Goal: Transaction & Acquisition: Purchase product/service

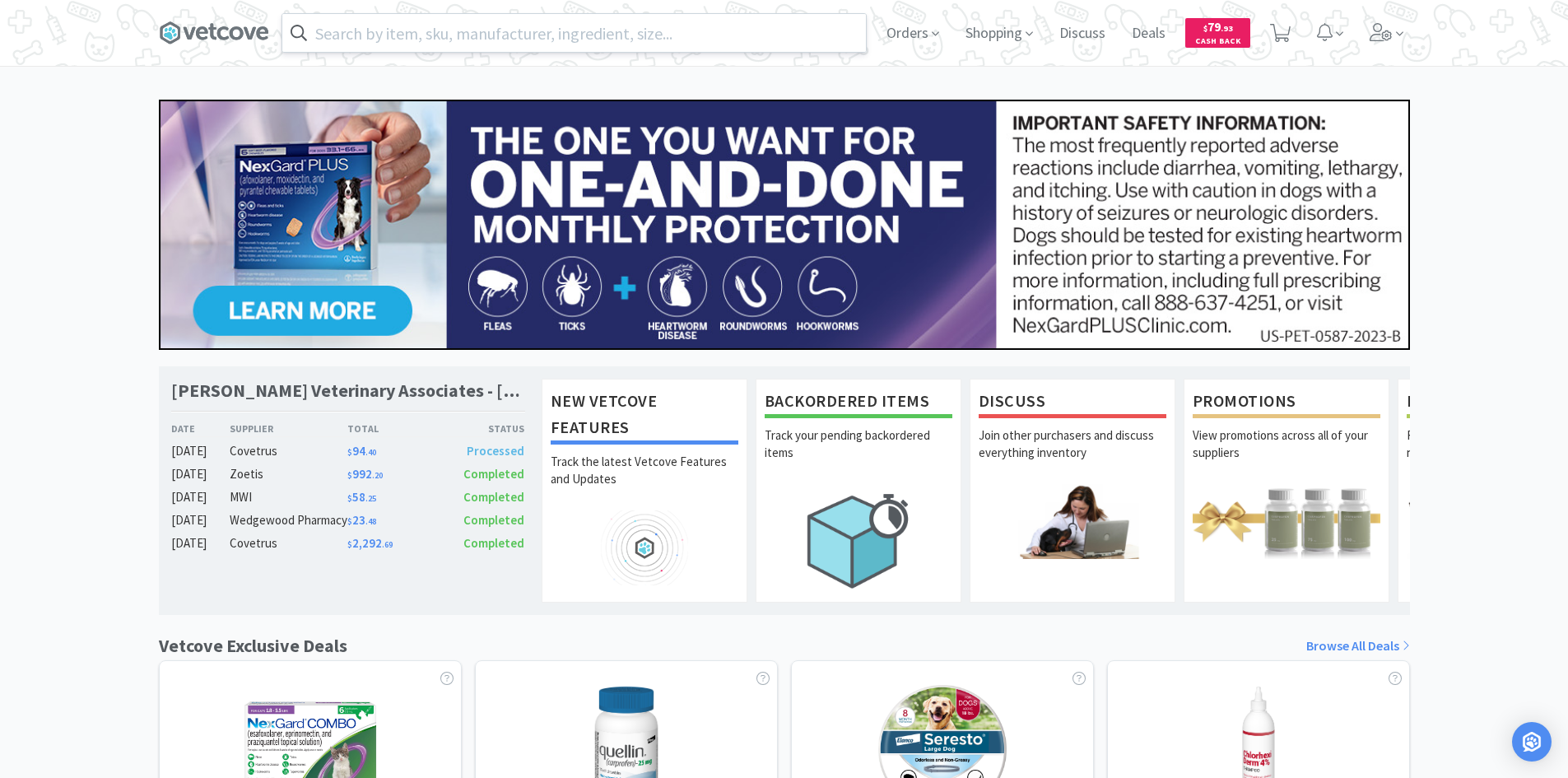
click at [517, 50] on input "text" at bounding box center [573, 33] width 583 height 38
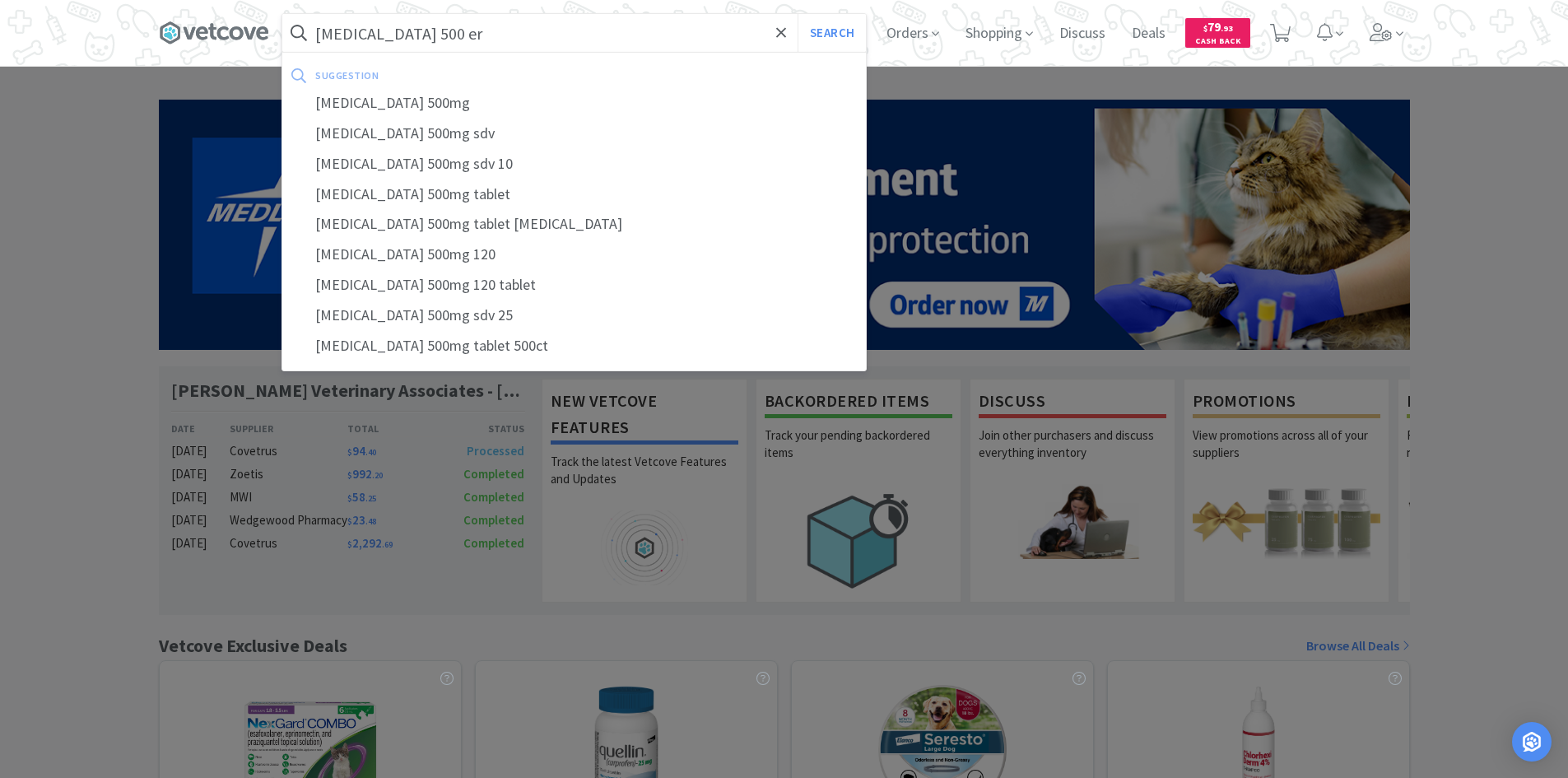
type input "[MEDICAL_DATA] 500 er"
click at [797, 14] on button "Search" at bounding box center [831, 33] width 68 height 38
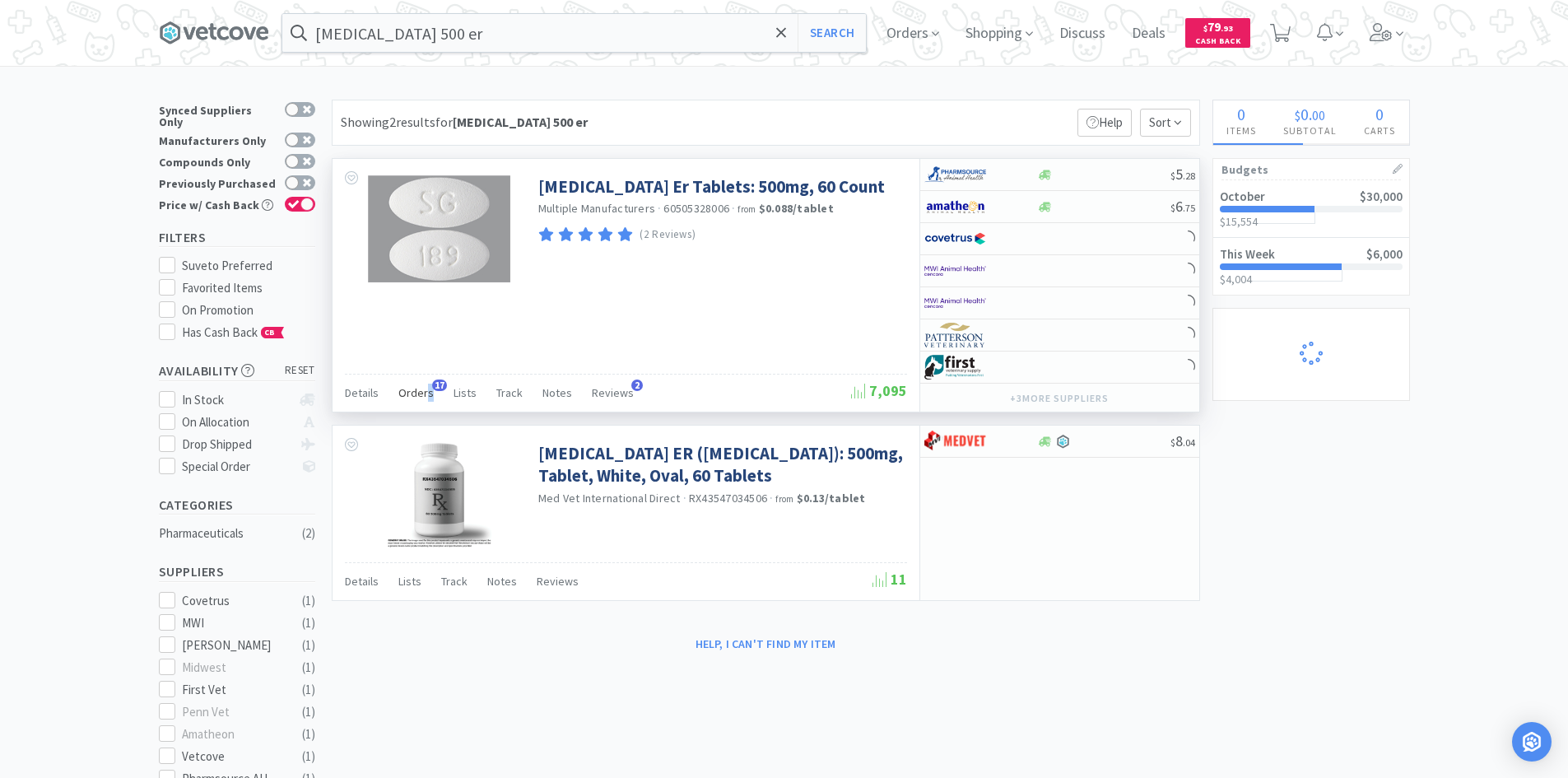
click at [426, 395] on span "Orders" at bounding box center [416, 392] width 35 height 15
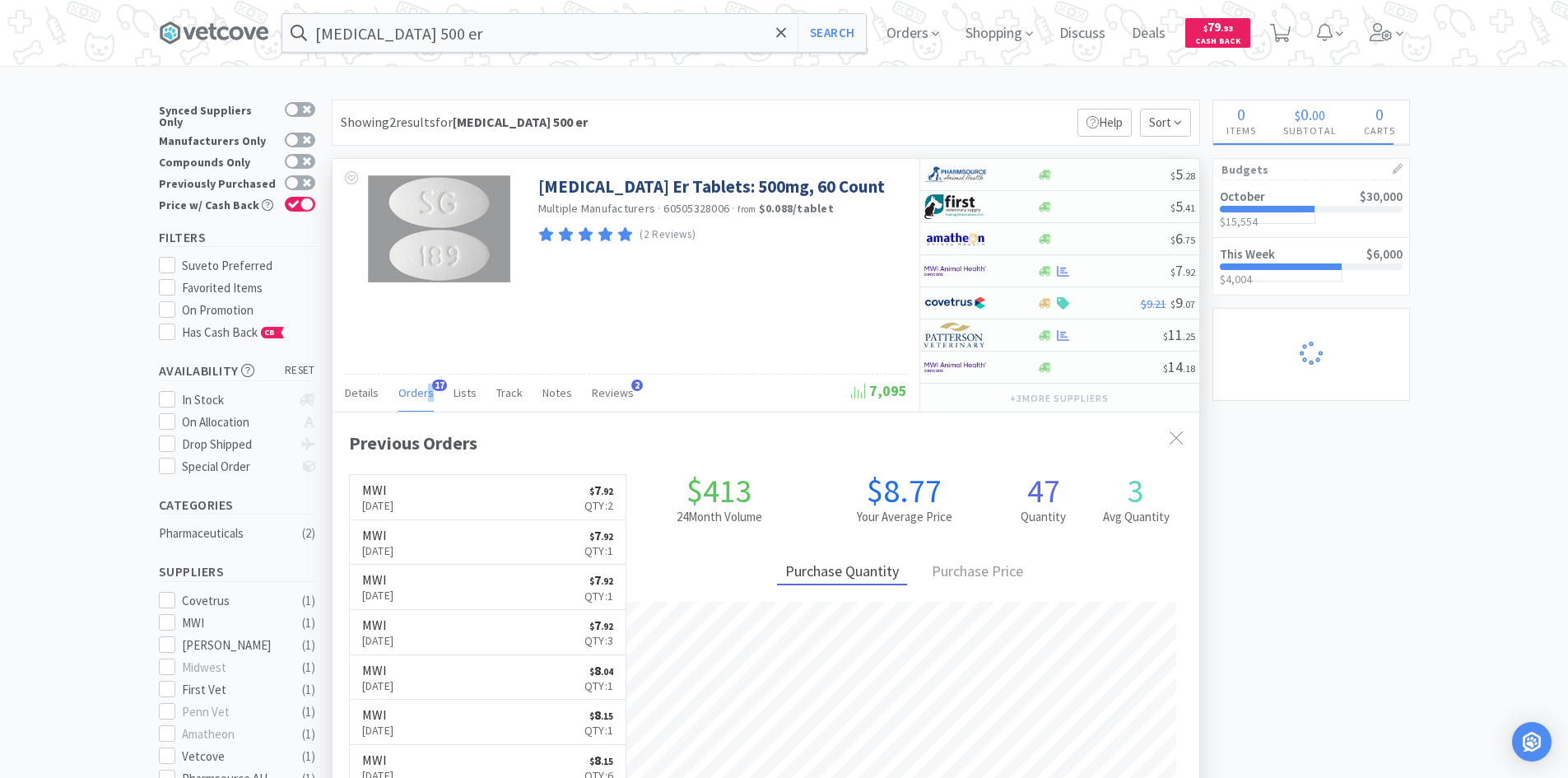
scroll to position [441, 866]
click at [538, 494] on link "MWI [DATE] $ 7 . 92 Qty: 2" at bounding box center [488, 498] width 277 height 45
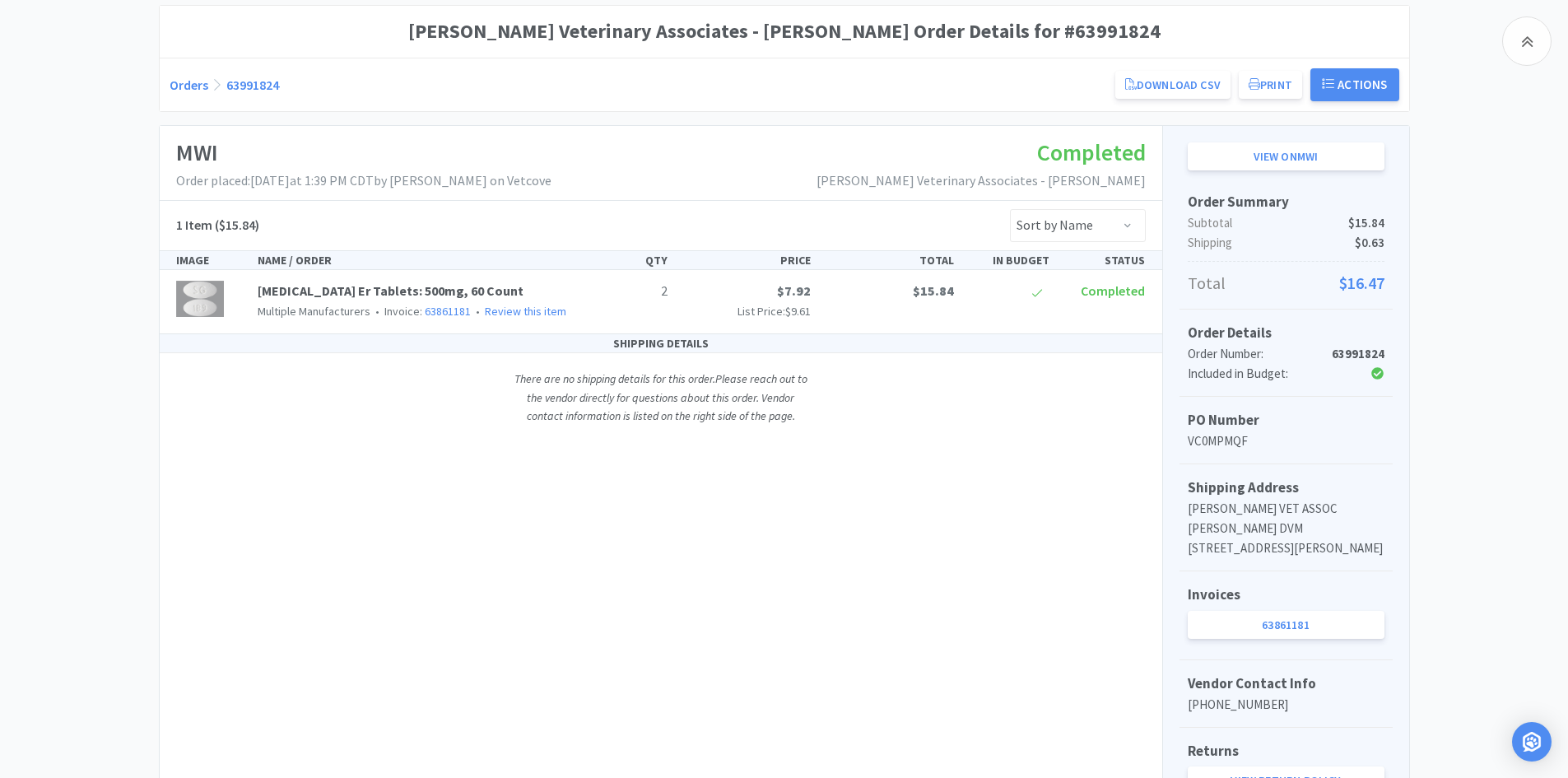
scroll to position [50, 0]
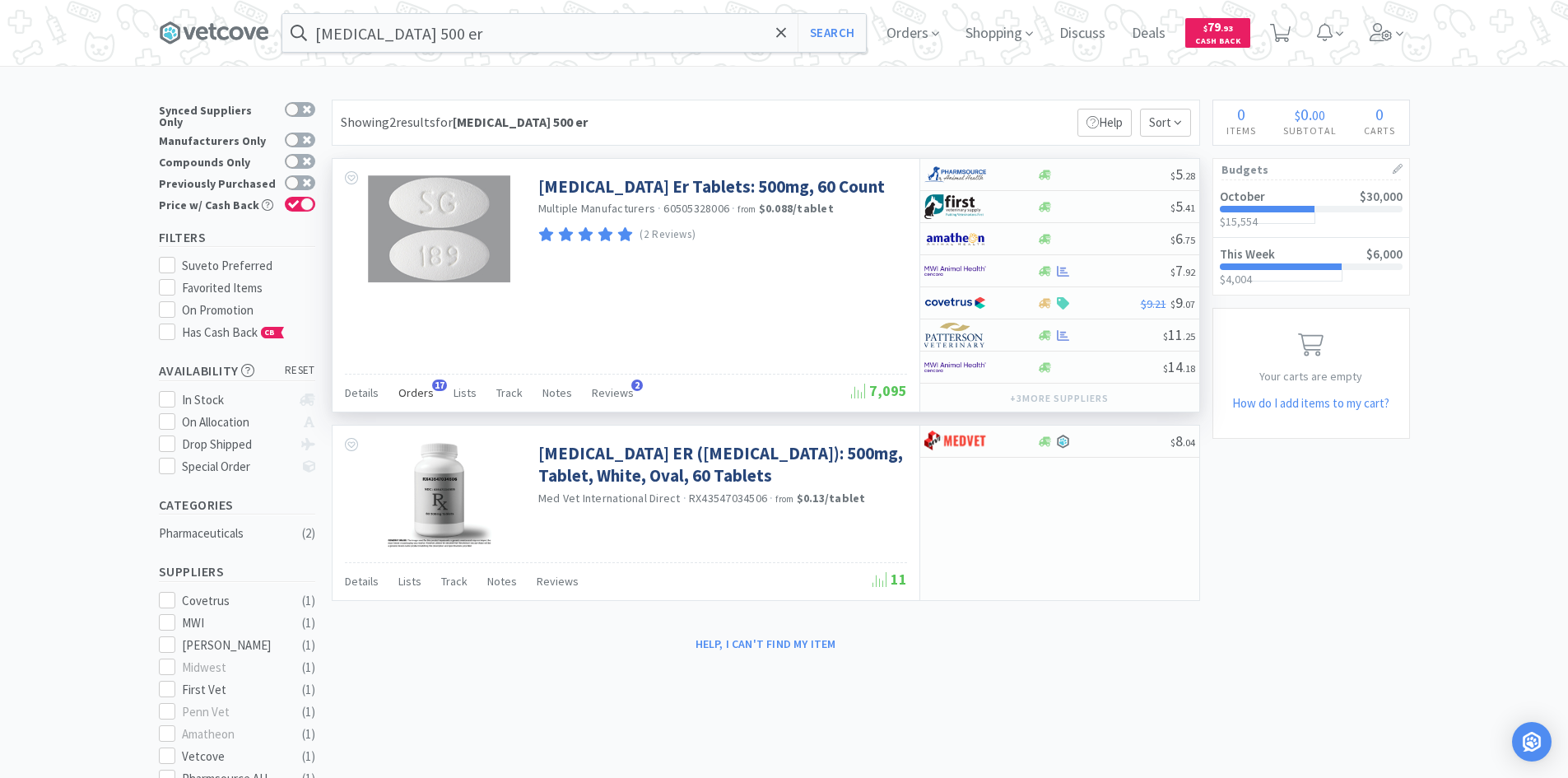
click at [420, 394] on span "Orders" at bounding box center [416, 392] width 35 height 15
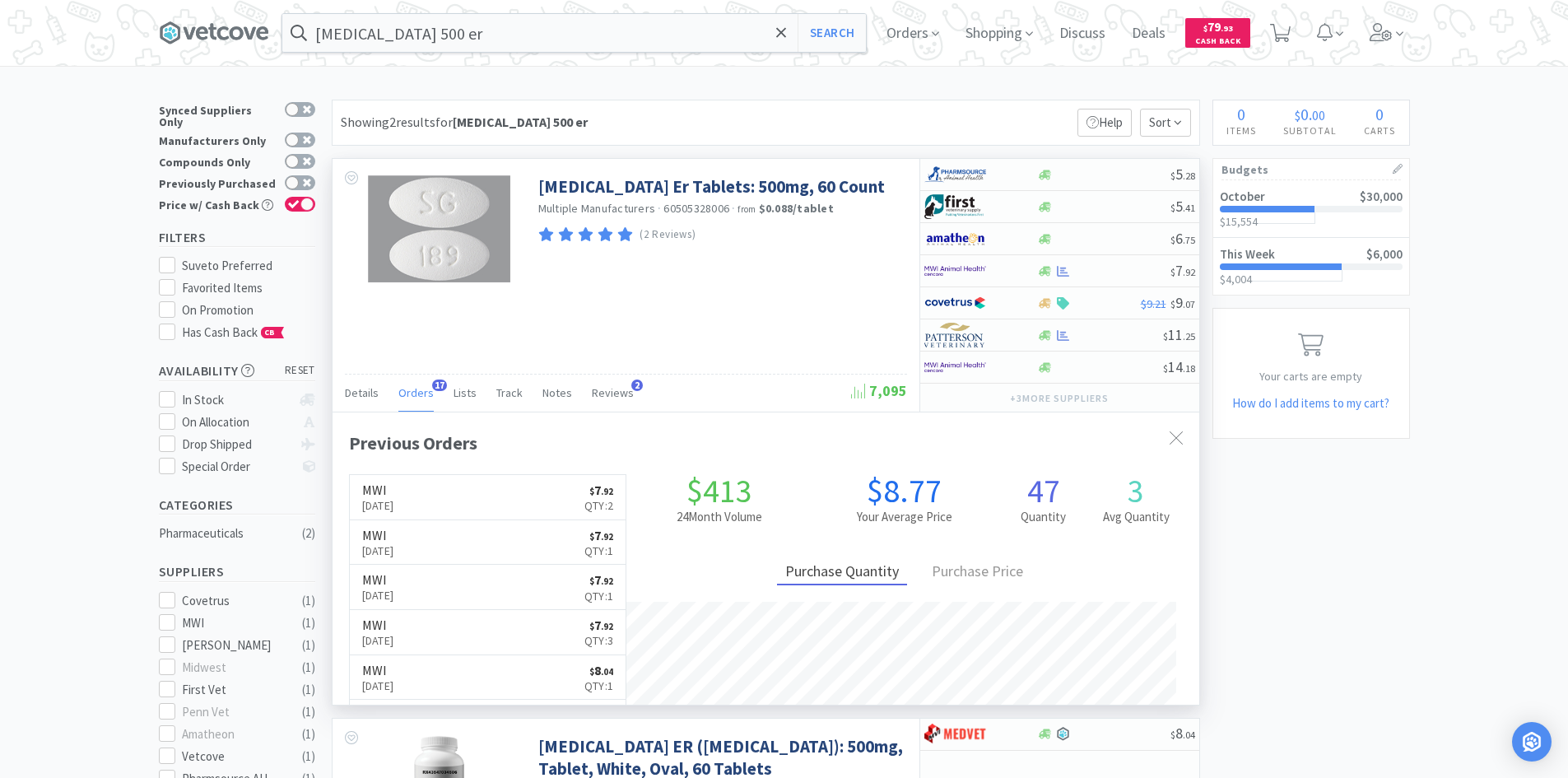
scroll to position [441, 866]
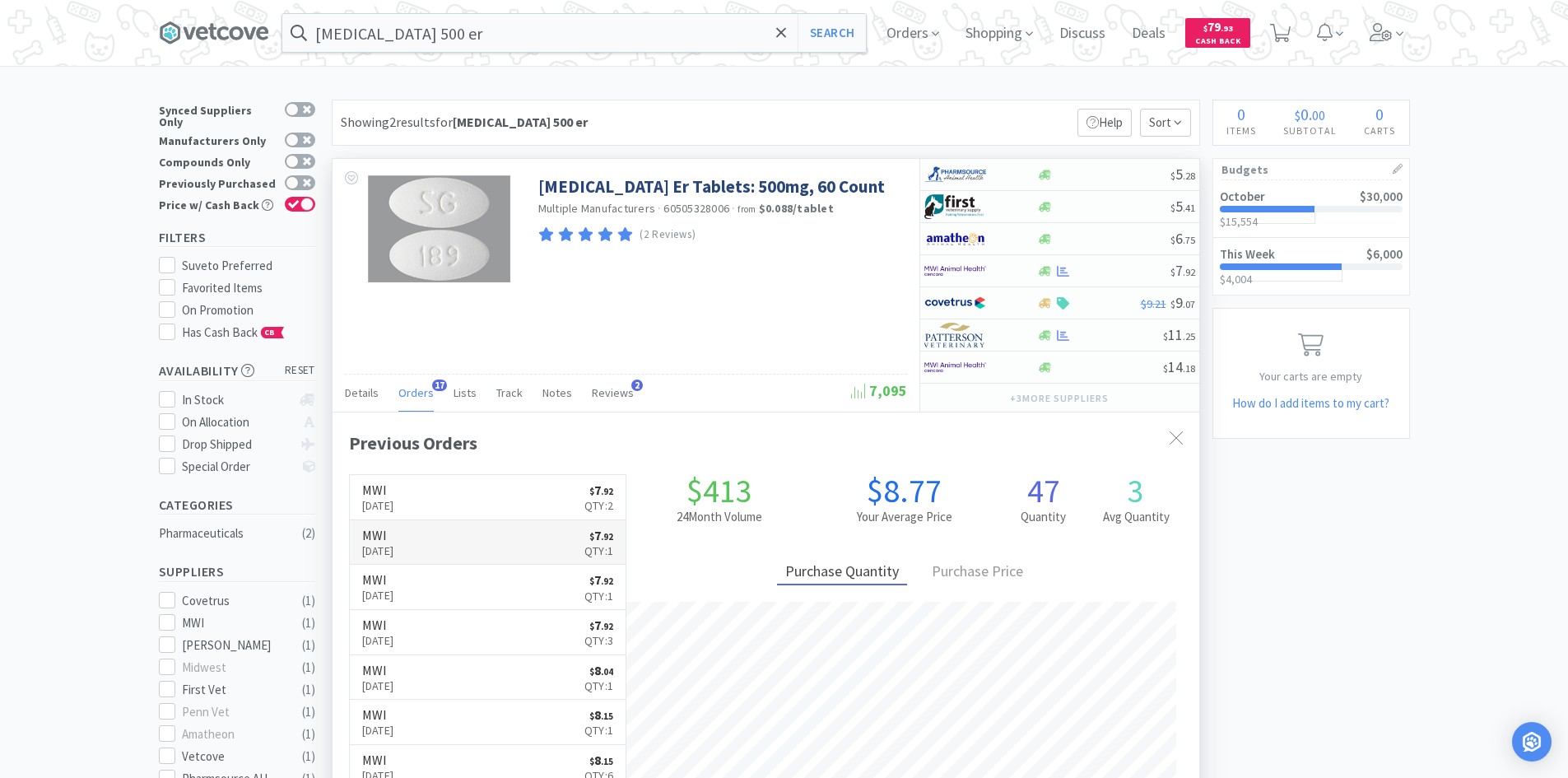
click at [453, 536] on link "MWI [DATE] $ 7 . 92 Qty: 1" at bounding box center [488, 543] width 277 height 45
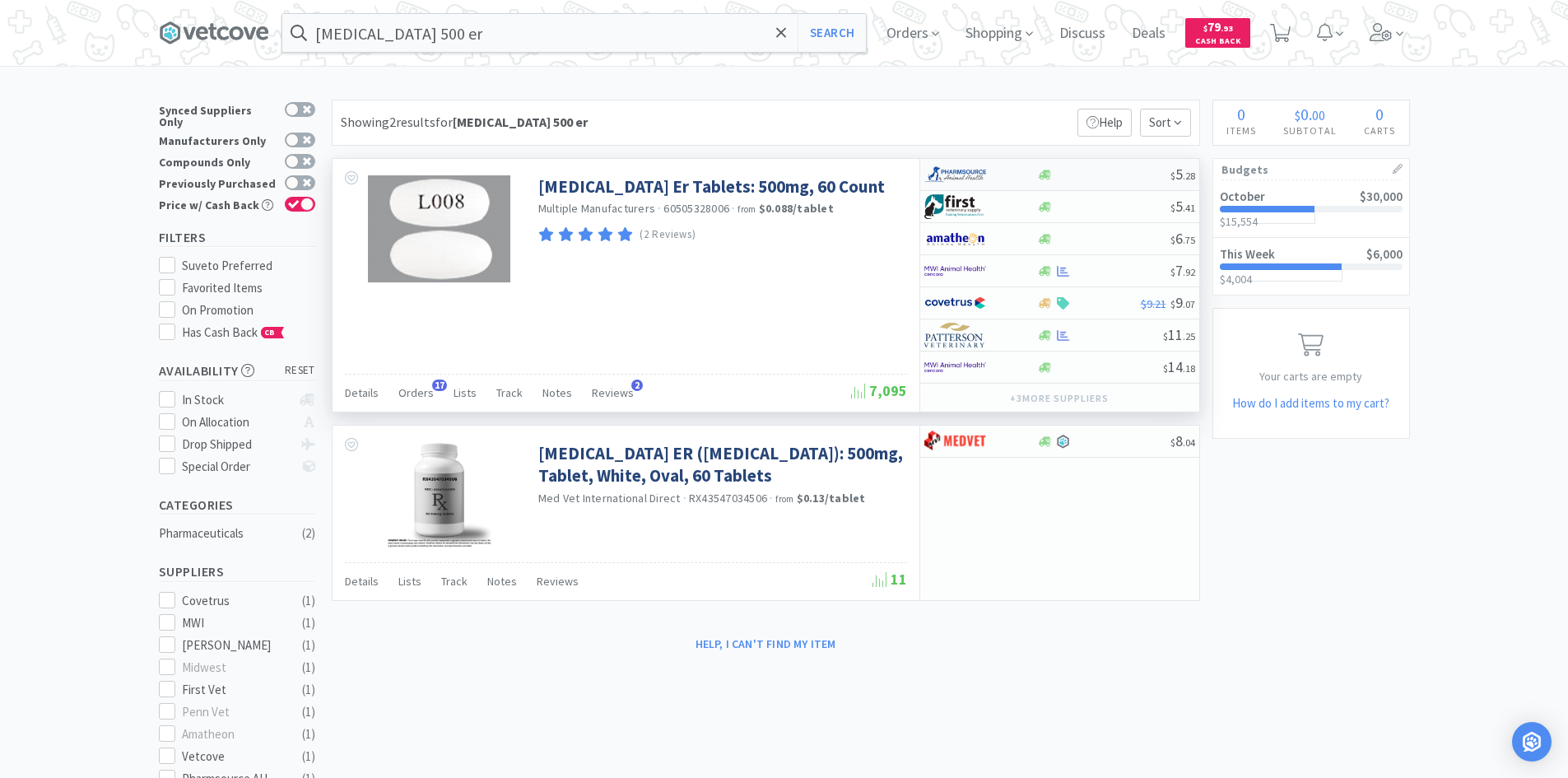
click at [1034, 177] on div at bounding box center [981, 174] width 113 height 28
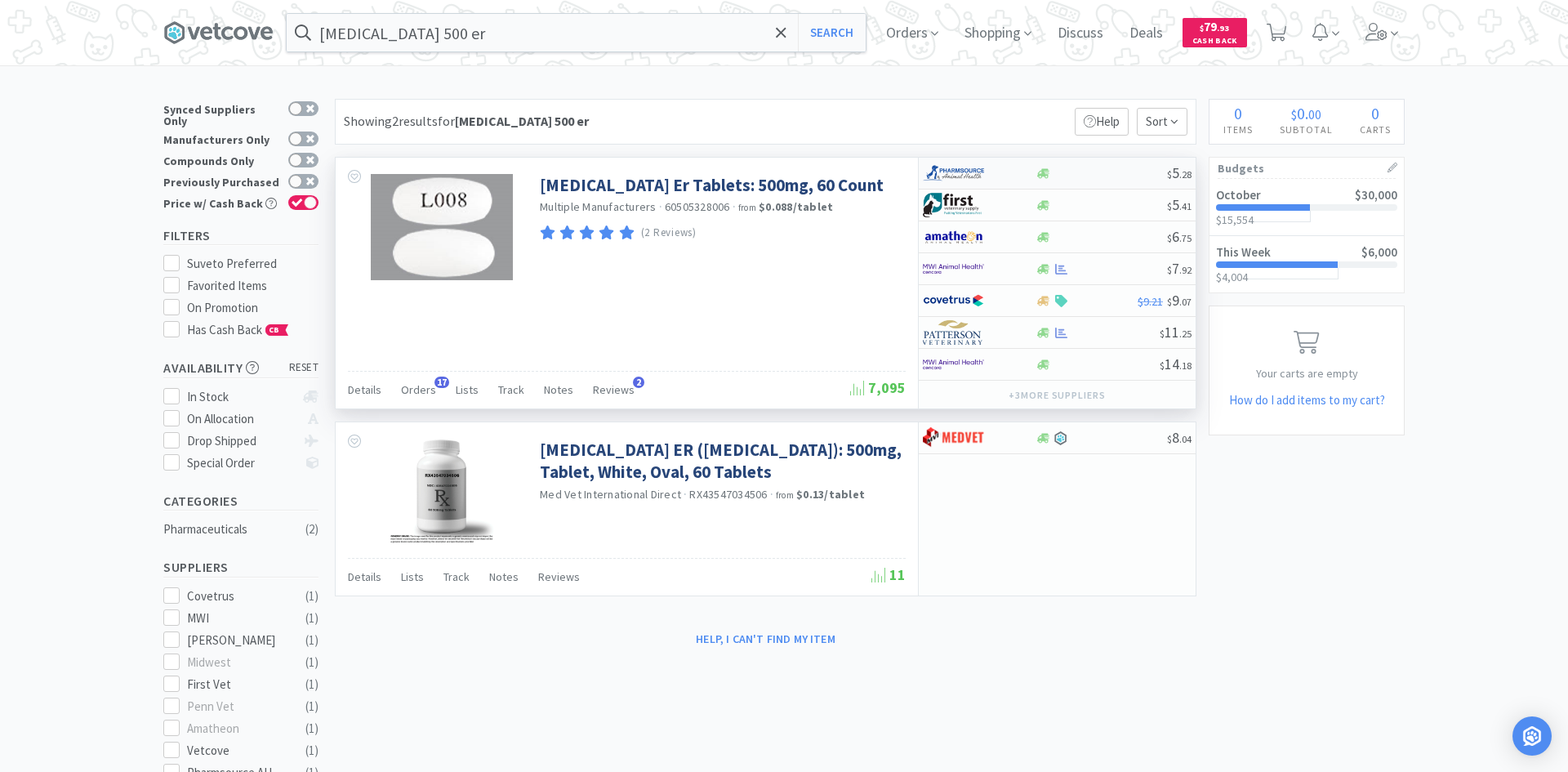
select select "1"
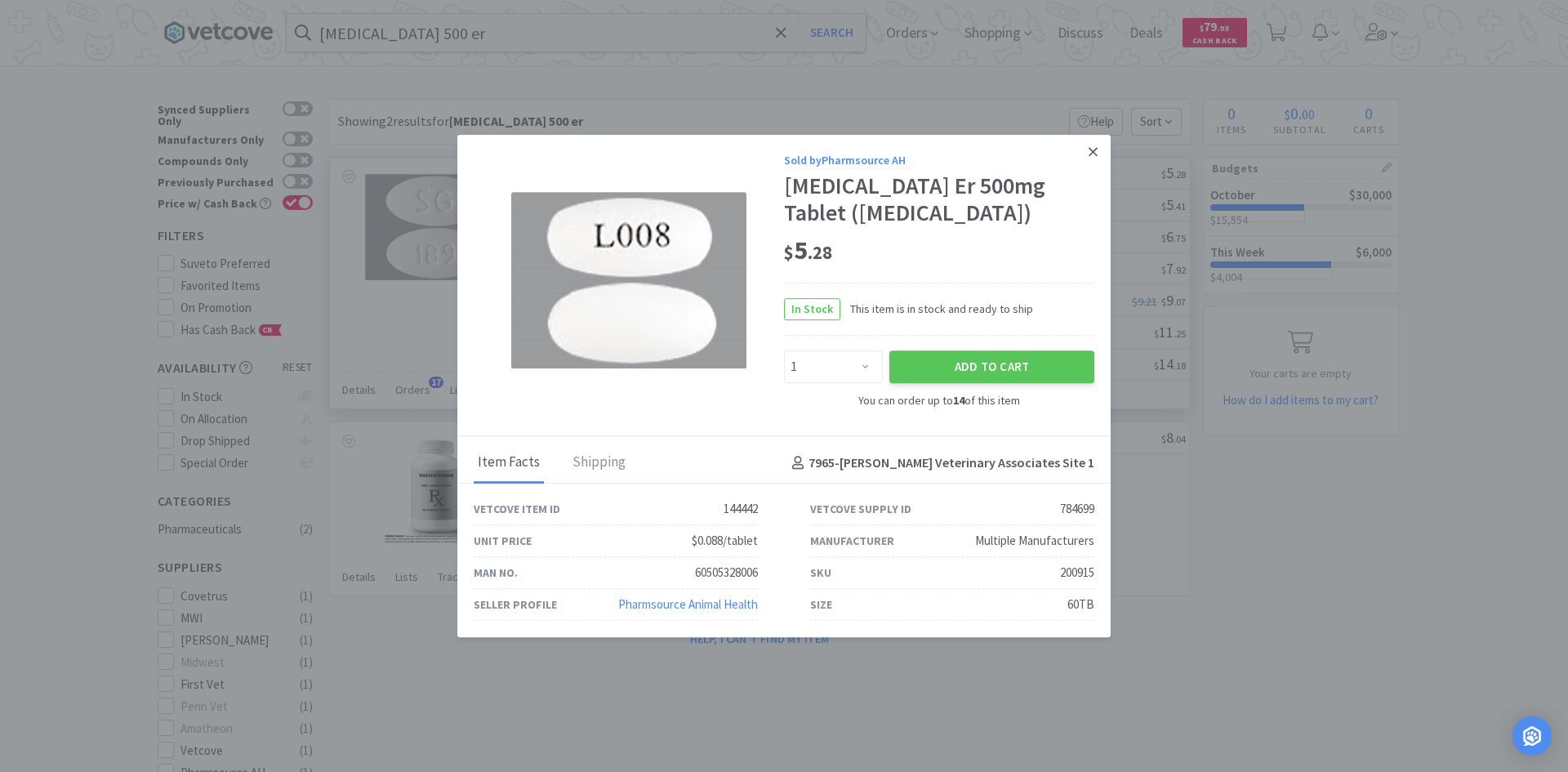
click at [1087, 158] on link at bounding box center [1094, 152] width 29 height 35
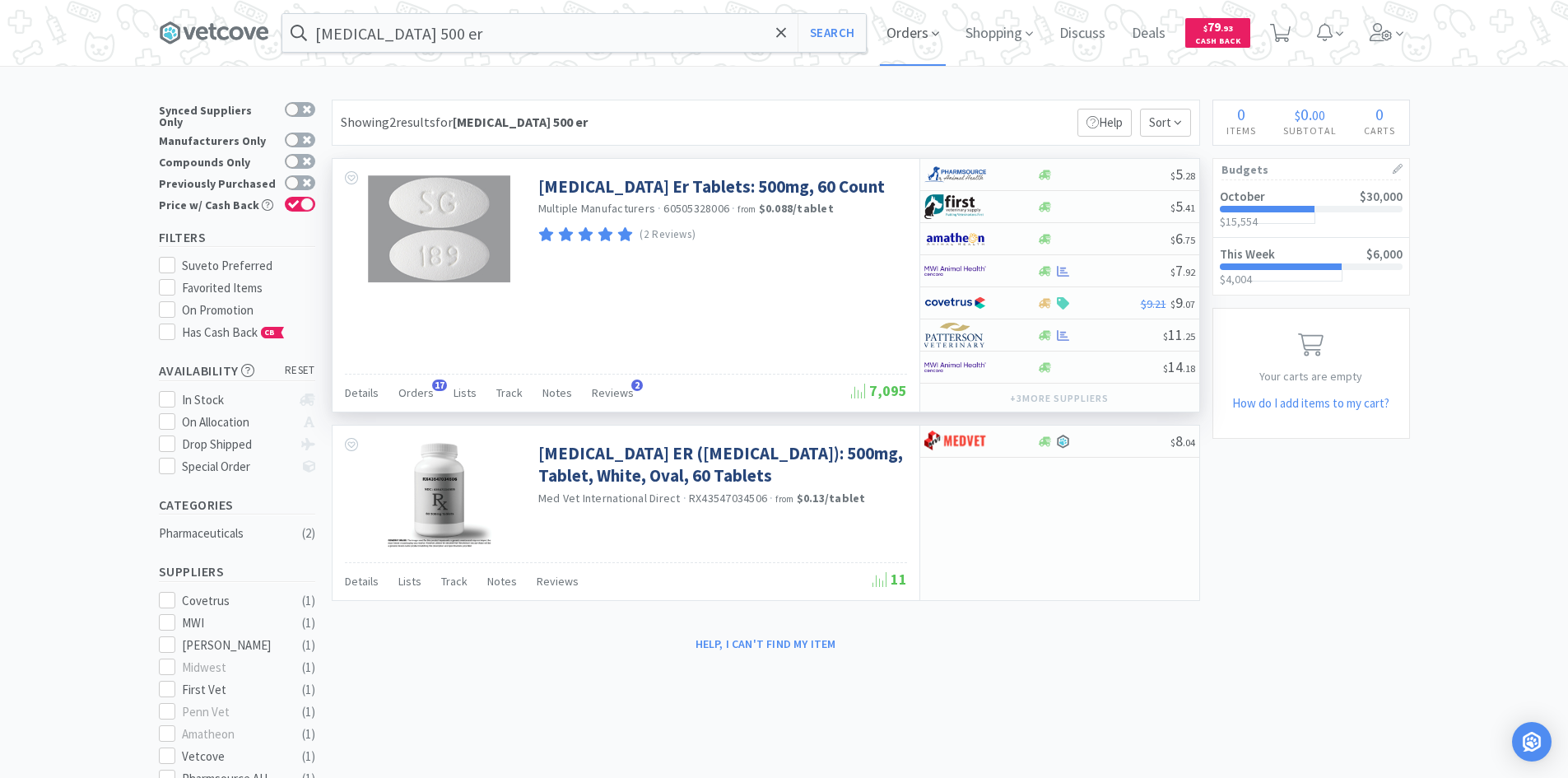
click at [907, 35] on span "Orders" at bounding box center [913, 33] width 66 height 66
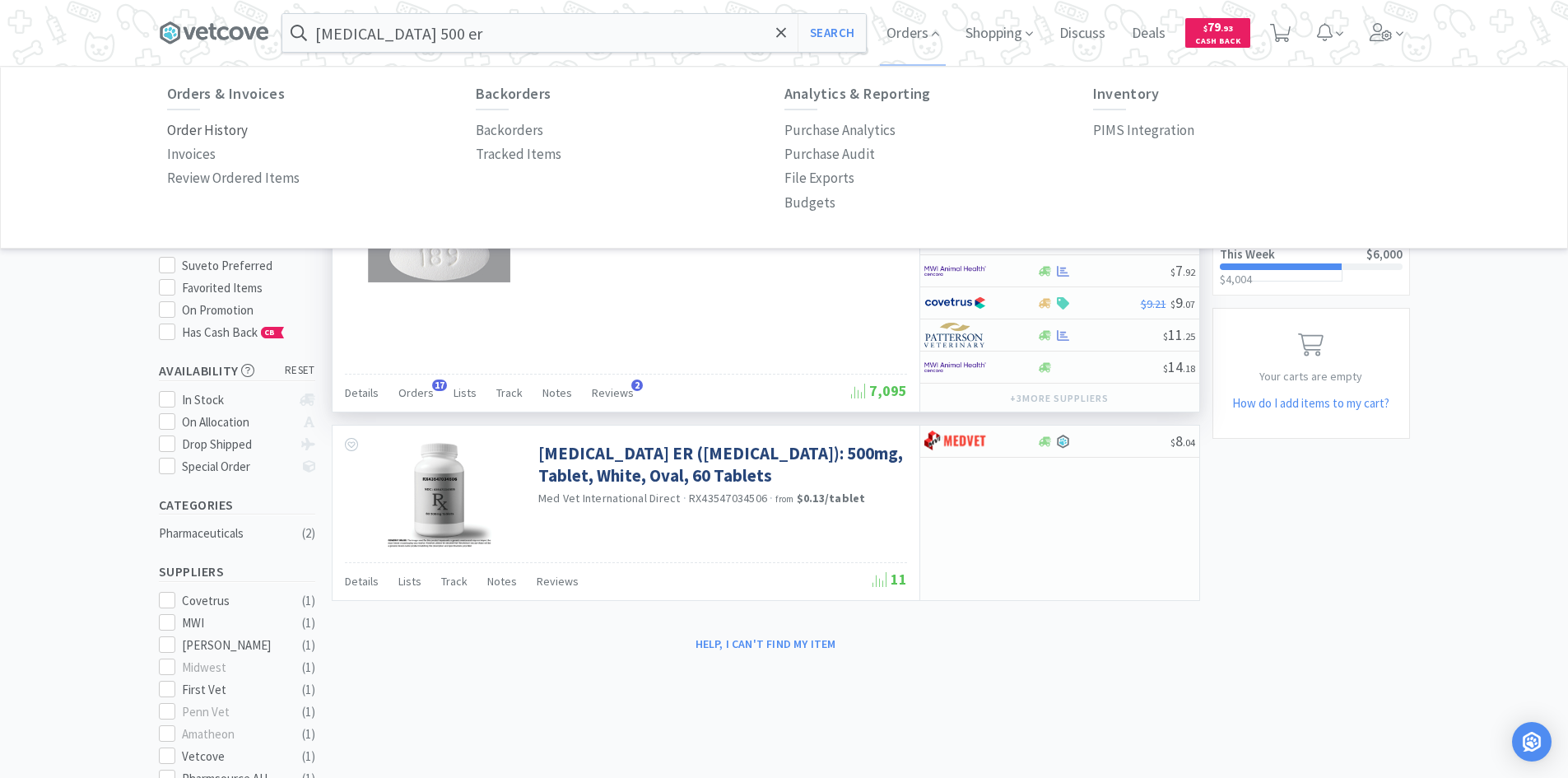
click at [244, 130] on p "Order History" at bounding box center [207, 130] width 81 height 22
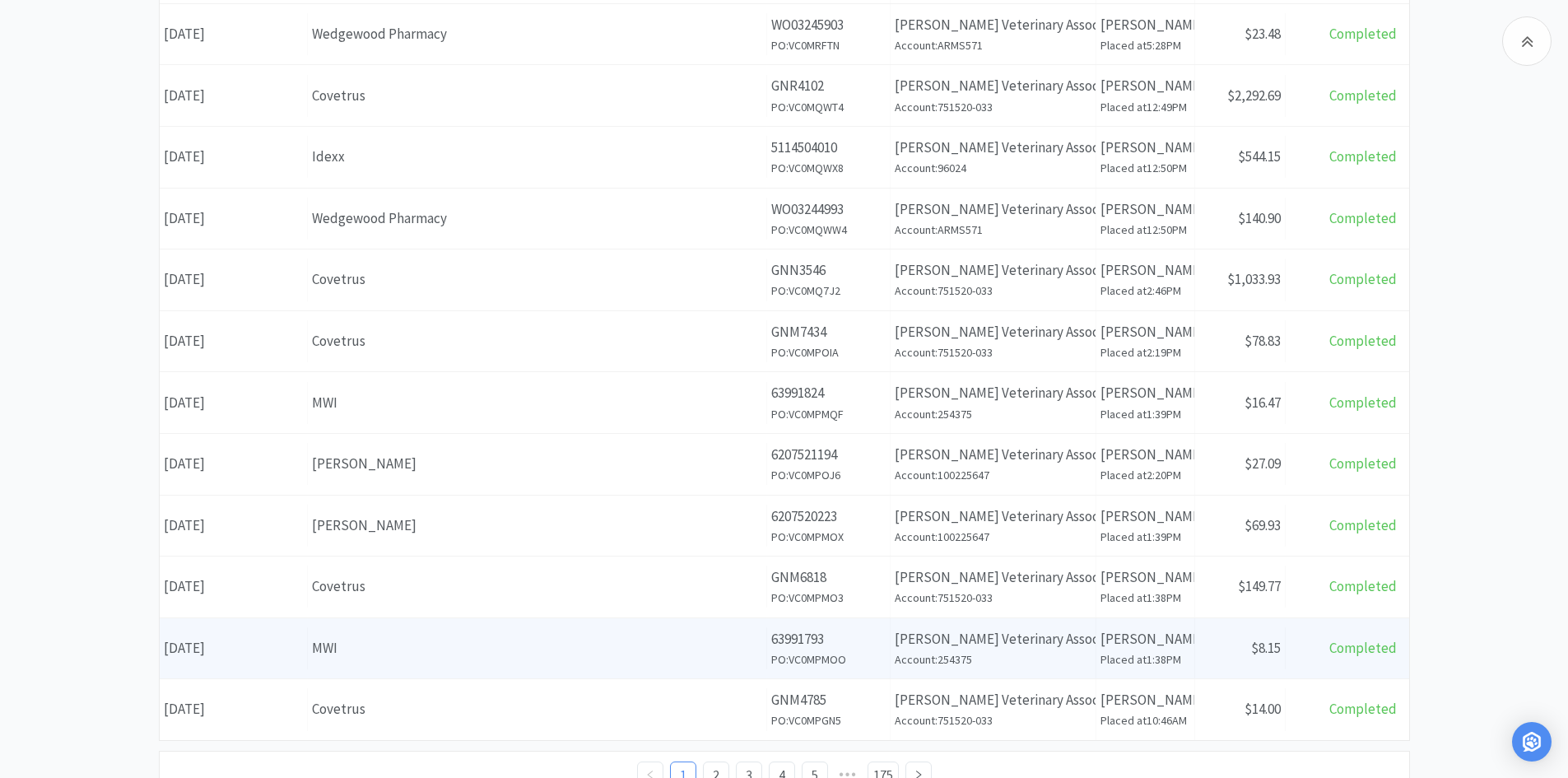
scroll to position [494, 0]
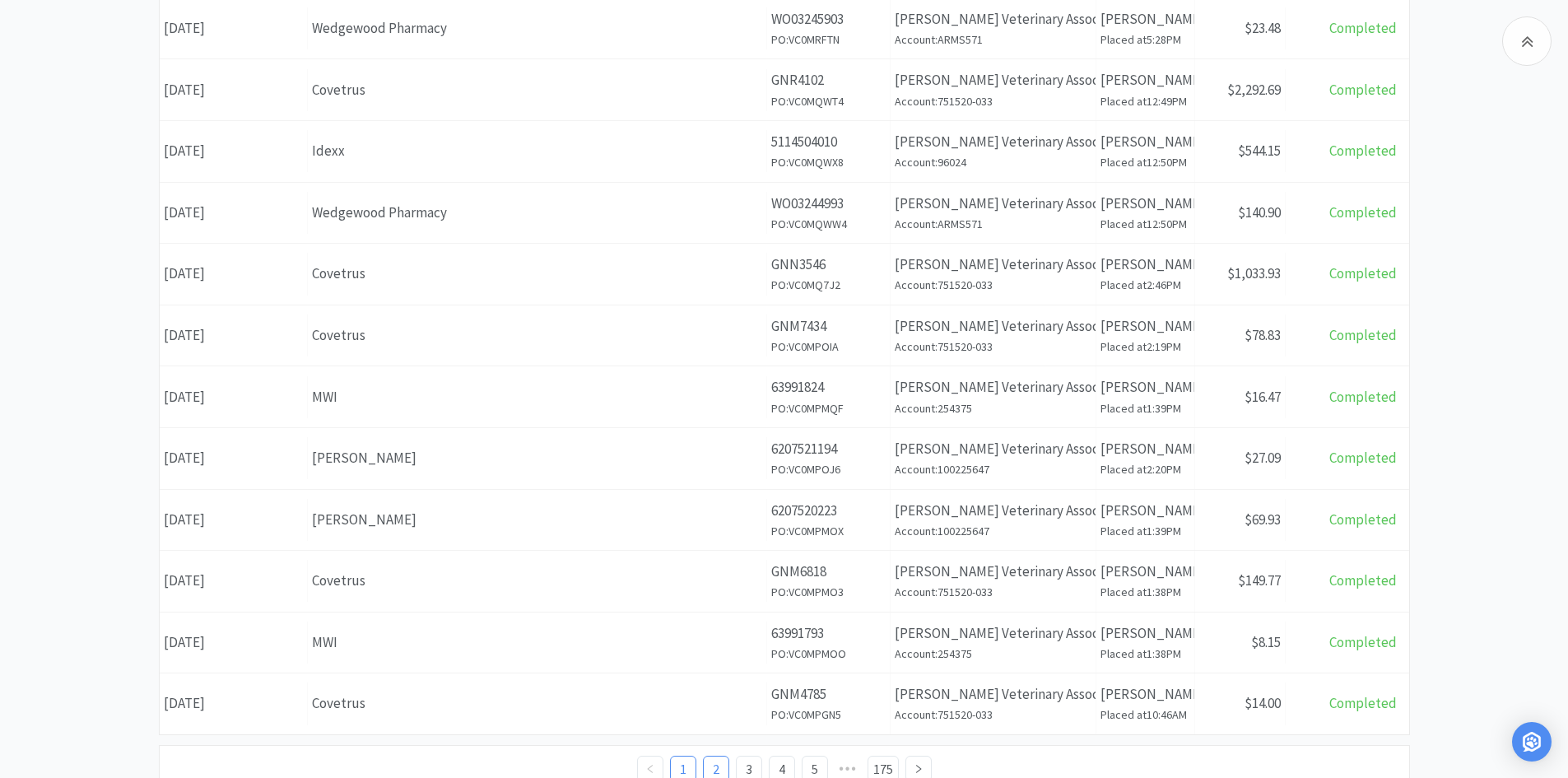
click at [713, 749] on link "2" at bounding box center [715, 768] width 25 height 25
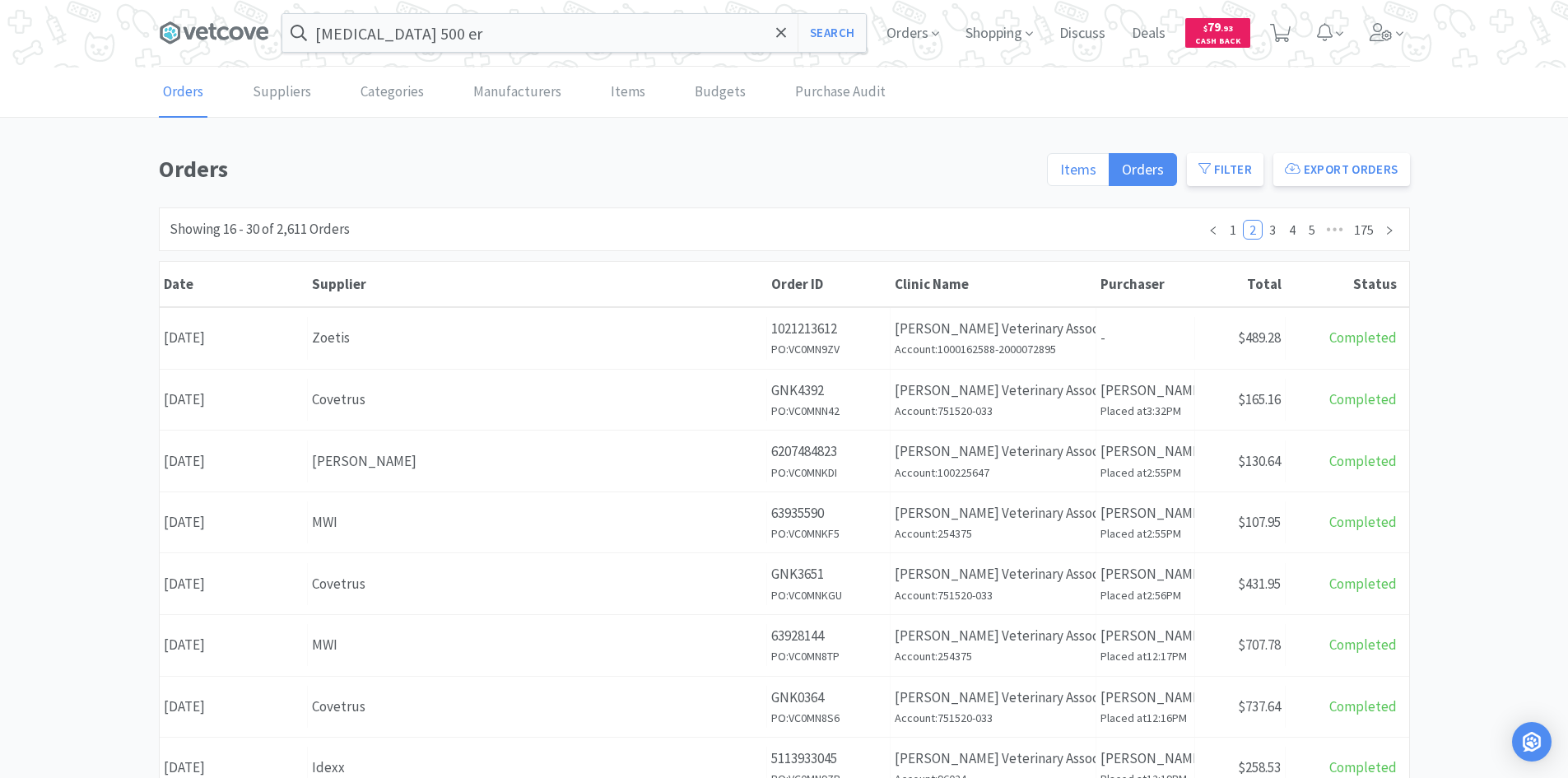
click at [1072, 179] on label "Items" at bounding box center [1077, 169] width 63 height 33
click at [1060, 175] on input "Items" at bounding box center [1060, 175] width 0 height 0
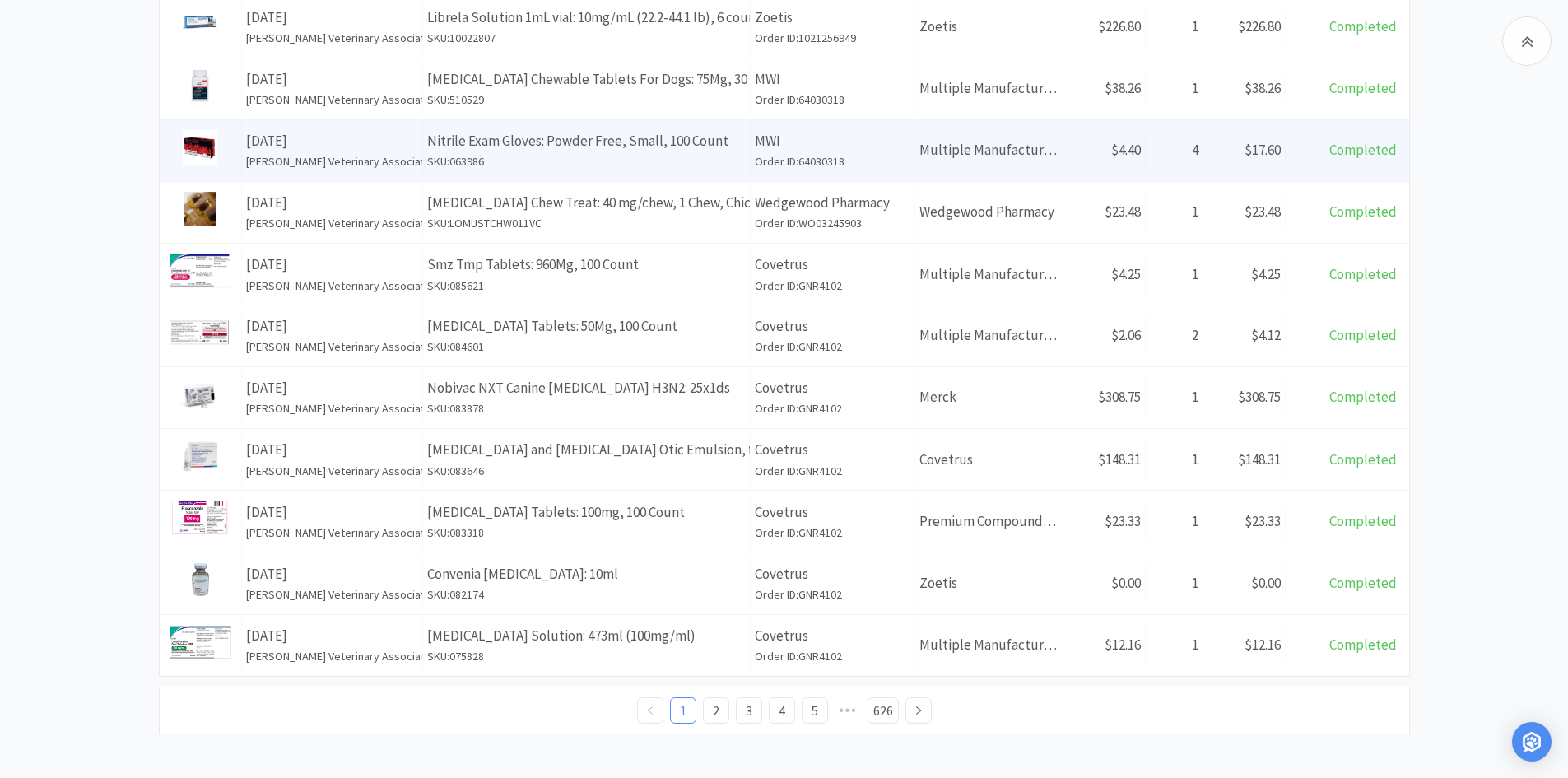
scroll to position [564, 0]
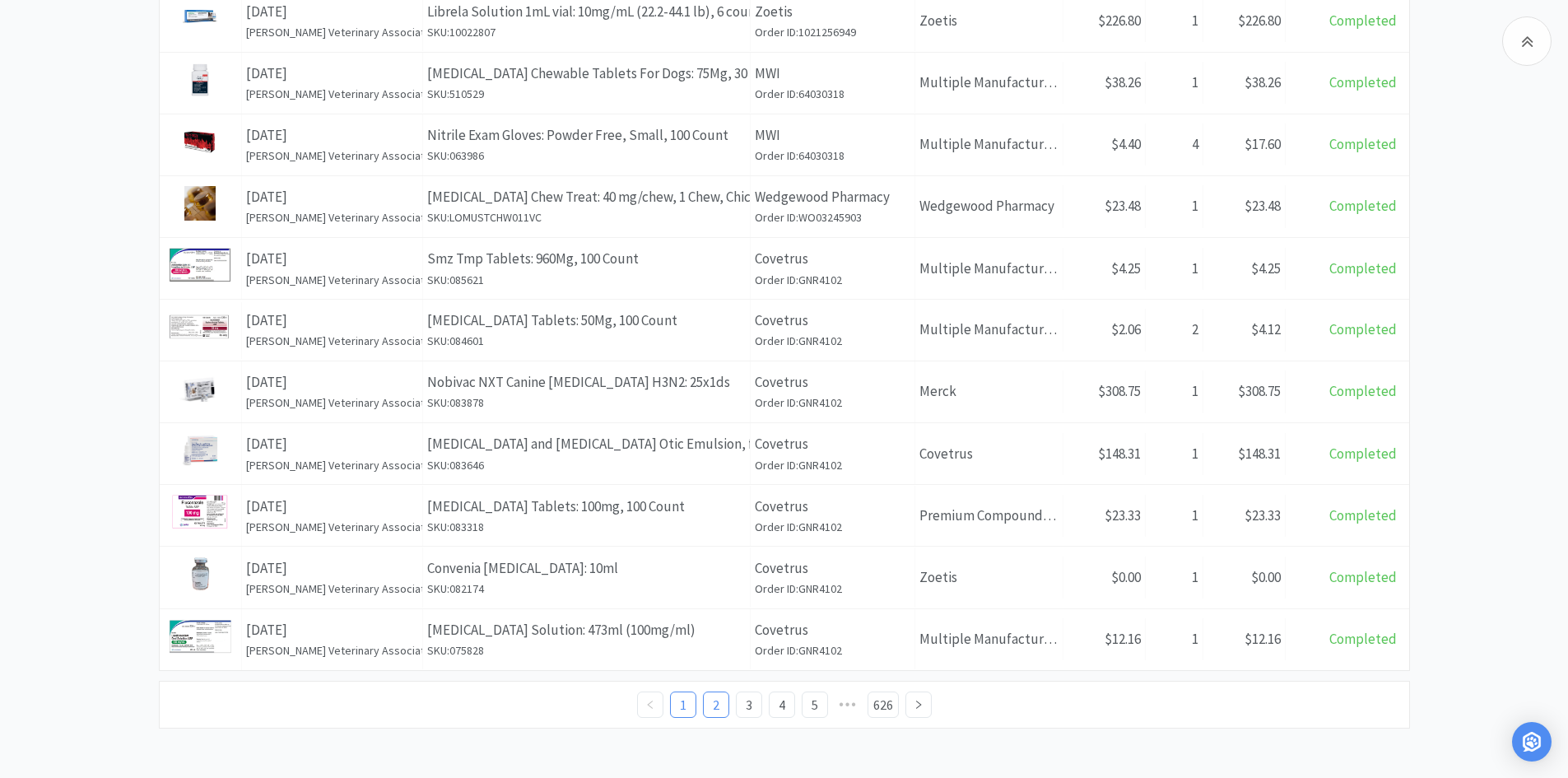
click at [715, 705] on link "2" at bounding box center [715, 704] width 25 height 25
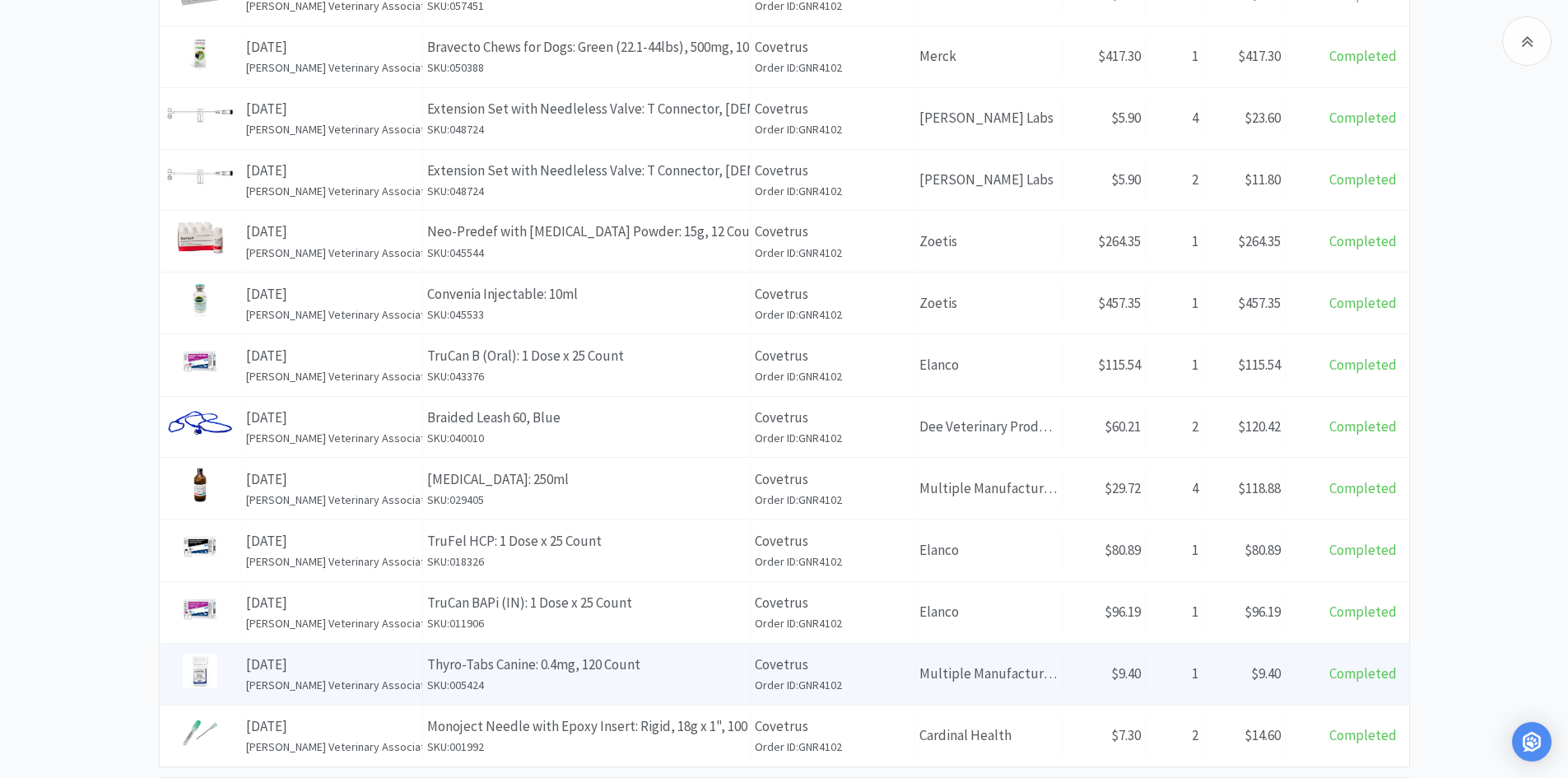
scroll to position [563, 0]
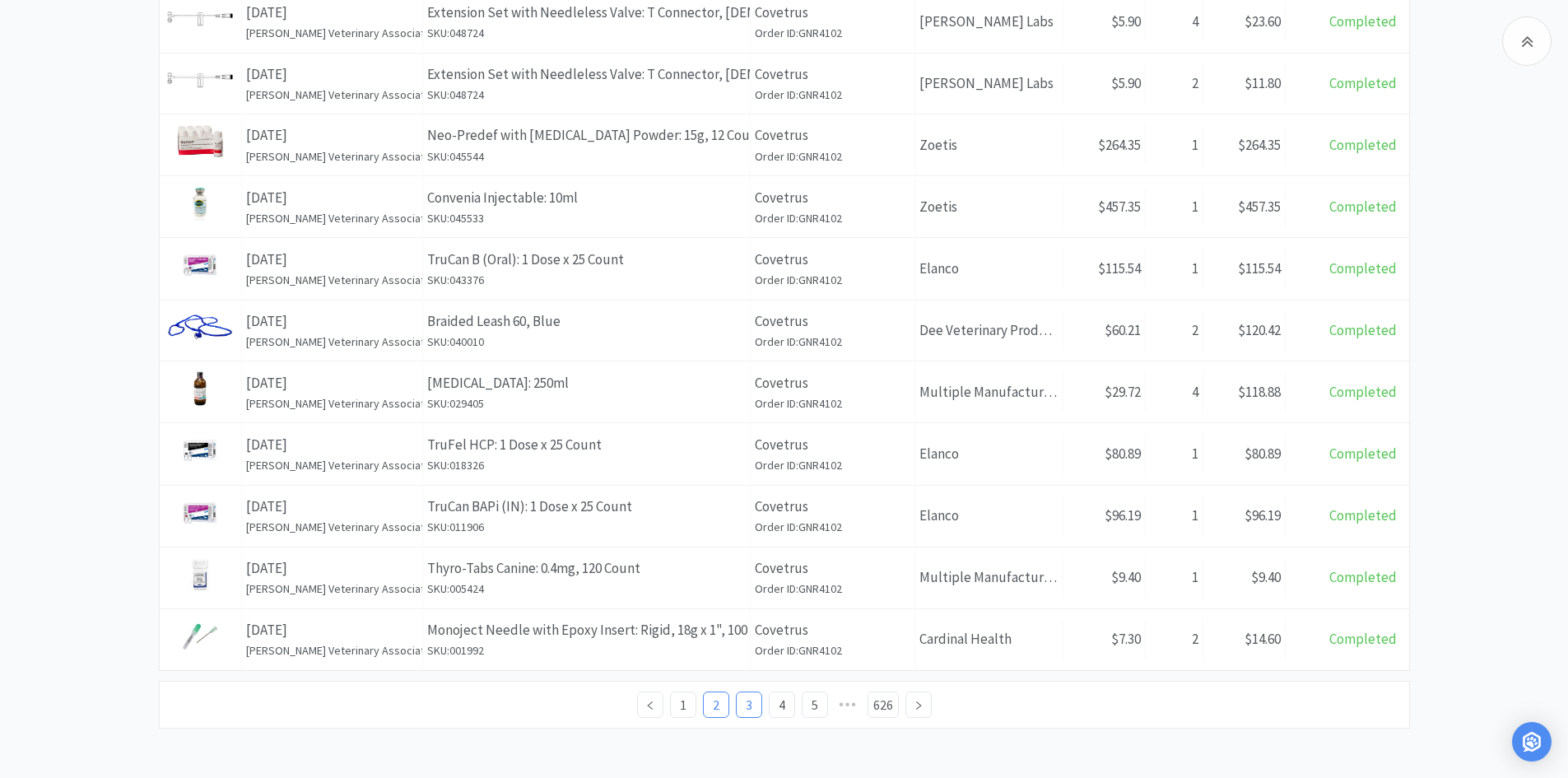
click at [754, 701] on link "3" at bounding box center [748, 704] width 25 height 25
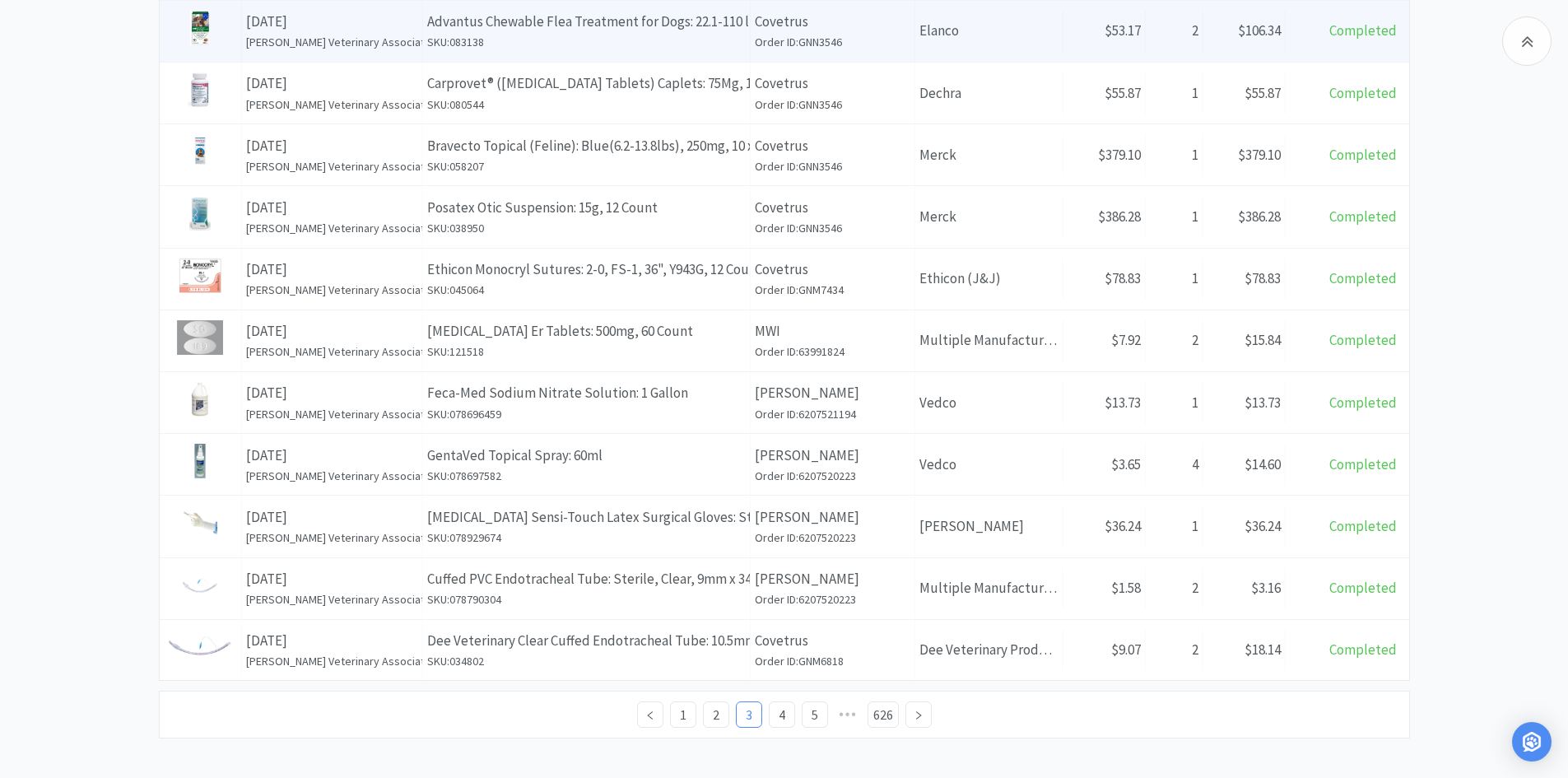
scroll to position [564, 0]
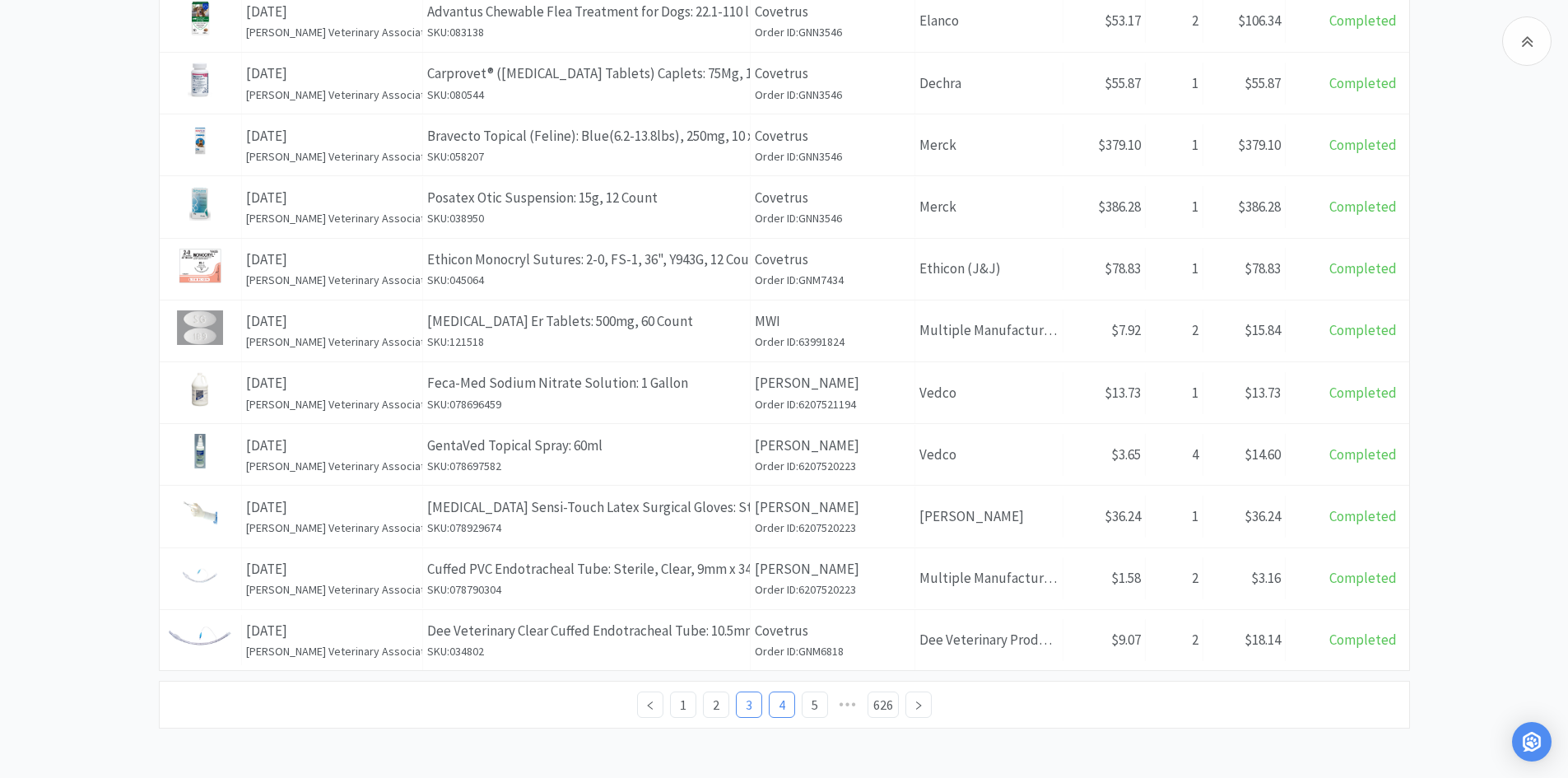
click at [774, 706] on link "4" at bounding box center [782, 704] width 25 height 25
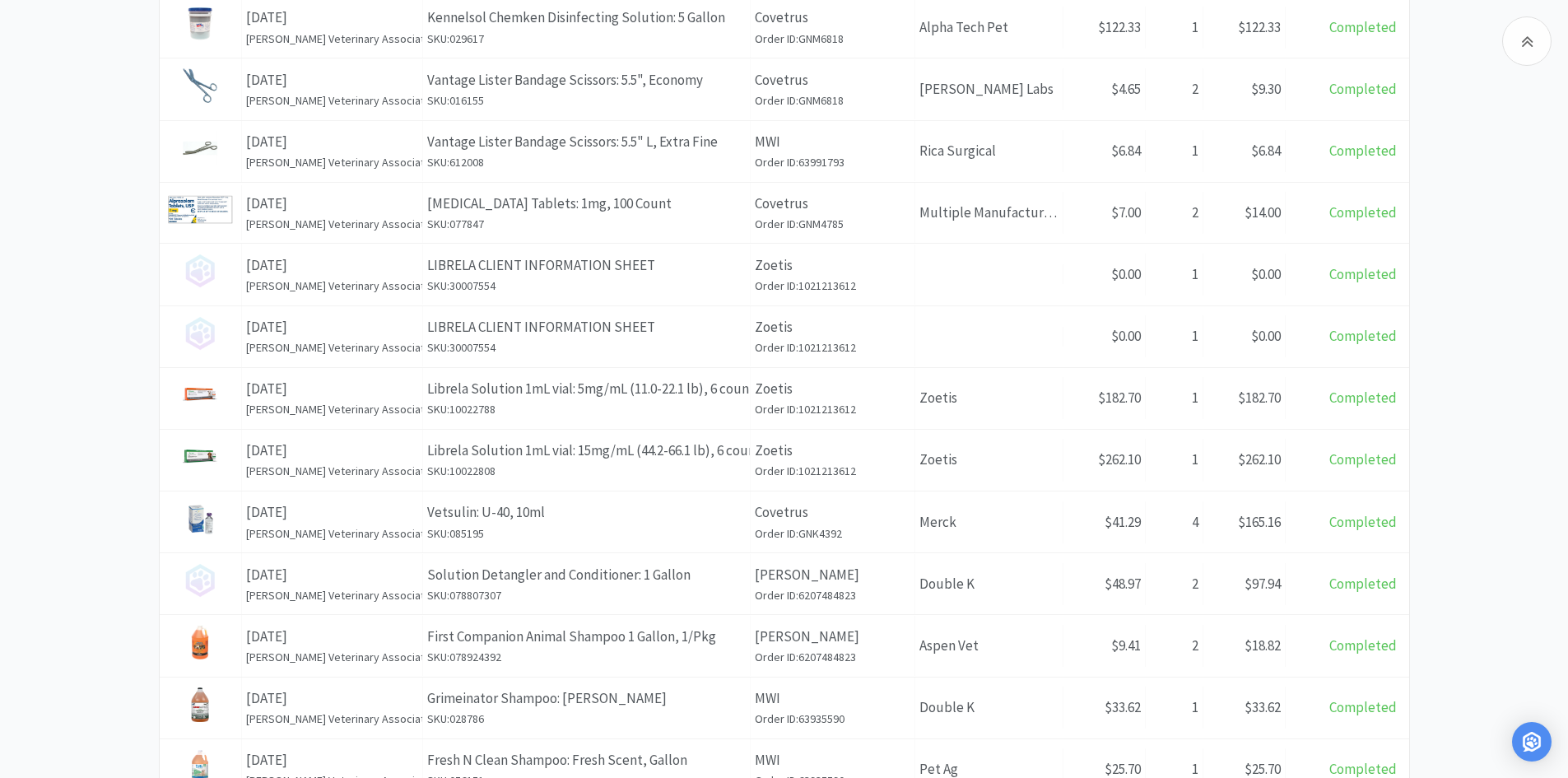
scroll to position [564, 0]
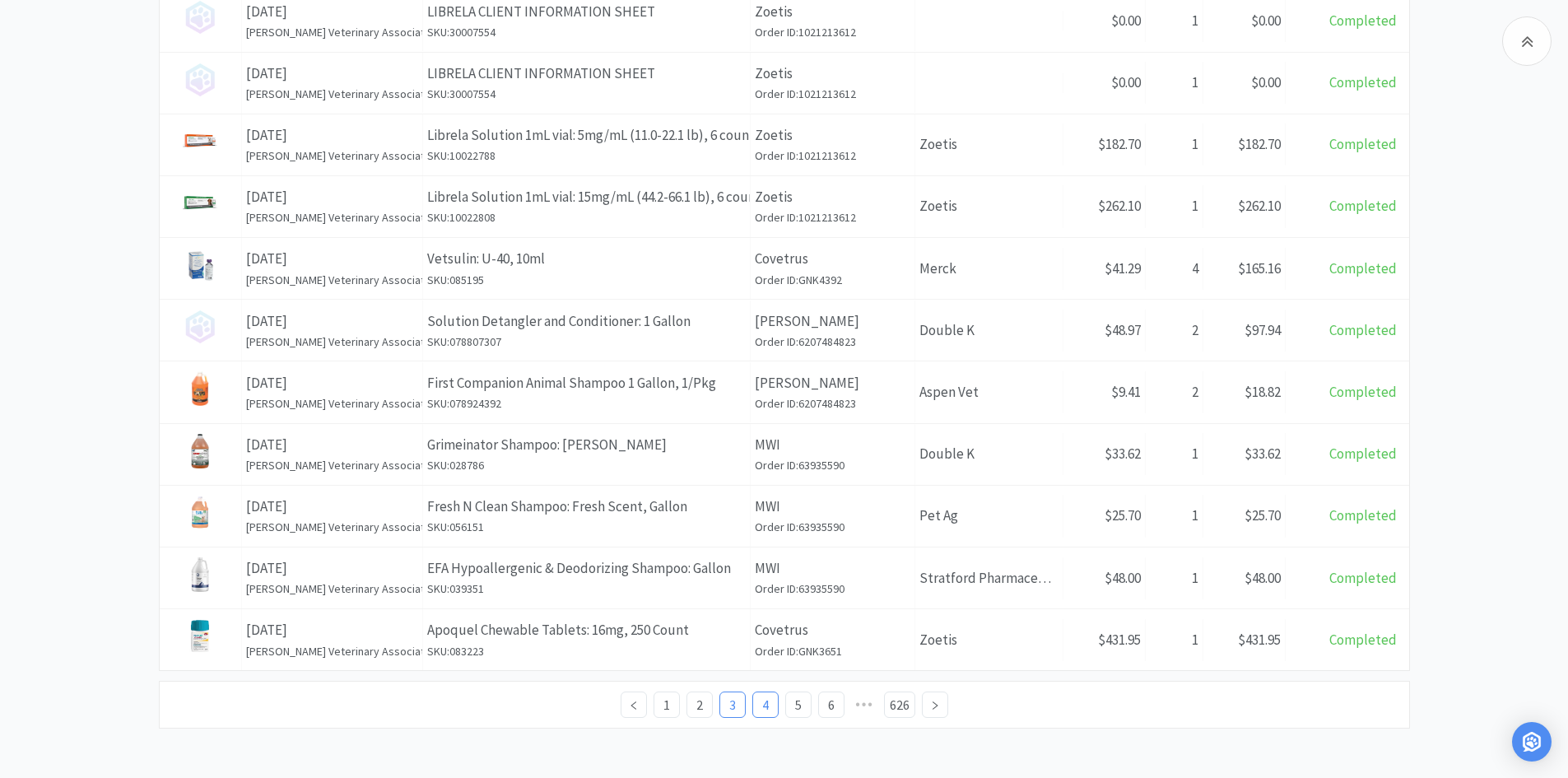
click at [720, 704] on link "3" at bounding box center [732, 704] width 25 height 25
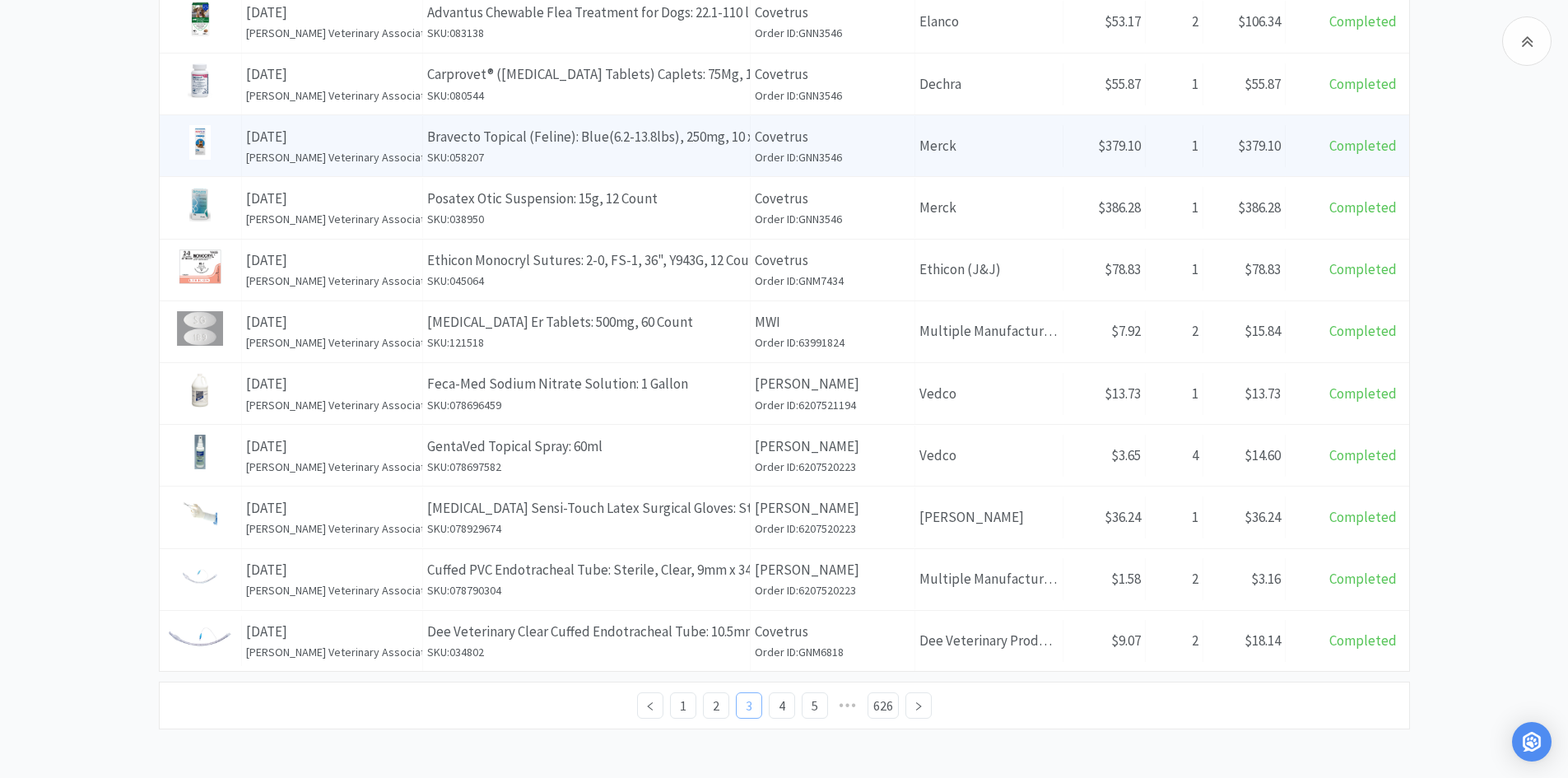
scroll to position [564, 0]
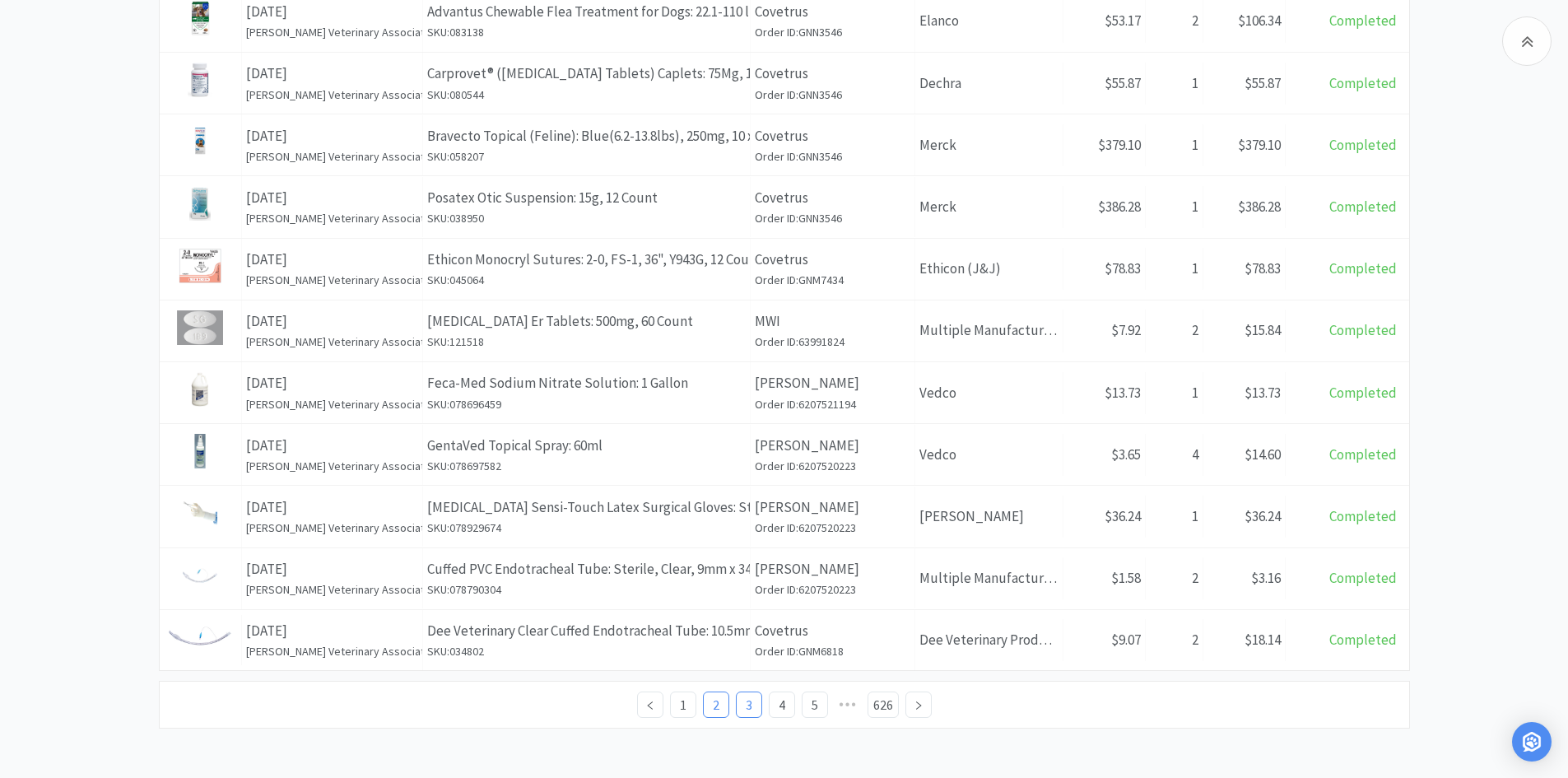
click at [718, 706] on link "2" at bounding box center [715, 704] width 25 height 25
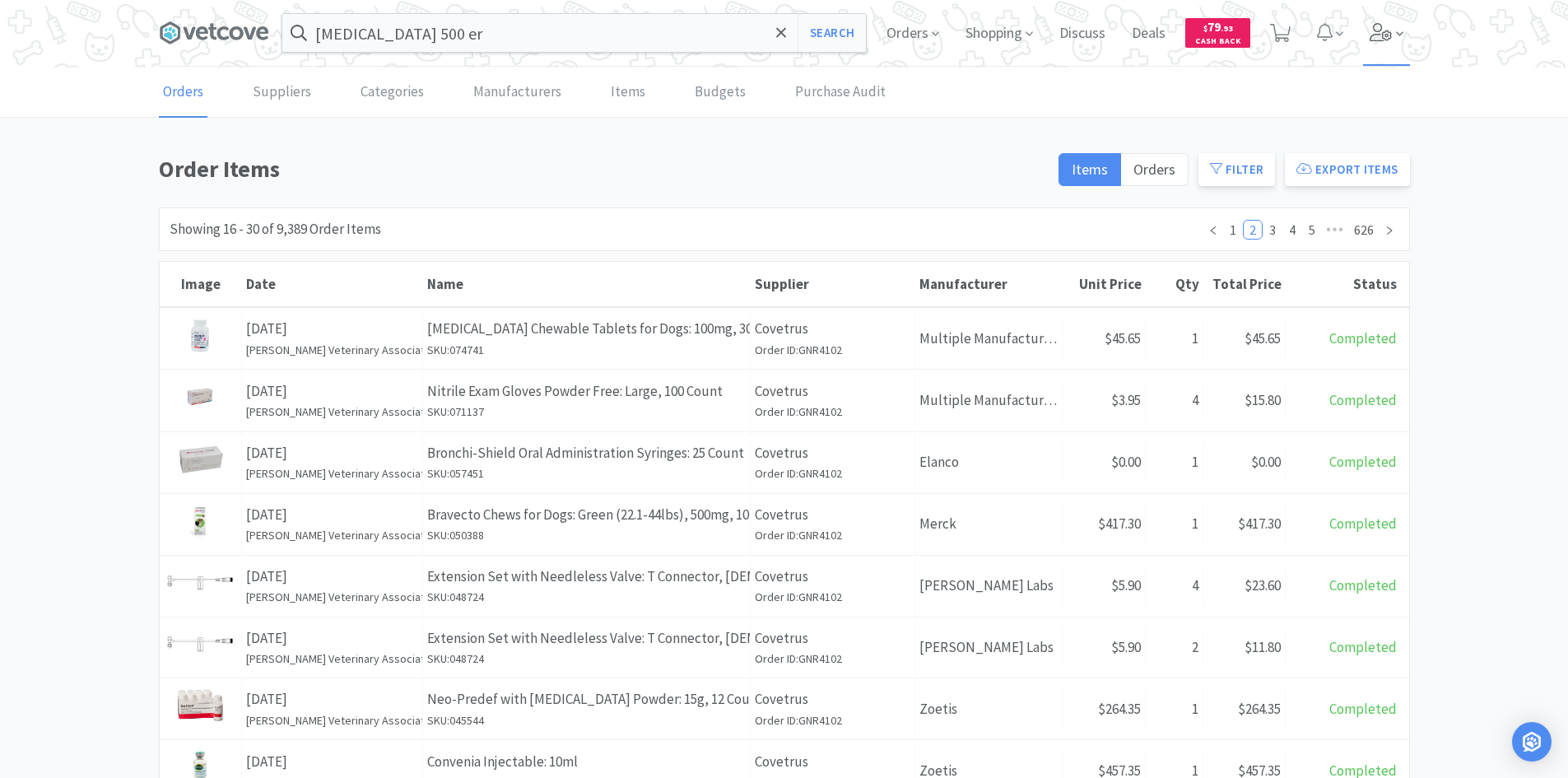
click at [1374, 47] on span at bounding box center [1387, 33] width 47 height 66
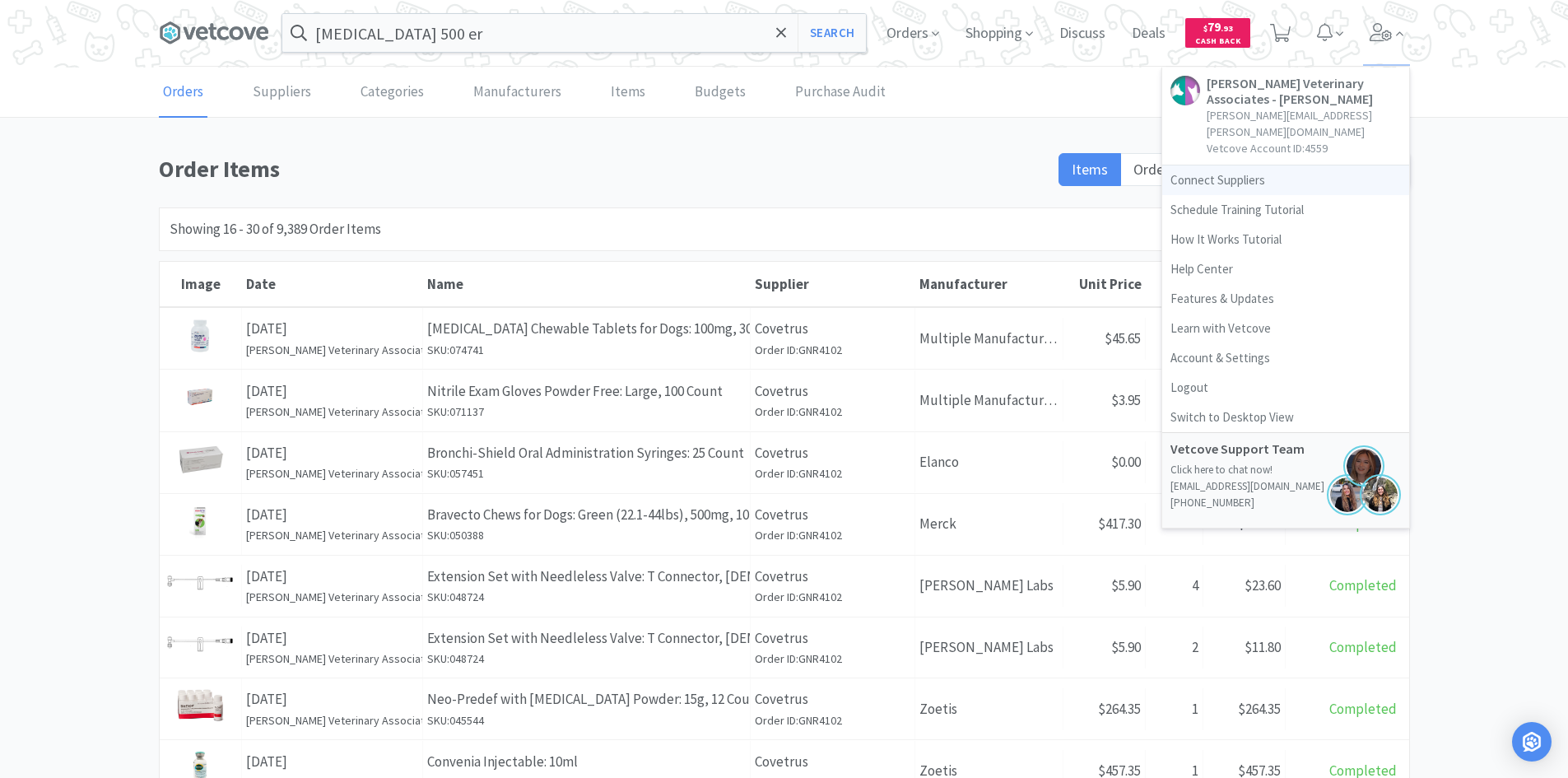
click at [1214, 166] on link "Connect Suppliers" at bounding box center [1285, 180] width 247 height 30
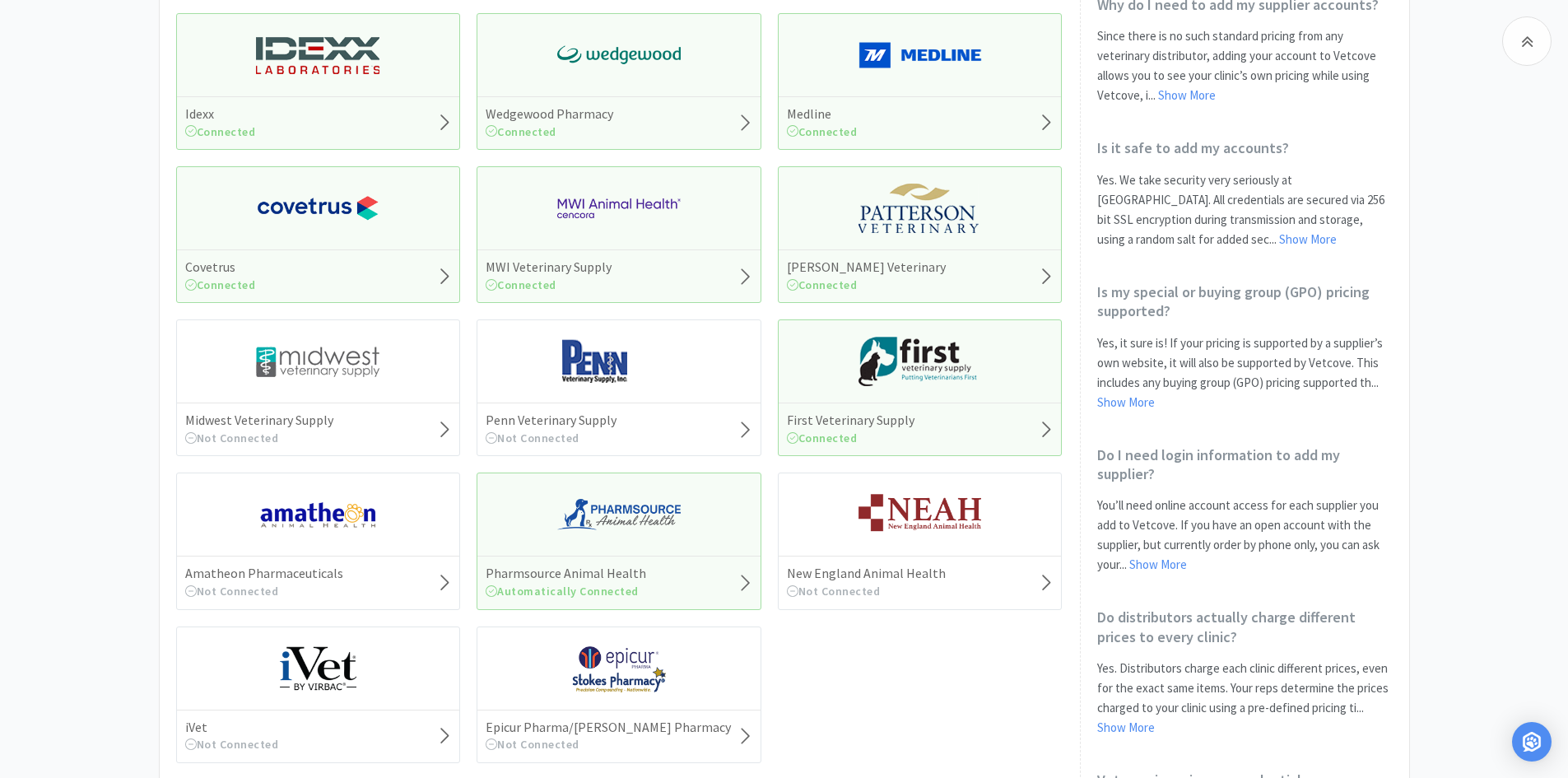
scroll to position [494, 0]
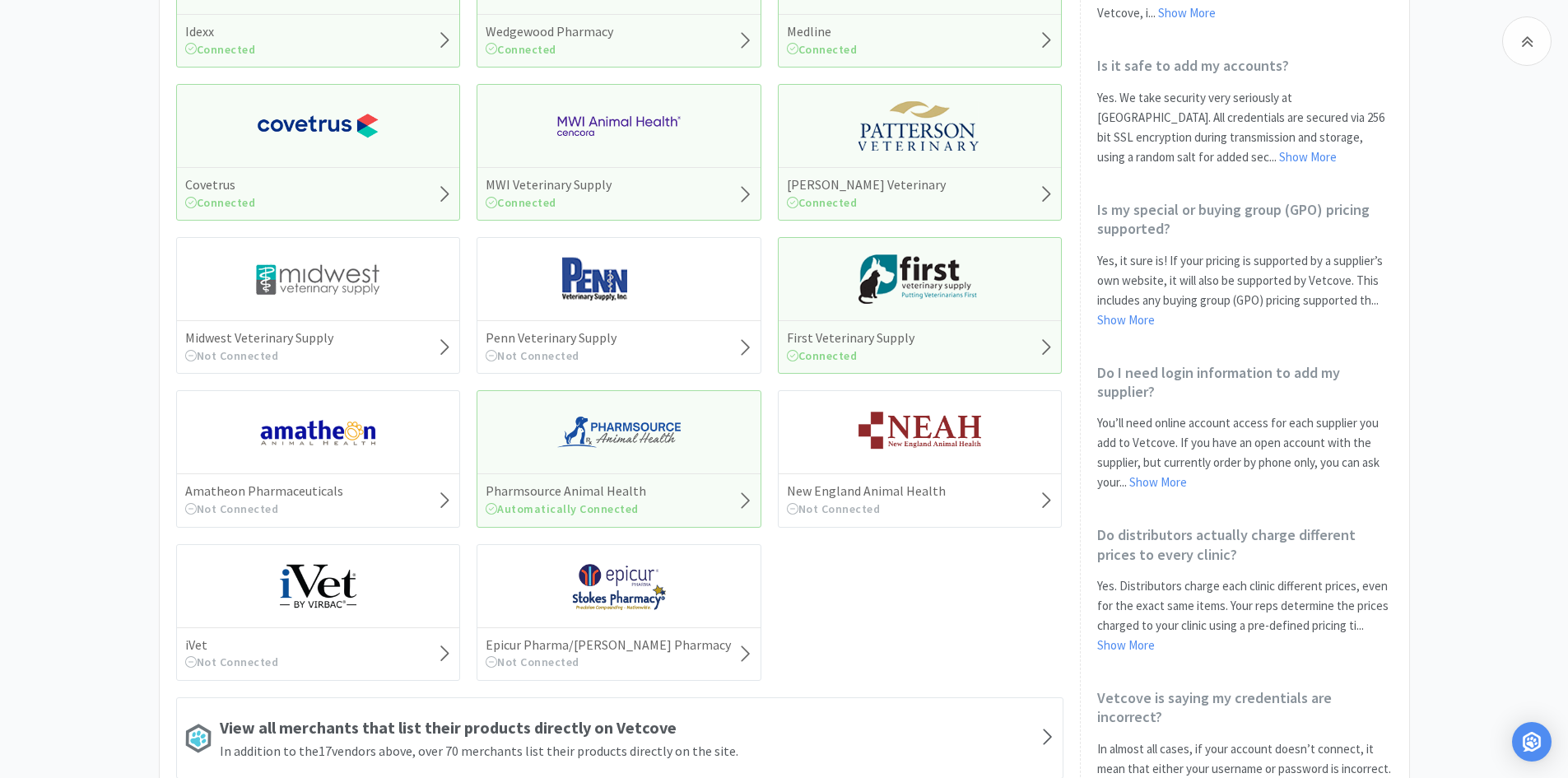
click at [597, 400] on div "Pharmsource Animal Health Automatically Connected" at bounding box center [619, 459] width 285 height 136
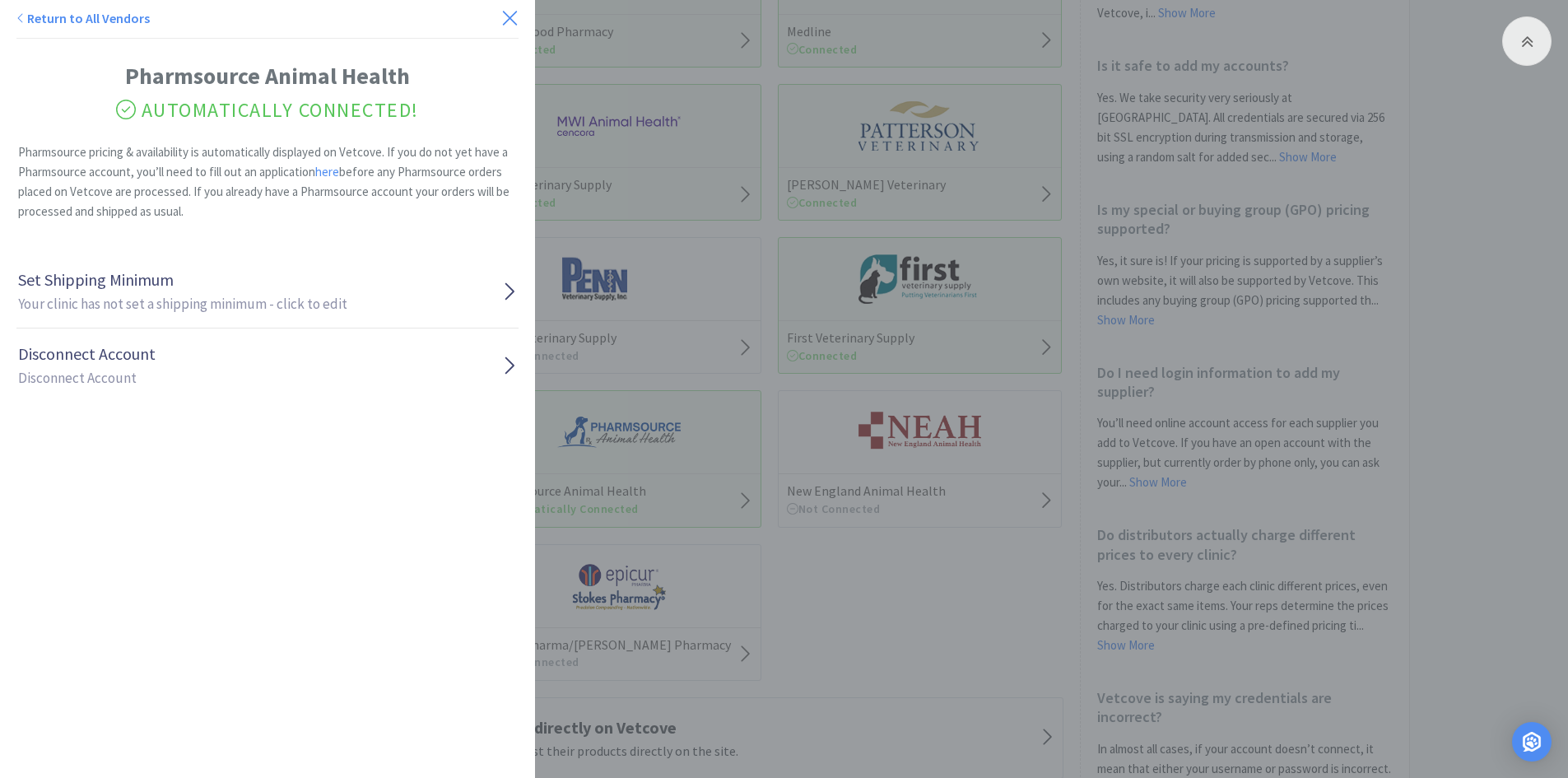
click at [503, 22] on icon at bounding box center [510, 17] width 14 height 14
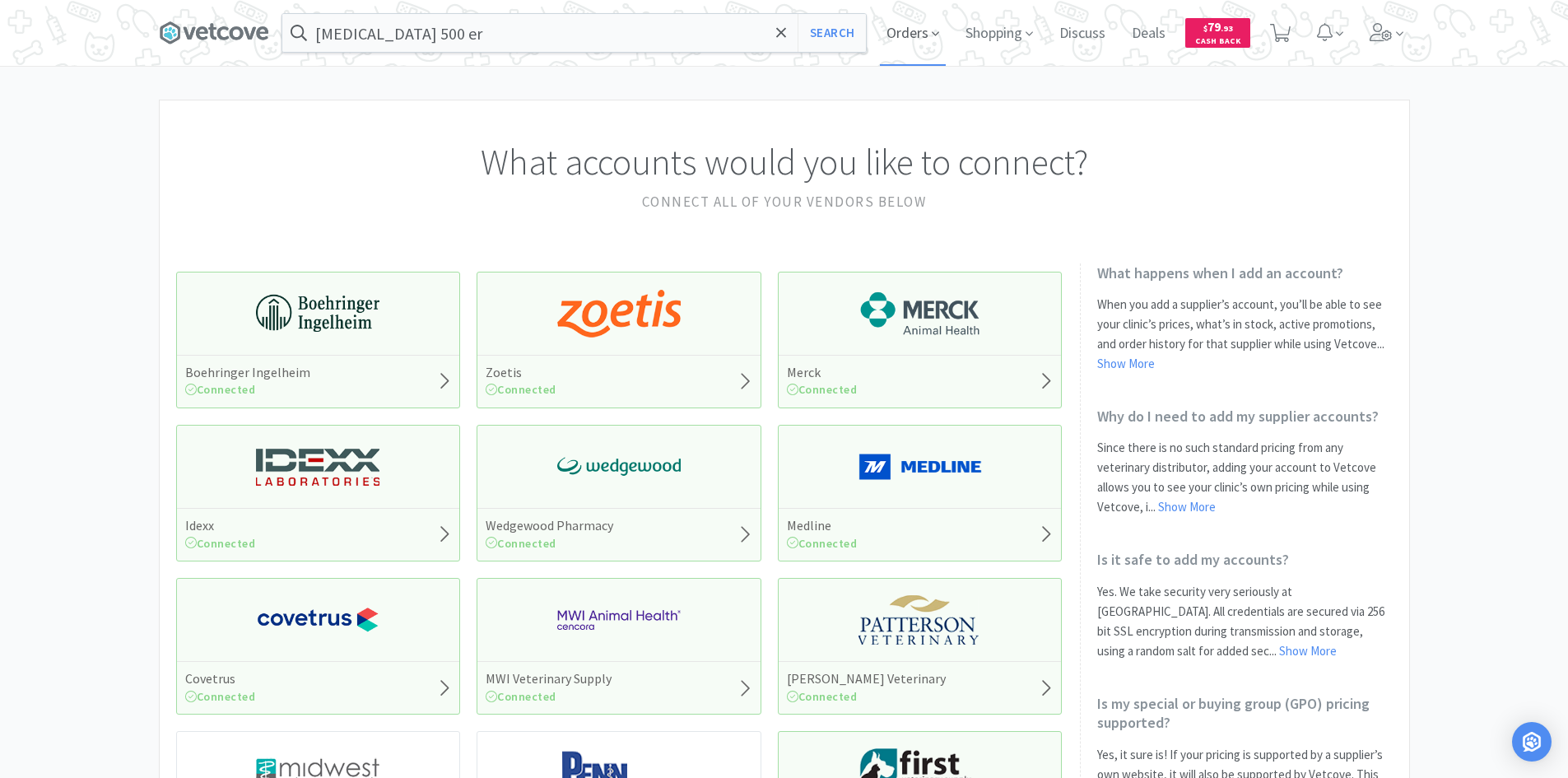
click at [912, 37] on span "Orders" at bounding box center [913, 33] width 66 height 66
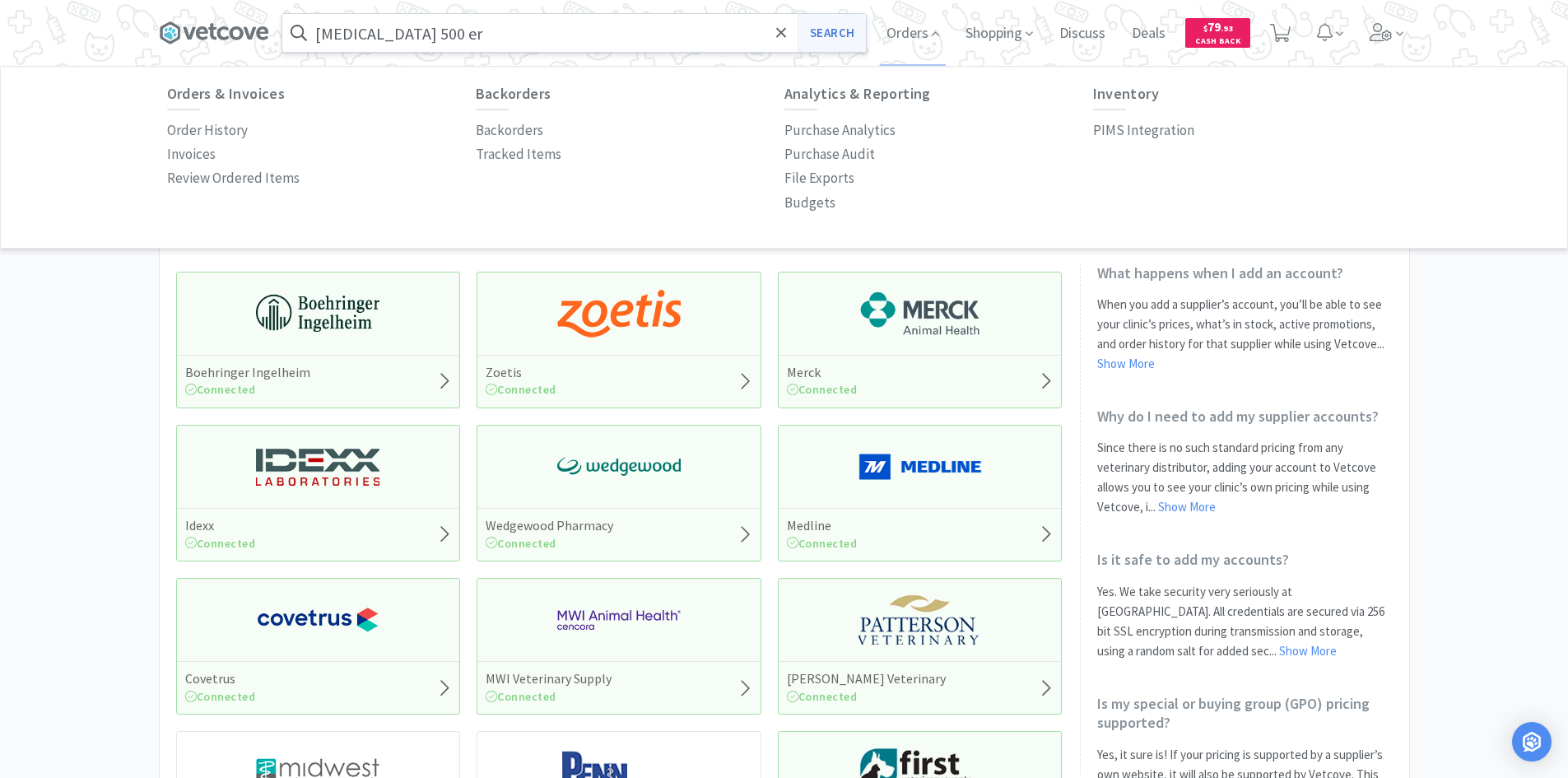
click at [808, 25] on button "Search" at bounding box center [831, 33] width 68 height 38
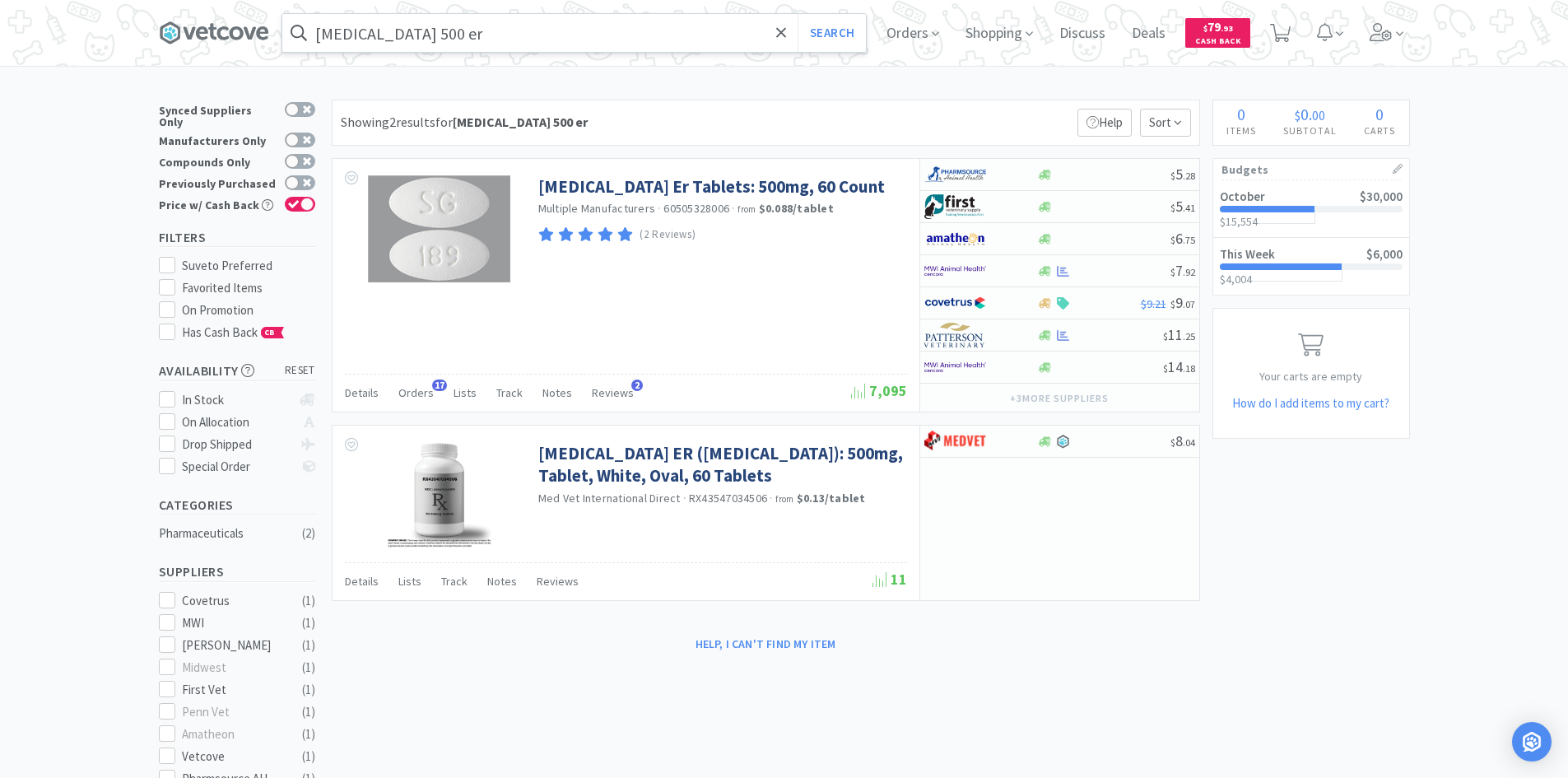
click at [683, 39] on input "[MEDICAL_DATA] 500 er" at bounding box center [573, 33] width 583 height 38
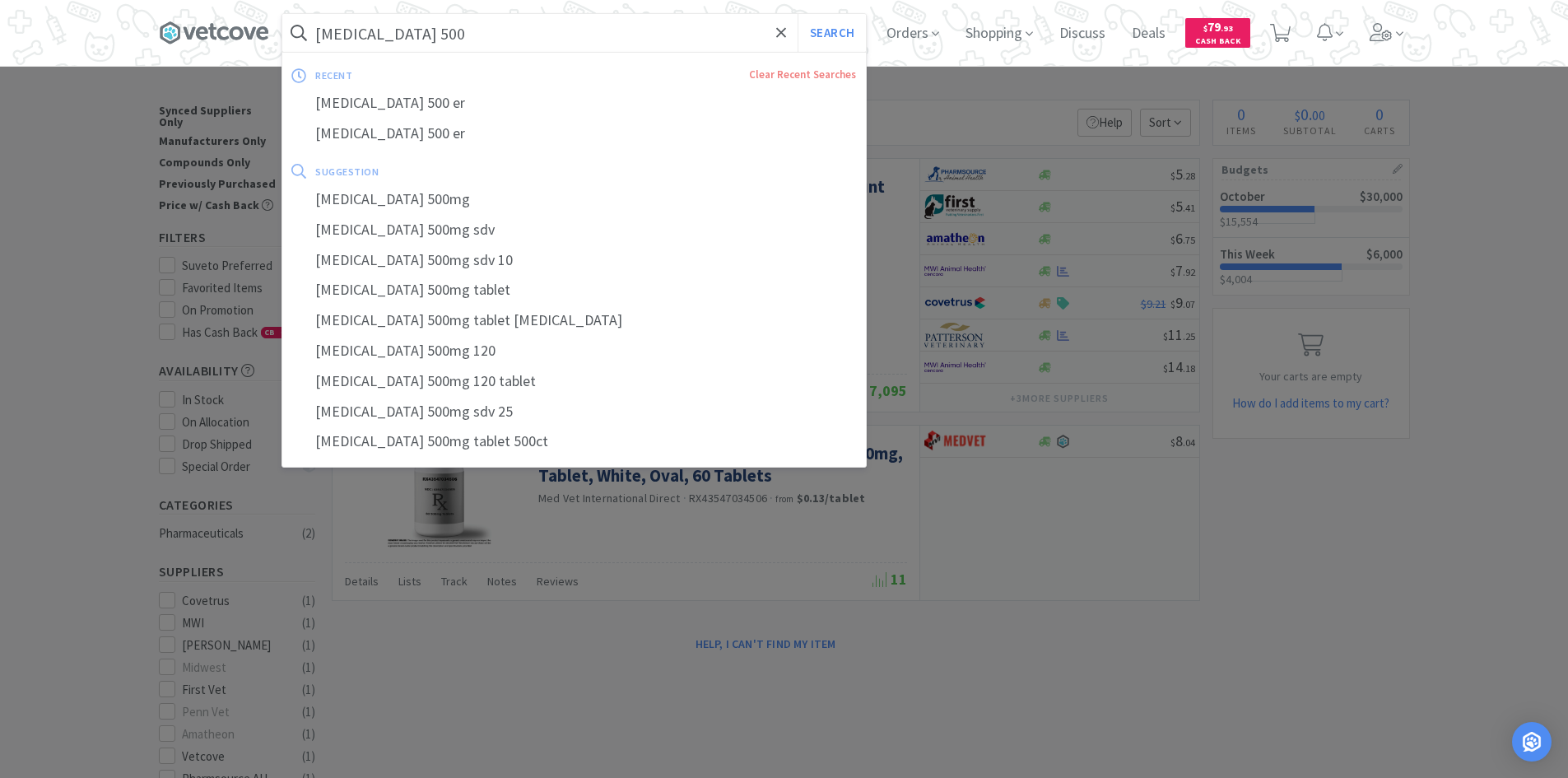
click at [797, 14] on button "Search" at bounding box center [831, 33] width 68 height 38
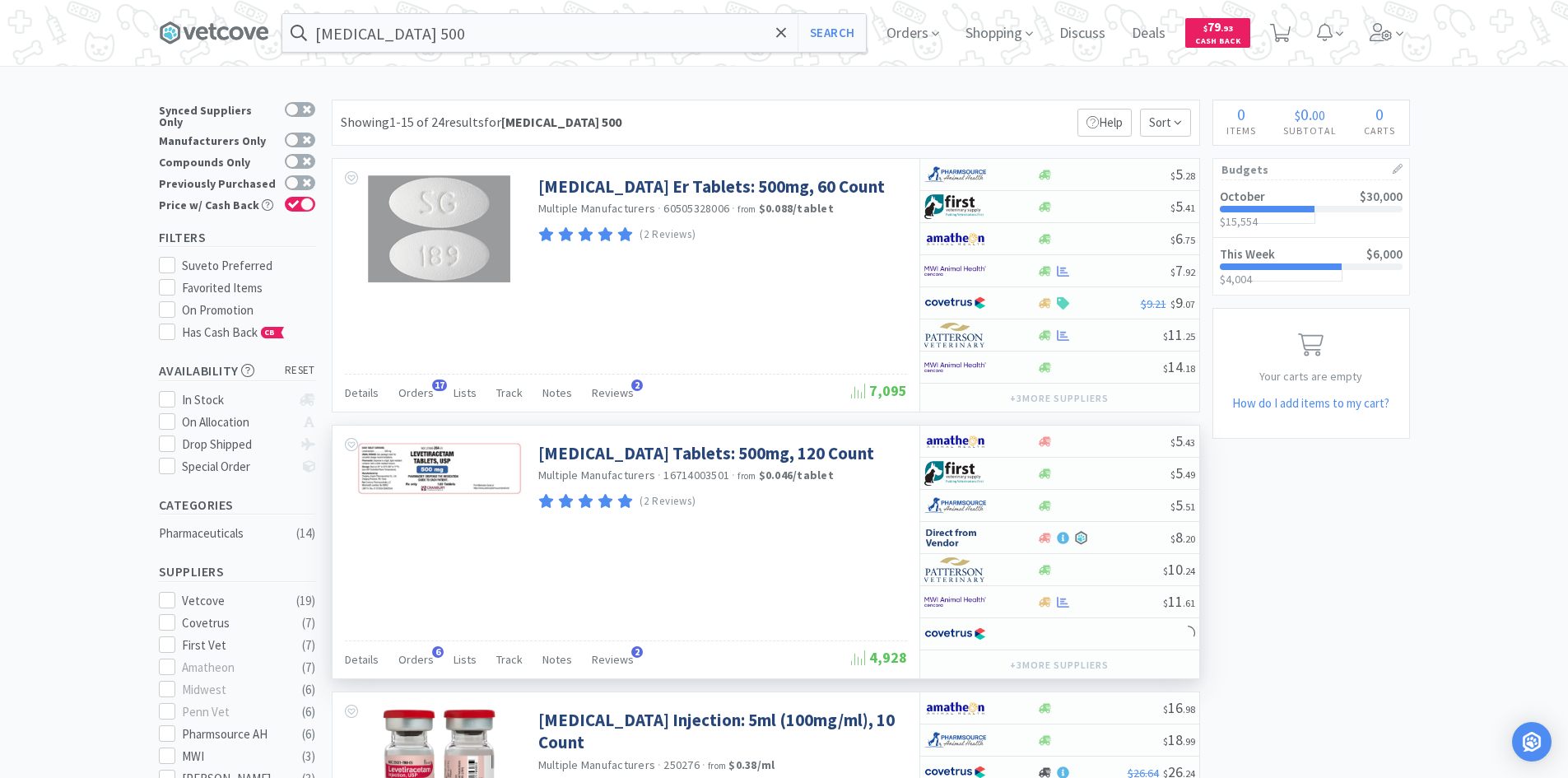
scroll to position [82, 0]
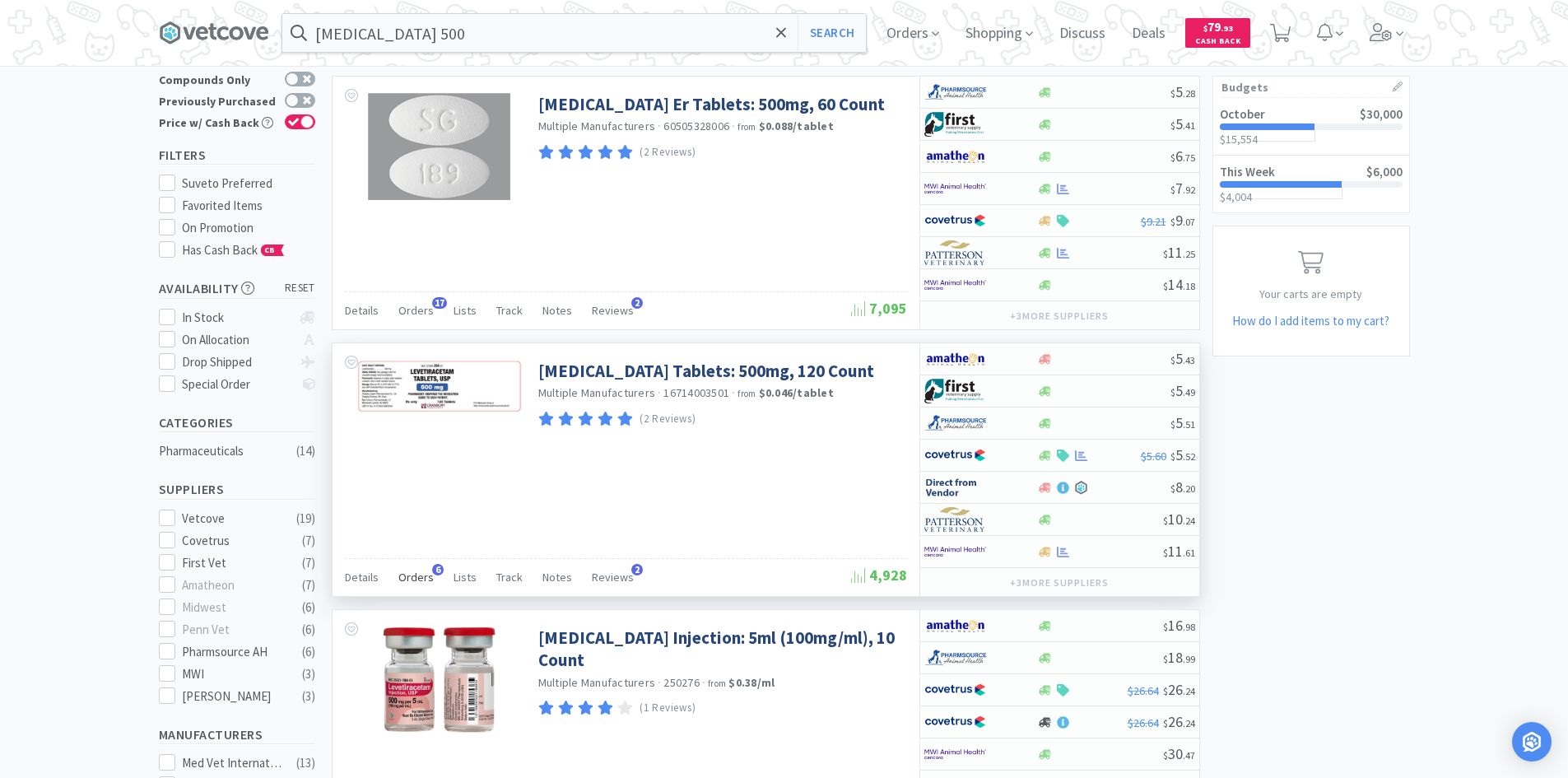
click at [433, 574] on span "6" at bounding box center [438, 569] width 12 height 12
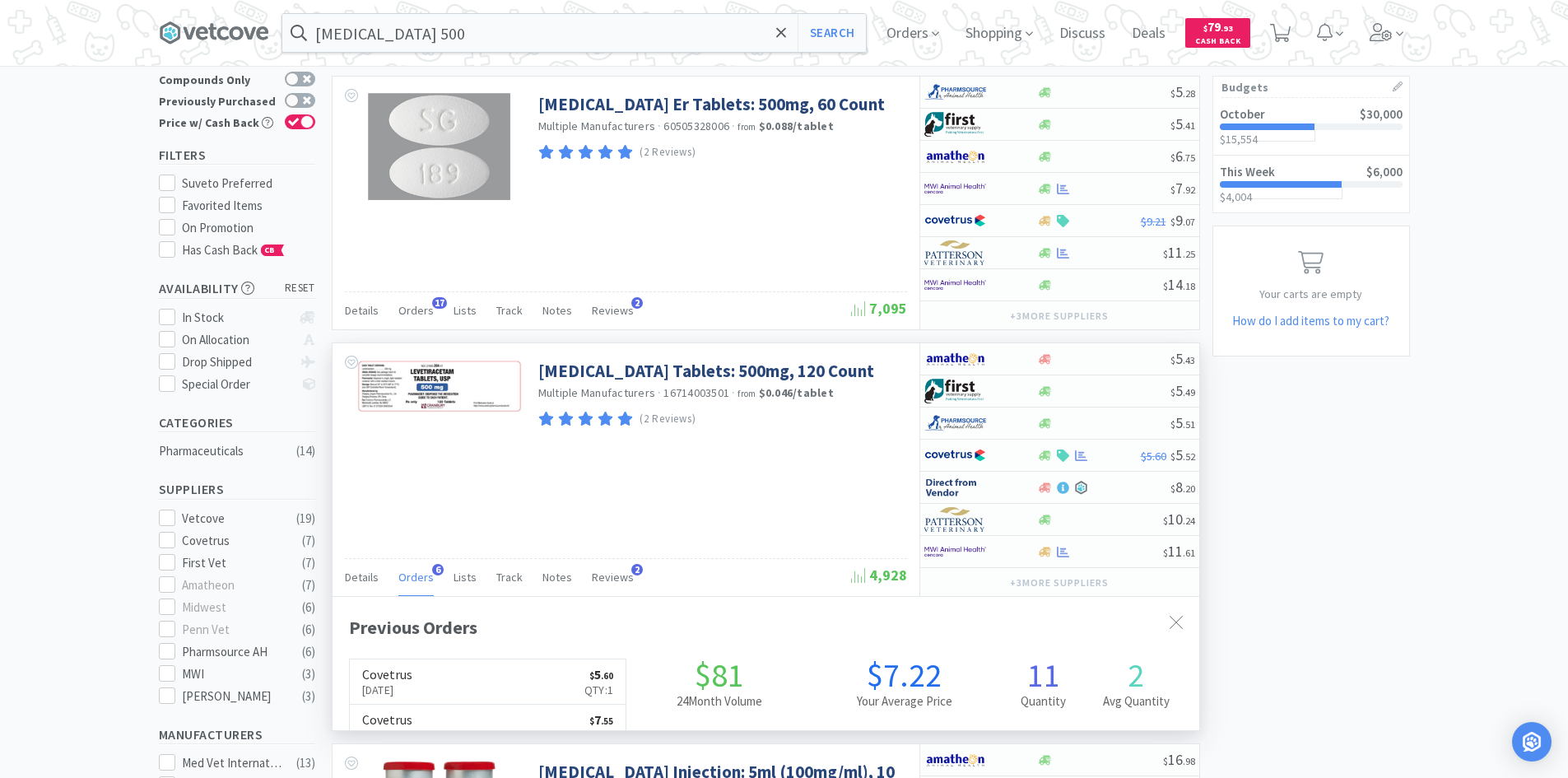
scroll to position [426, 866]
click at [433, 573] on span "6" at bounding box center [438, 569] width 12 height 12
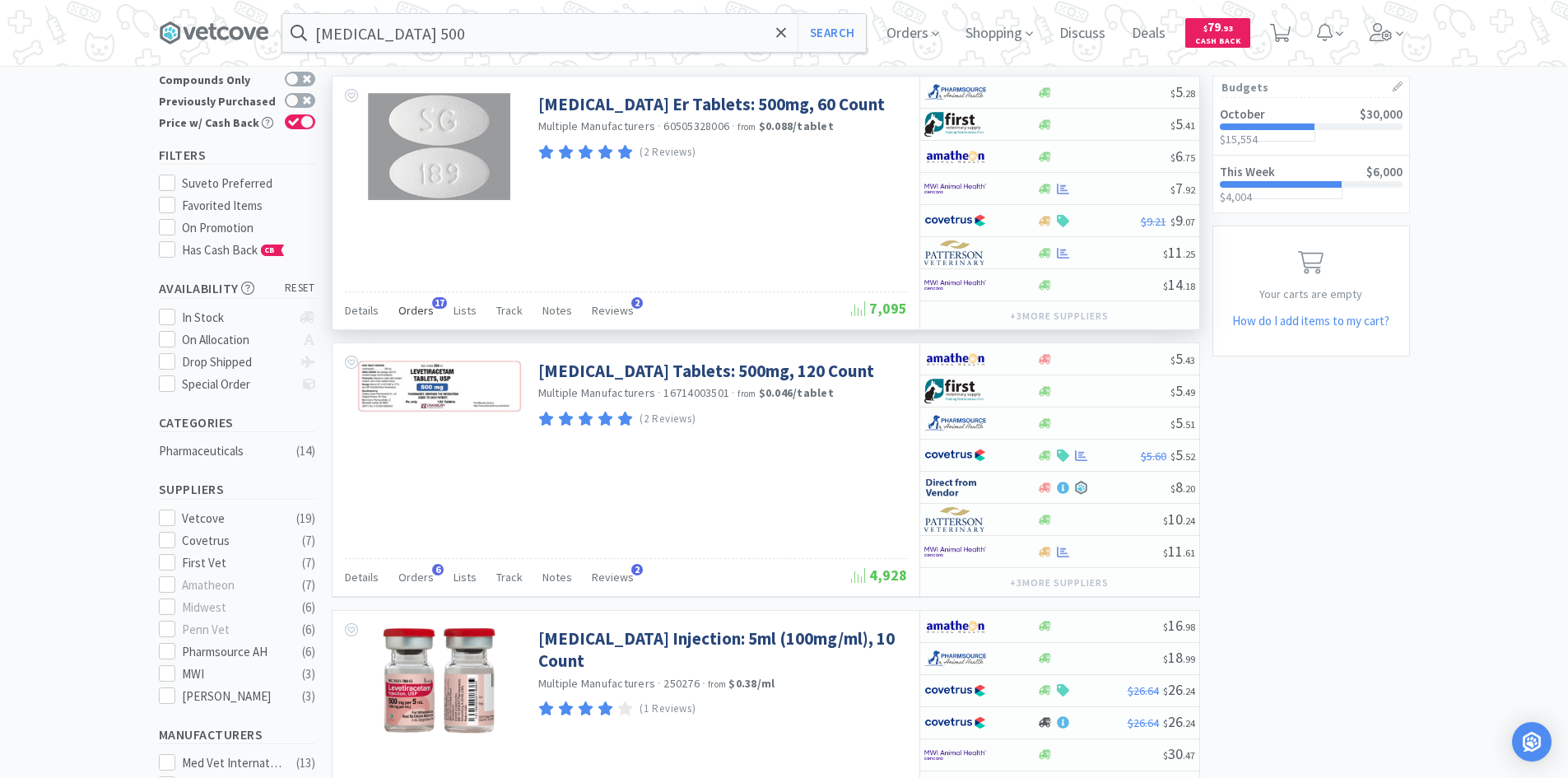
drag, startPoint x: 411, startPoint y: 327, endPoint x: 414, endPoint y: 310, distance: 17.3
click at [411, 324] on div "Orders 17" at bounding box center [416, 312] width 35 height 31
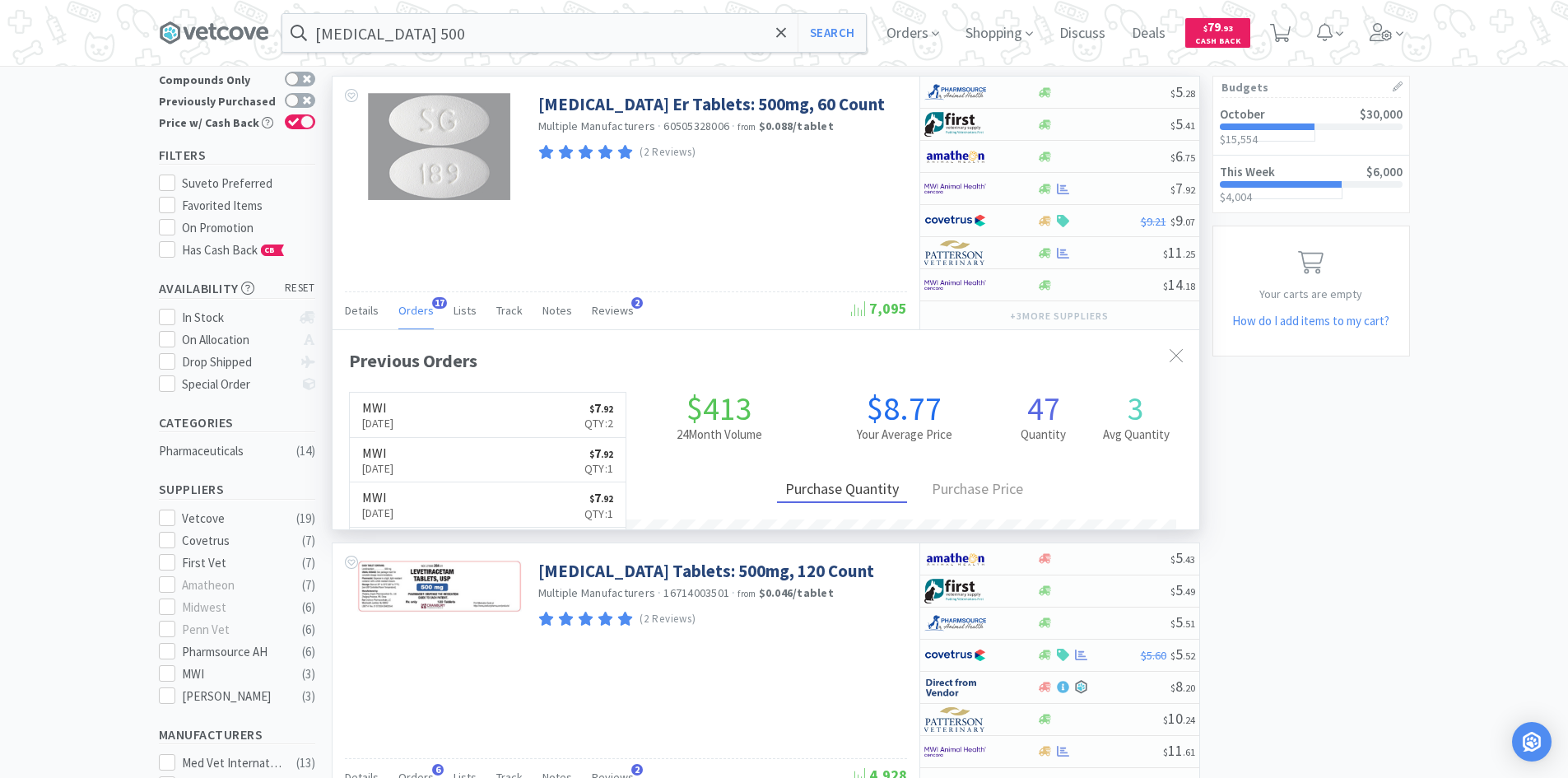
scroll to position [441, 866]
click at [414, 309] on span "Orders" at bounding box center [416, 310] width 35 height 15
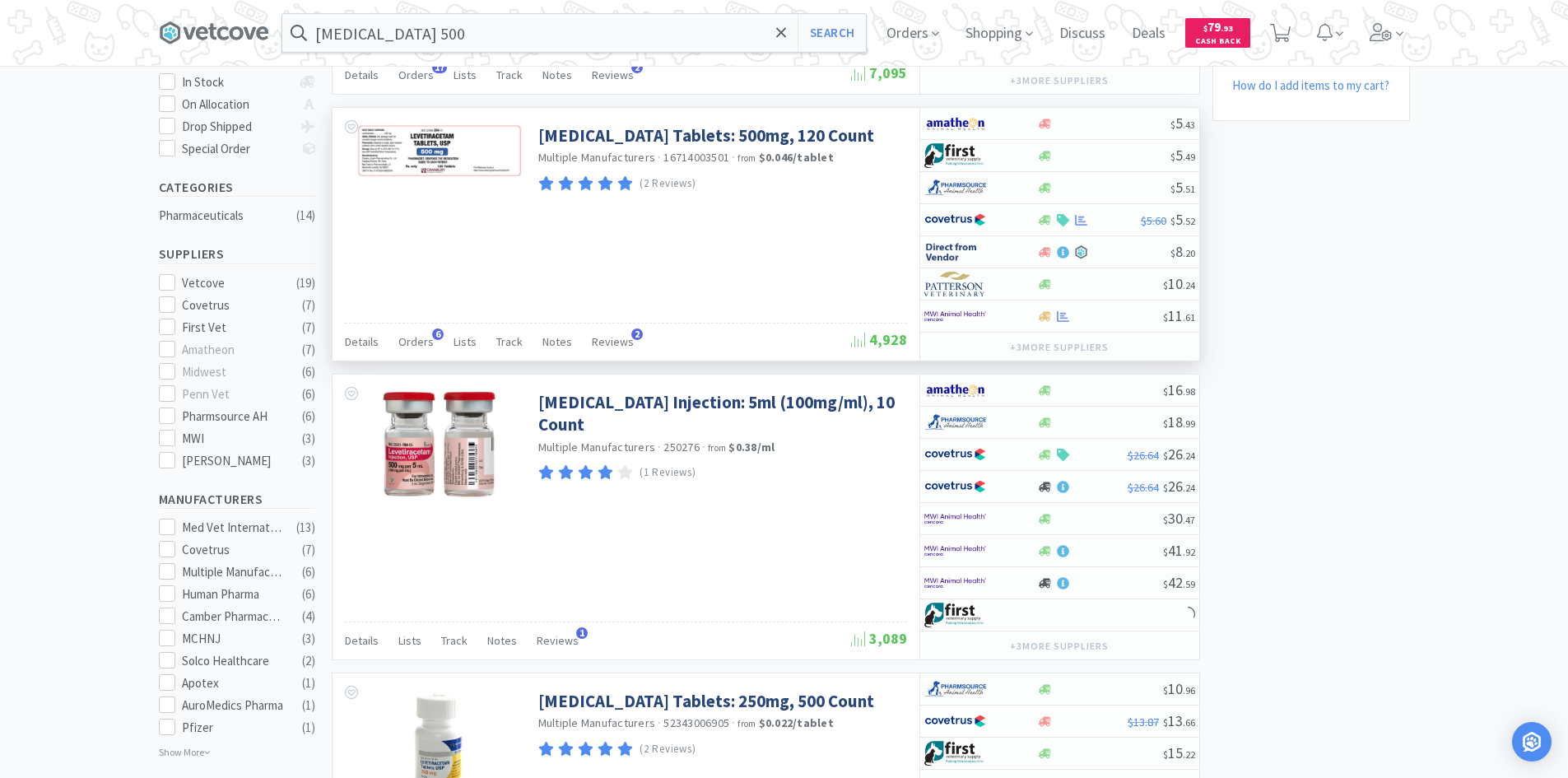
scroll to position [82, 0]
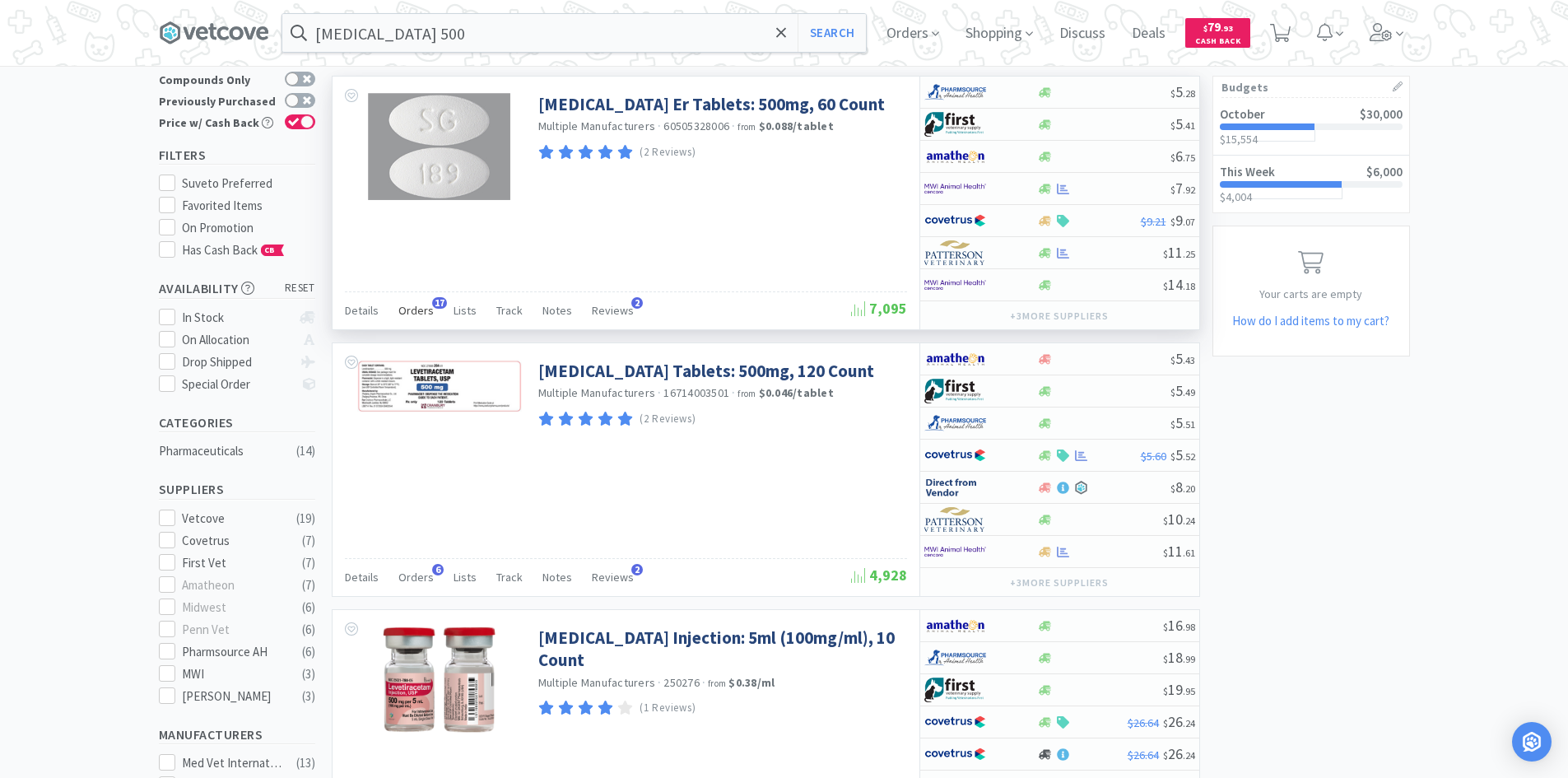
click at [413, 308] on span "Orders" at bounding box center [416, 310] width 35 height 15
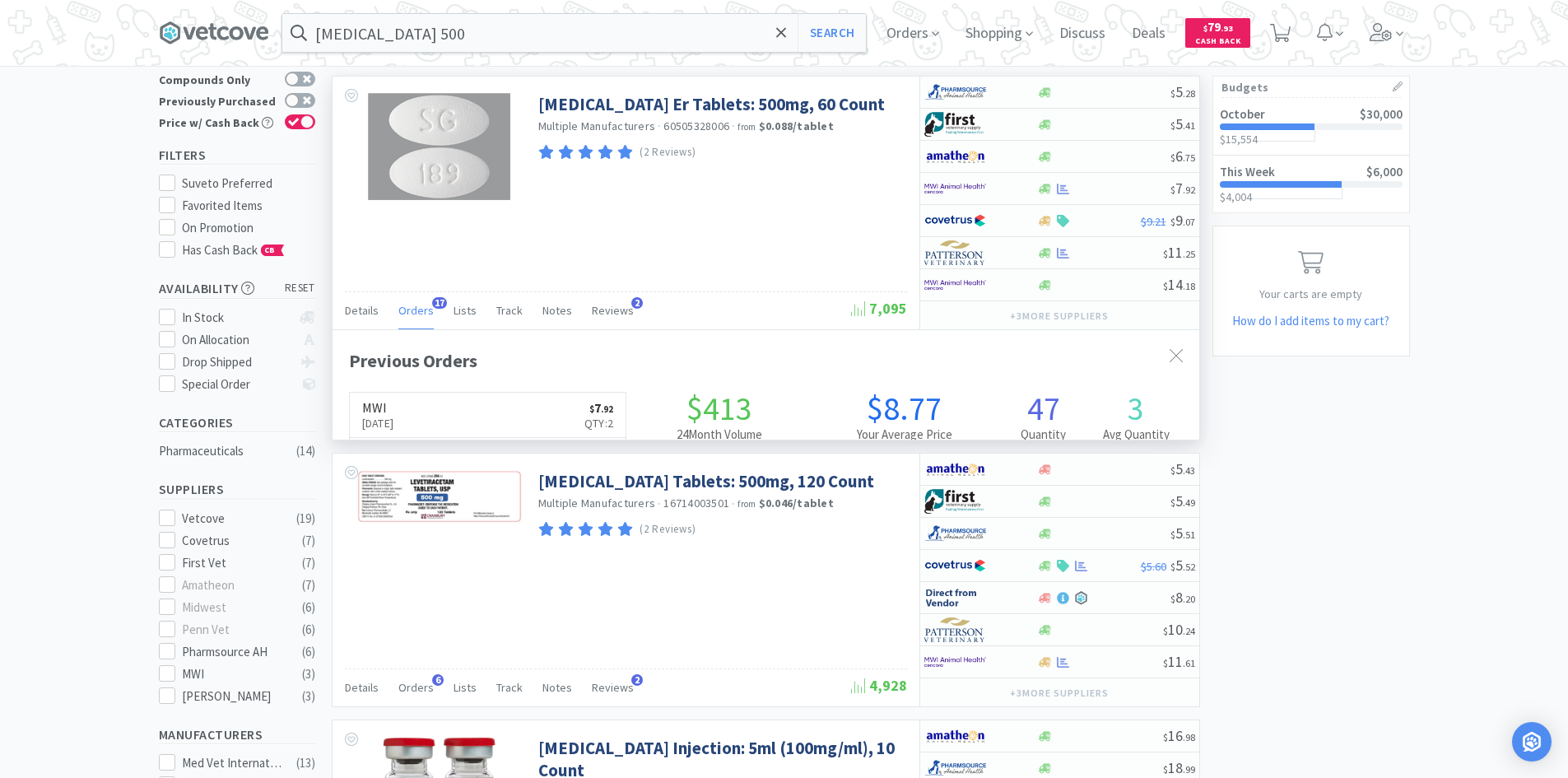
scroll to position [441, 866]
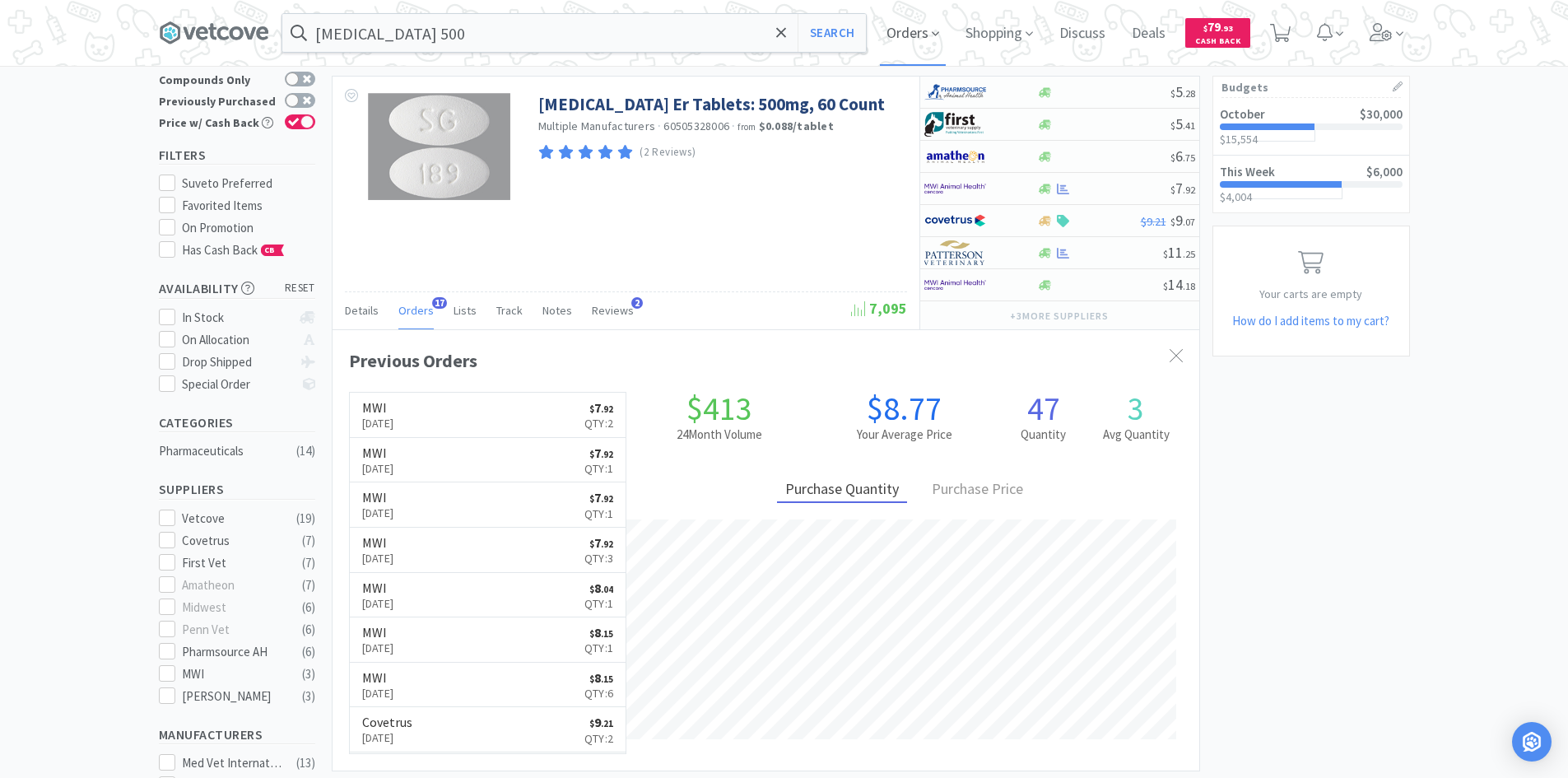
click at [890, 27] on span "Orders" at bounding box center [913, 33] width 66 height 66
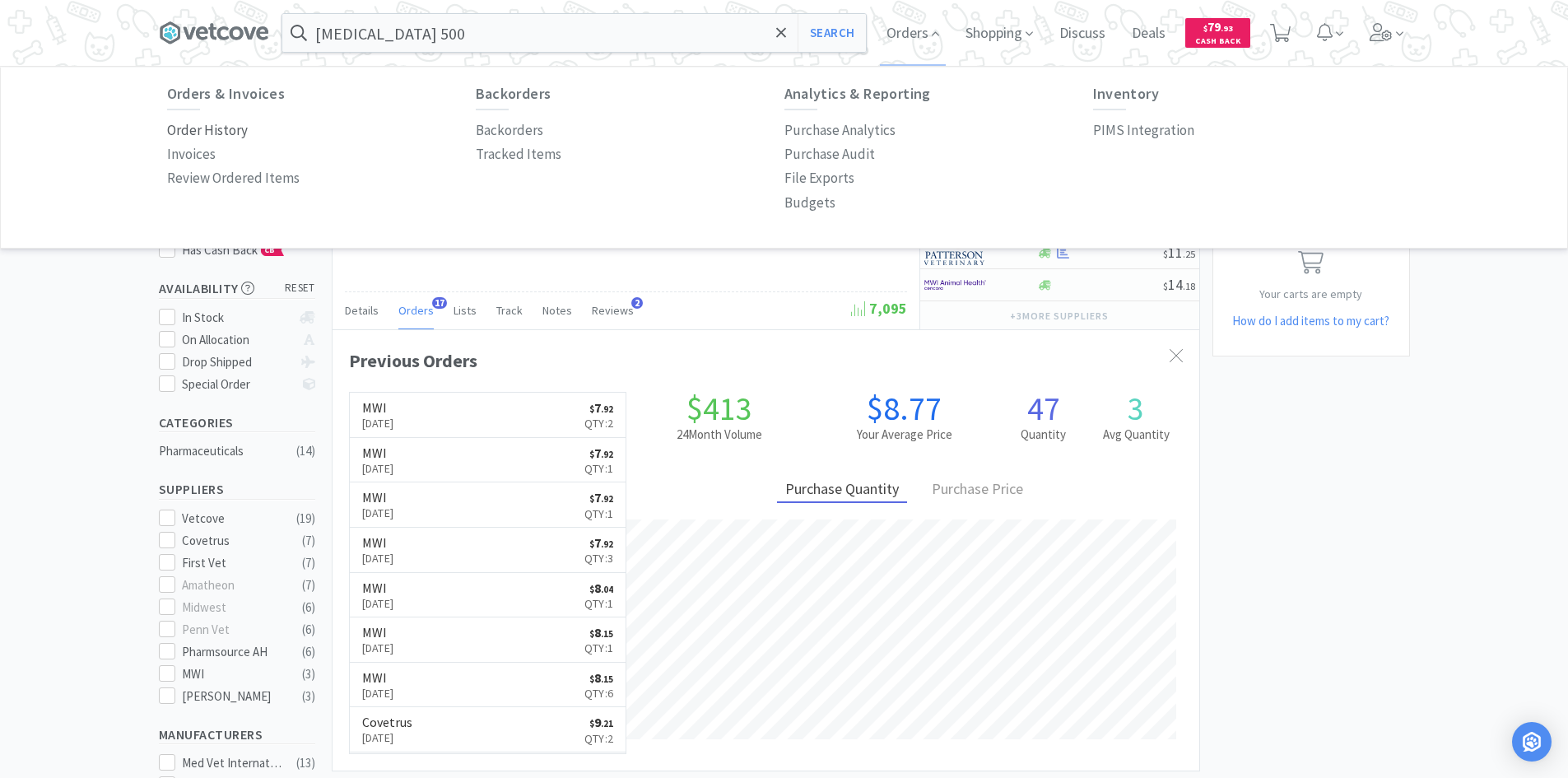
click at [221, 136] on p "Order History" at bounding box center [207, 130] width 81 height 22
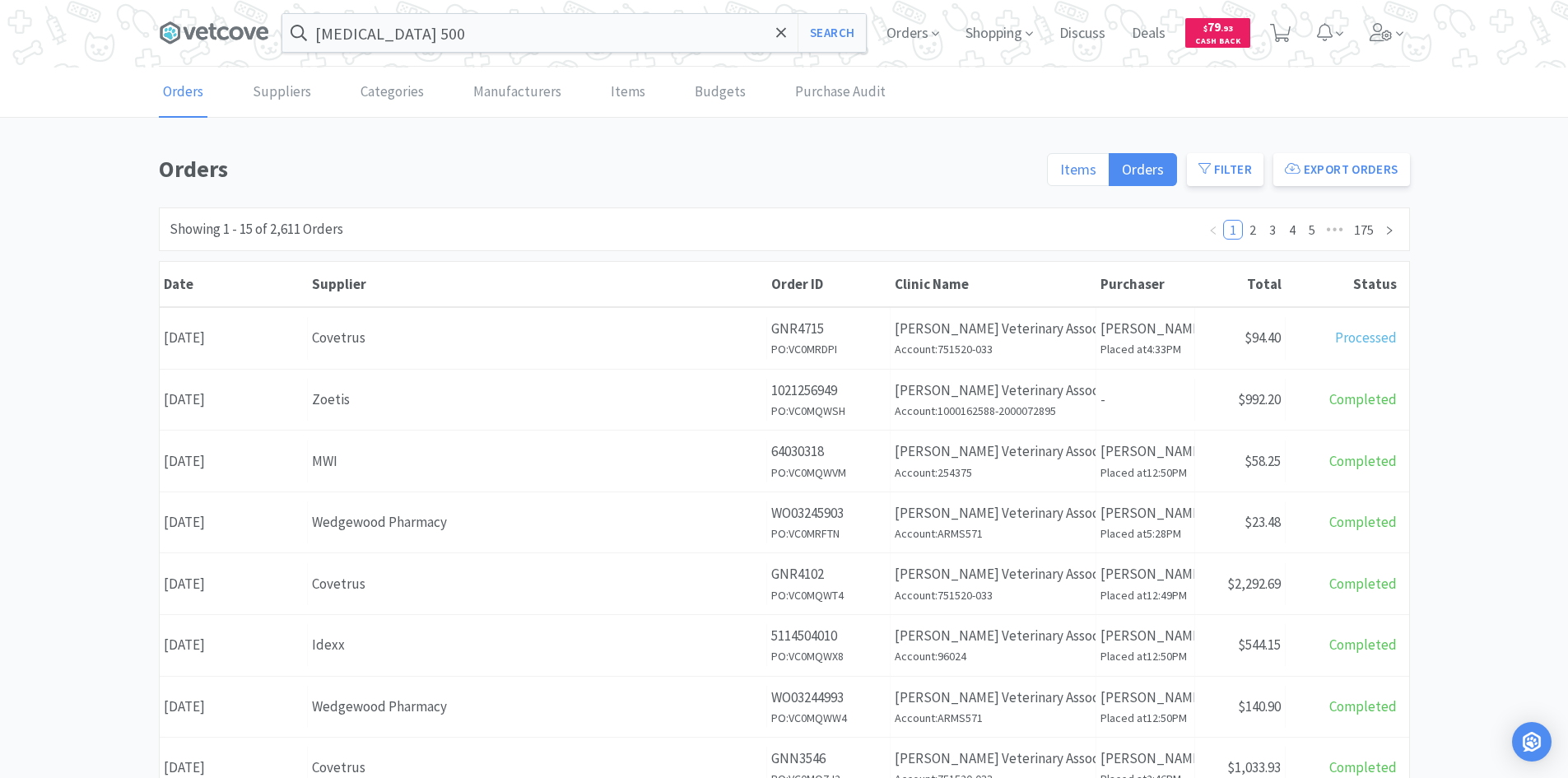
click at [1069, 164] on span "Items" at bounding box center [1078, 168] width 36 height 19
click at [1060, 175] on input "Items" at bounding box center [1060, 175] width 0 height 0
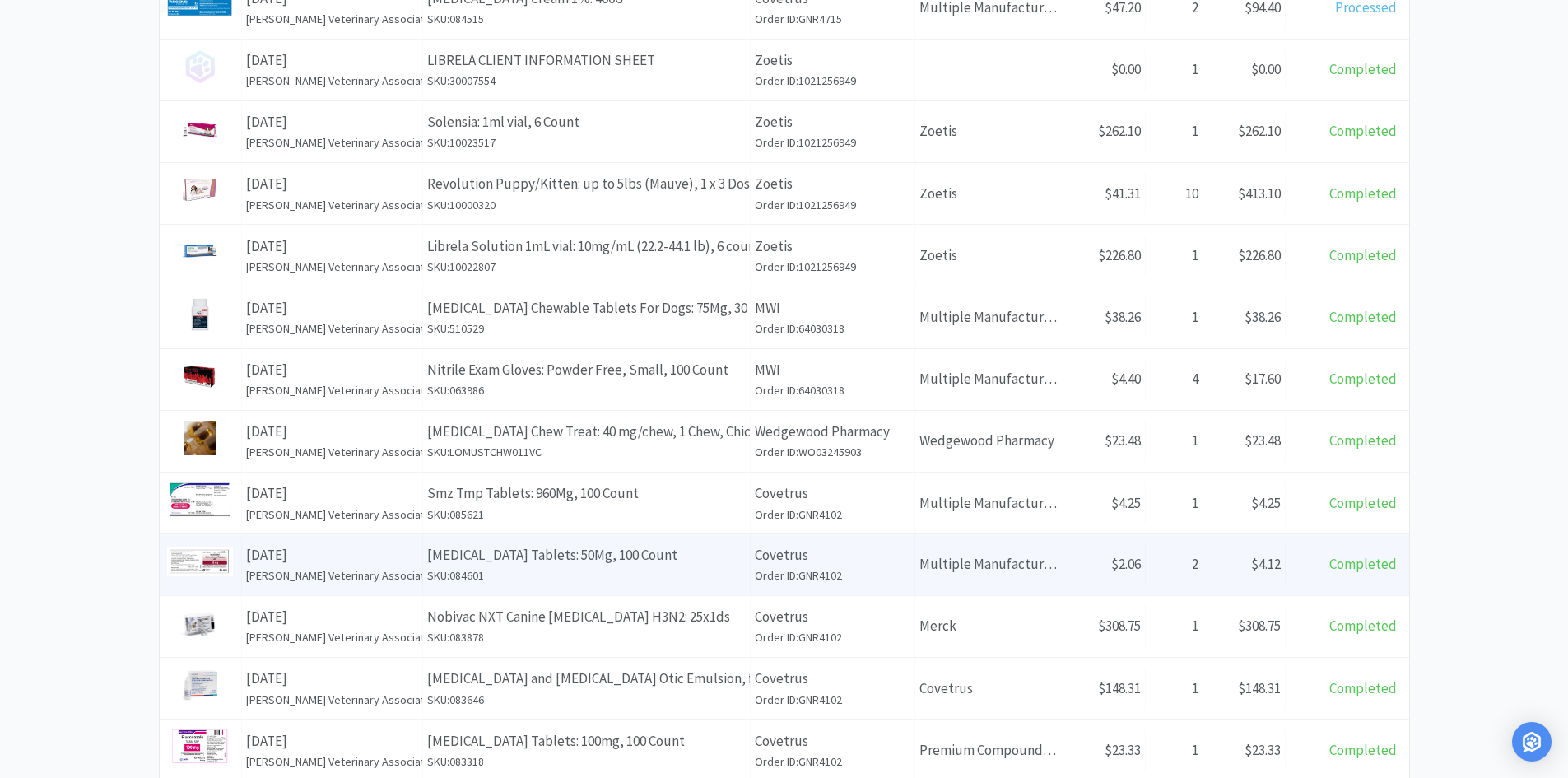
scroll to position [564, 0]
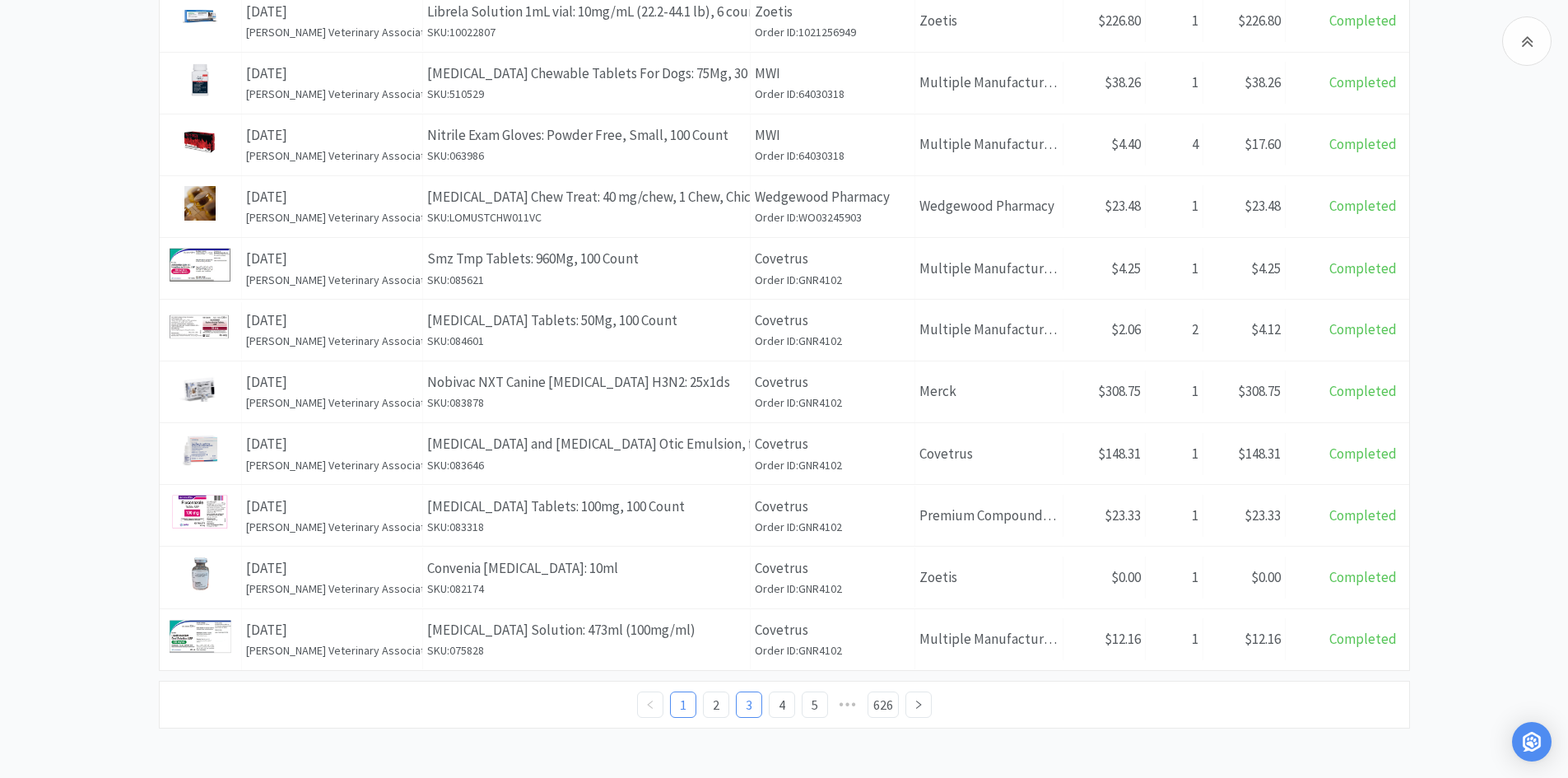
click at [754, 709] on link "3" at bounding box center [748, 704] width 25 height 25
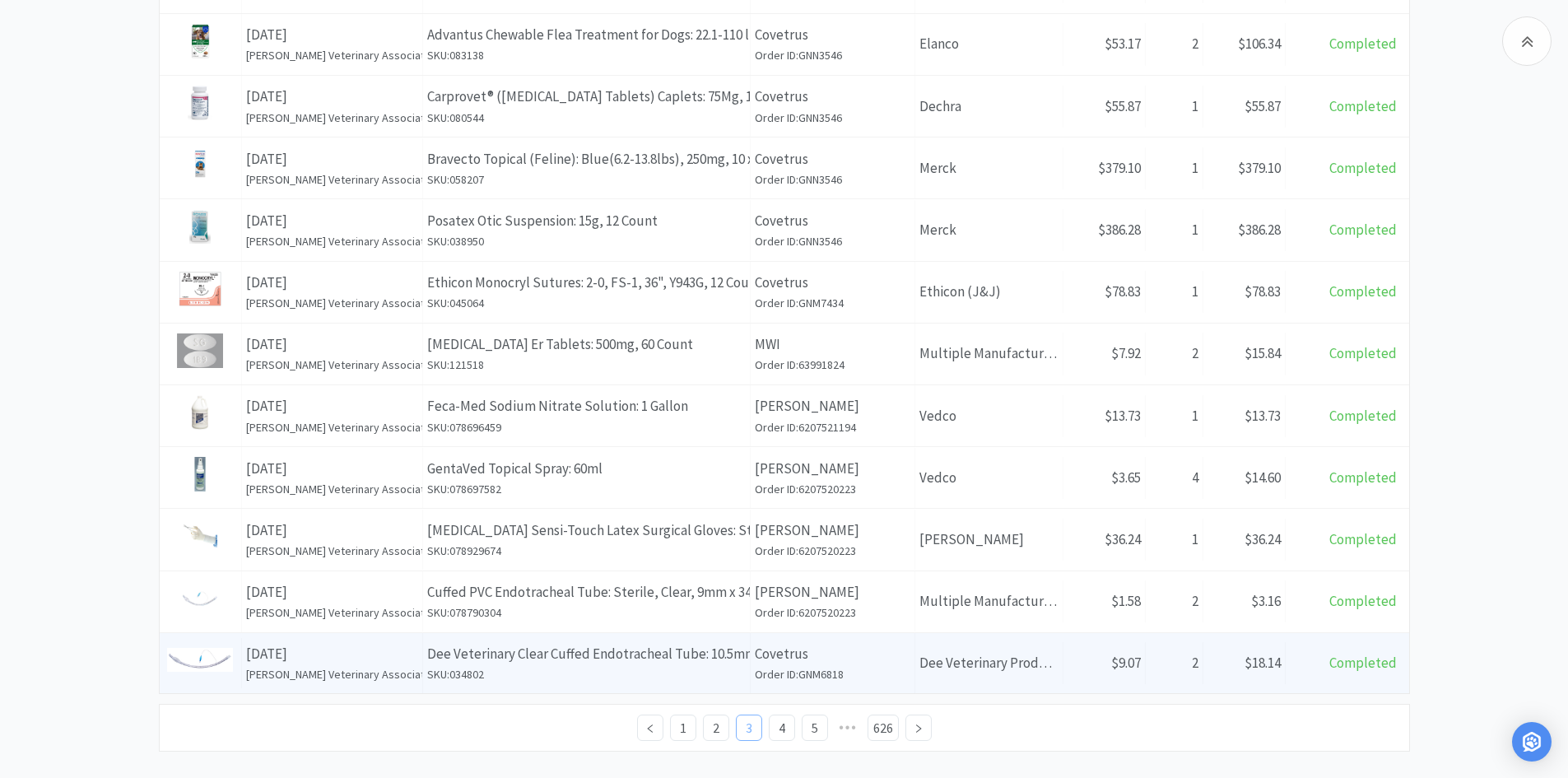
scroll to position [564, 0]
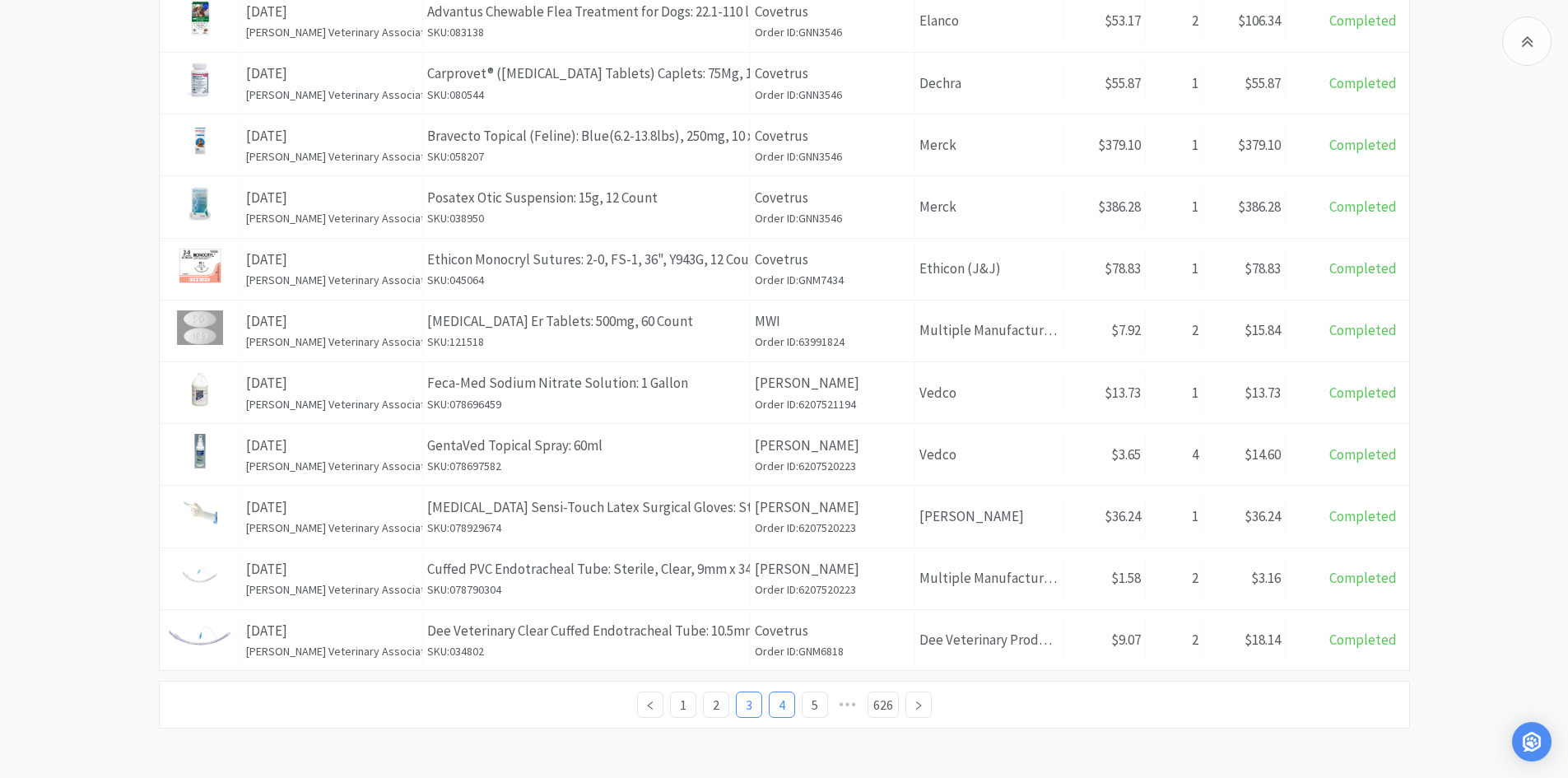
click at [775, 698] on link "4" at bounding box center [782, 704] width 25 height 25
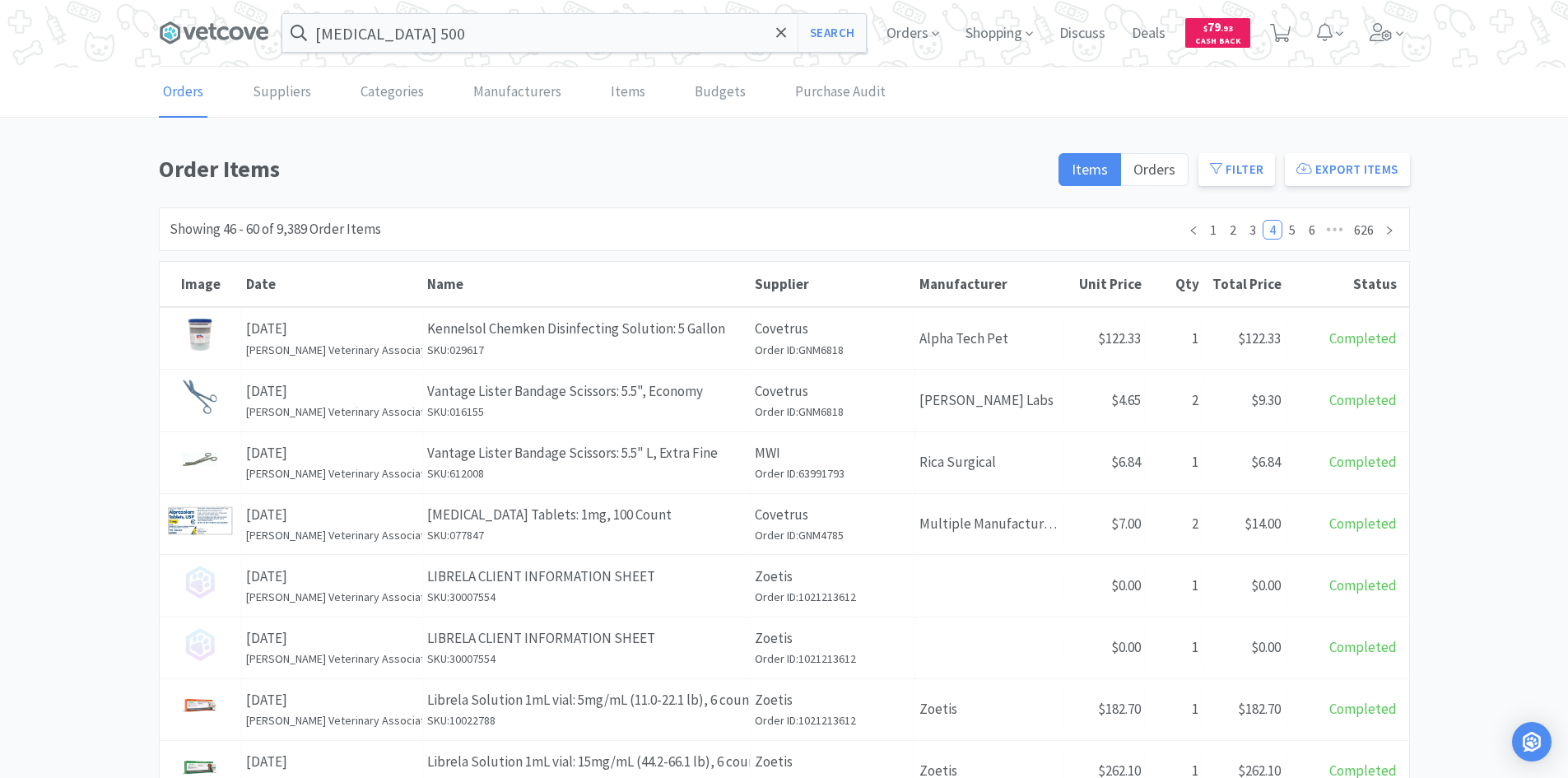
click at [172, 49] on span at bounding box center [221, 33] width 124 height 66
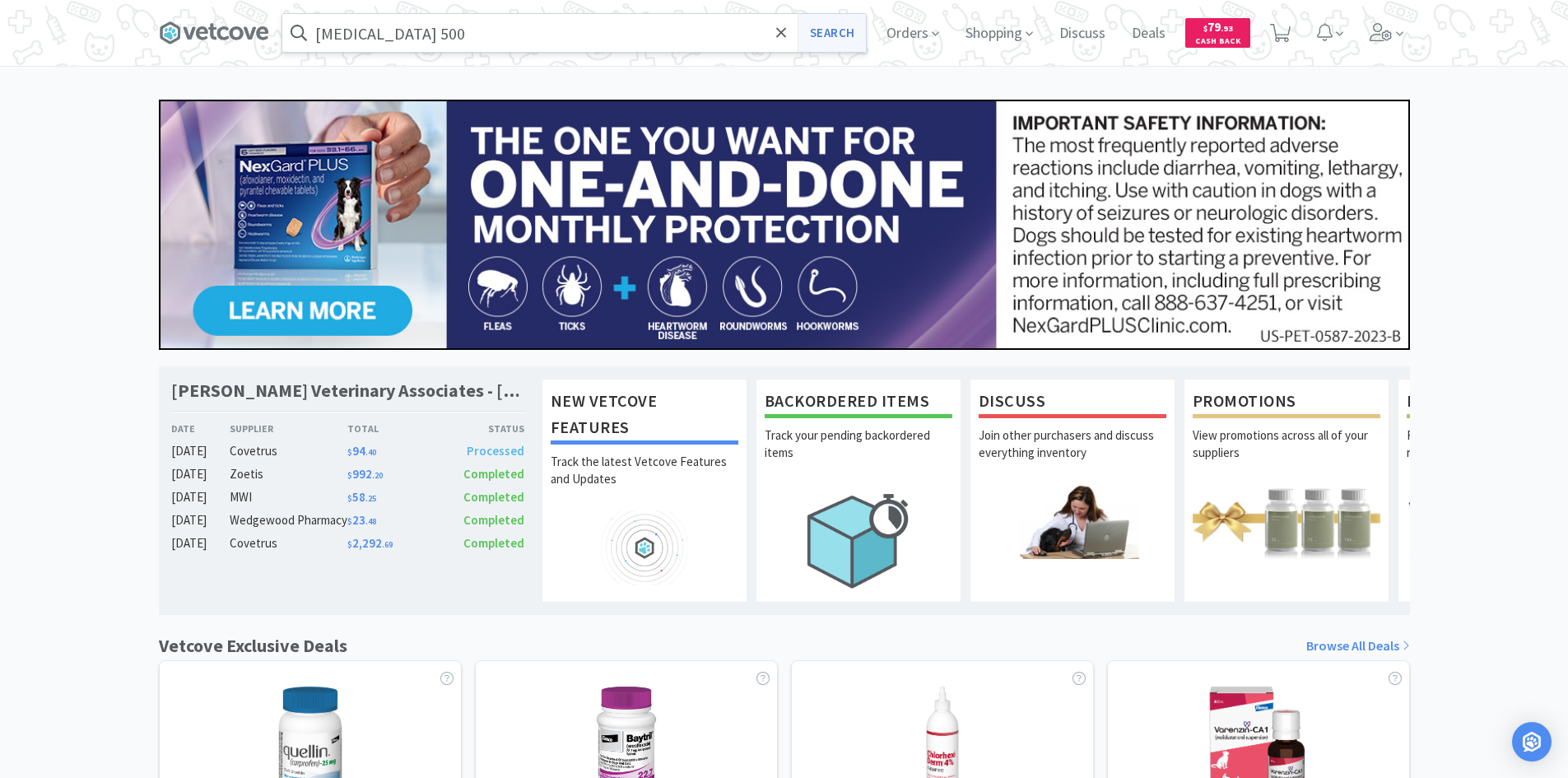
click at [823, 25] on button "Search" at bounding box center [831, 33] width 68 height 38
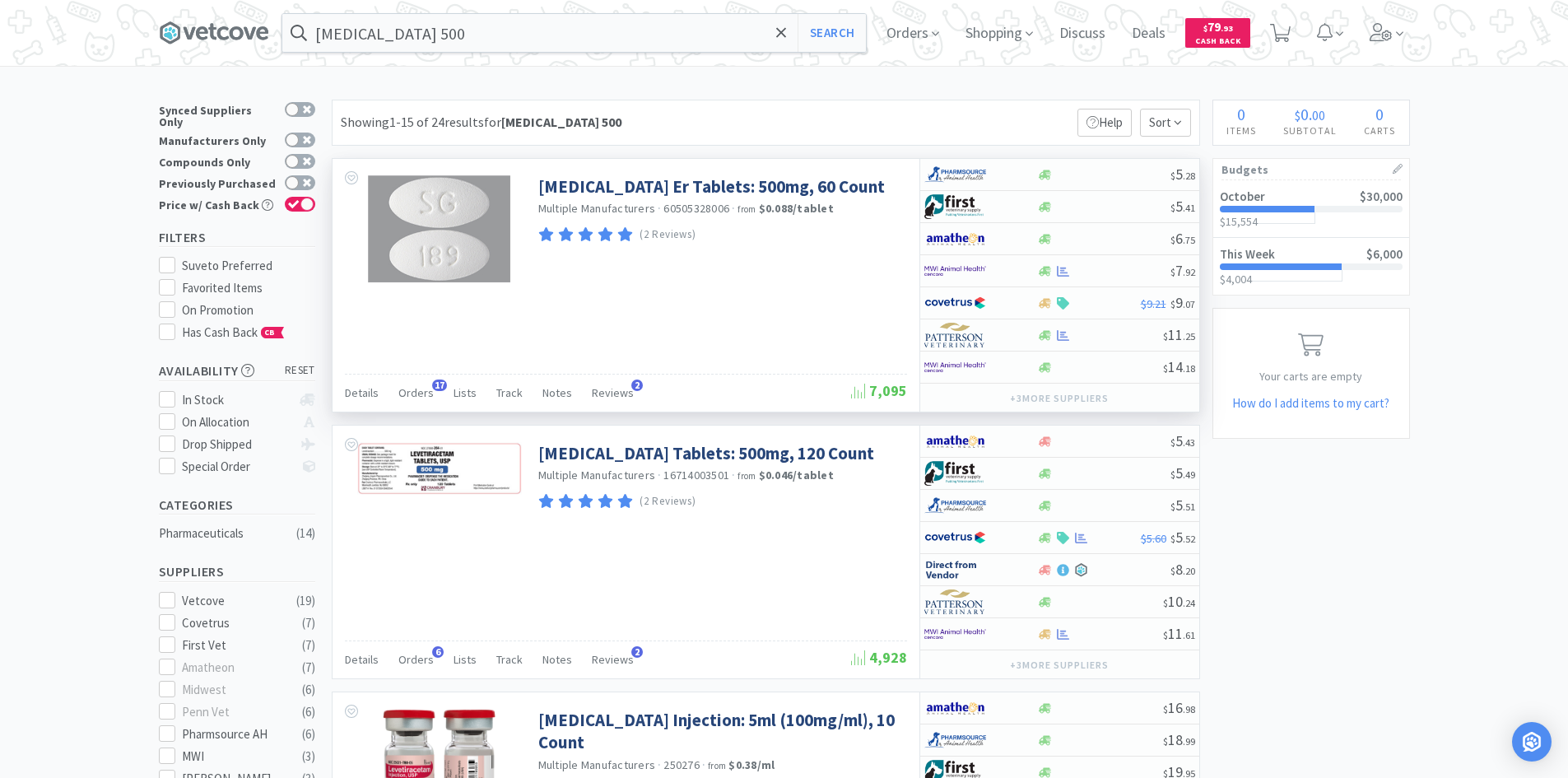
drag, startPoint x: 417, startPoint y: 391, endPoint x: 529, endPoint y: 389, distance: 112.0
click at [417, 391] on span "Orders" at bounding box center [416, 392] width 35 height 15
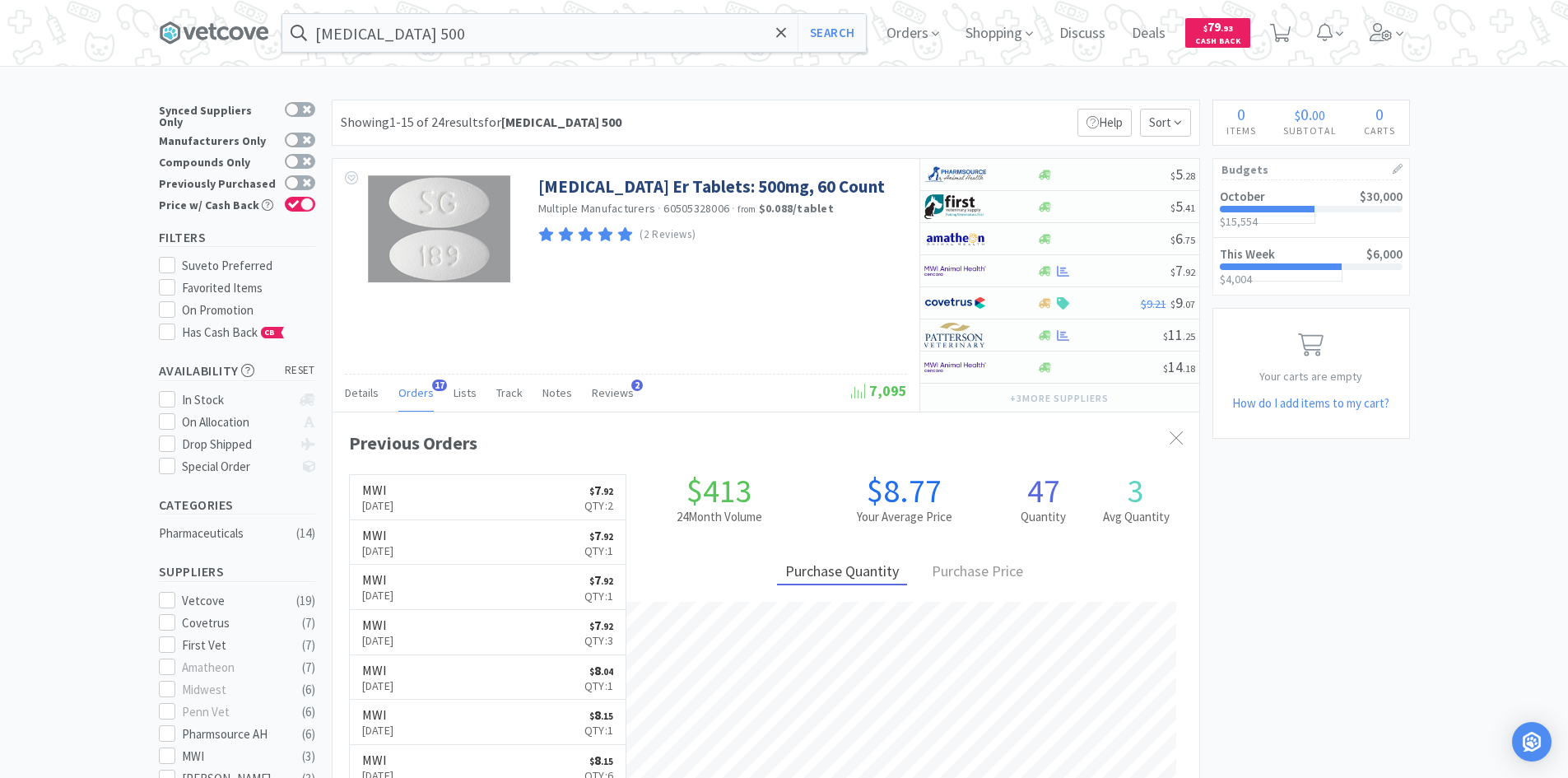
scroll to position [441, 866]
click at [438, 42] on input "[MEDICAL_DATA] 500" at bounding box center [573, 33] width 583 height 38
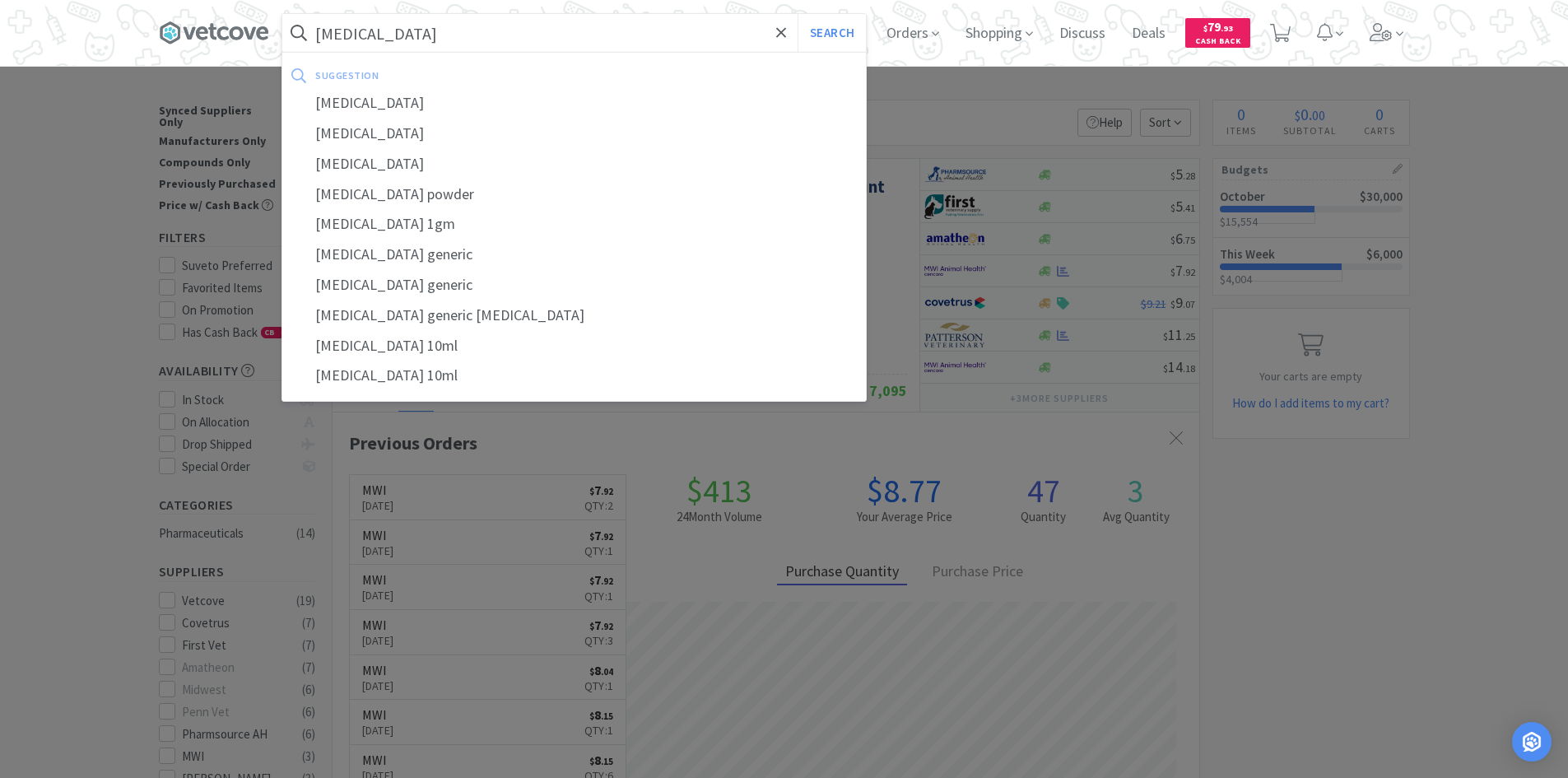
click at [797, 14] on button "Search" at bounding box center [831, 33] width 68 height 38
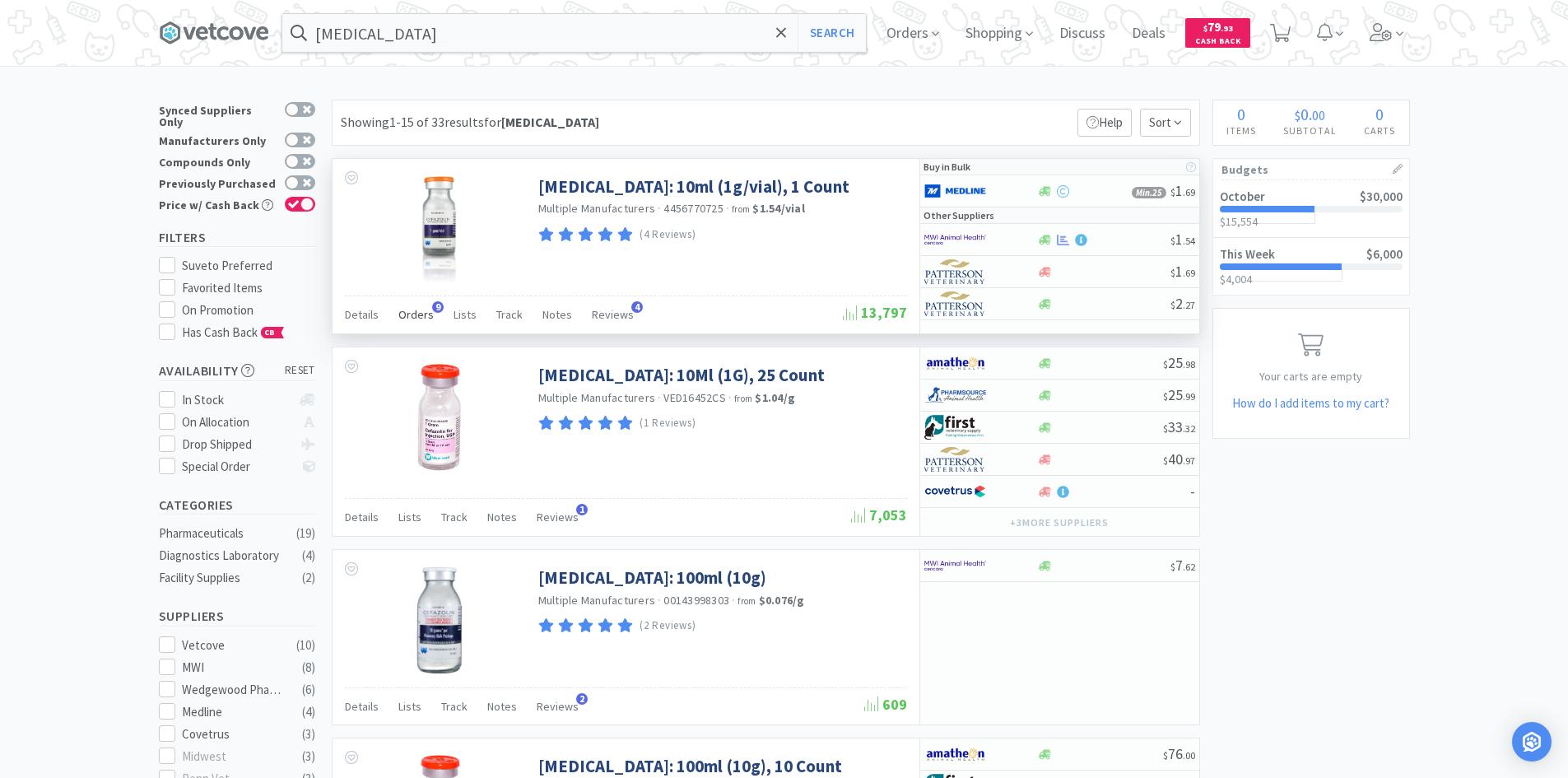
click at [415, 322] on div "Orders 9" at bounding box center [416, 317] width 35 height 31
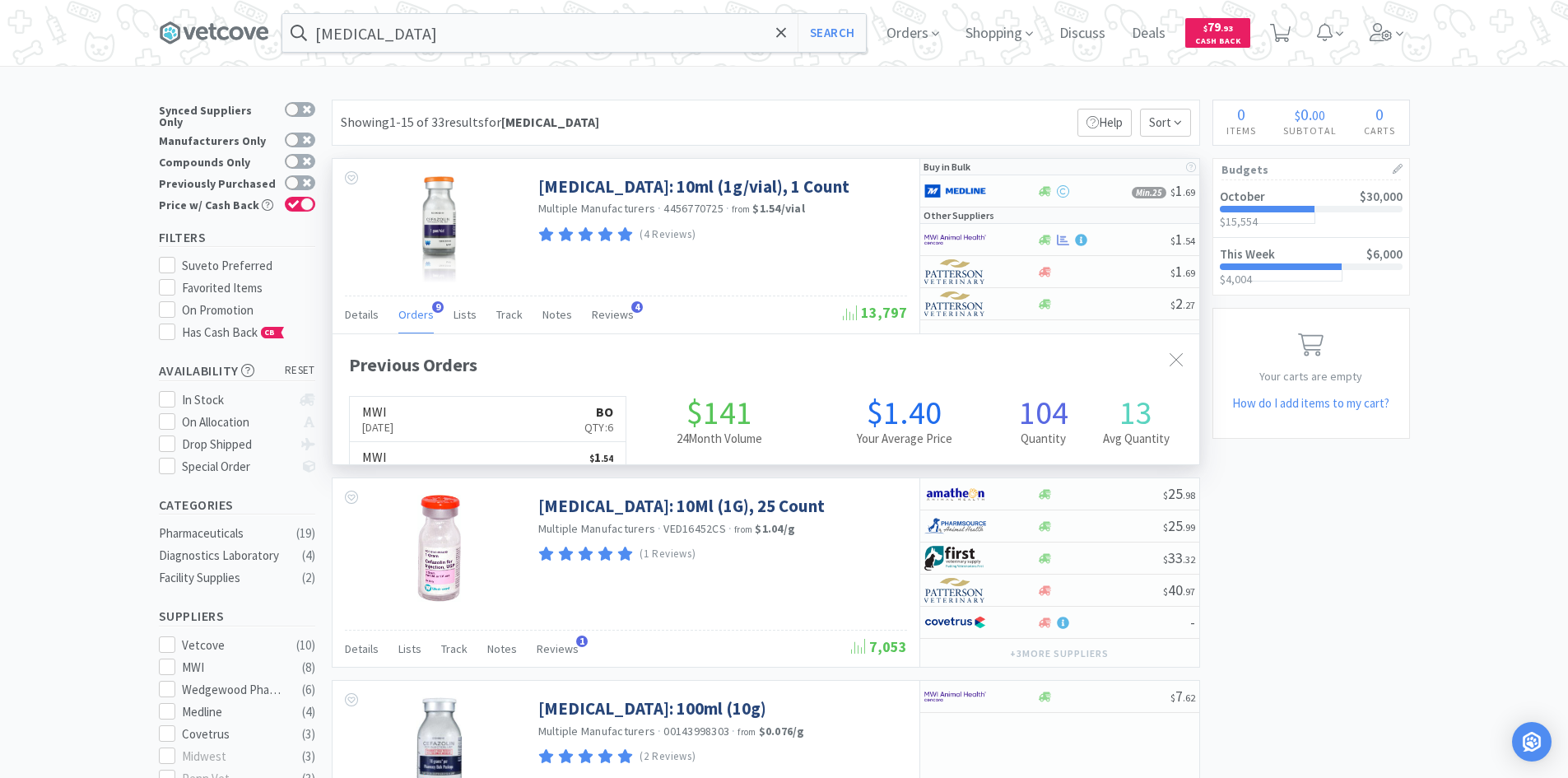
scroll to position [441, 866]
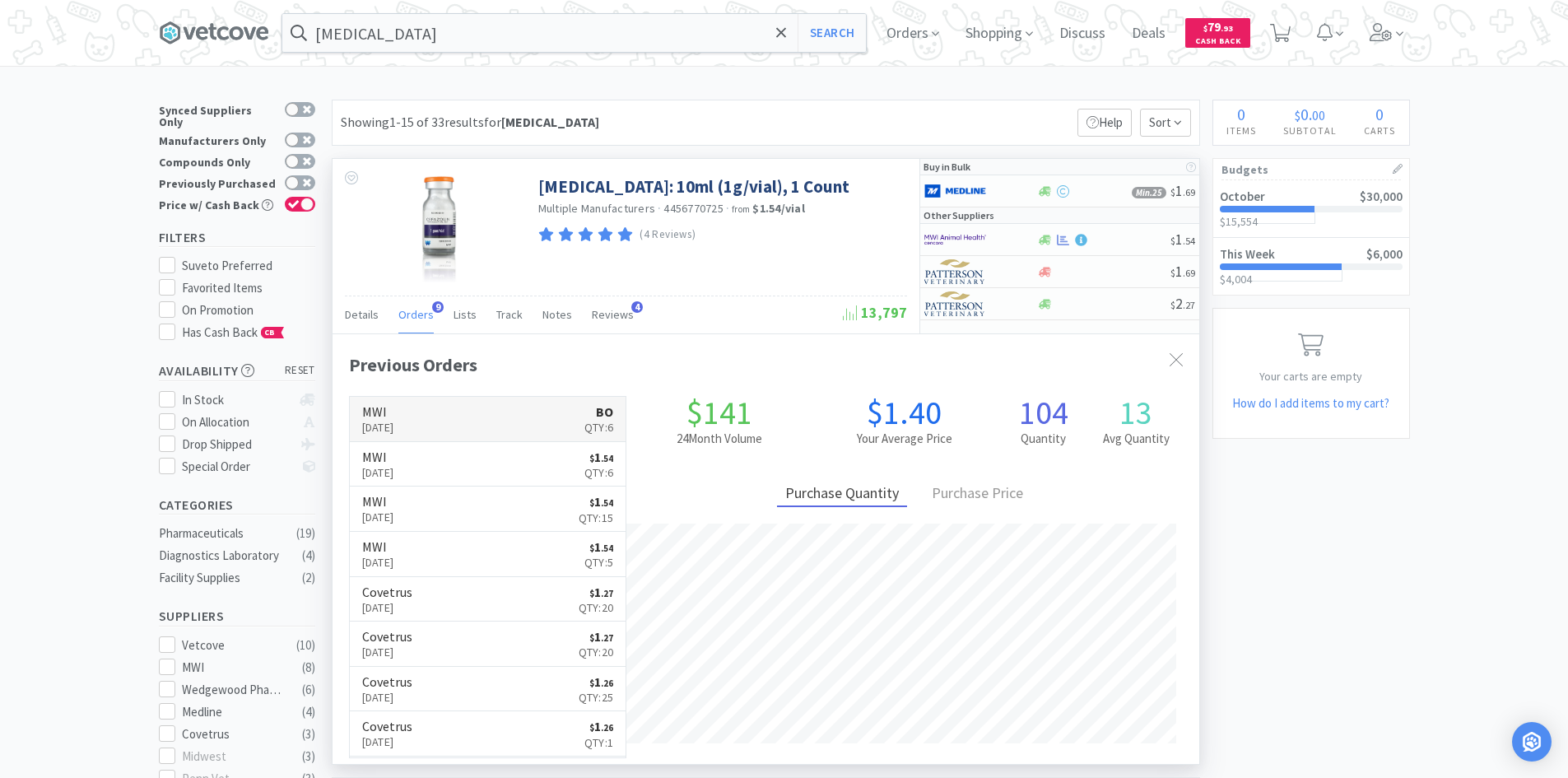
click at [457, 426] on link "MWI [DATE] BO Qty: 6" at bounding box center [488, 419] width 277 height 45
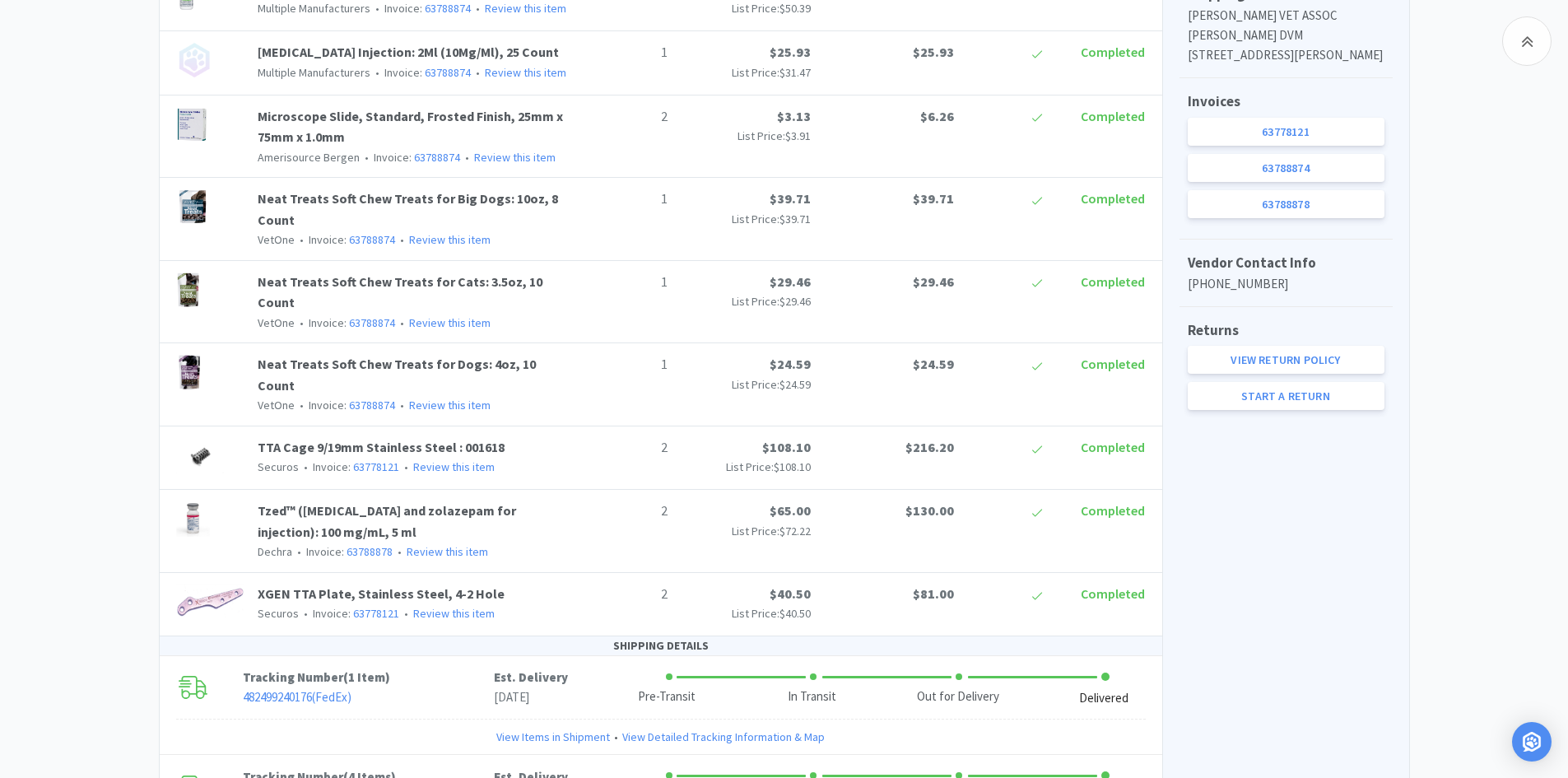
scroll to position [494, 0]
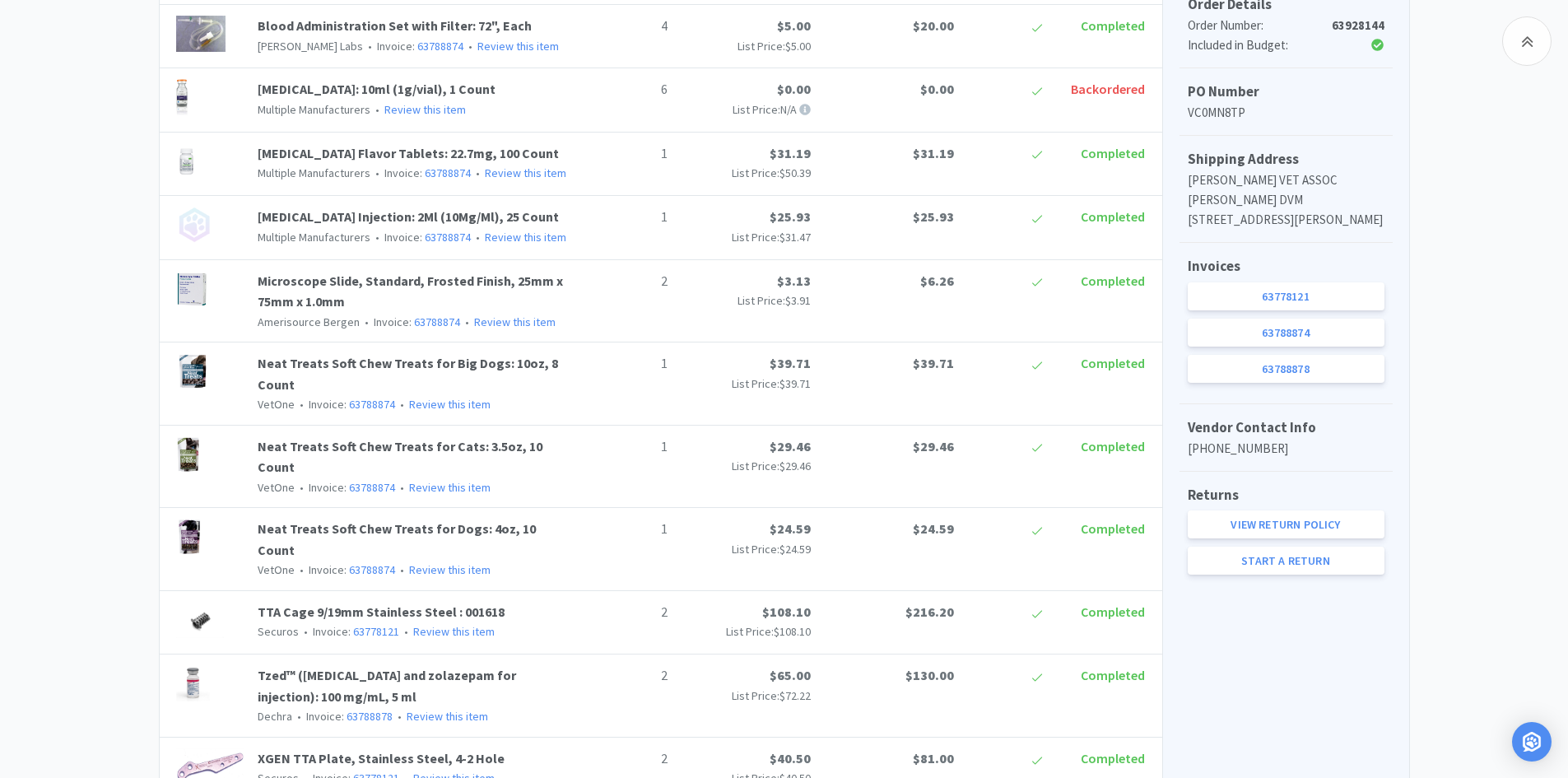
click at [1081, 88] on span "Backordered" at bounding box center [1107, 89] width 74 height 16
click at [1101, 89] on span "Backordered" at bounding box center [1107, 89] width 74 height 16
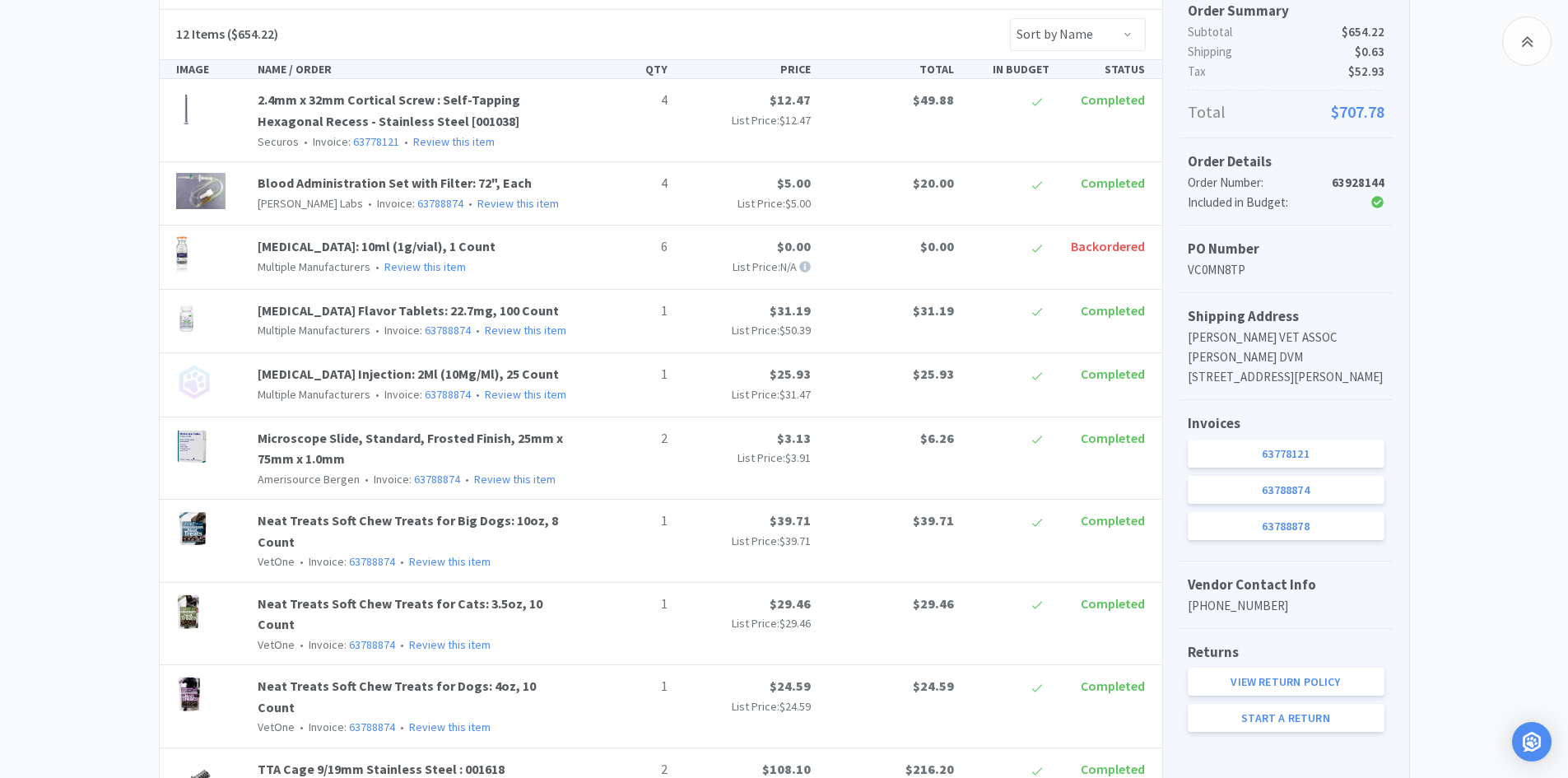
scroll to position [0, 0]
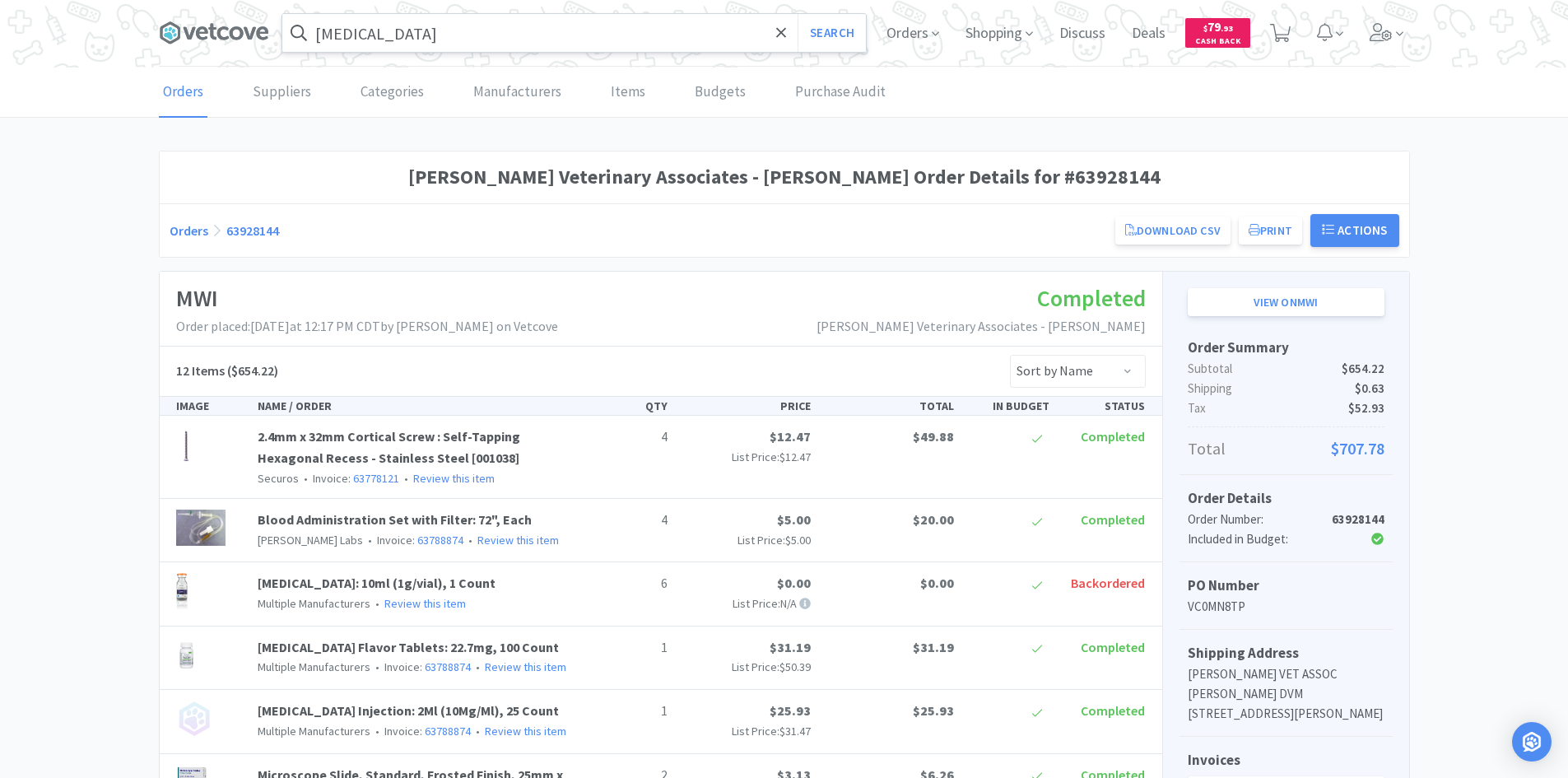
click at [397, 39] on input "[MEDICAL_DATA]" at bounding box center [573, 33] width 583 height 38
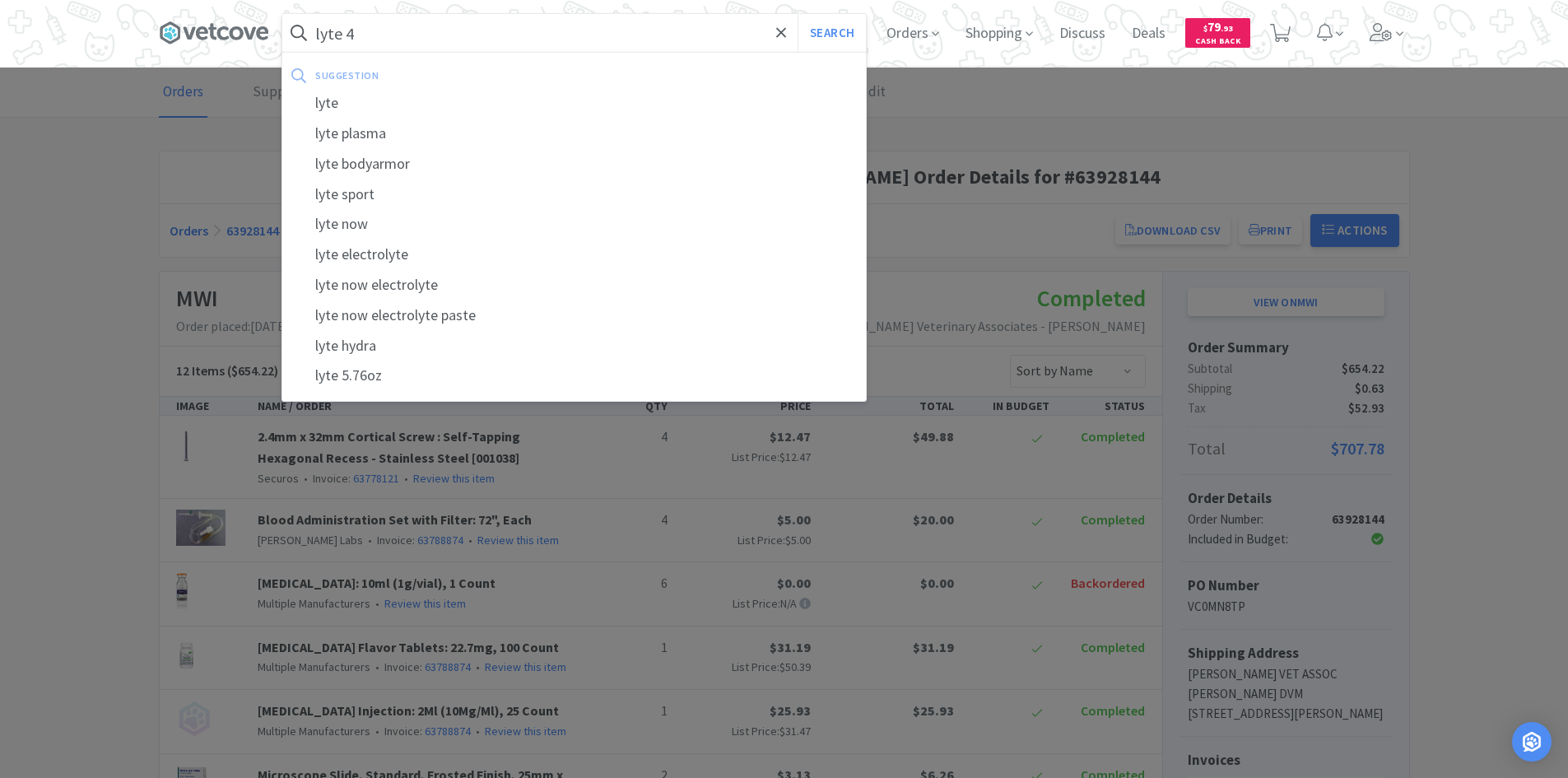
type input "lyte 4"
click at [797, 14] on button "Search" at bounding box center [831, 33] width 68 height 38
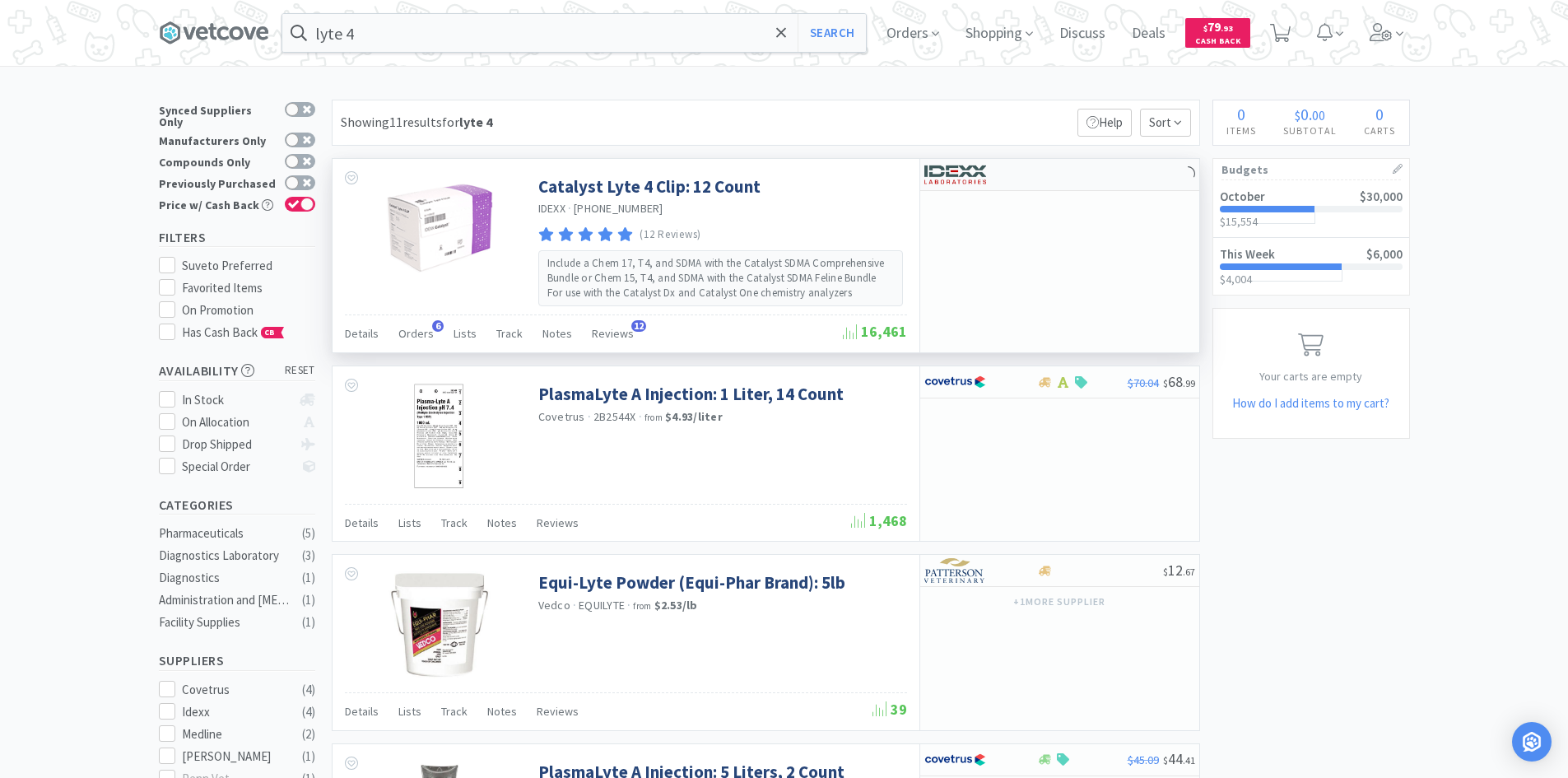
click at [1032, 171] on div at bounding box center [981, 174] width 113 height 28
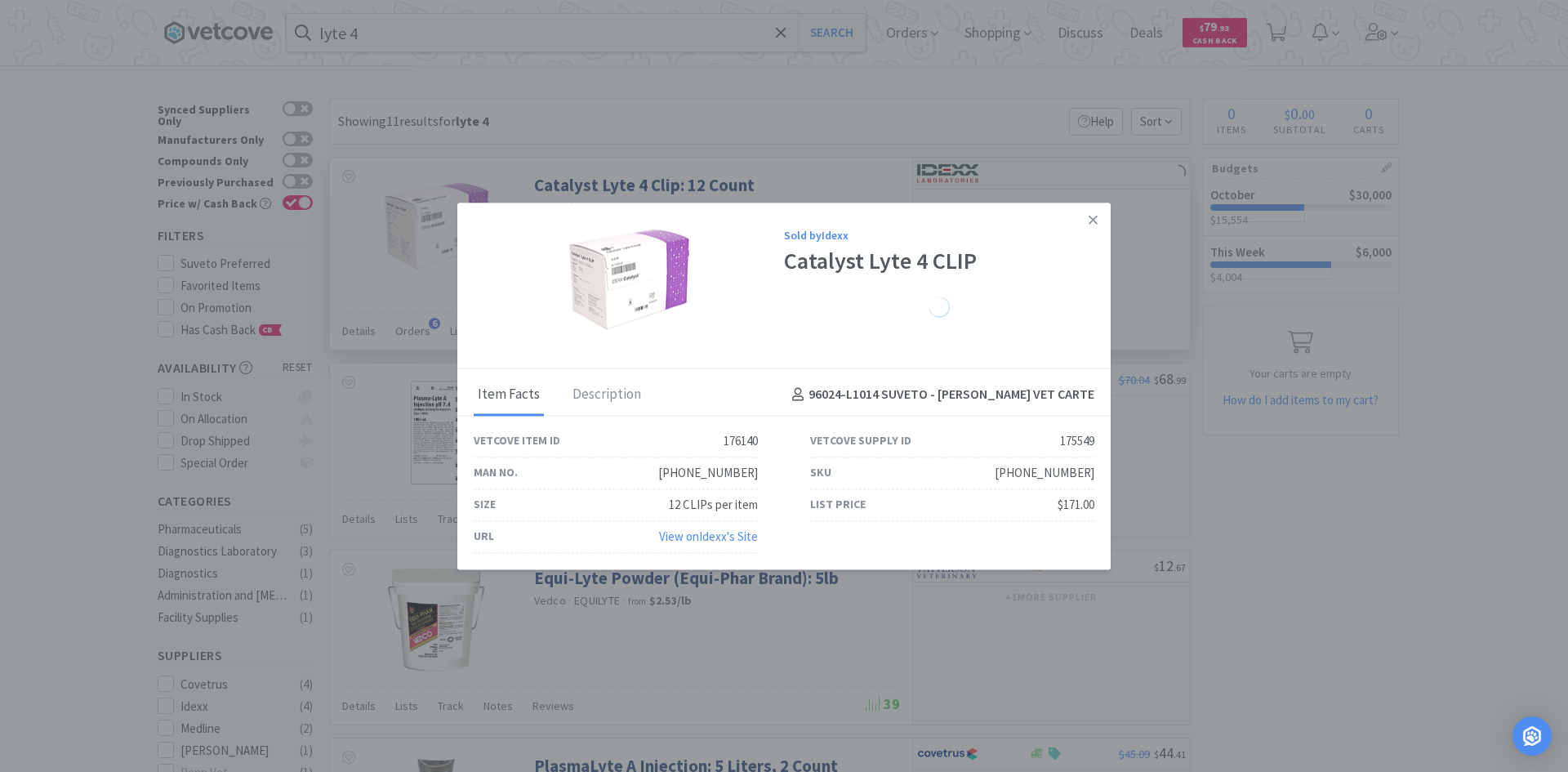
select select "1"
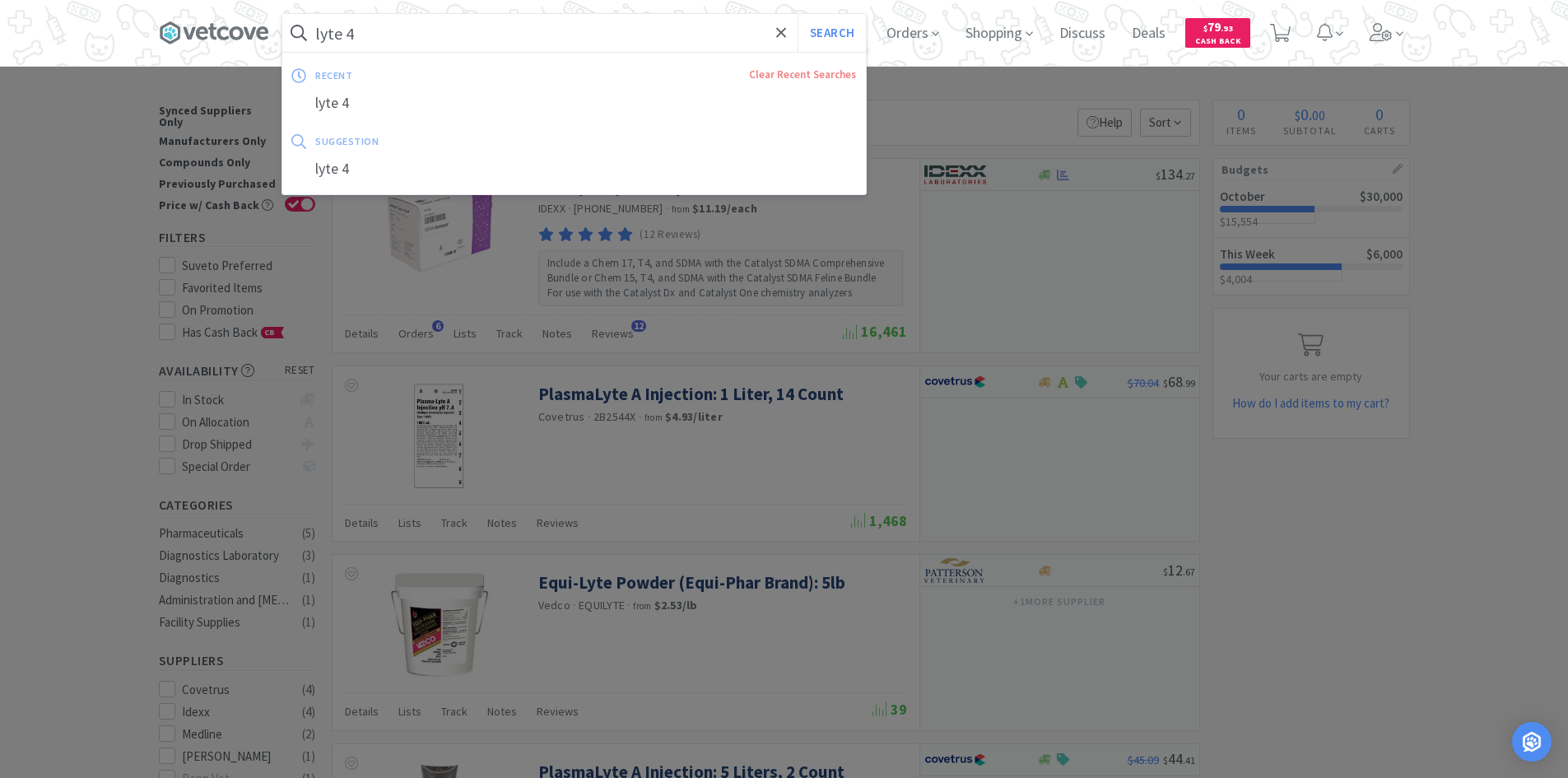
click at [401, 27] on input "lyte 4" at bounding box center [573, 33] width 583 height 38
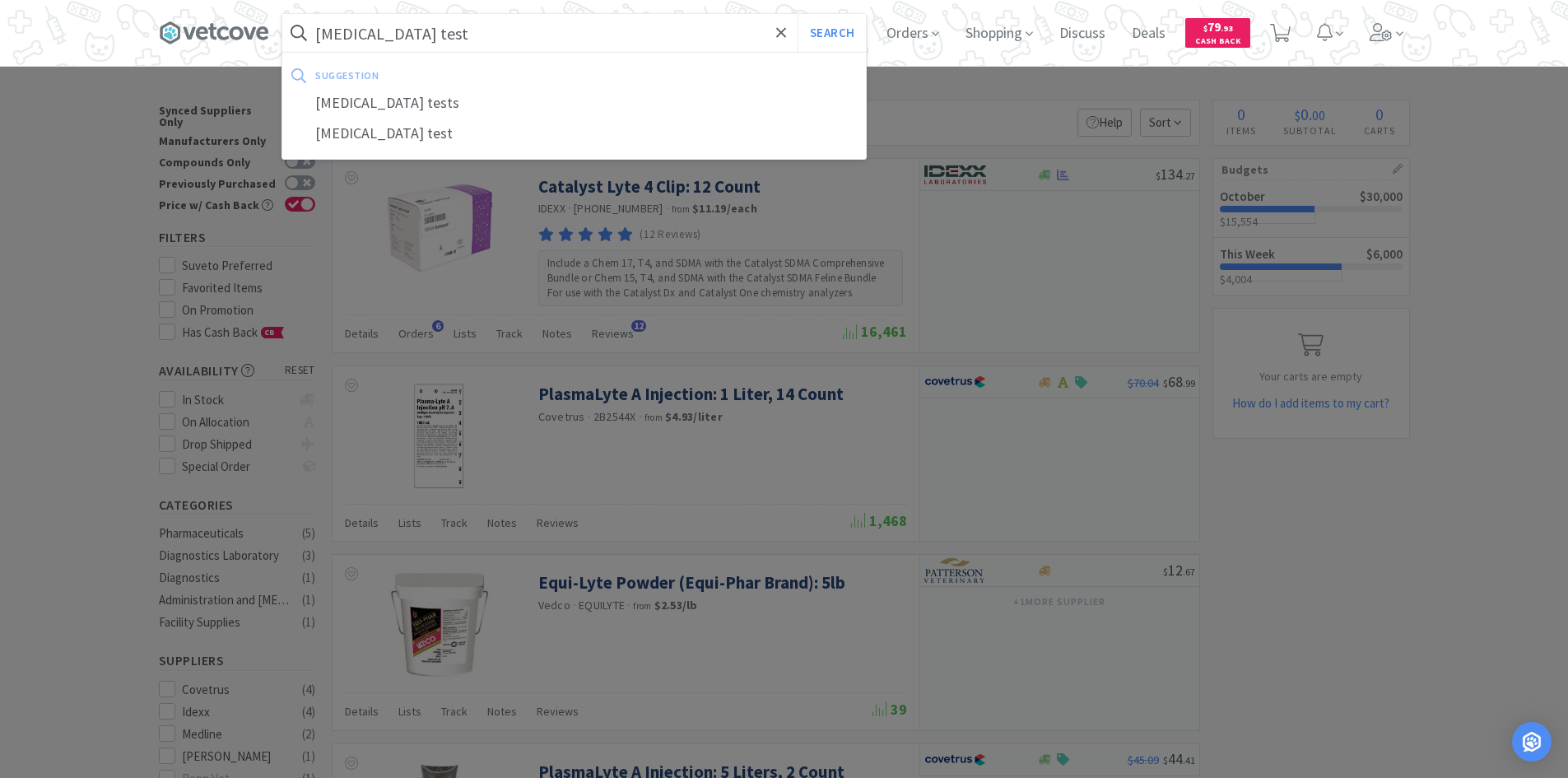
click at [797, 14] on button "Search" at bounding box center [831, 33] width 68 height 38
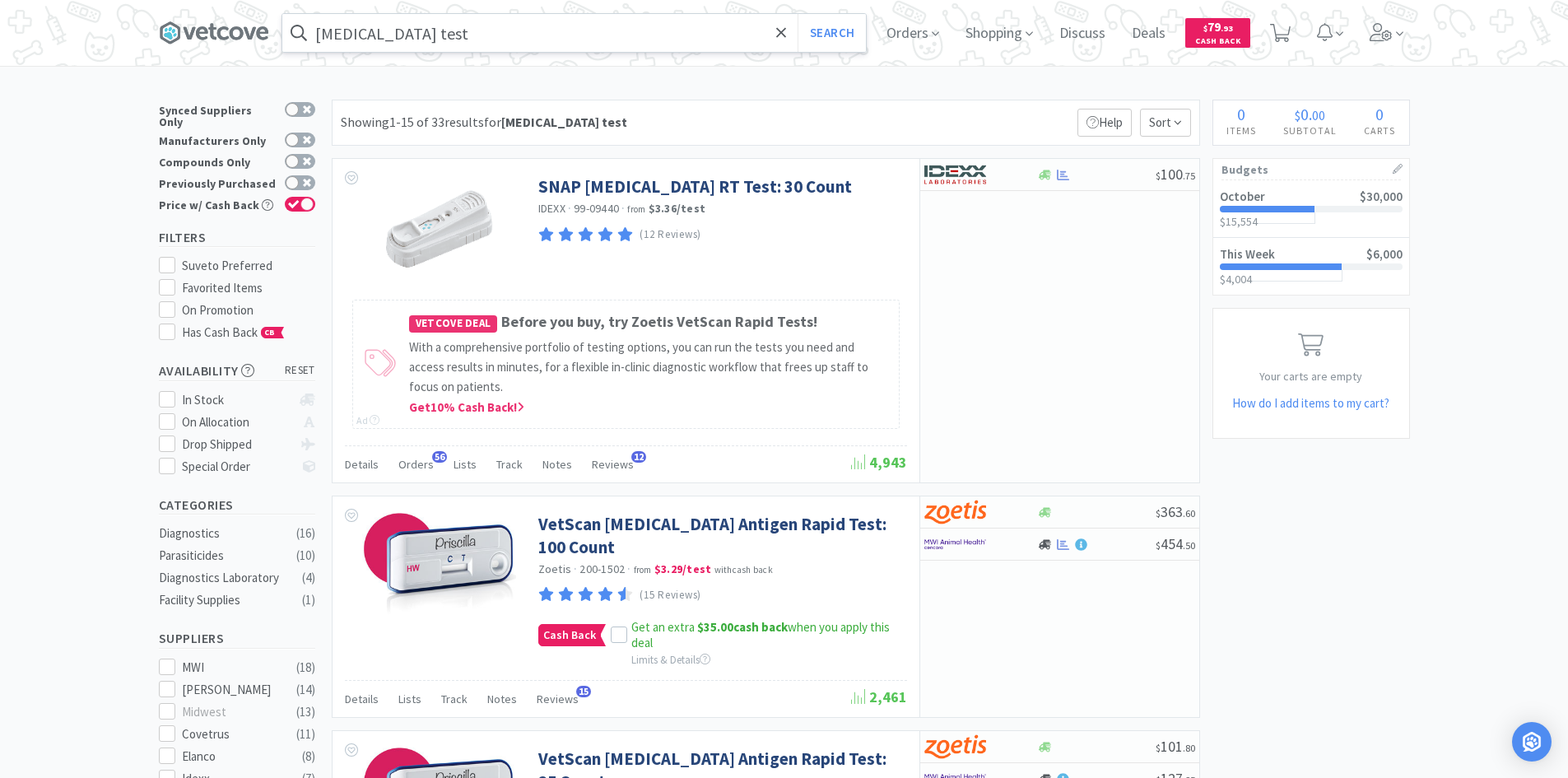
click at [368, 38] on input "[MEDICAL_DATA] test" at bounding box center [573, 33] width 583 height 38
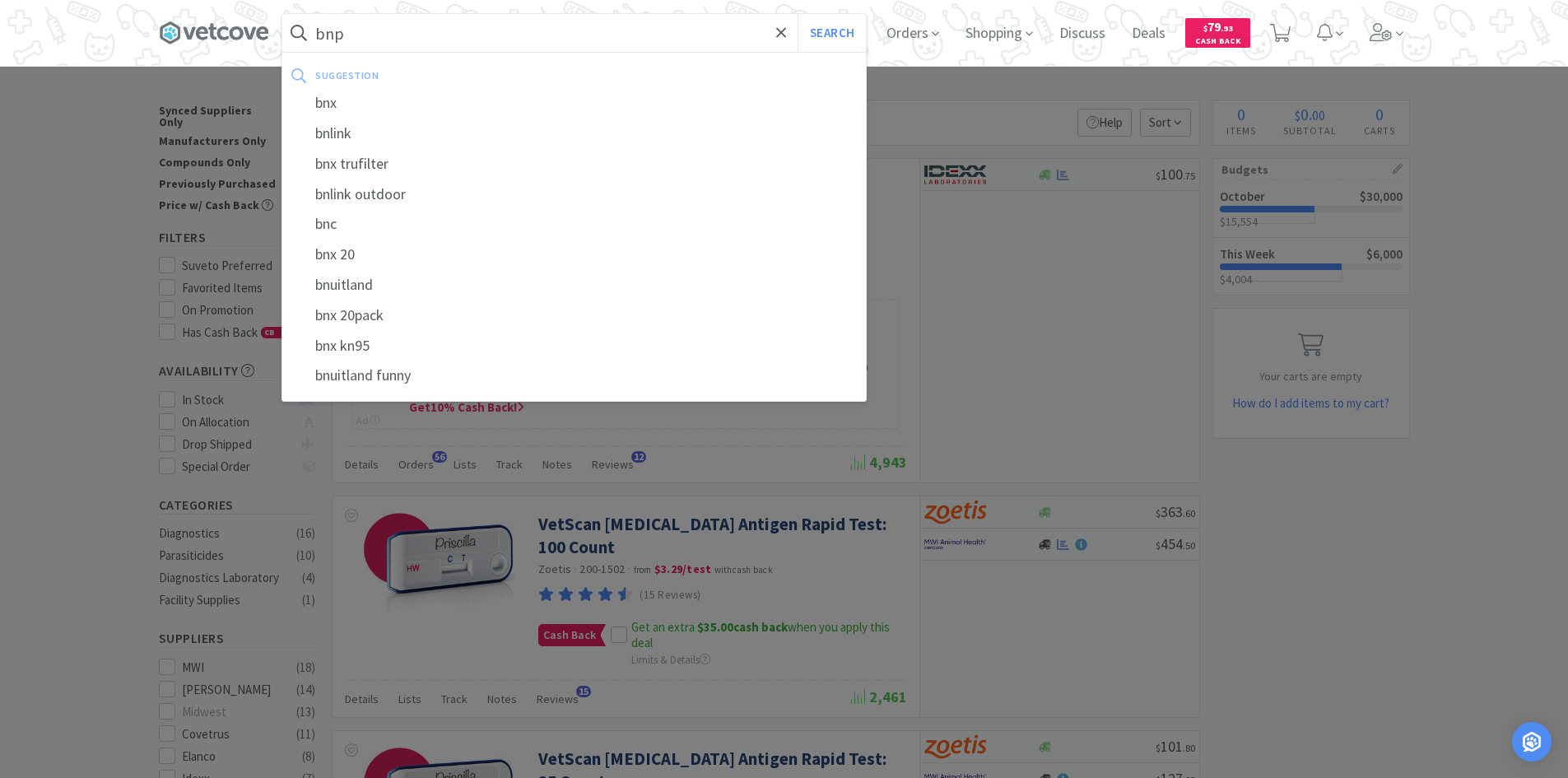
type input "bnp"
click at [797, 14] on button "Search" at bounding box center [831, 33] width 68 height 38
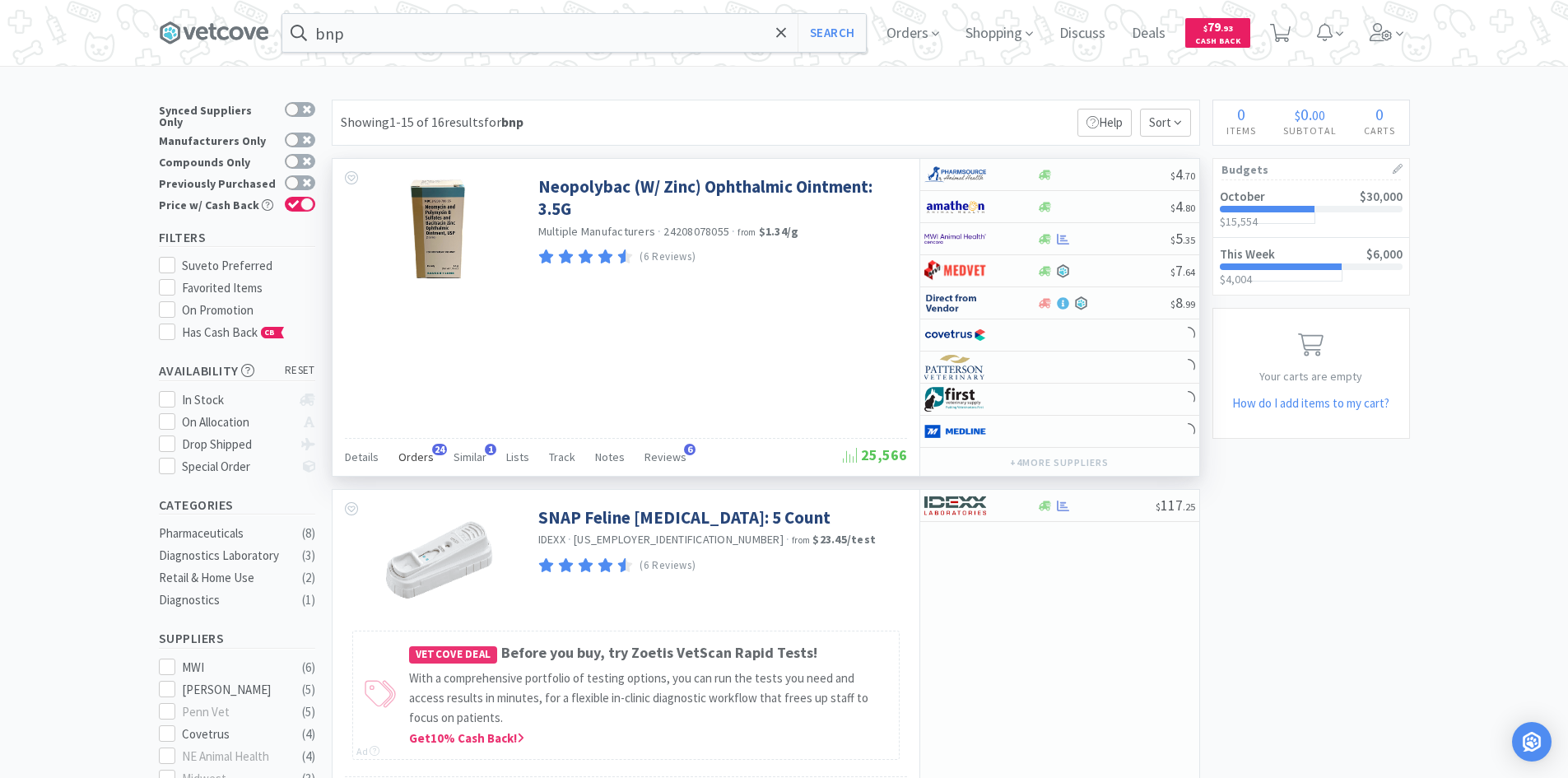
click at [420, 461] on span "Orders" at bounding box center [416, 457] width 35 height 15
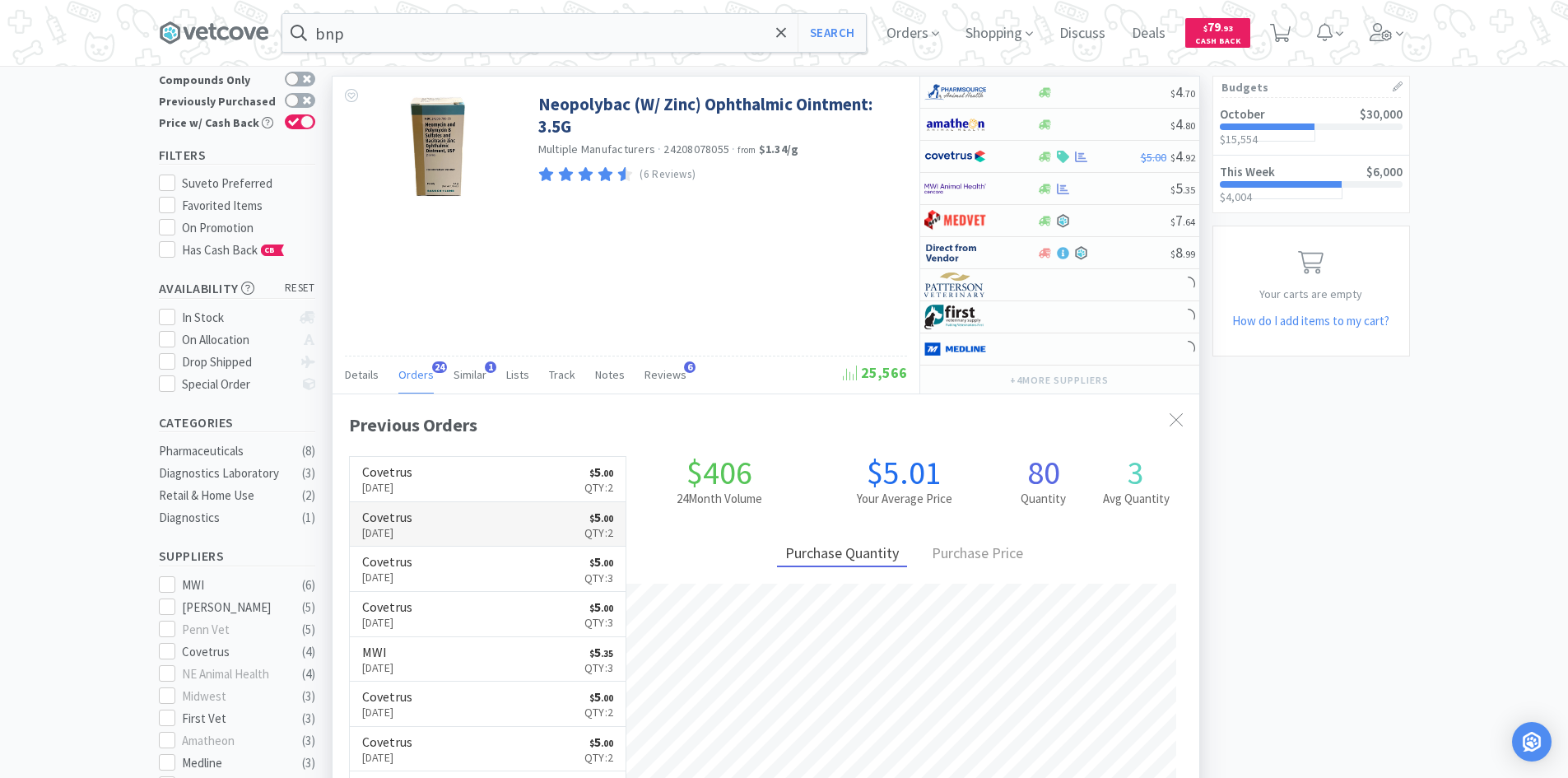
scroll to position [441, 866]
click at [537, 474] on link "Covetrus [DATE] $ 5 . 00 Qty: 2" at bounding box center [488, 480] width 277 height 45
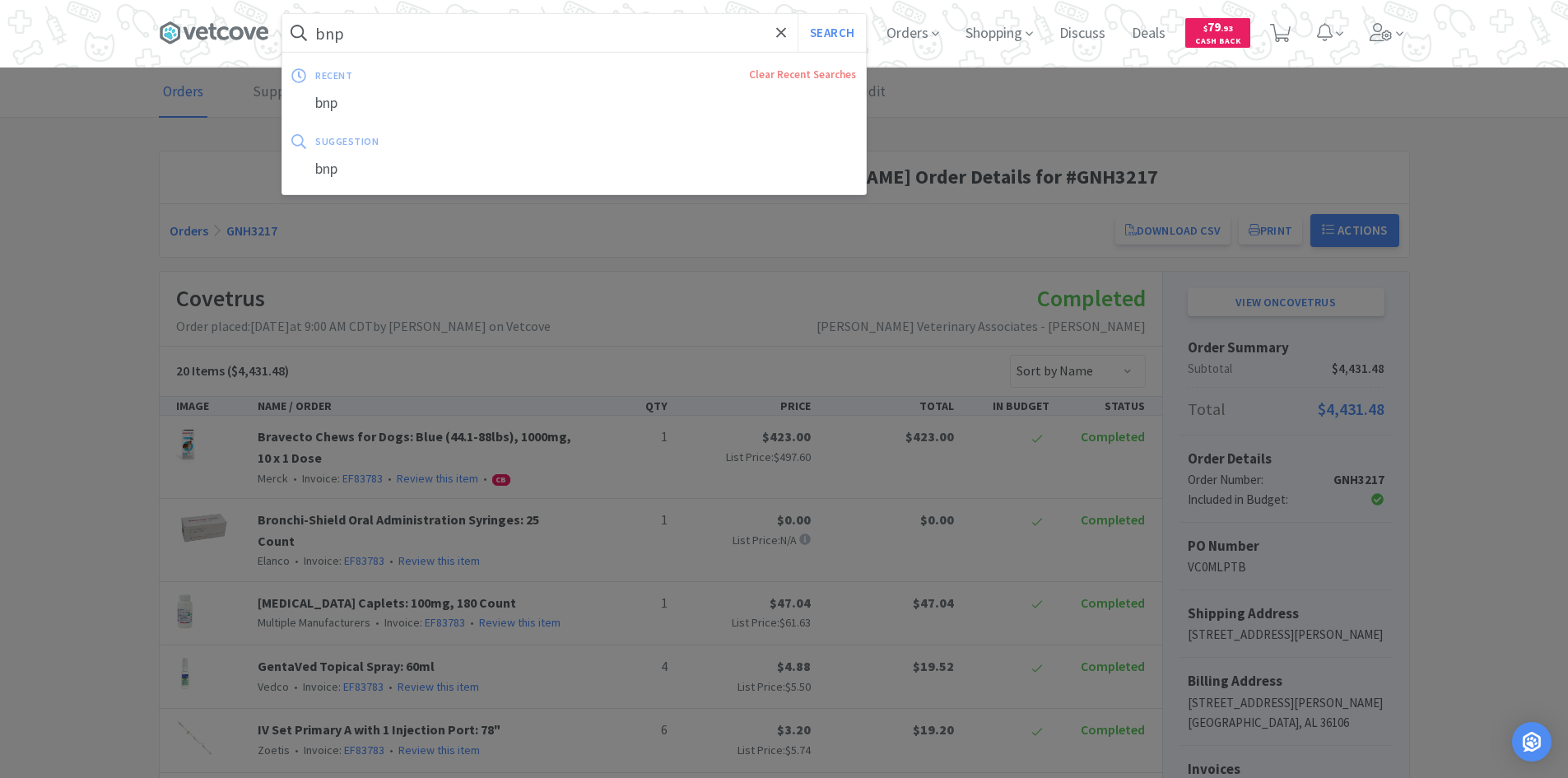
click at [377, 39] on input "bnp" at bounding box center [573, 33] width 583 height 38
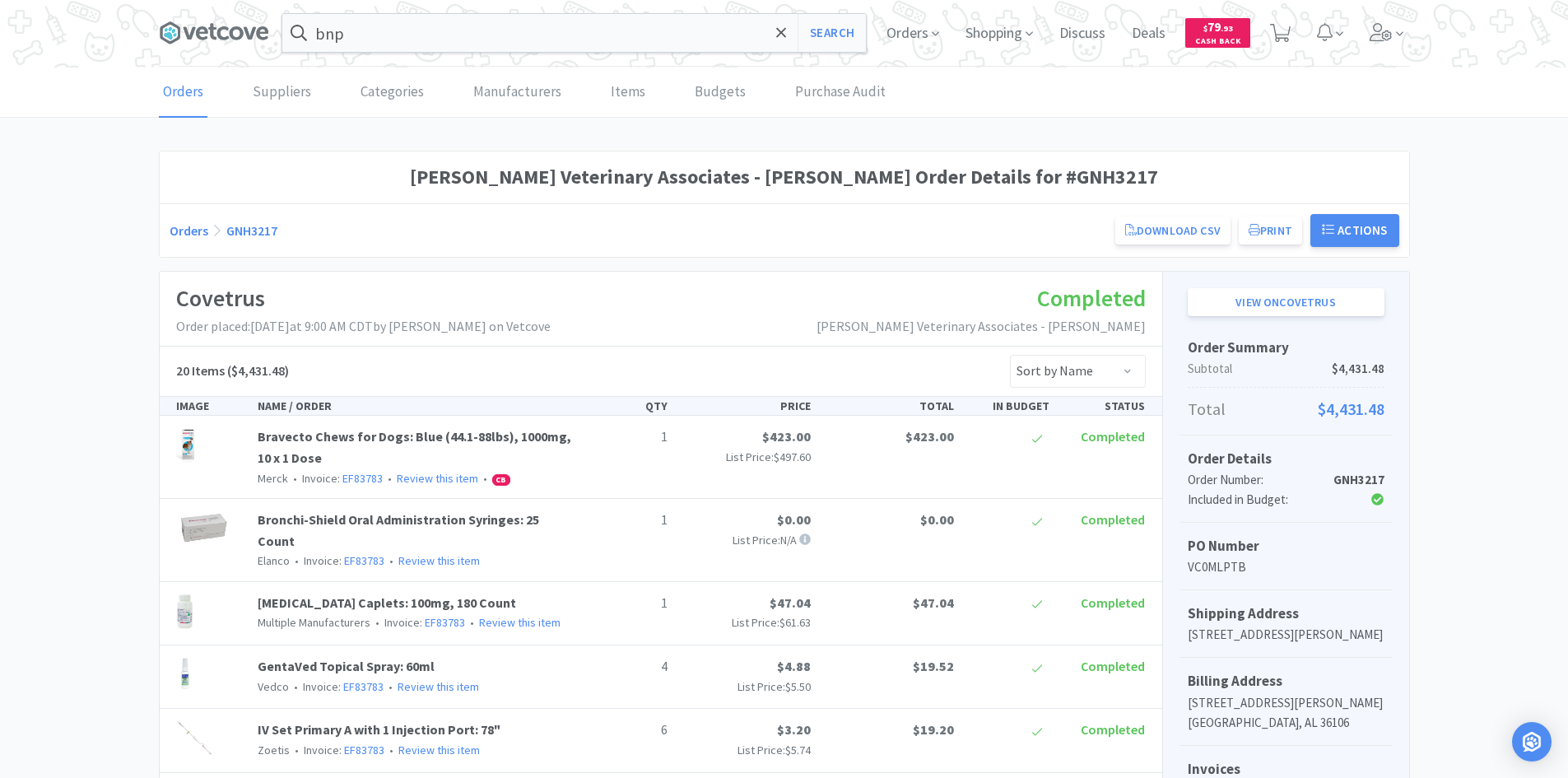
click at [544, 294] on div at bounding box center [784, 389] width 1568 height 778
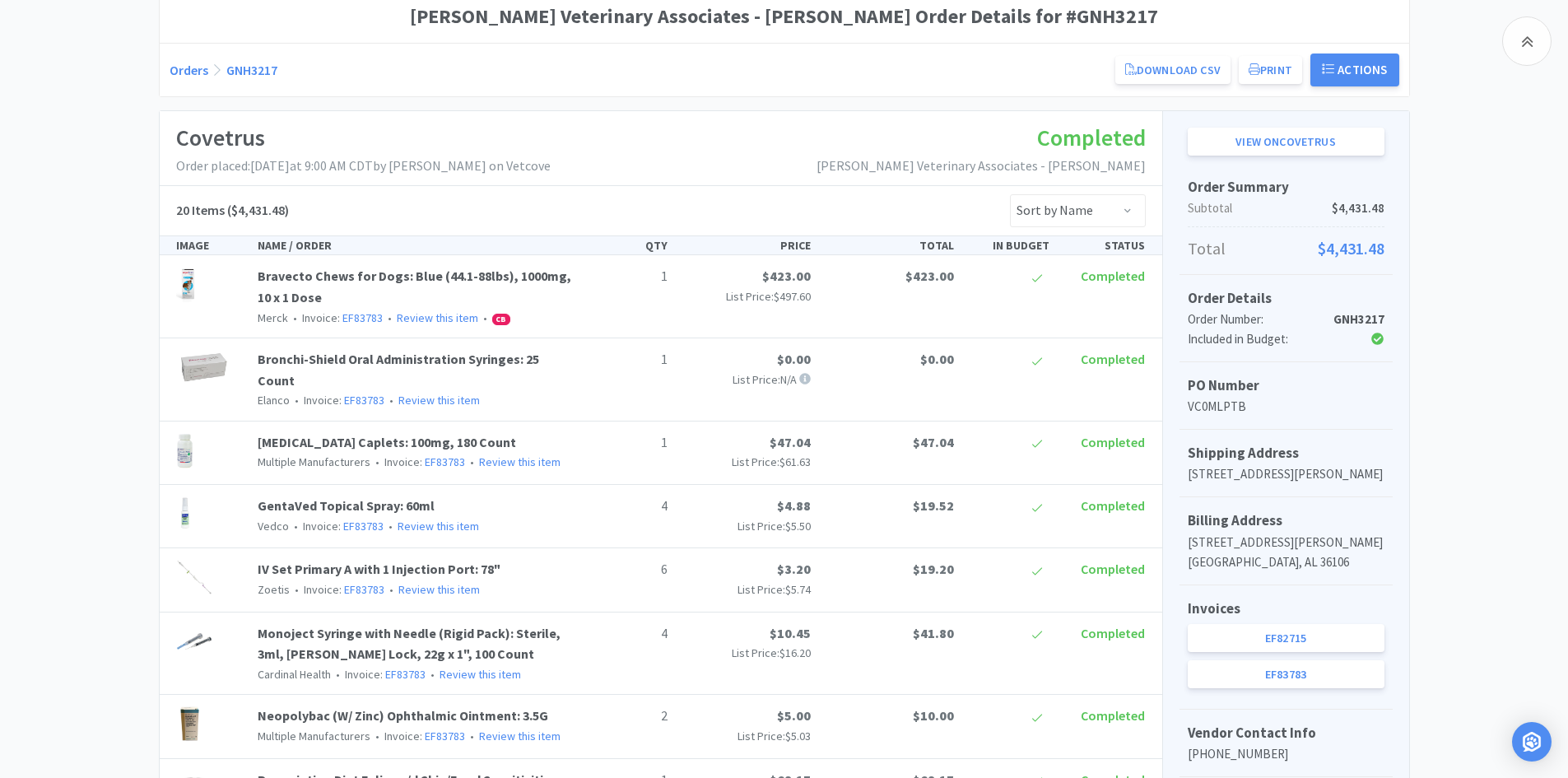
scroll to position [494, 0]
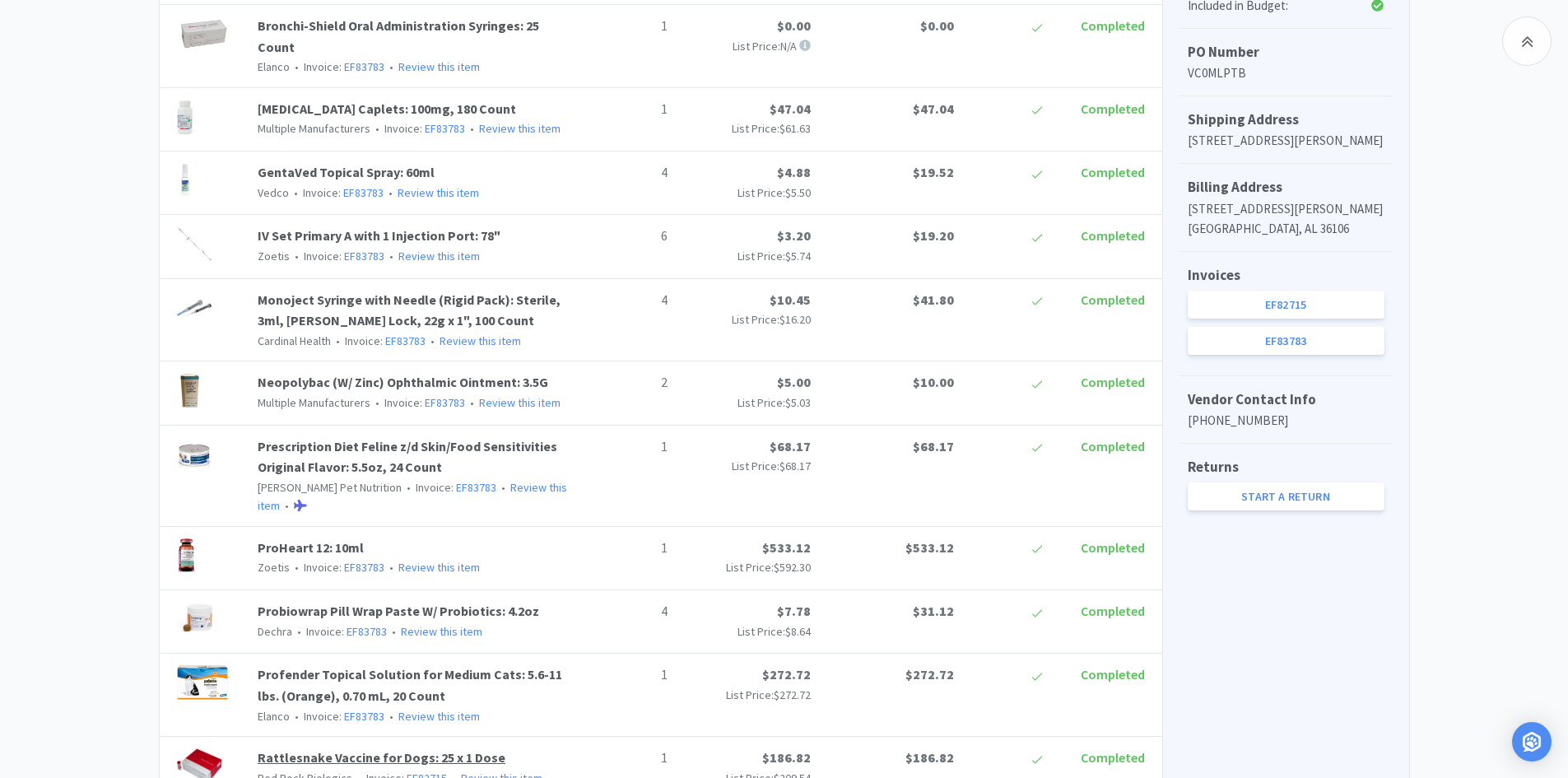
click at [390, 749] on link "Rattlesnake Vaccine for Dogs: 25 x 1 Dose" at bounding box center [381, 757] width 248 height 16
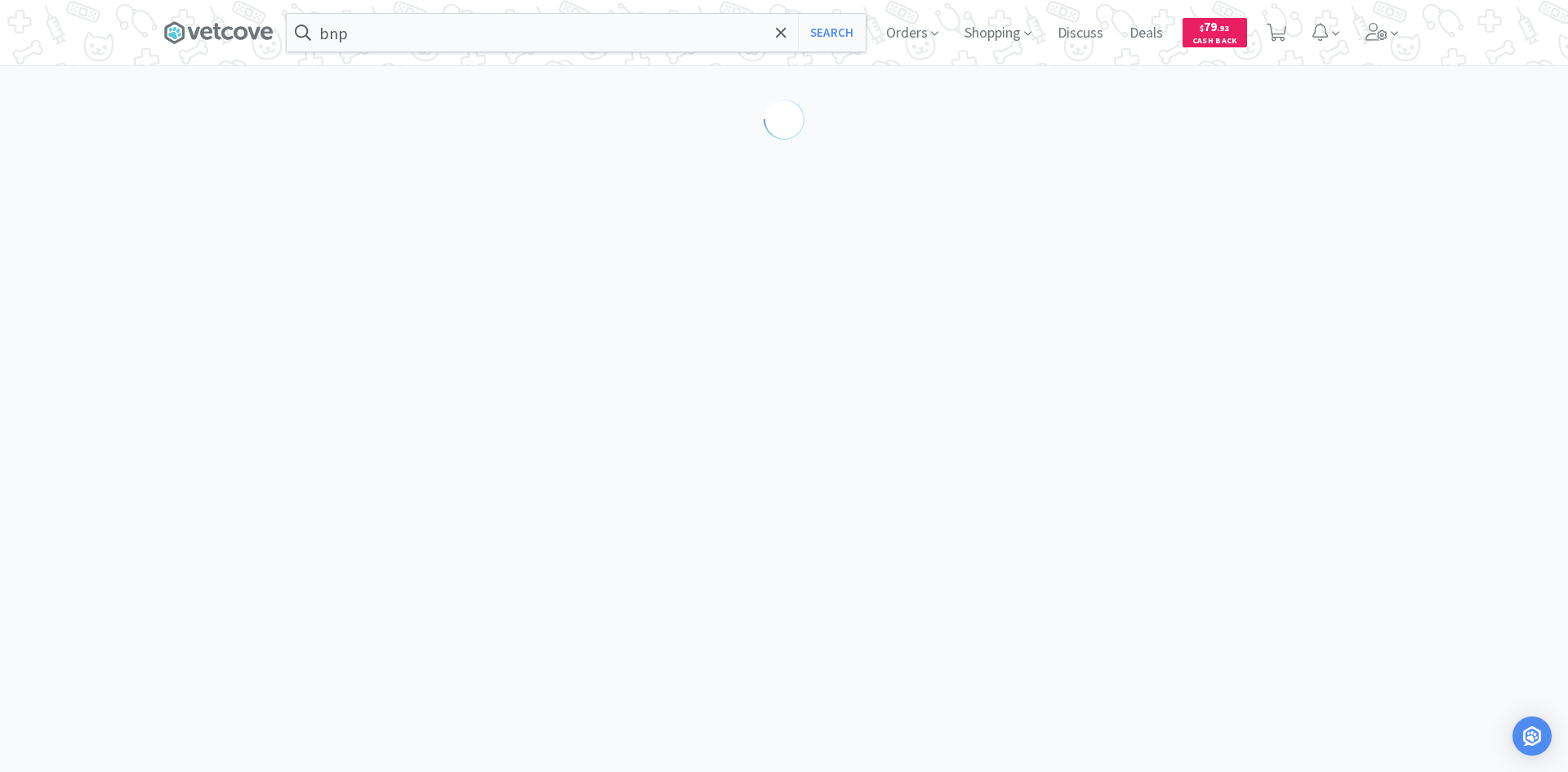
select select "18221"
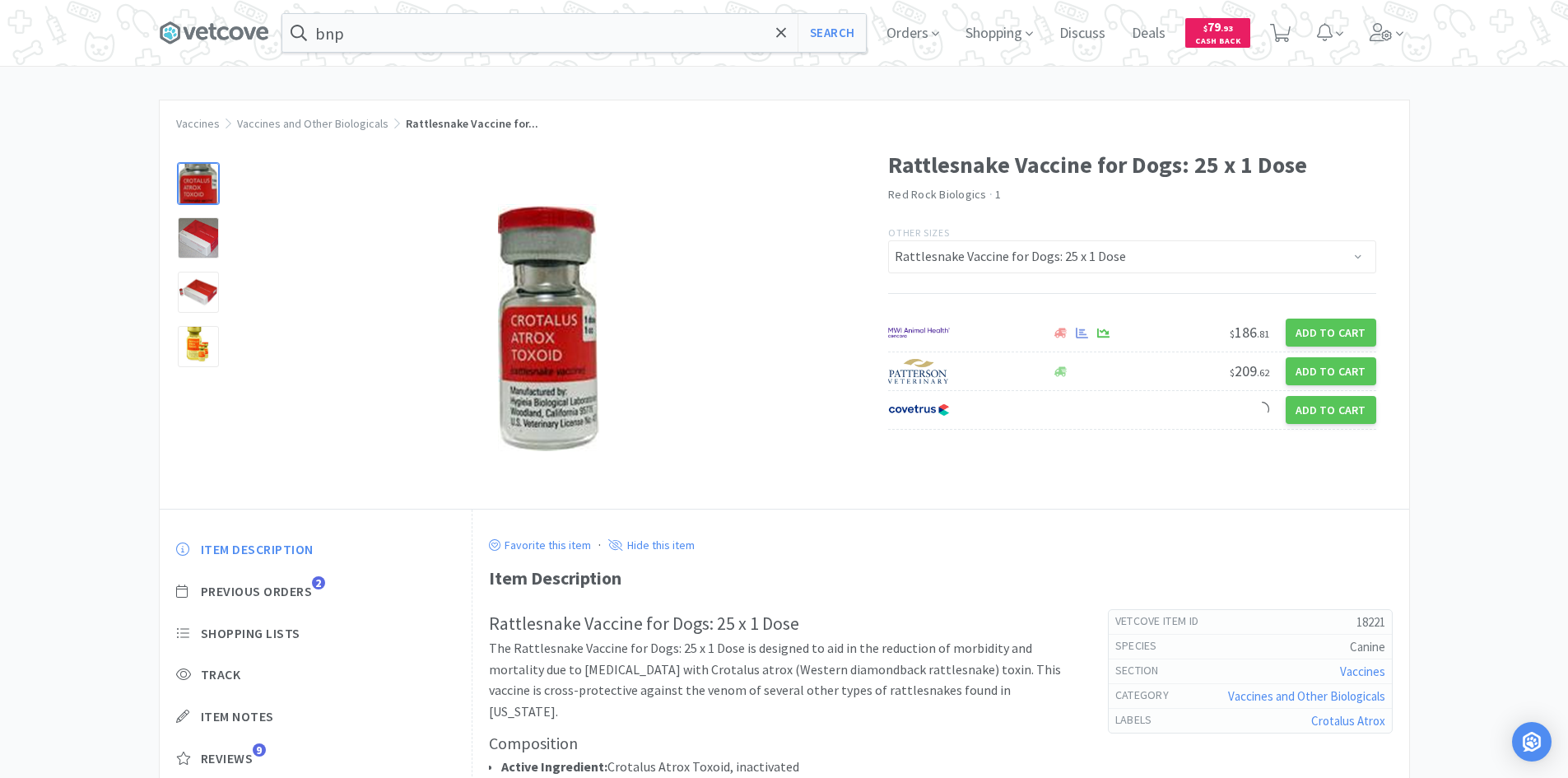
click at [1356, 620] on h5 "18221" at bounding box center [1298, 621] width 173 height 17
copy h5 "18221"
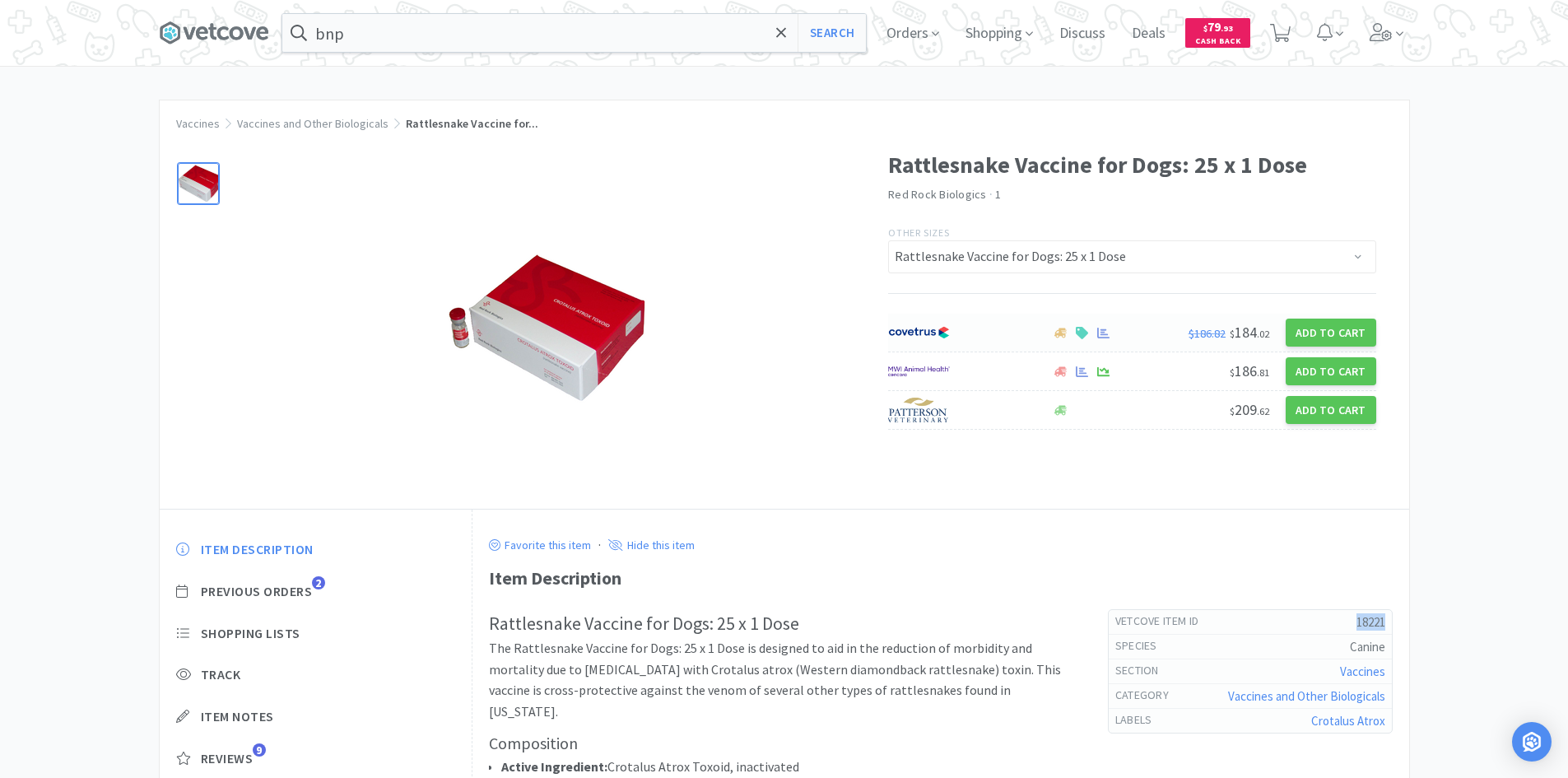
click at [941, 338] on img at bounding box center [919, 332] width 62 height 25
select select "1"
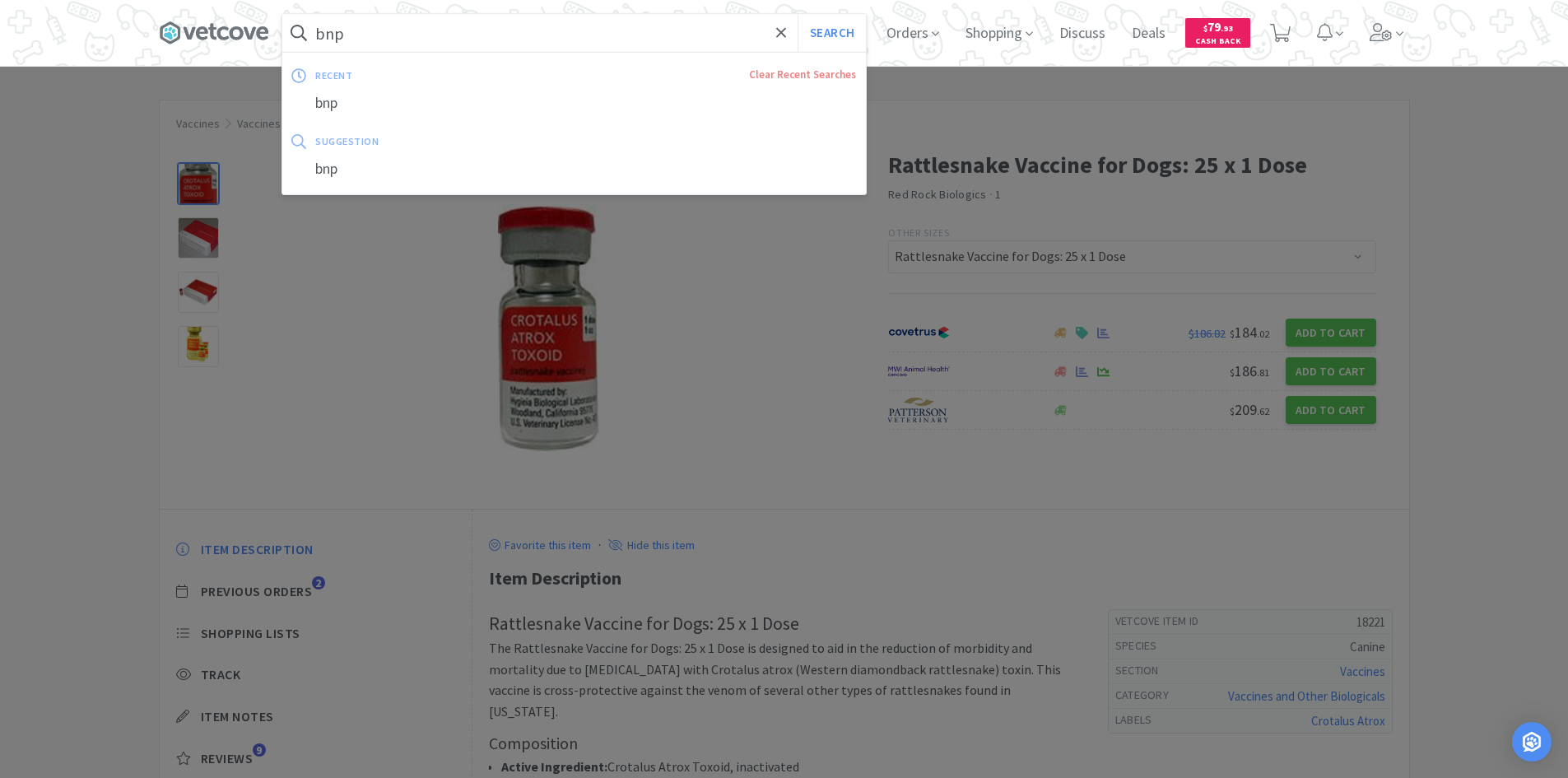
click at [562, 51] on input "bnp" at bounding box center [573, 33] width 583 height 38
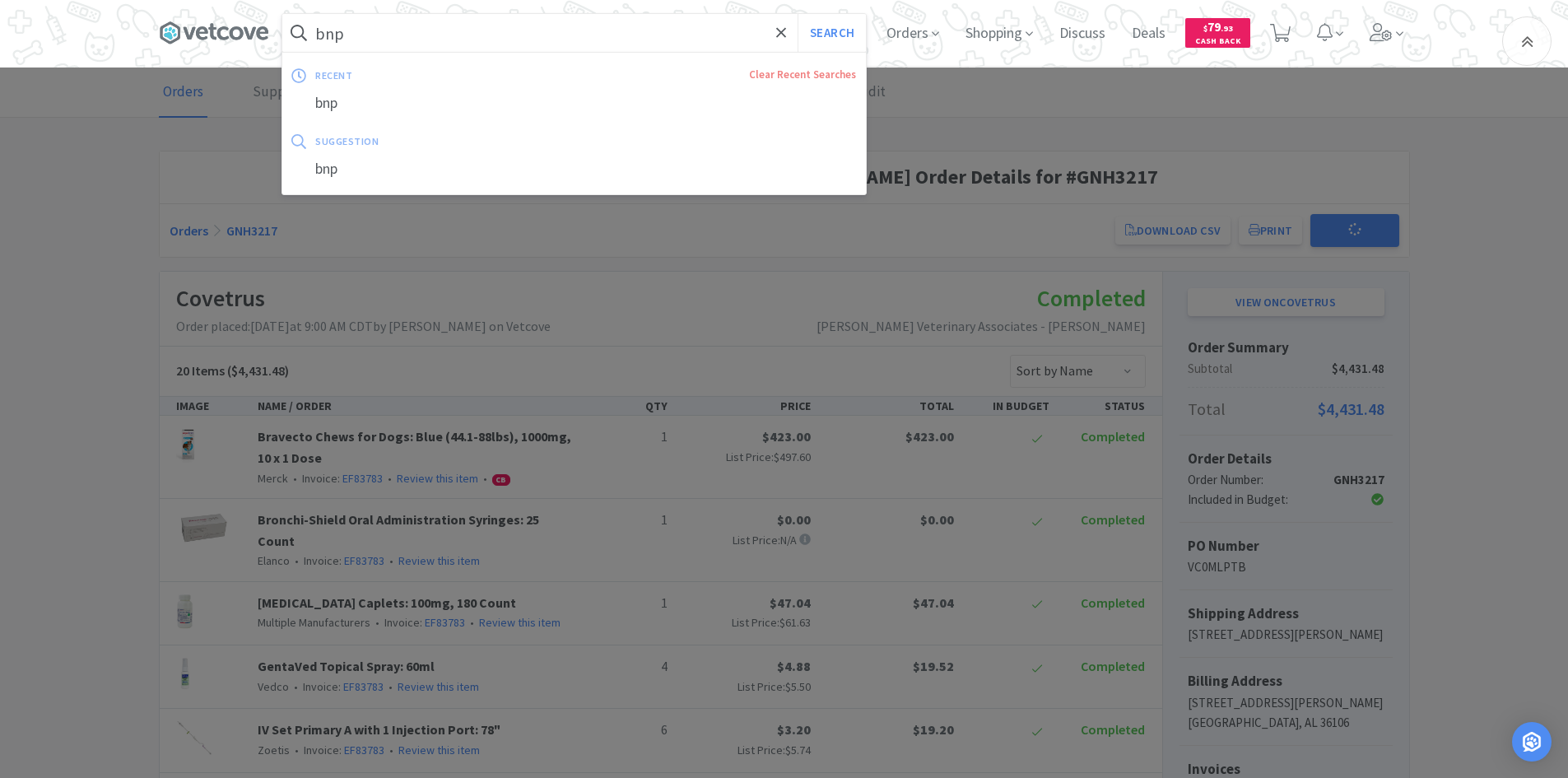
scroll to position [494, 0]
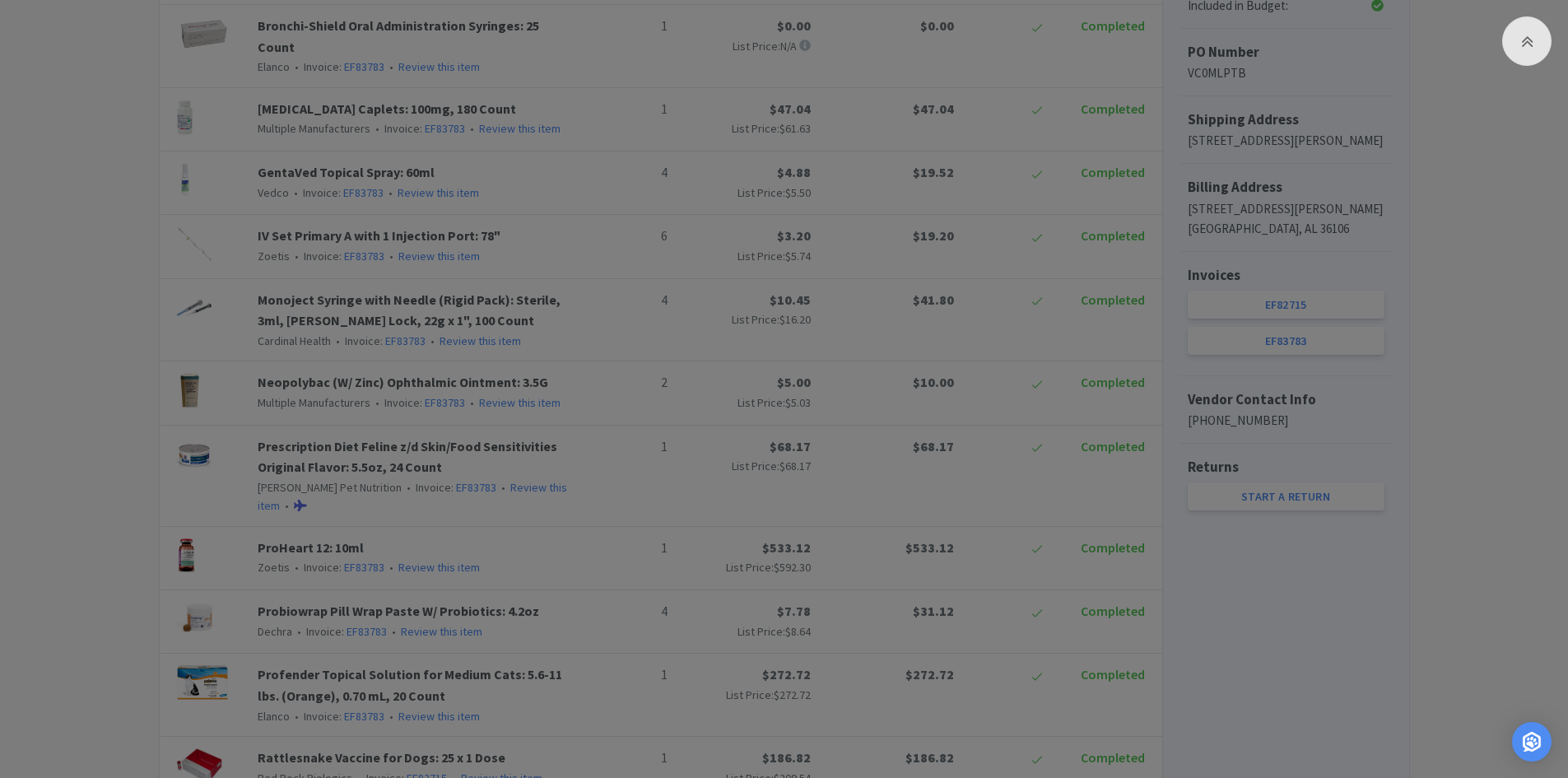
click at [63, 295] on div at bounding box center [784, 389] width 1568 height 778
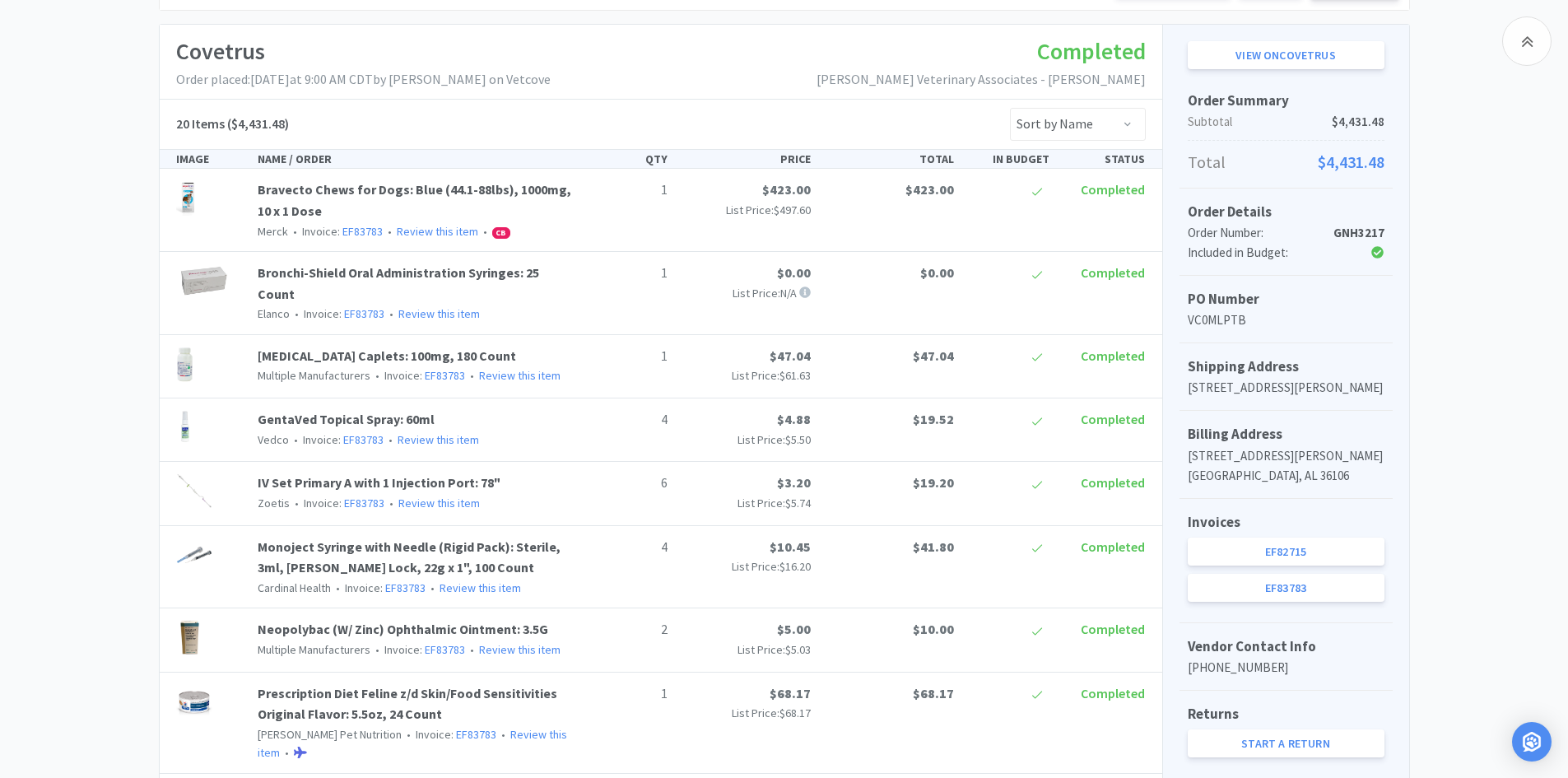
scroll to position [0, 0]
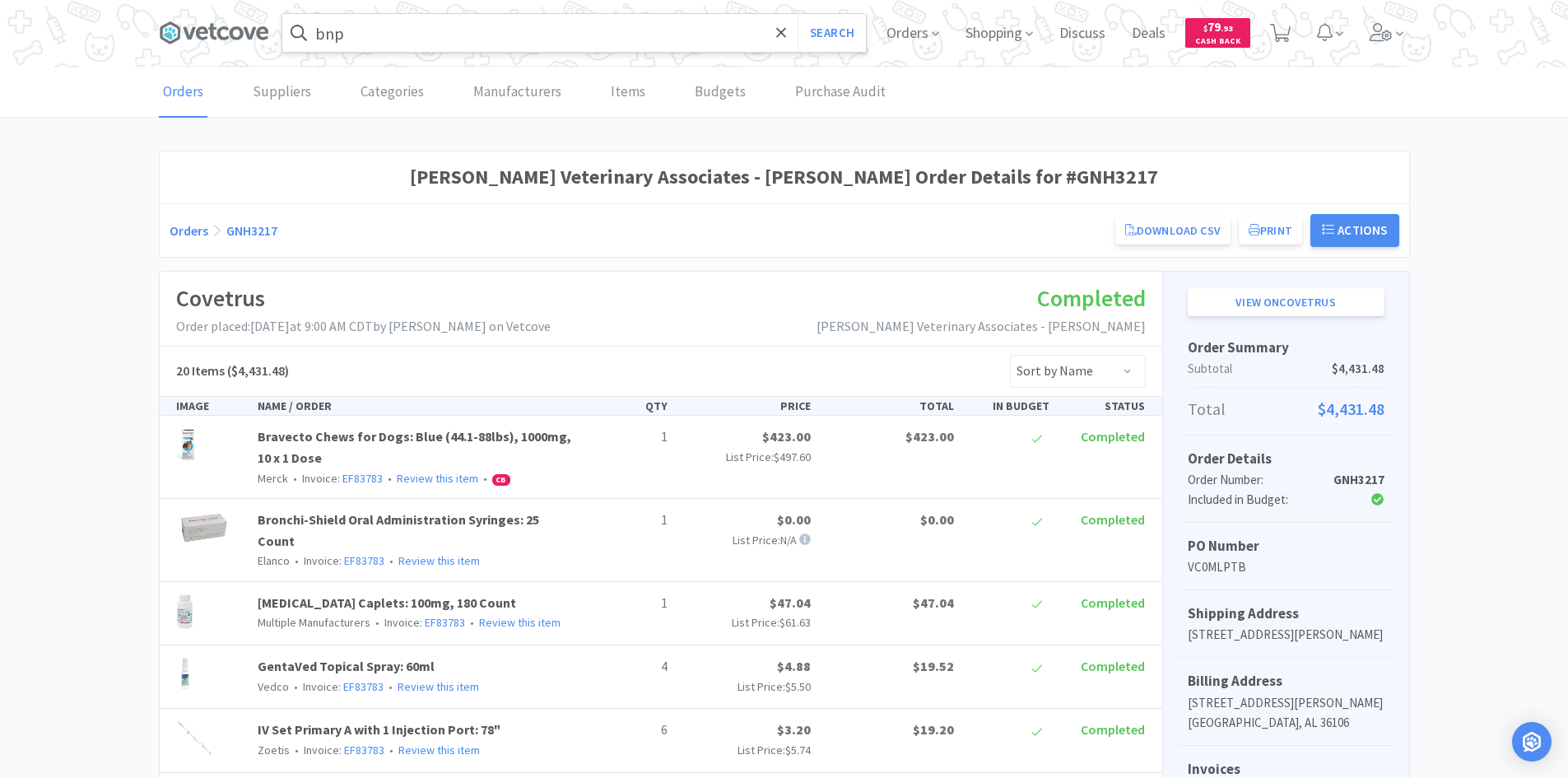
click at [319, 36] on input "bnp" at bounding box center [573, 33] width 583 height 38
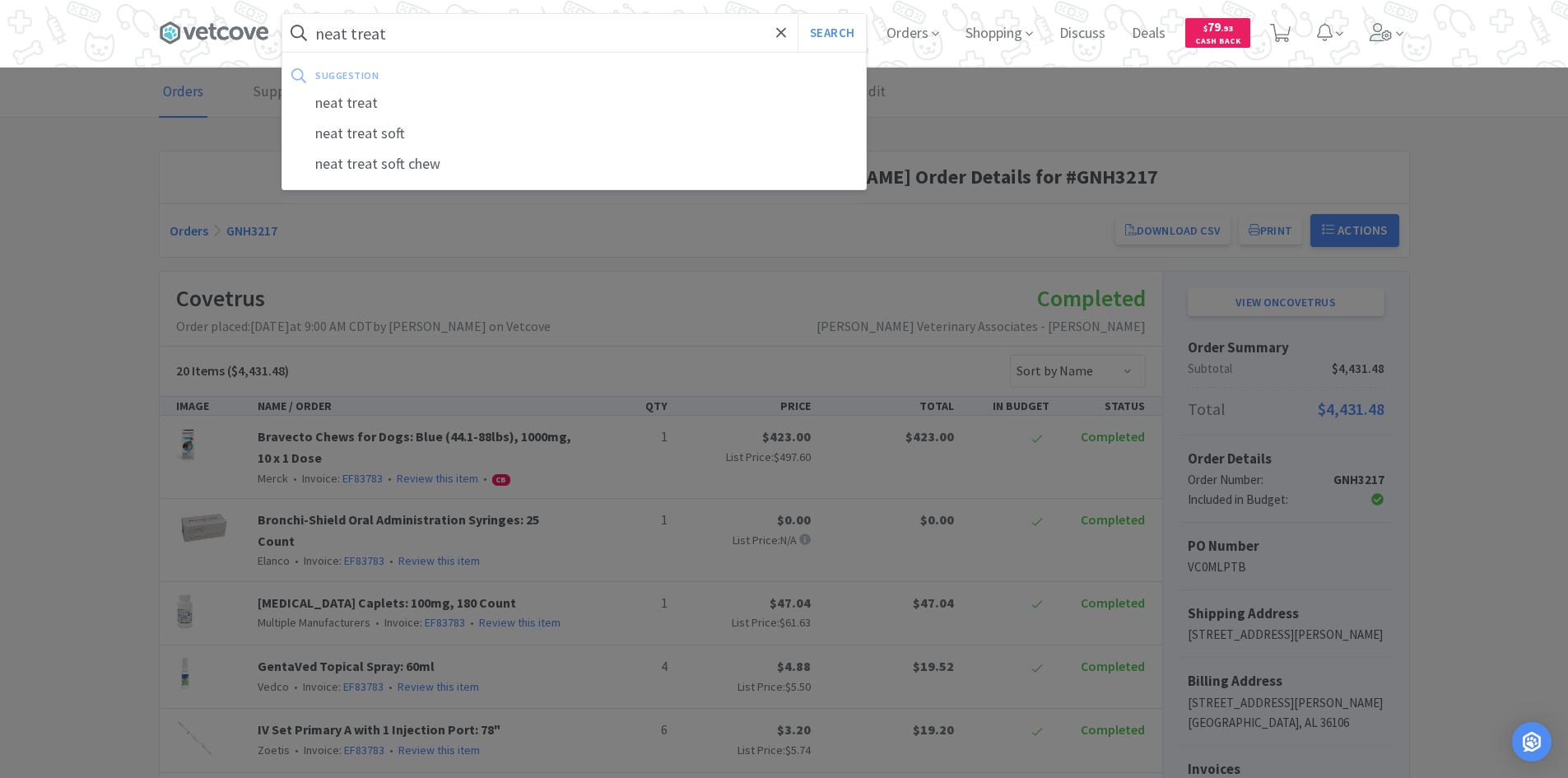
click at [797, 14] on button "Search" at bounding box center [831, 33] width 68 height 38
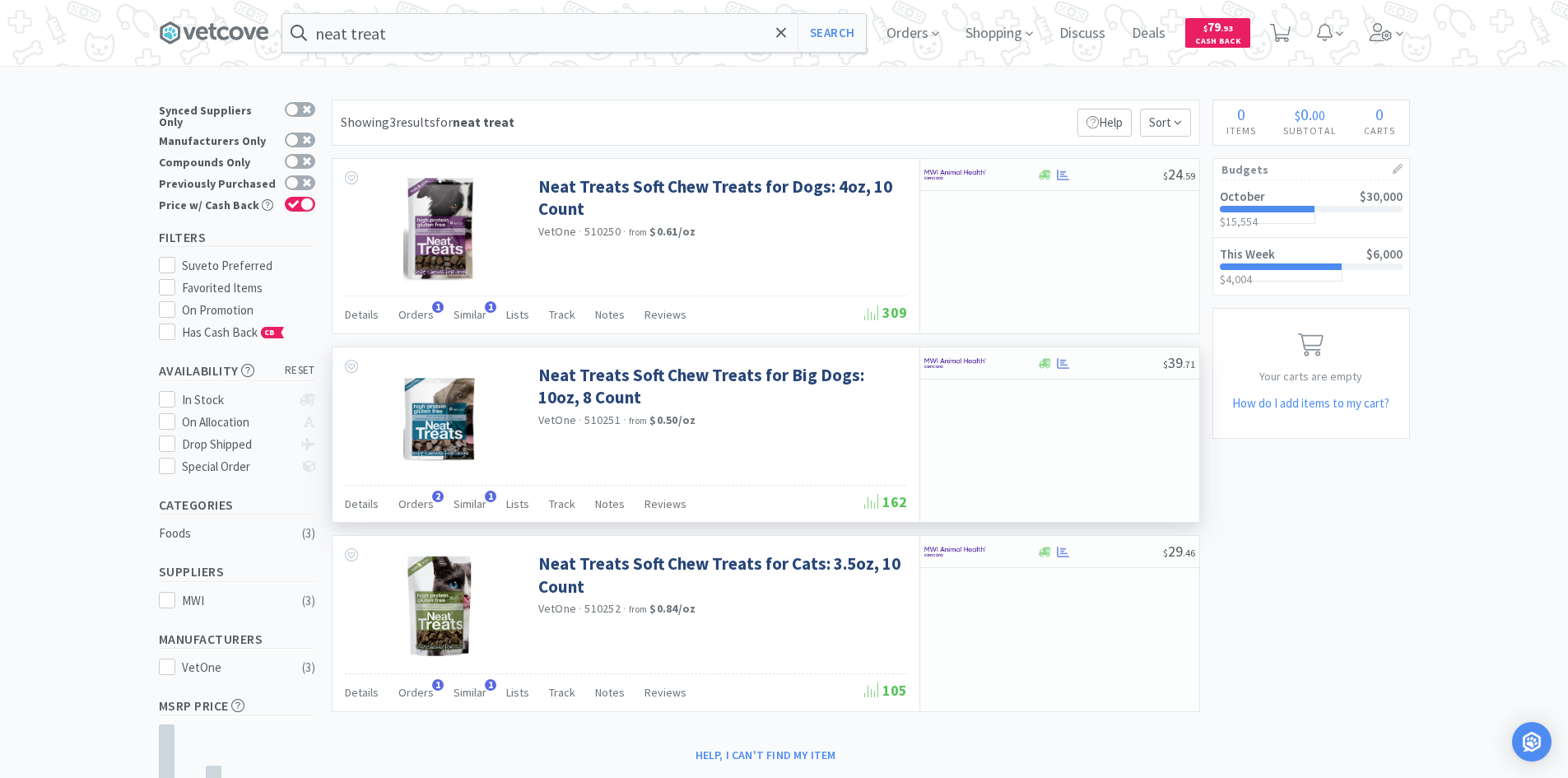
click at [604, 418] on span "510251" at bounding box center [602, 419] width 36 height 15
copy span "510251"
click at [392, 52] on div "neat treat Search" at bounding box center [573, 32] width 585 height 39
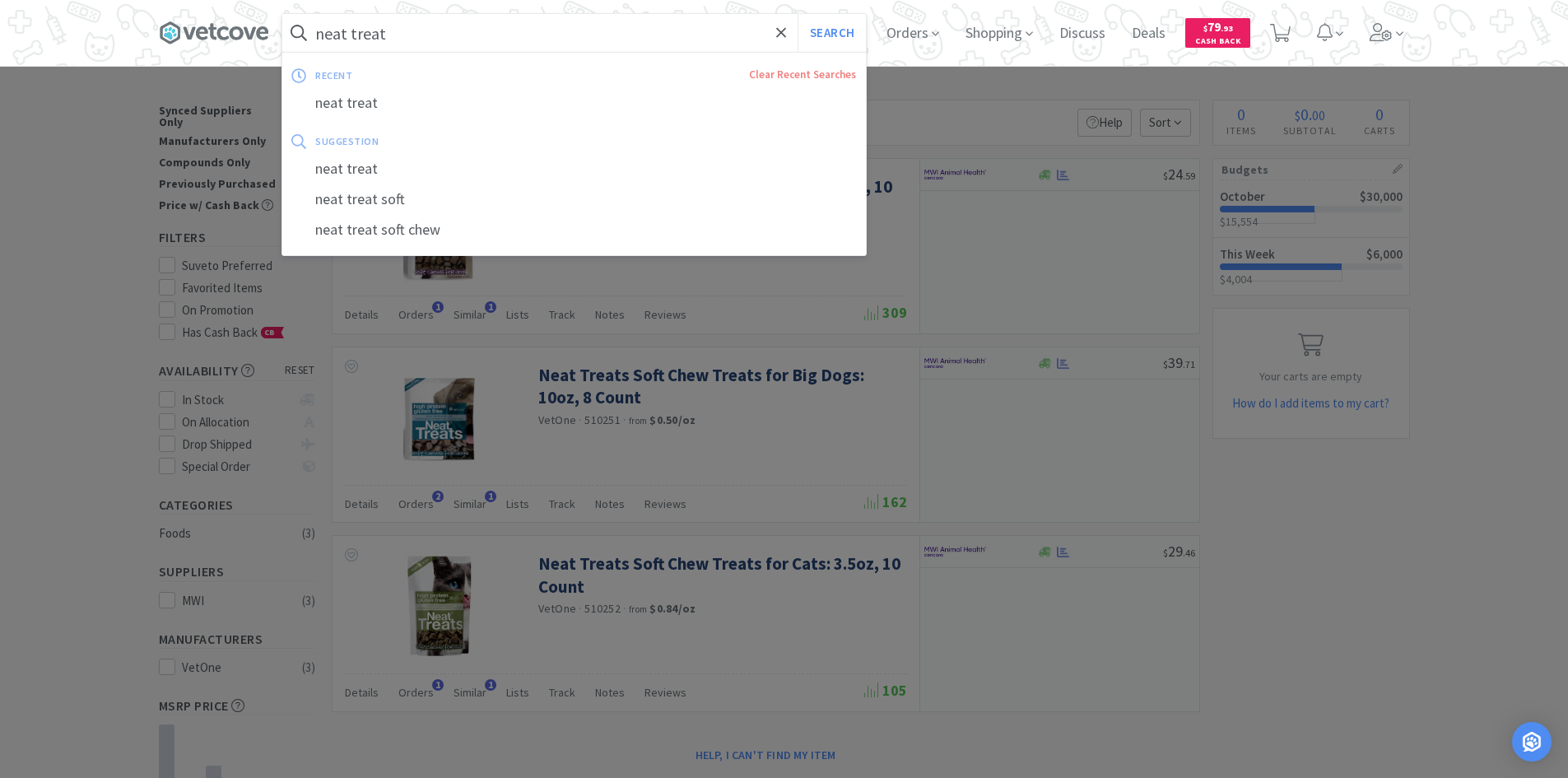
click at [394, 47] on input "neat treat" at bounding box center [573, 33] width 583 height 38
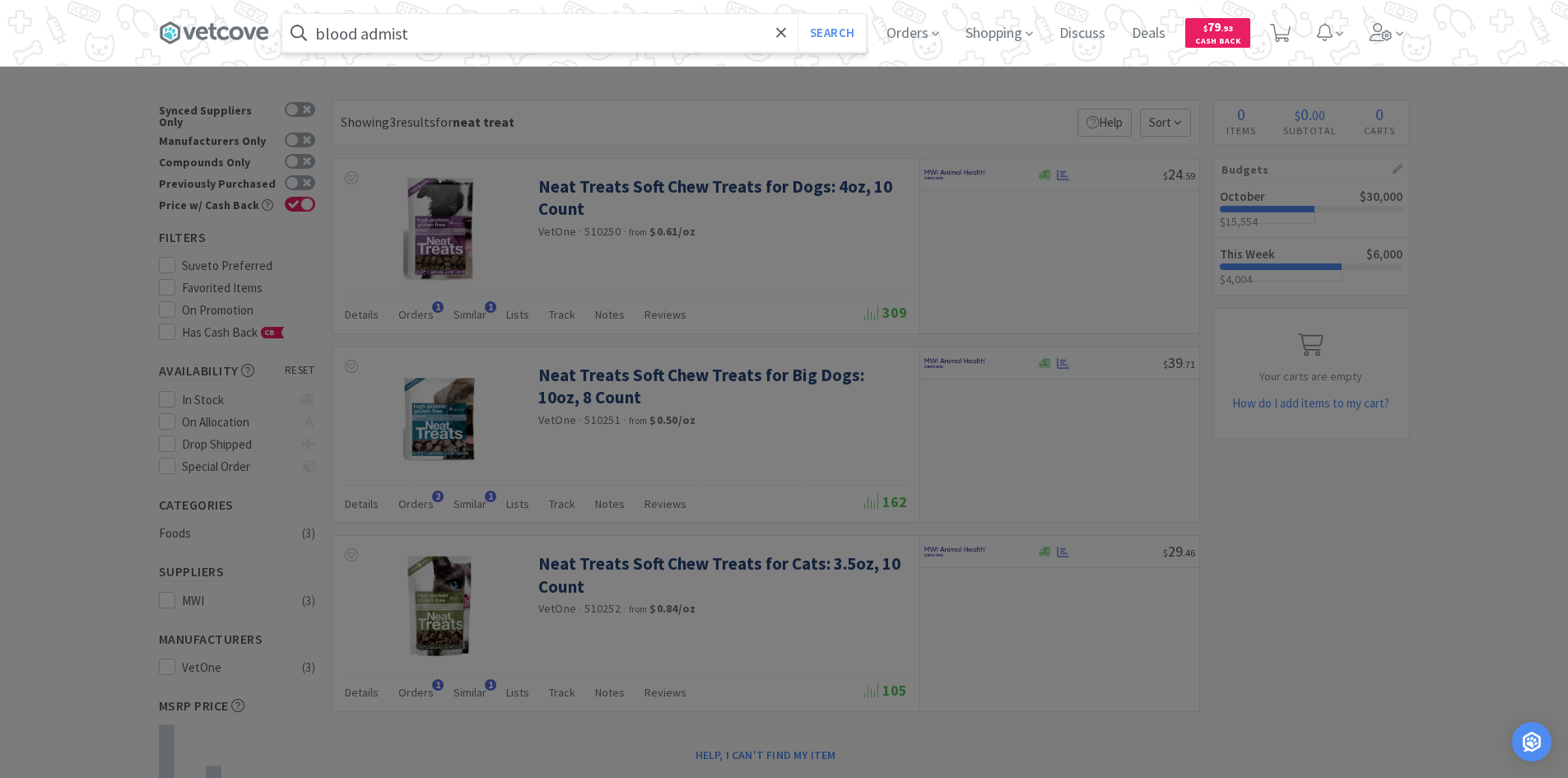
click at [797, 14] on button "Search" at bounding box center [831, 33] width 68 height 38
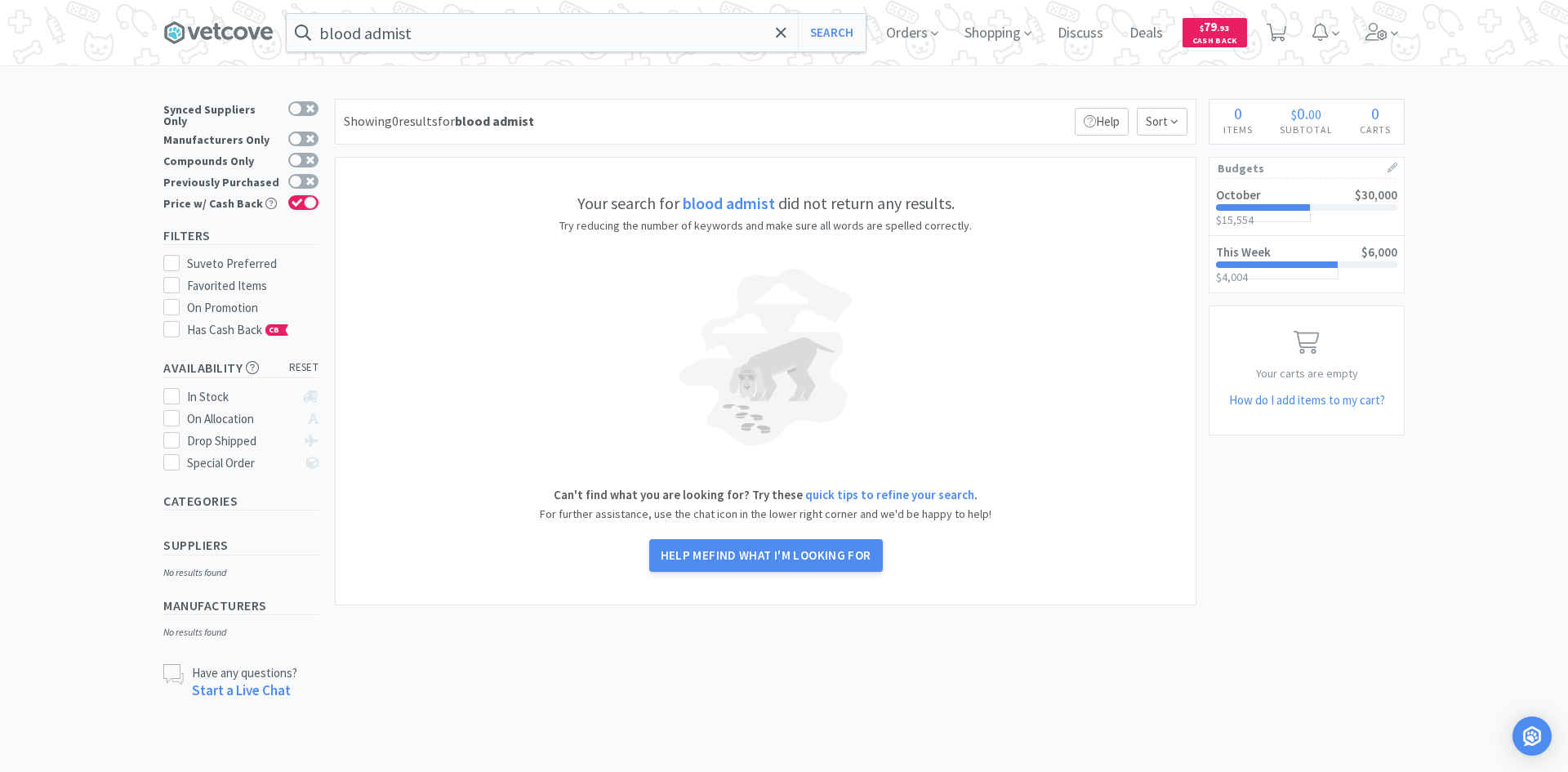
click at [901, 33] on span "Orders" at bounding box center [912, 33] width 65 height 65
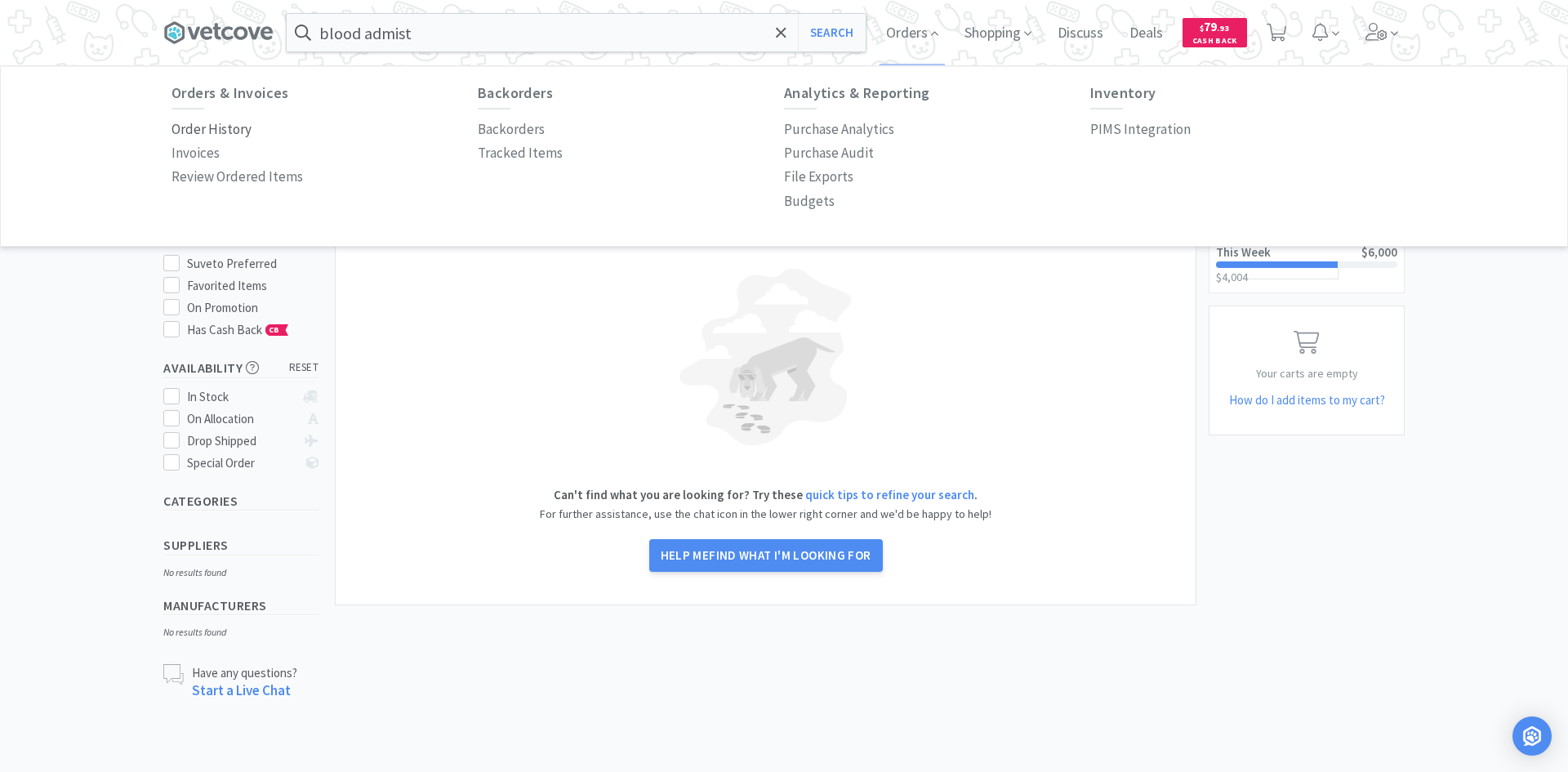
click at [227, 138] on p "Order History" at bounding box center [211, 129] width 80 height 22
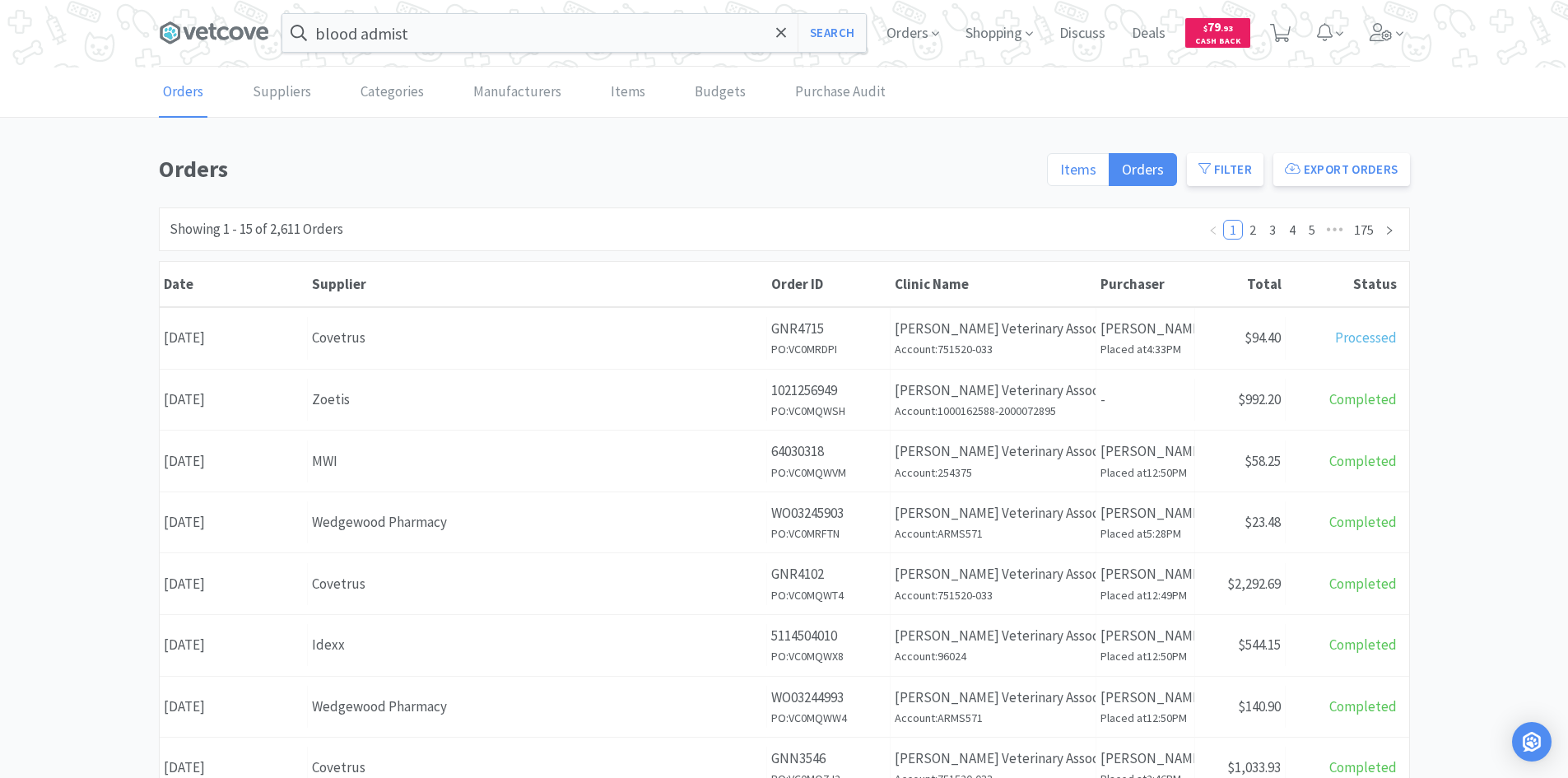
click at [1070, 175] on span "Items" at bounding box center [1078, 168] width 36 height 19
click at [1060, 175] on input "Items" at bounding box center [1060, 175] width 0 height 0
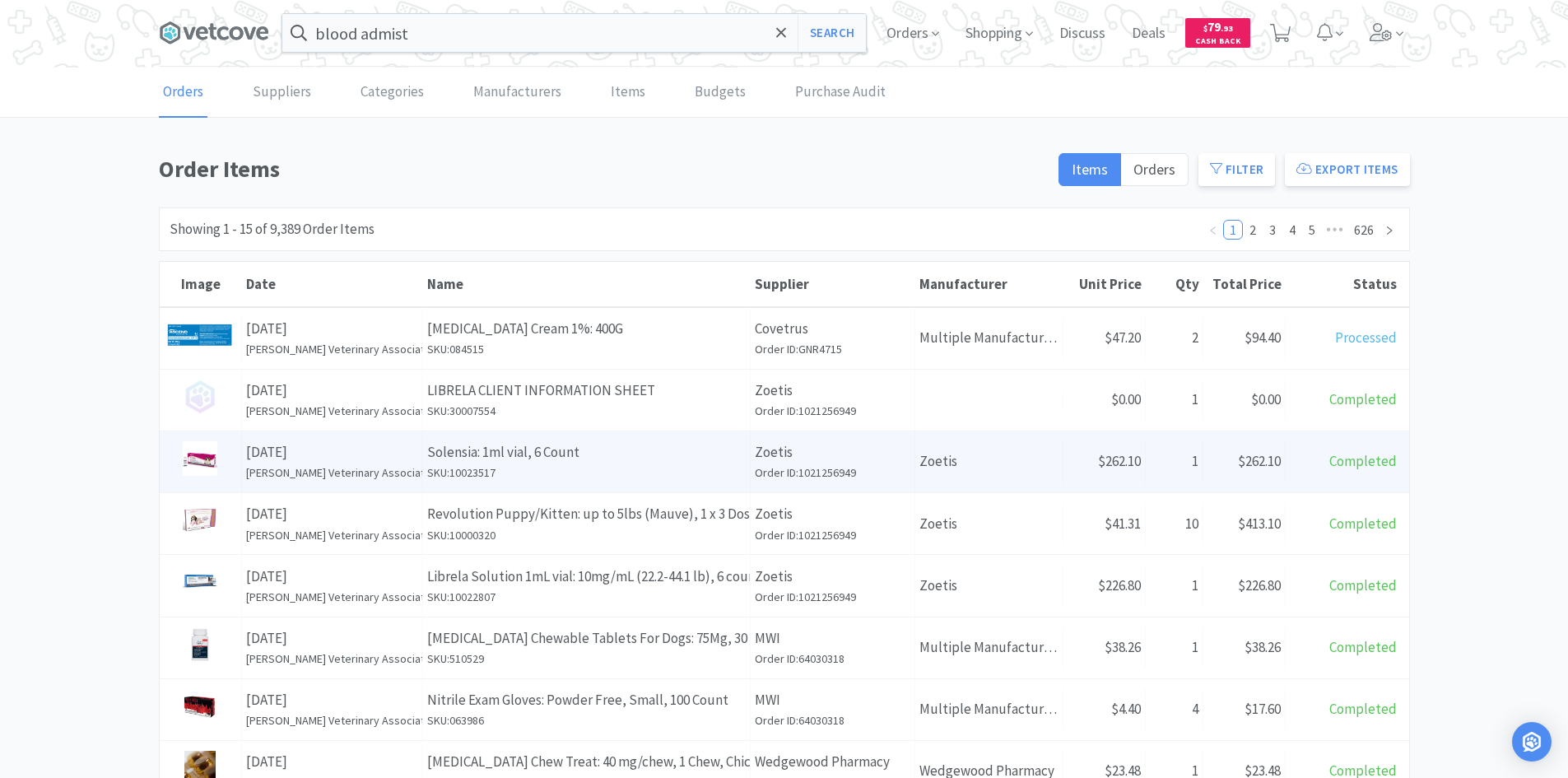
scroll to position [564, 0]
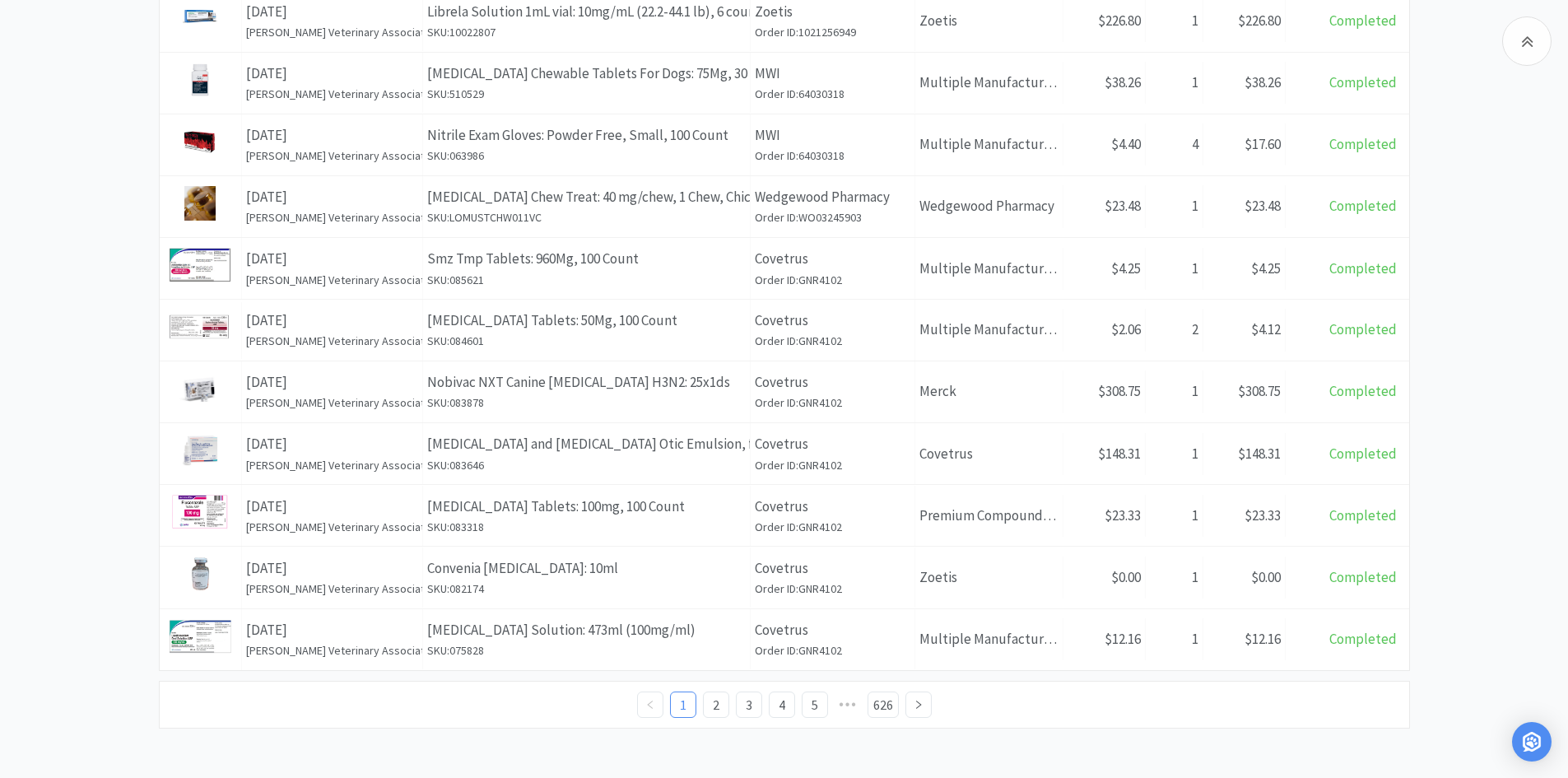
click at [764, 703] on ul "1 2 3 4 5 ••• 626" at bounding box center [784, 704] width 295 height 26
click at [776, 703] on link "4" at bounding box center [782, 704] width 25 height 25
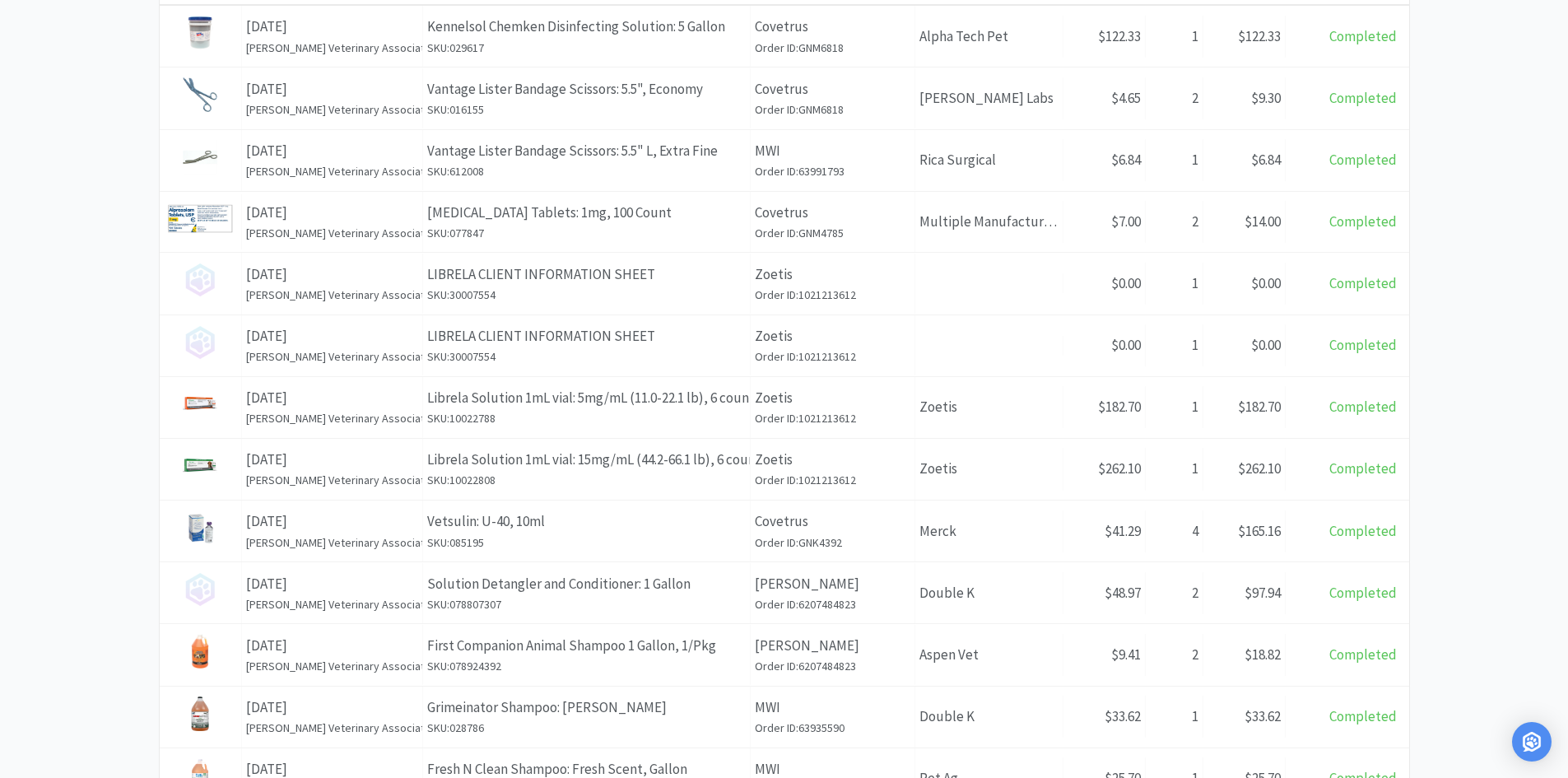
scroll to position [564, 0]
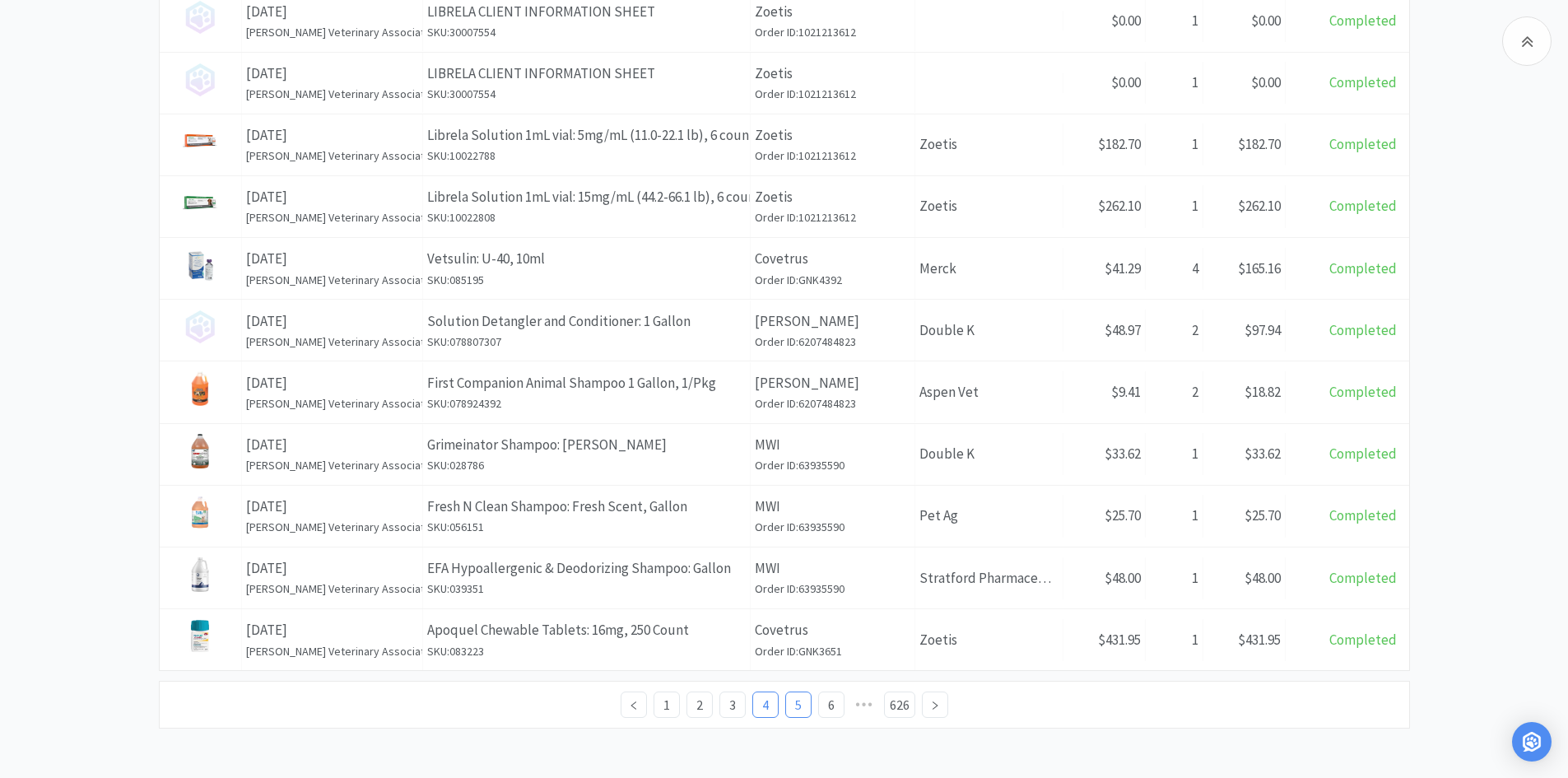
click at [800, 703] on link "5" at bounding box center [798, 704] width 25 height 25
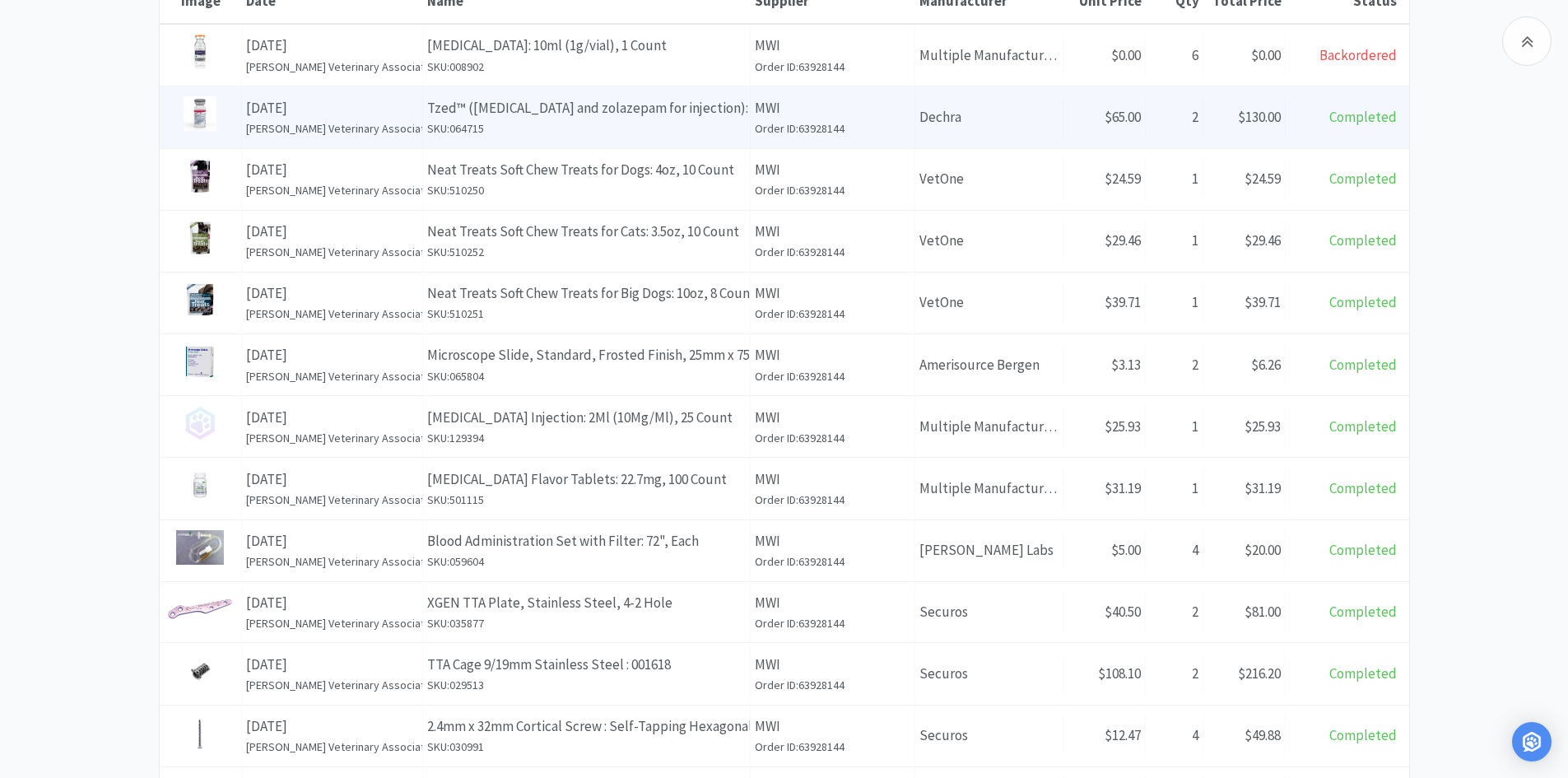
scroll to position [494, 0]
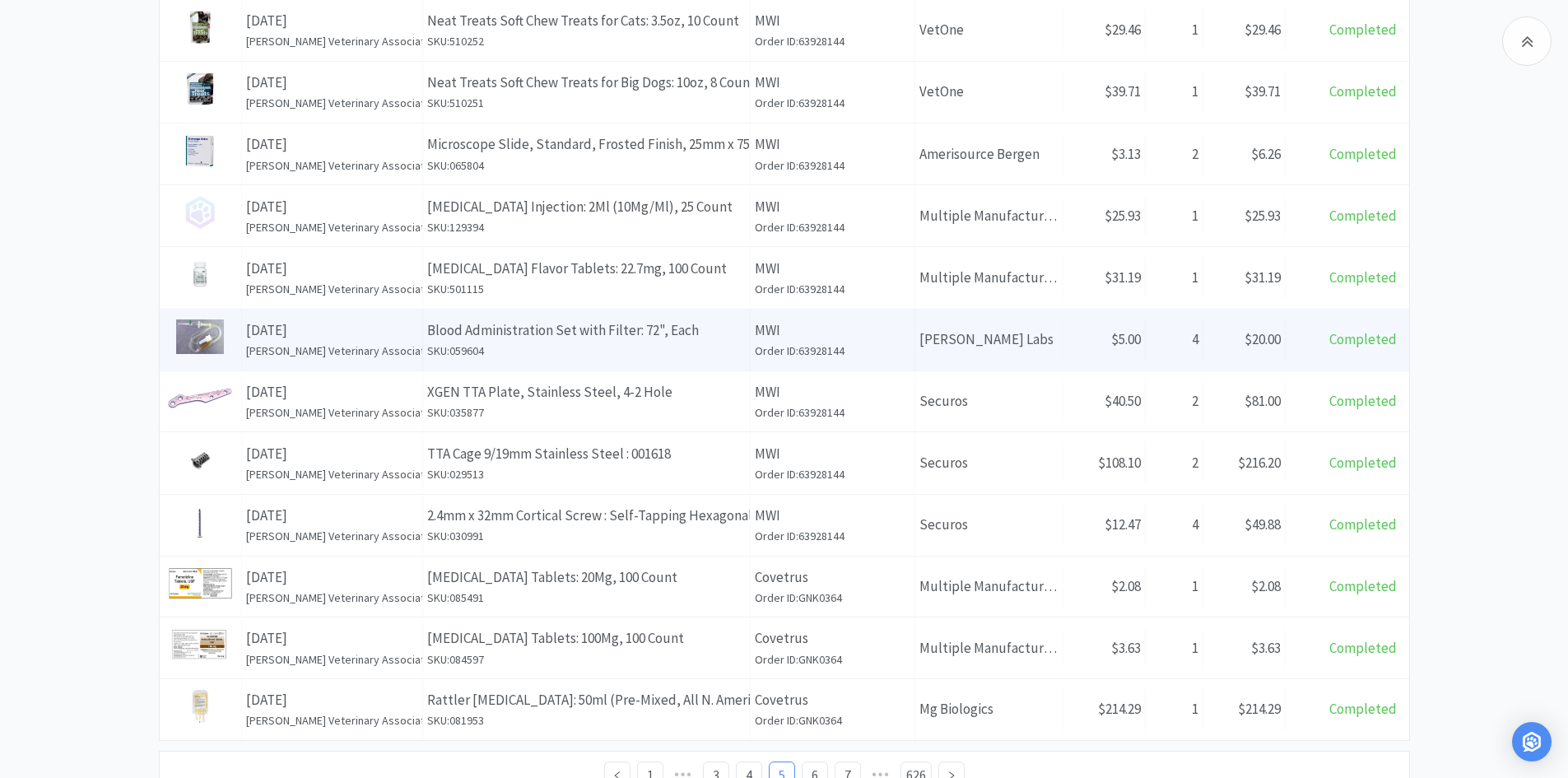
click at [675, 338] on p "Blood Administration Set with Filter: 72", Each" at bounding box center [586, 330] width 319 height 22
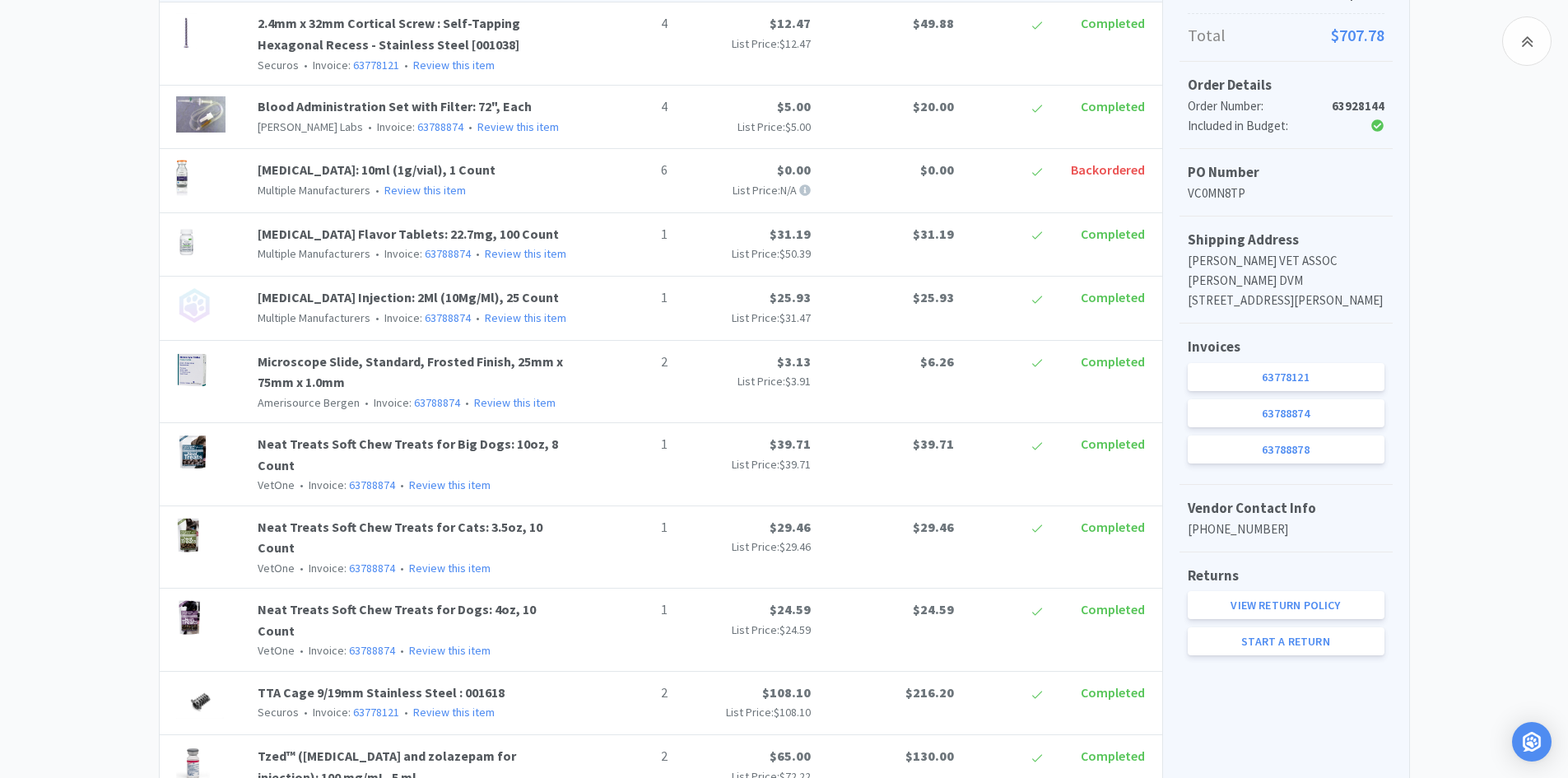
scroll to position [247, 0]
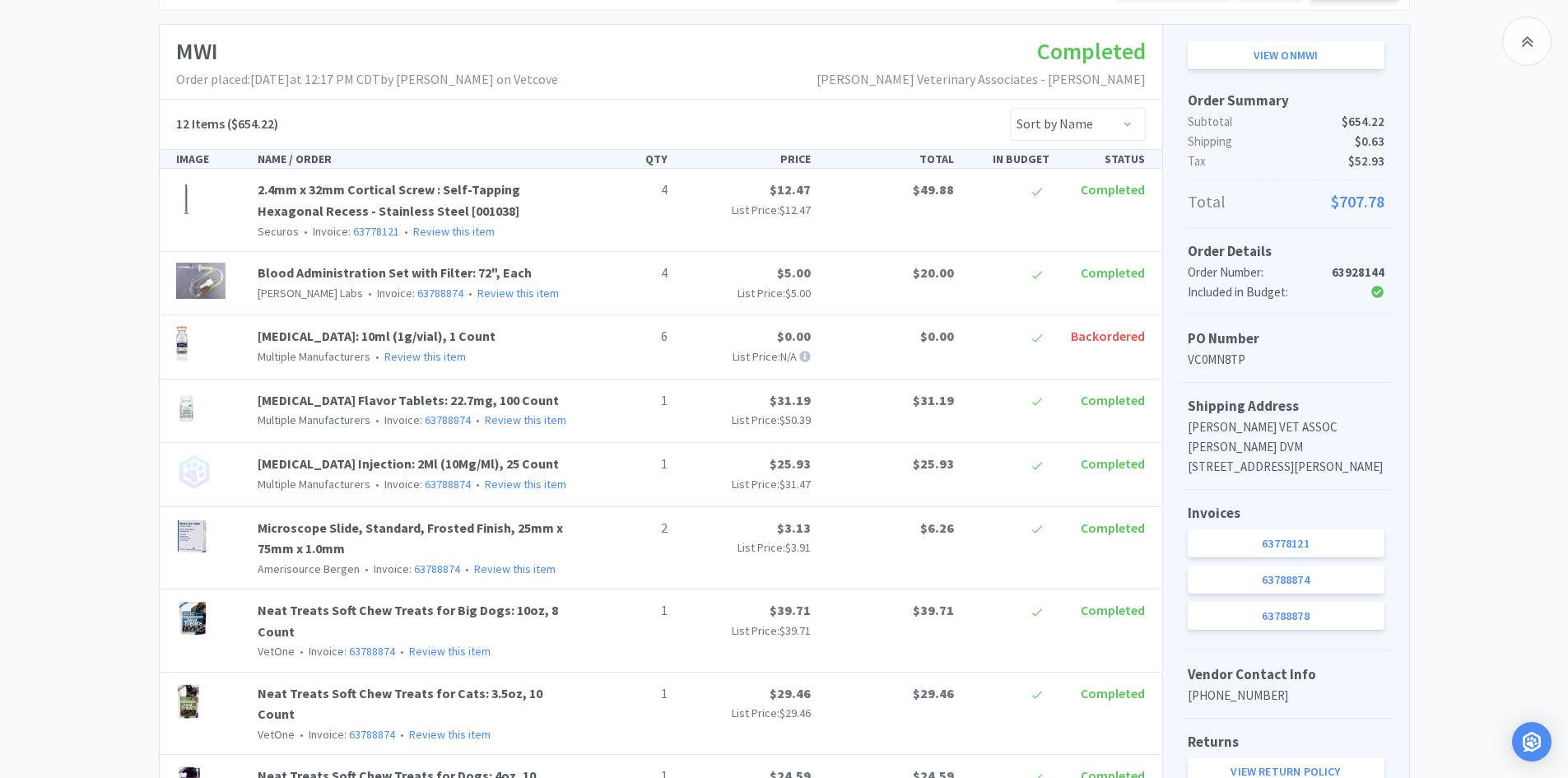
click at [484, 271] on link "Blood Administration Set with Filter: 72", Each" at bounding box center [394, 272] width 274 height 16
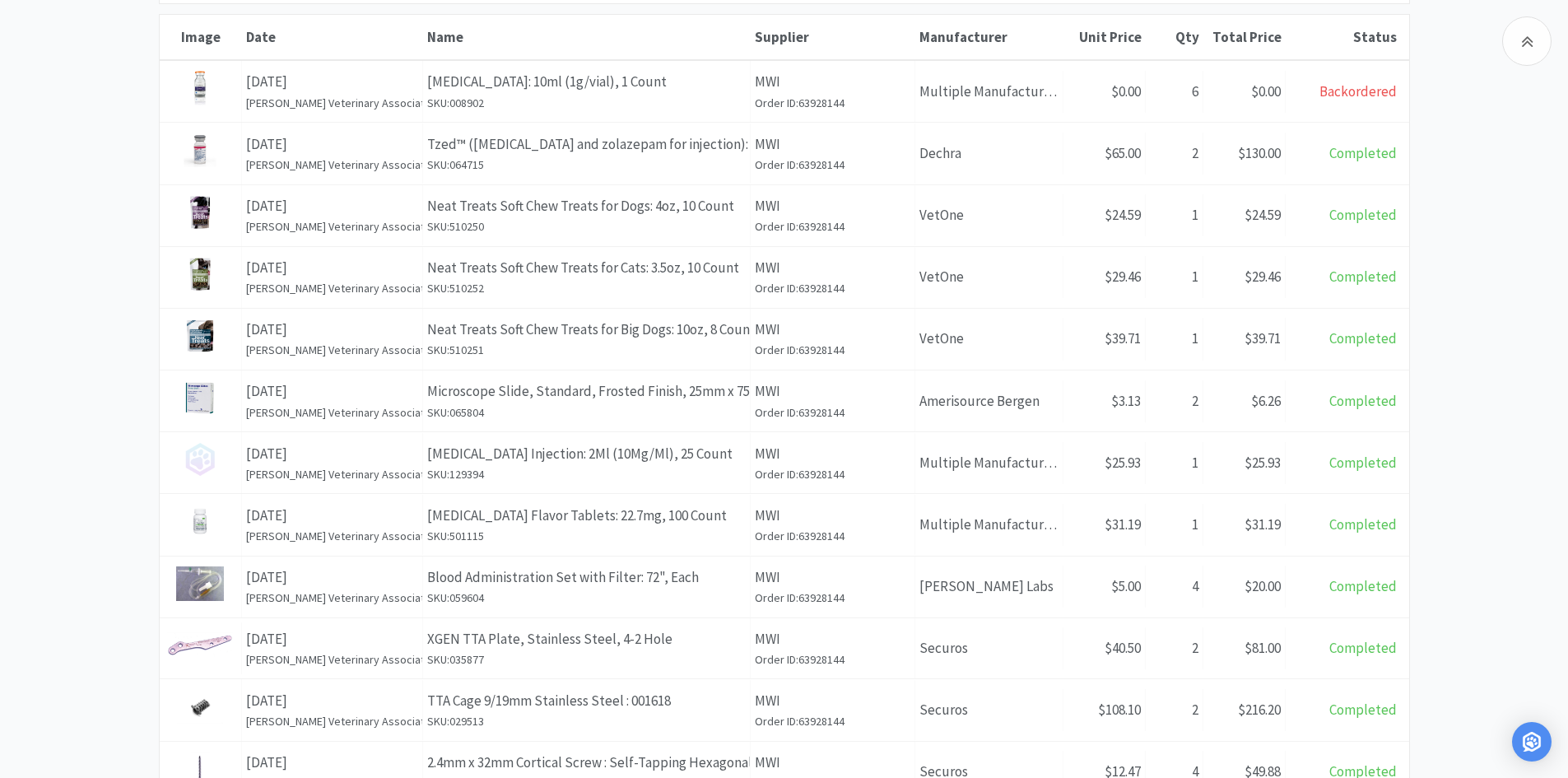
scroll to position [494, 0]
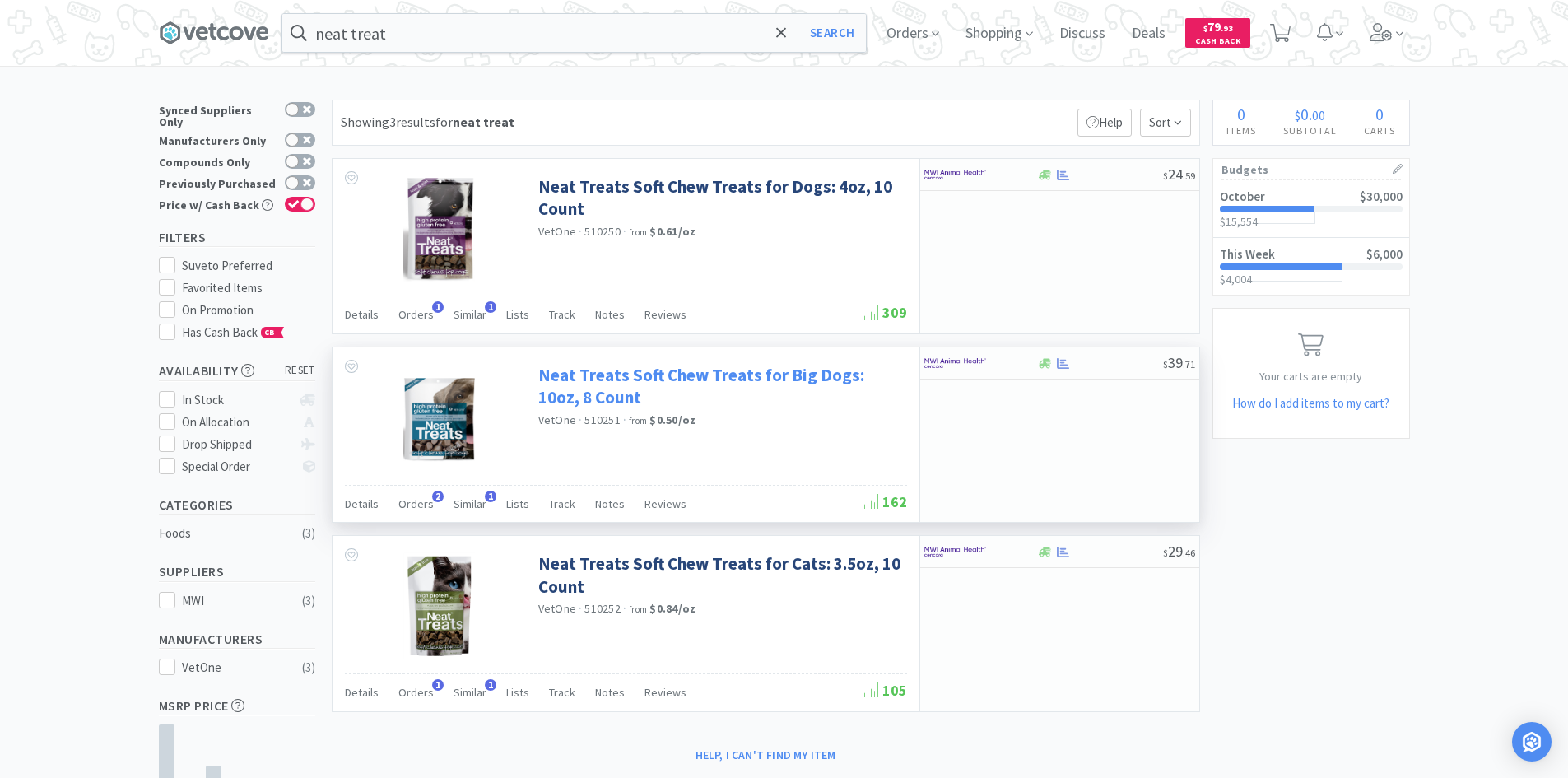
click at [684, 385] on link "Neat Treats Soft Chew Treats for Big Dogs: 10oz, 8 Count" at bounding box center [720, 387] width 365 height 45
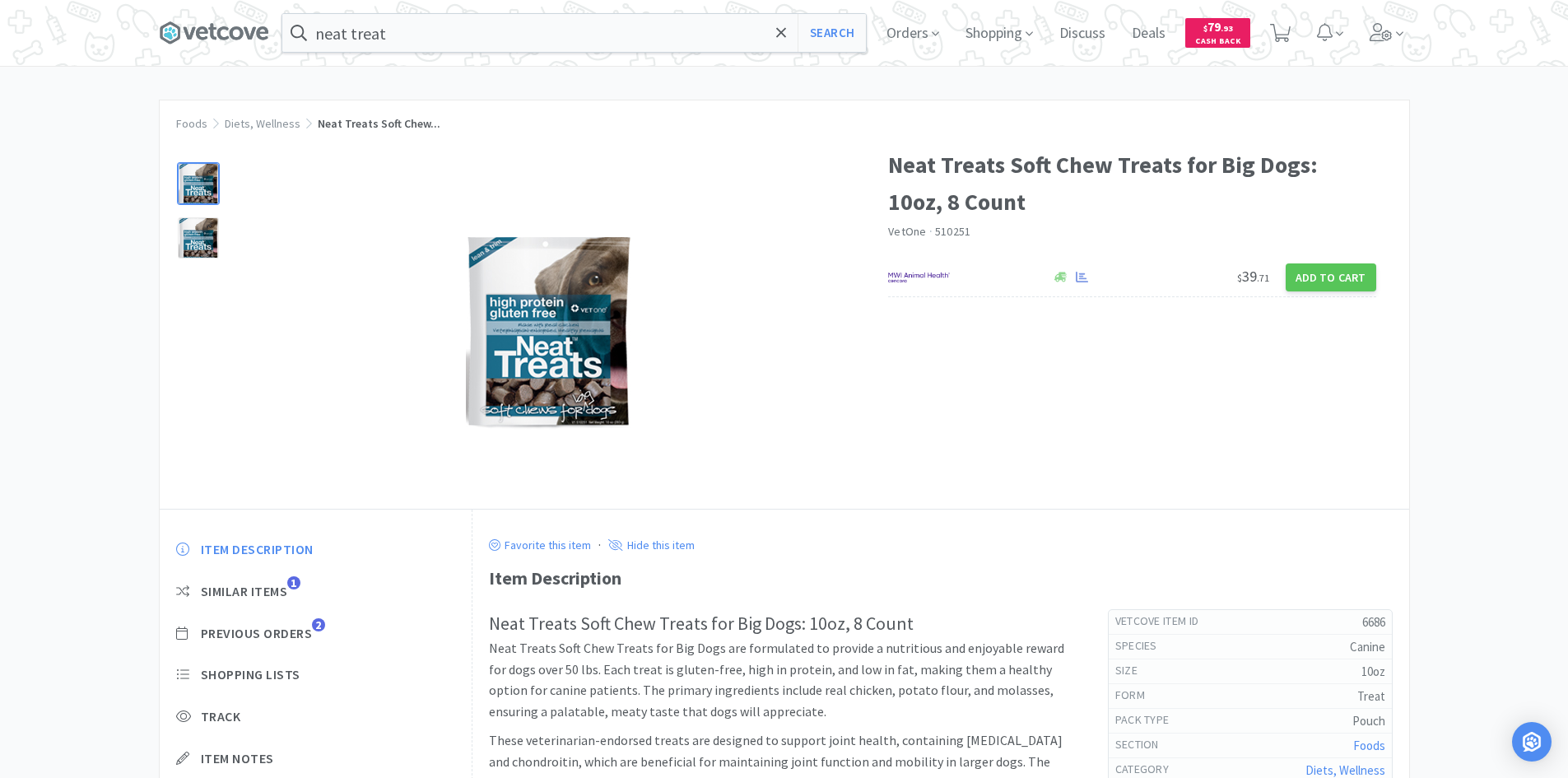
click at [474, 56] on div "neat treat Search Orders Shopping Discuss Discuss Deals Deals $ 79 . 93 Cash Ba…" at bounding box center [784, 33] width 1251 height 66
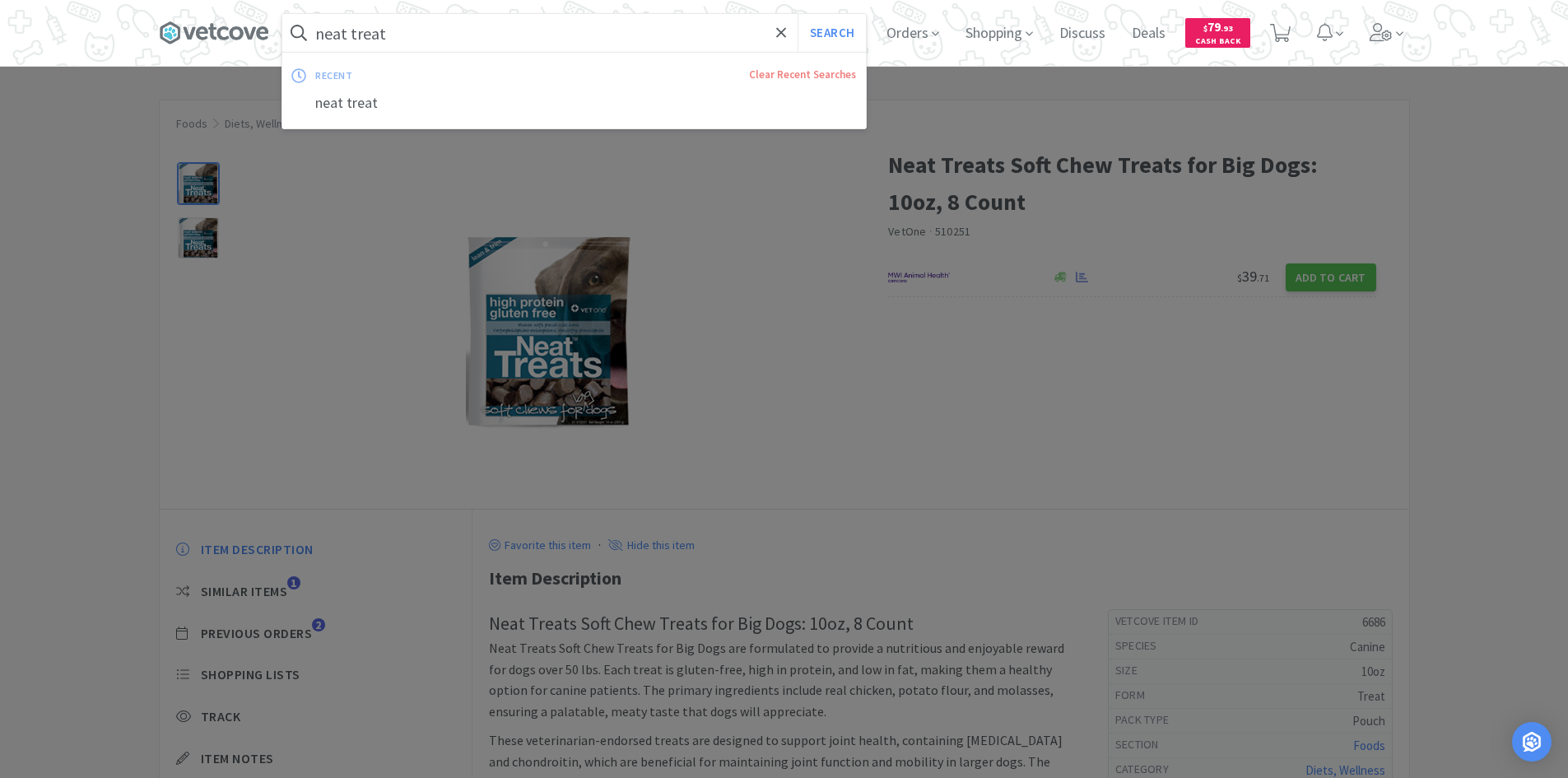
click at [480, 37] on input "neat treat" at bounding box center [573, 33] width 583 height 38
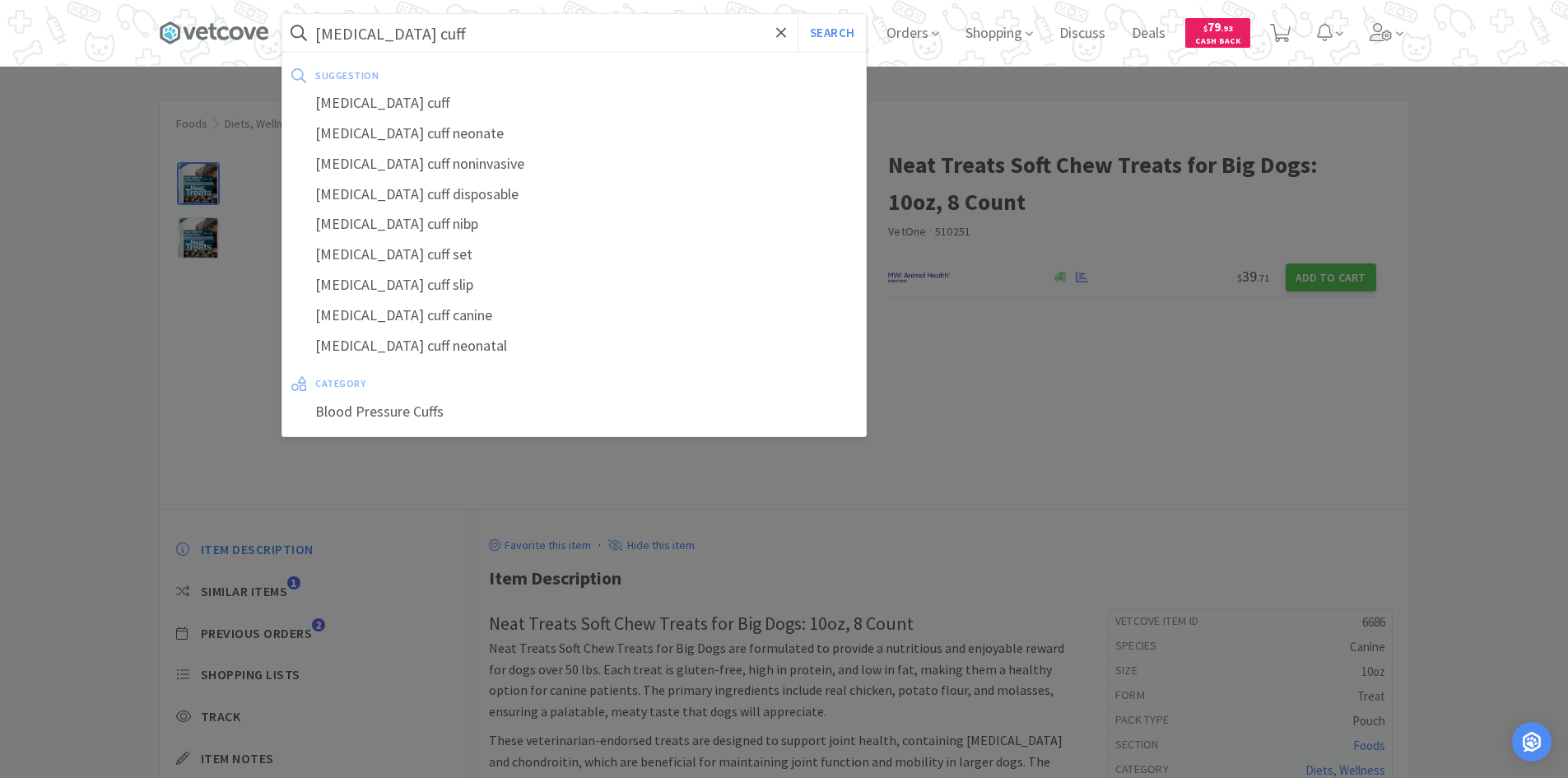
click at [797, 14] on button "Search" at bounding box center [831, 33] width 68 height 38
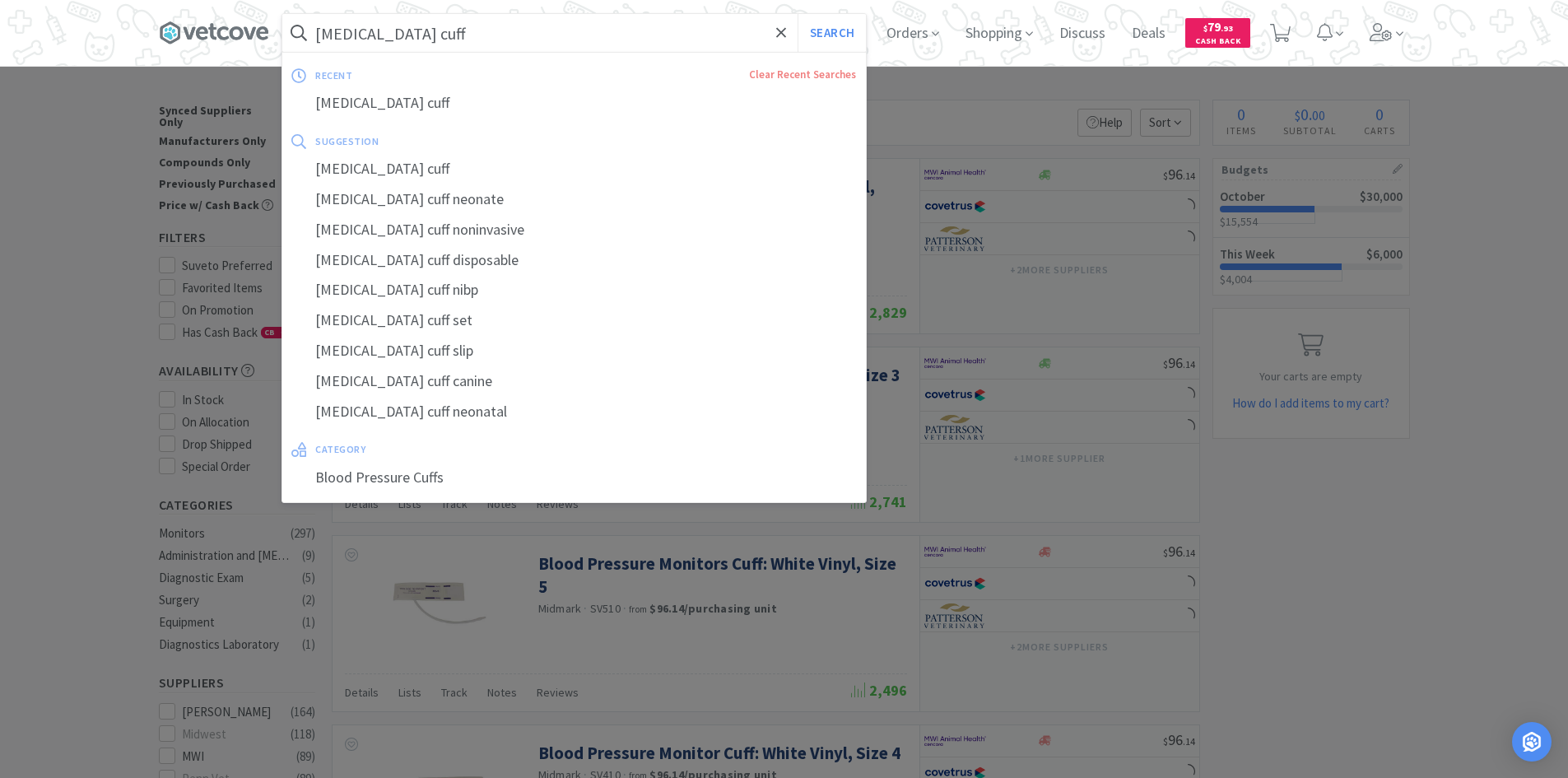
click at [450, 23] on input "[MEDICAL_DATA] cuff" at bounding box center [573, 33] width 583 height 38
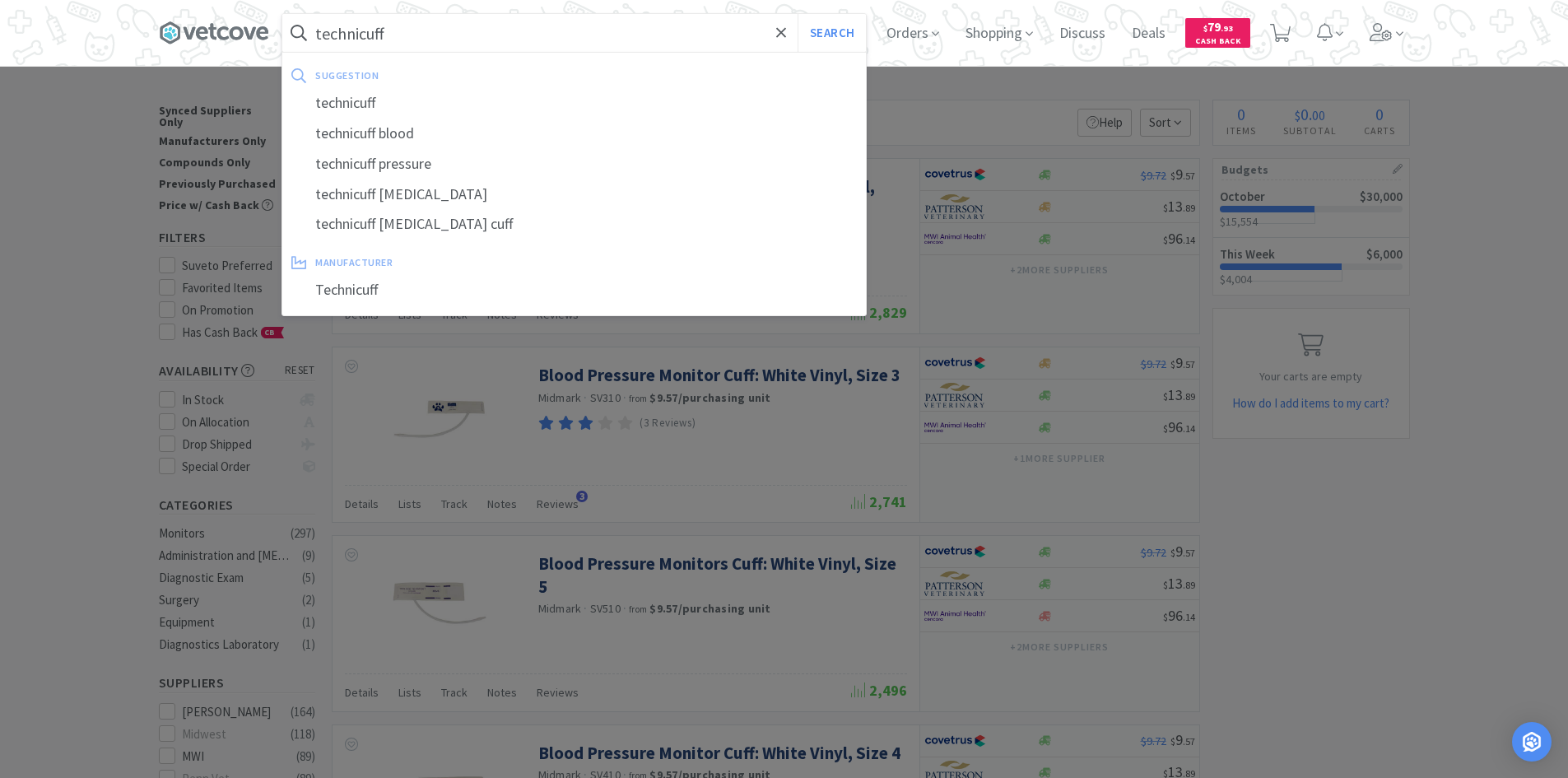
type input "technicuff"
click at [797, 14] on button "Search" at bounding box center [831, 33] width 68 height 38
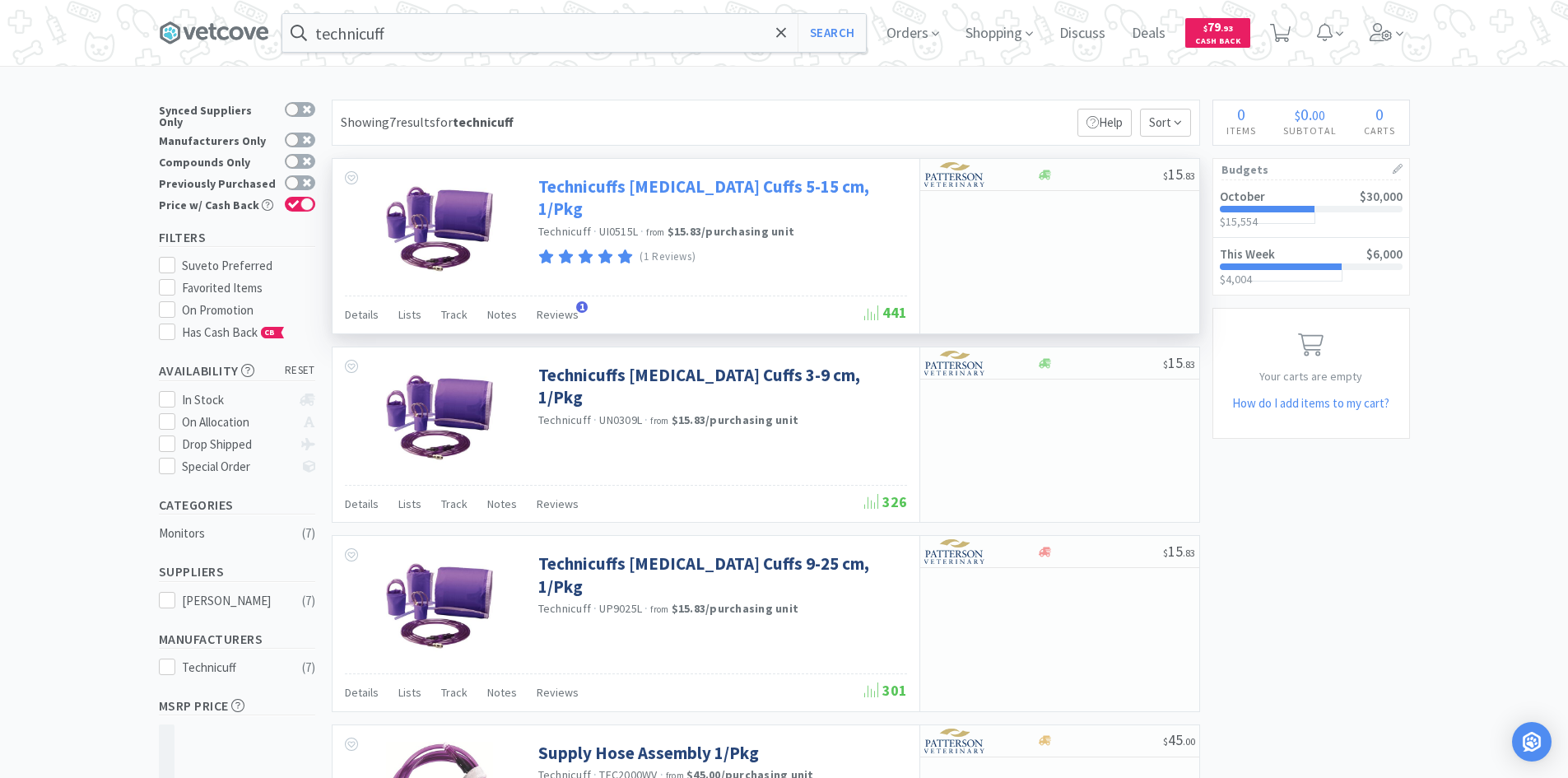
click at [870, 183] on link "Technicuffs [MEDICAL_DATA] Cuffs 5-15 cm, 1/Pkg" at bounding box center [720, 198] width 365 height 45
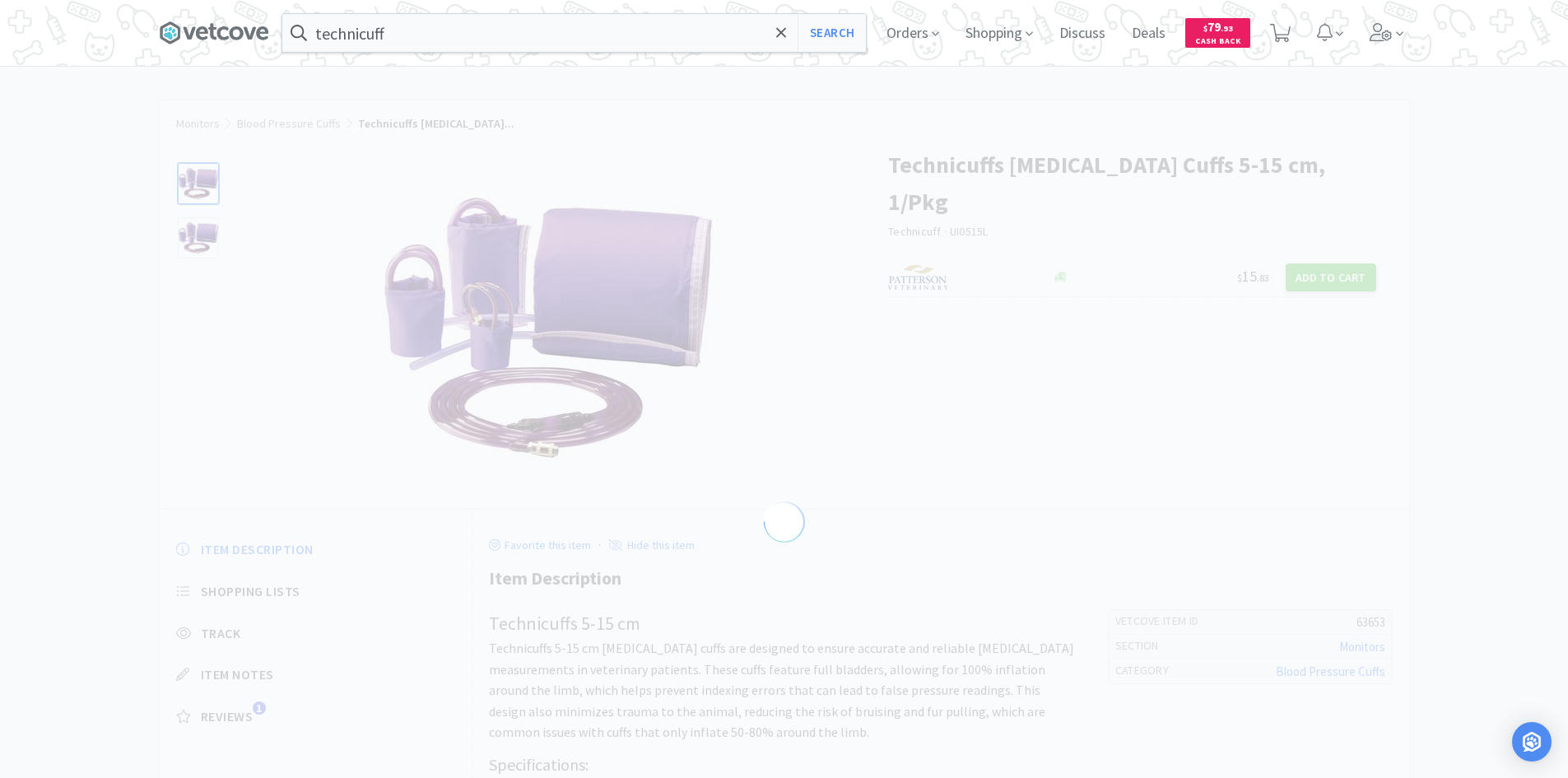
select select "63653"
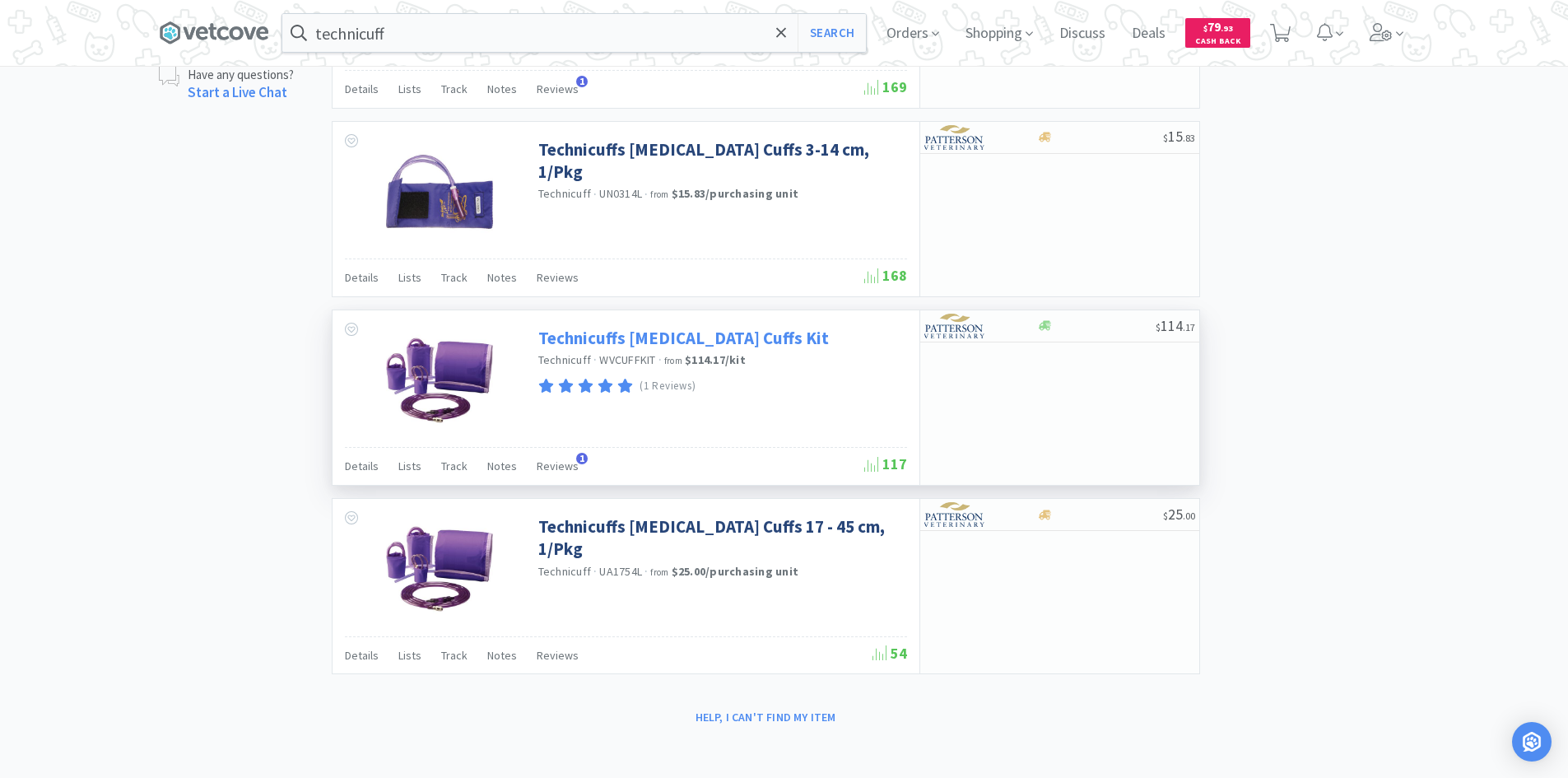
scroll to position [794, 0]
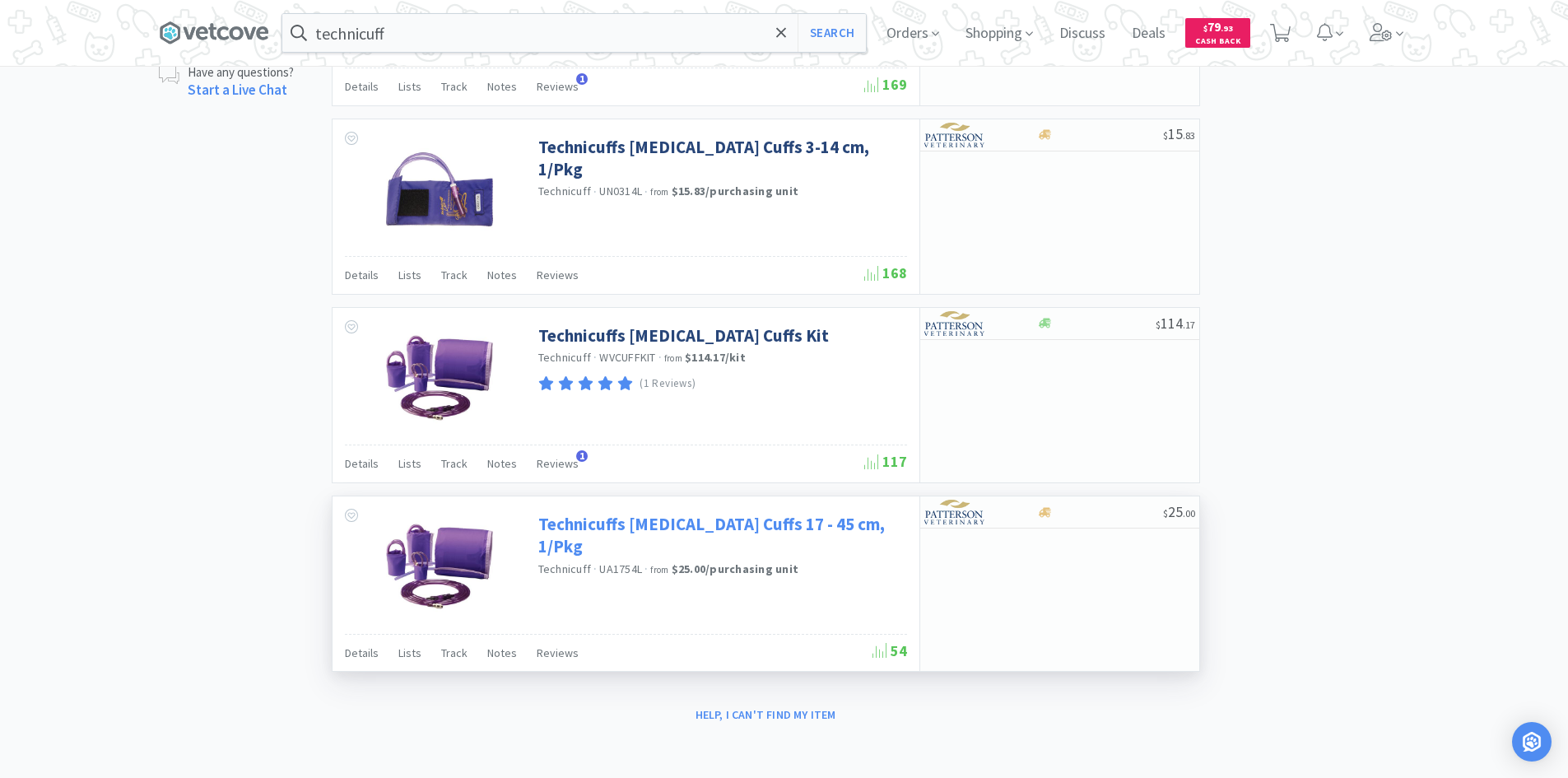
click at [843, 533] on link "Technicuffs [MEDICAL_DATA] Cuffs 17 - 45 cm, 1/Pkg" at bounding box center [720, 535] width 365 height 45
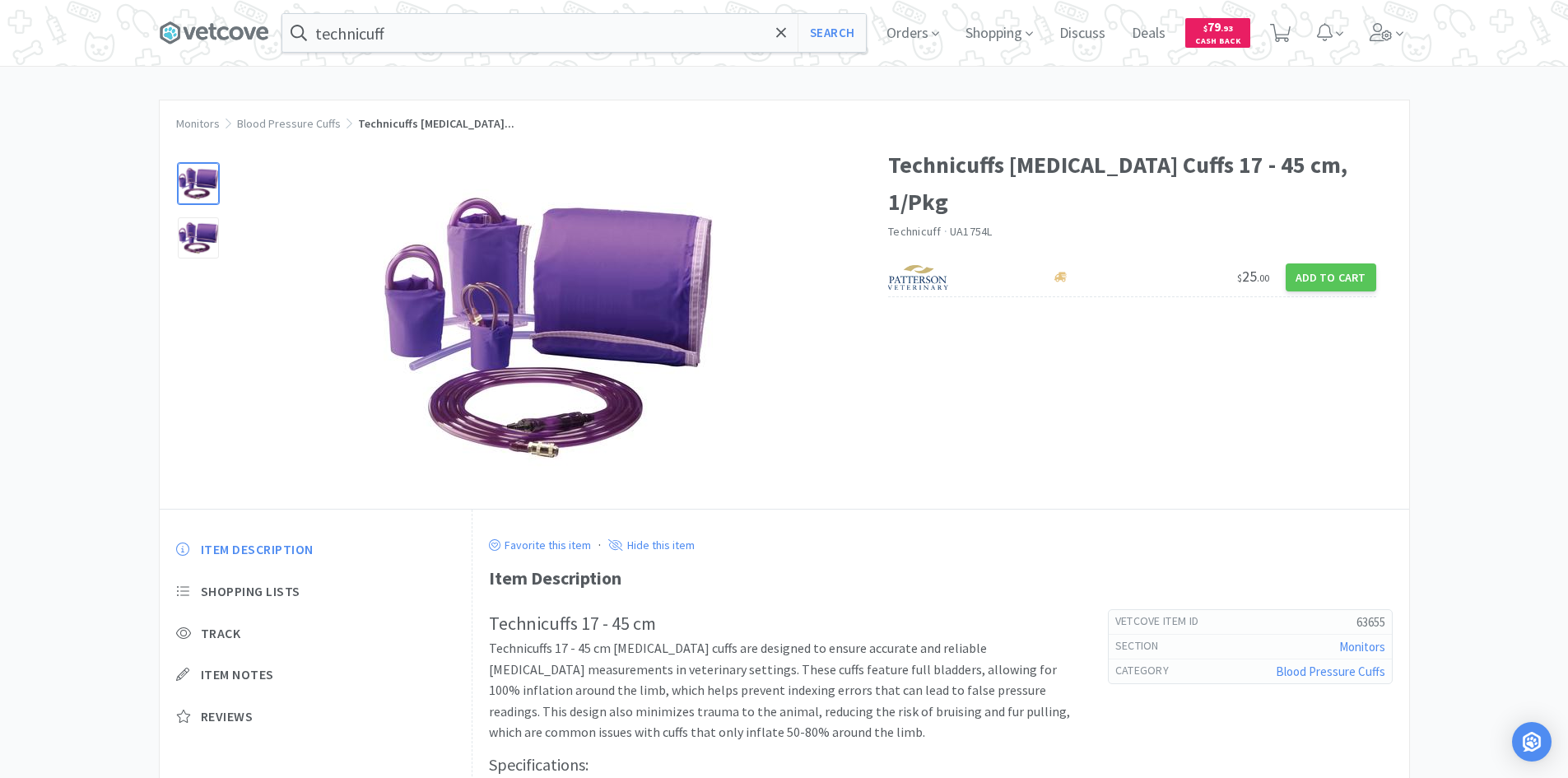
scroll to position [227, 0]
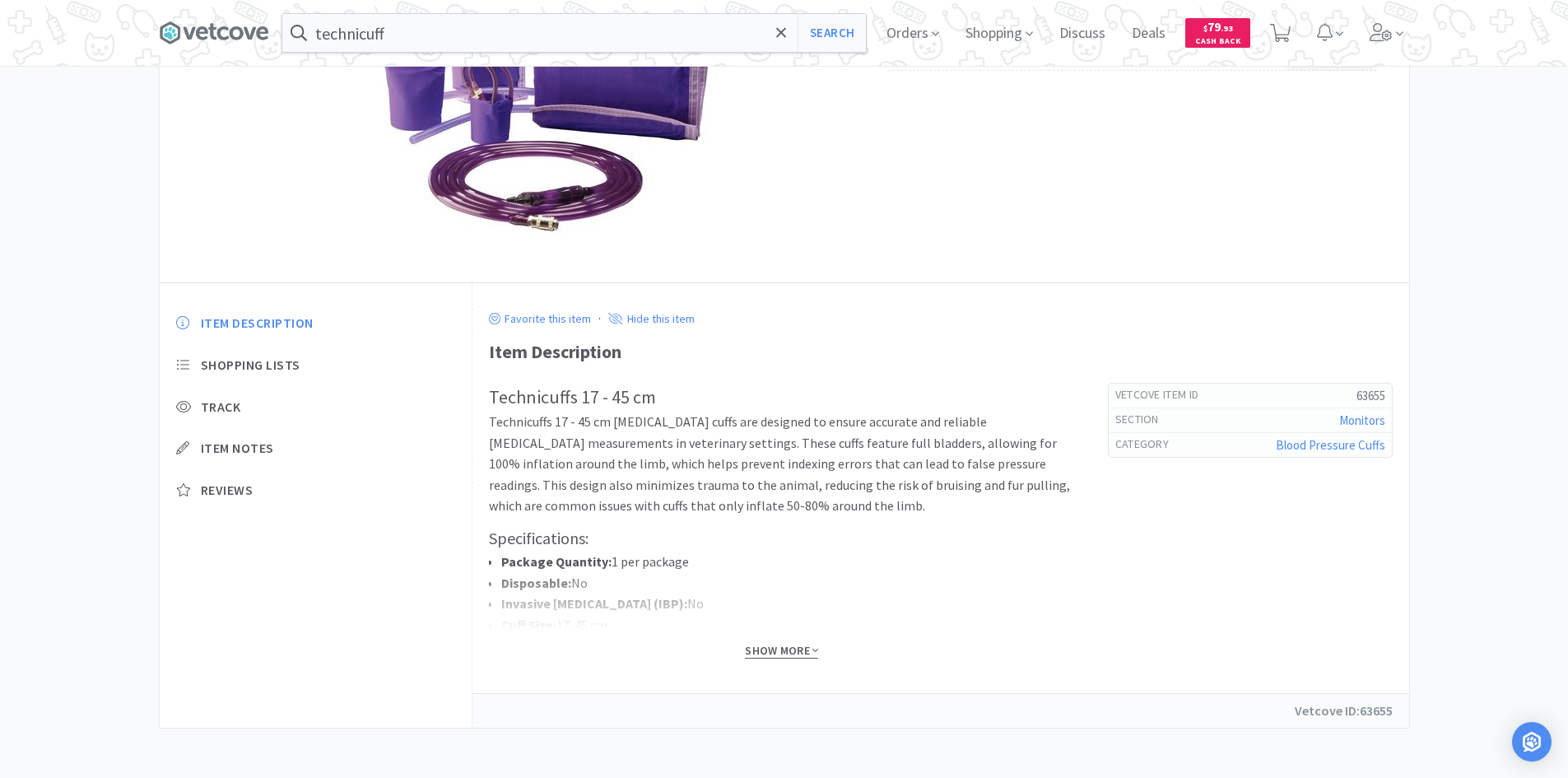
click at [770, 651] on span "Show More" at bounding box center [781, 650] width 73 height 15
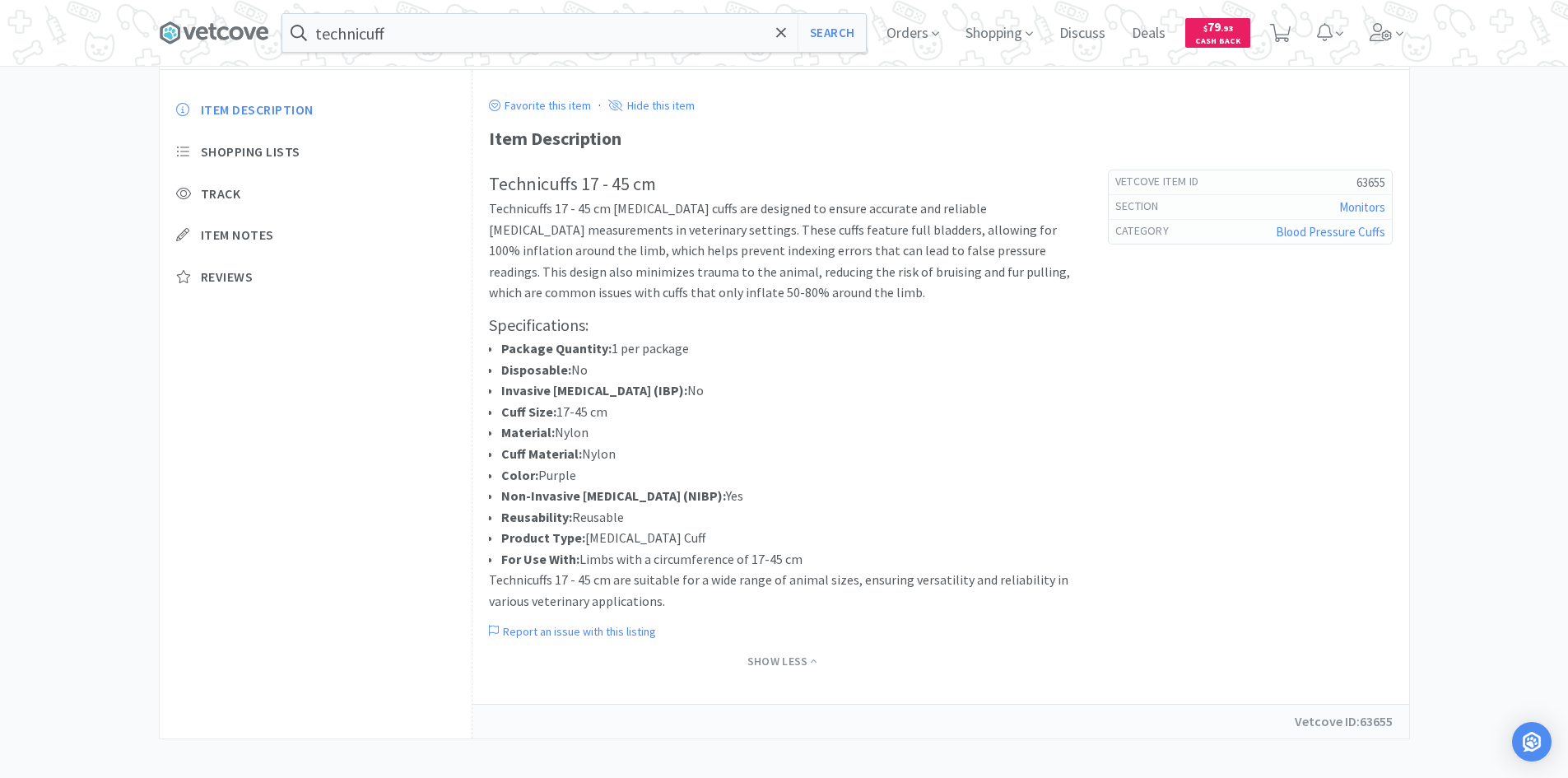
scroll to position [447, 0]
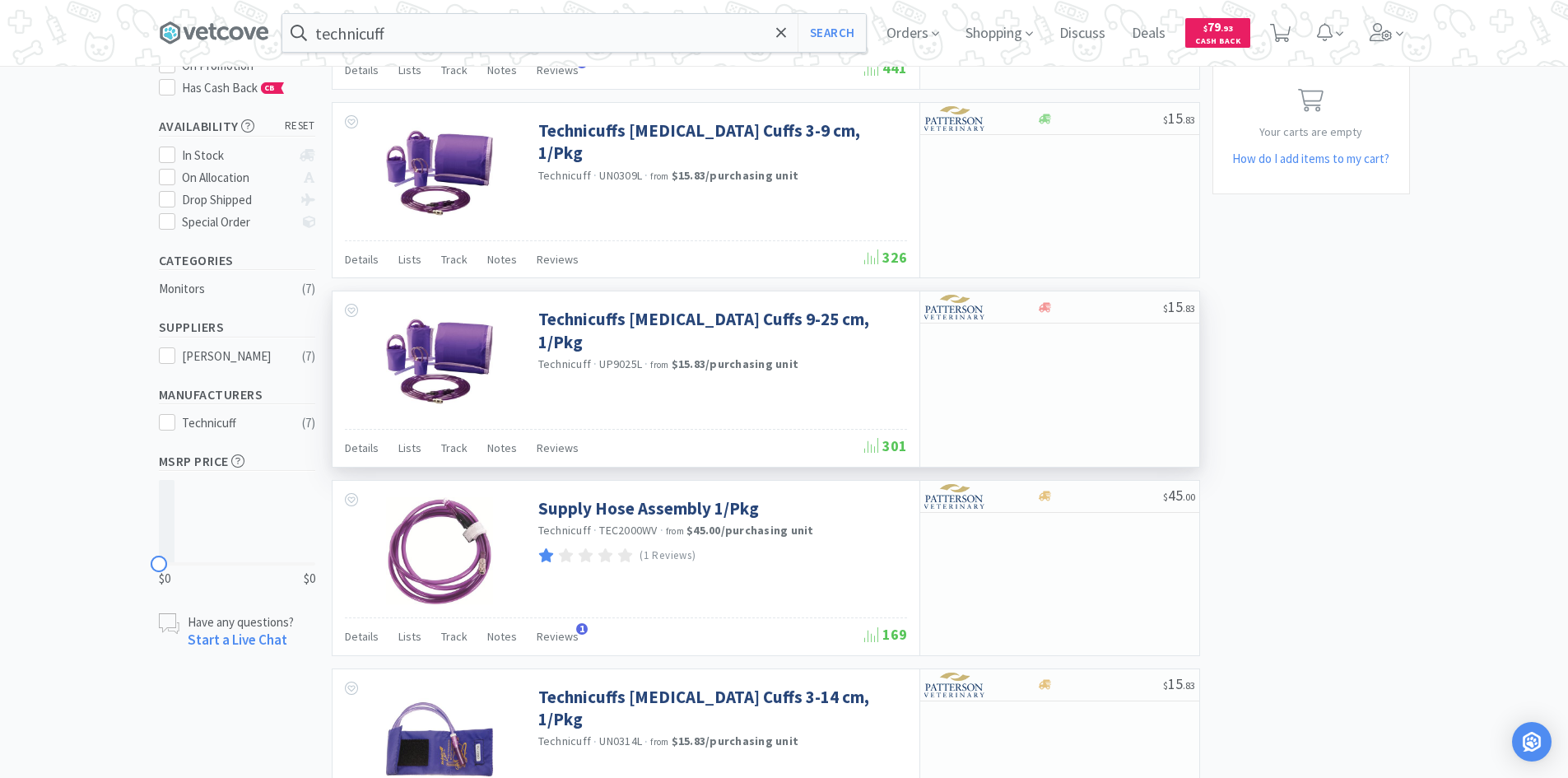
scroll to position [247, 0]
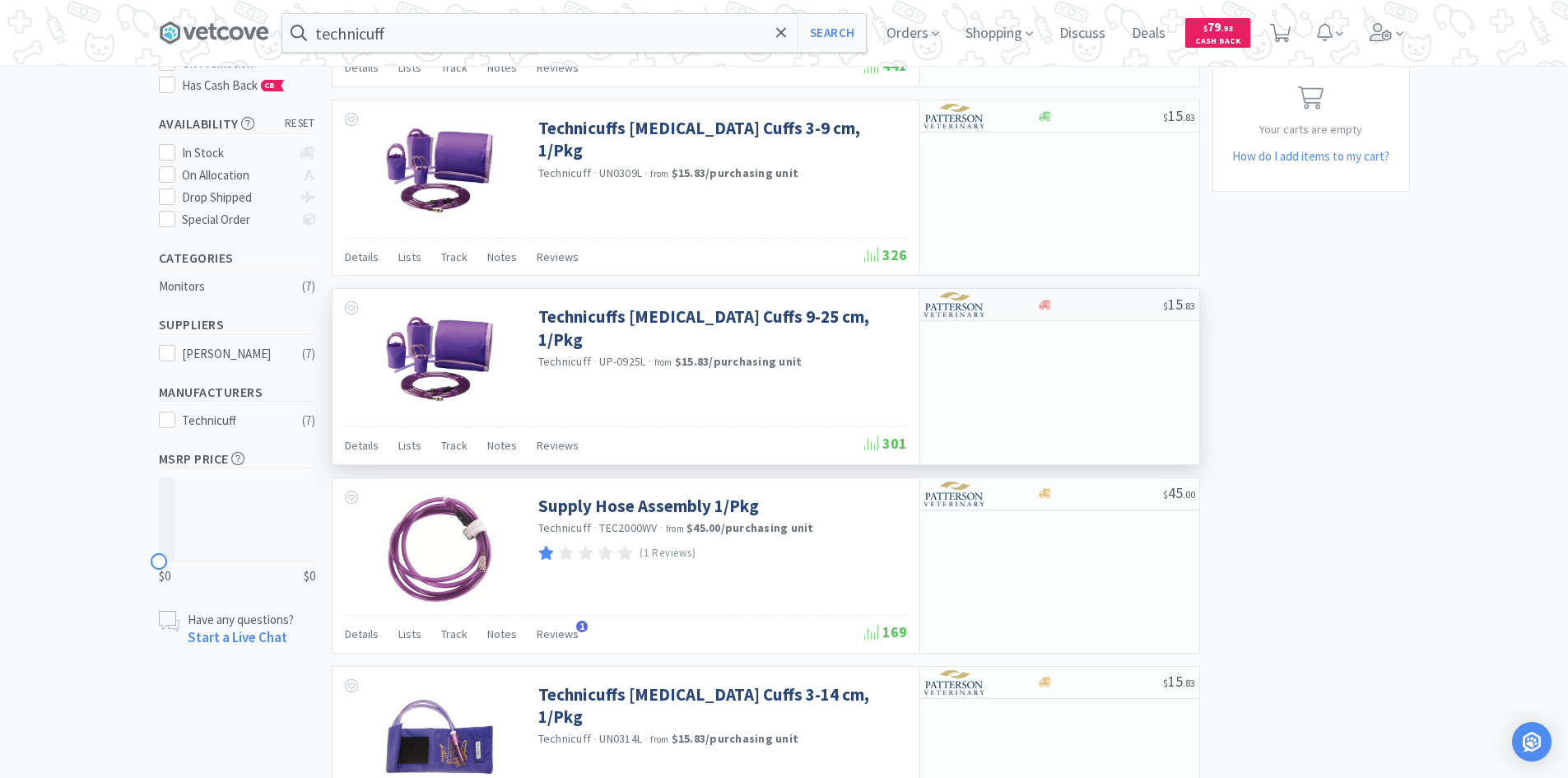
click at [1010, 303] on div at bounding box center [969, 304] width 90 height 28
select select "1"
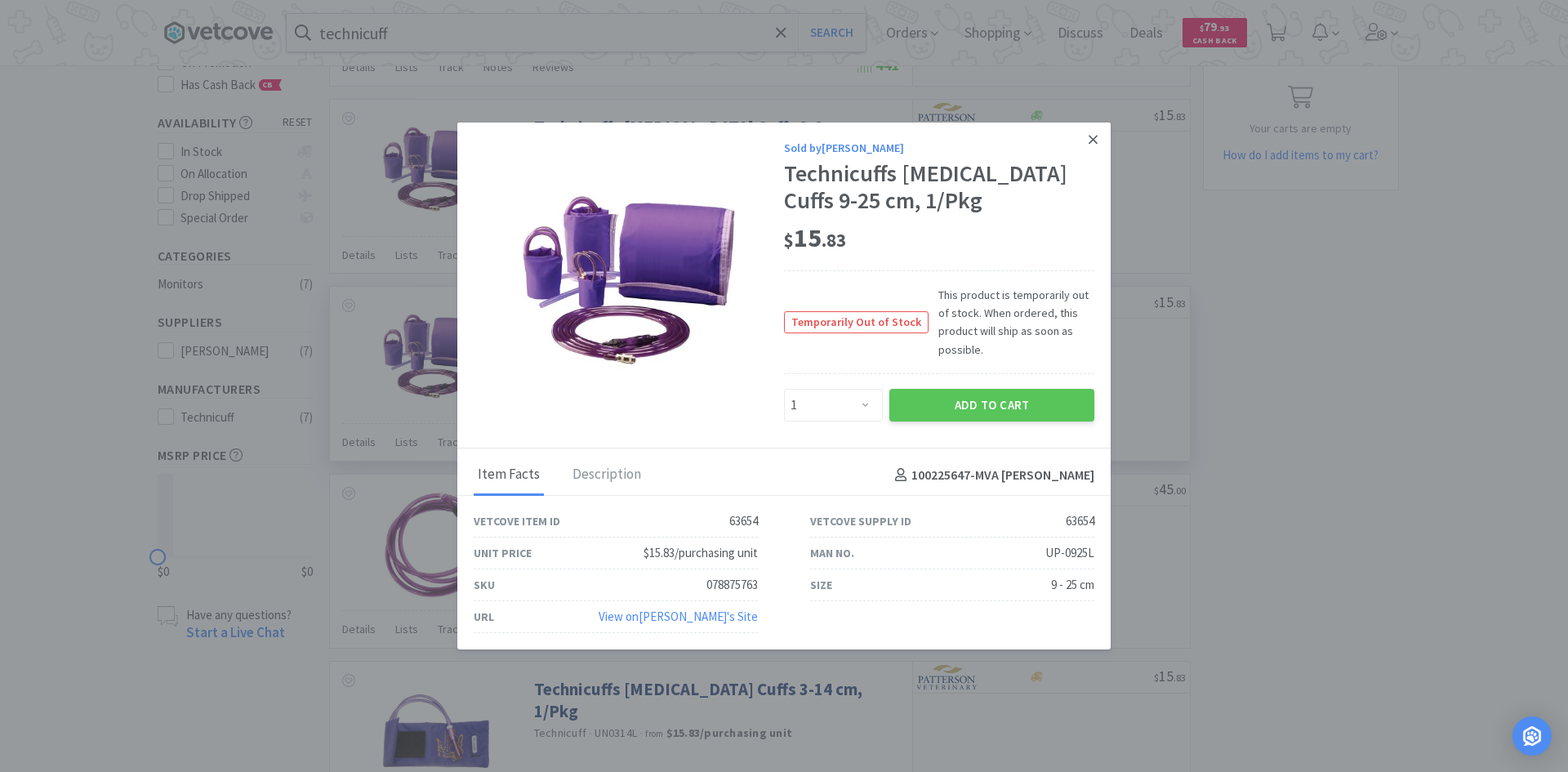
click at [1087, 141] on link at bounding box center [1094, 140] width 29 height 35
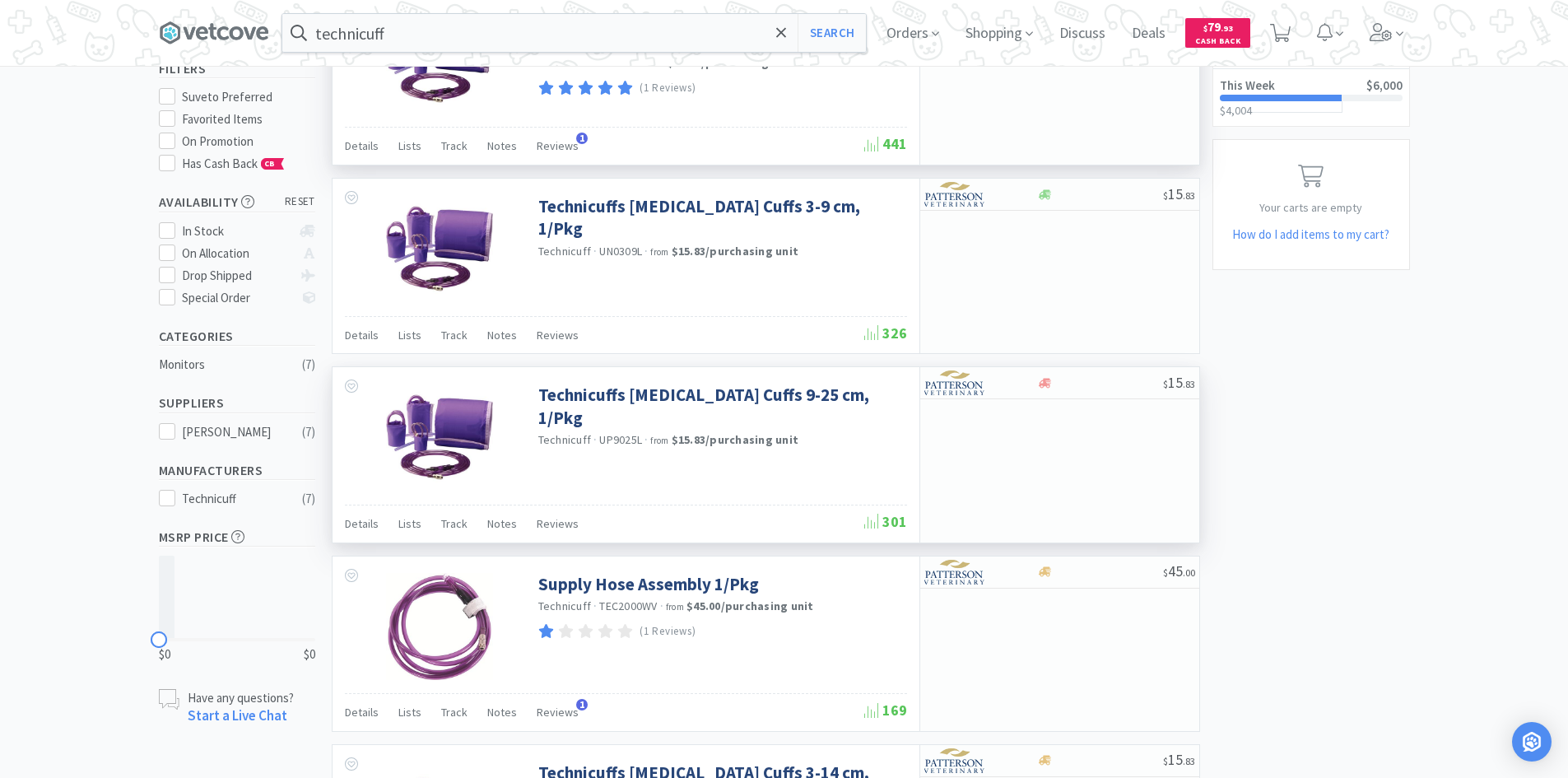
scroll to position [165, 0]
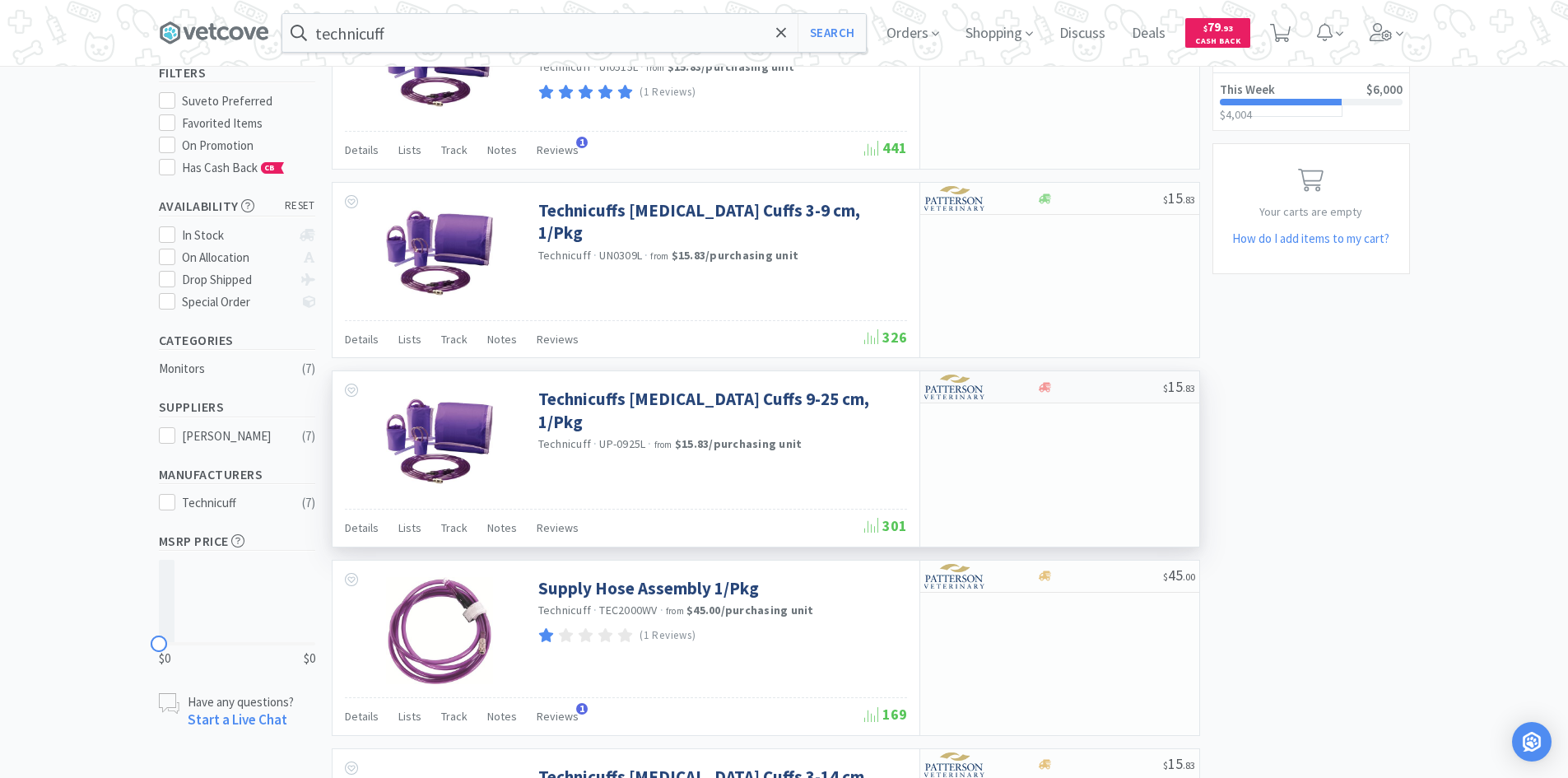
click at [1013, 394] on div at bounding box center [969, 387] width 90 height 28
select select "1"
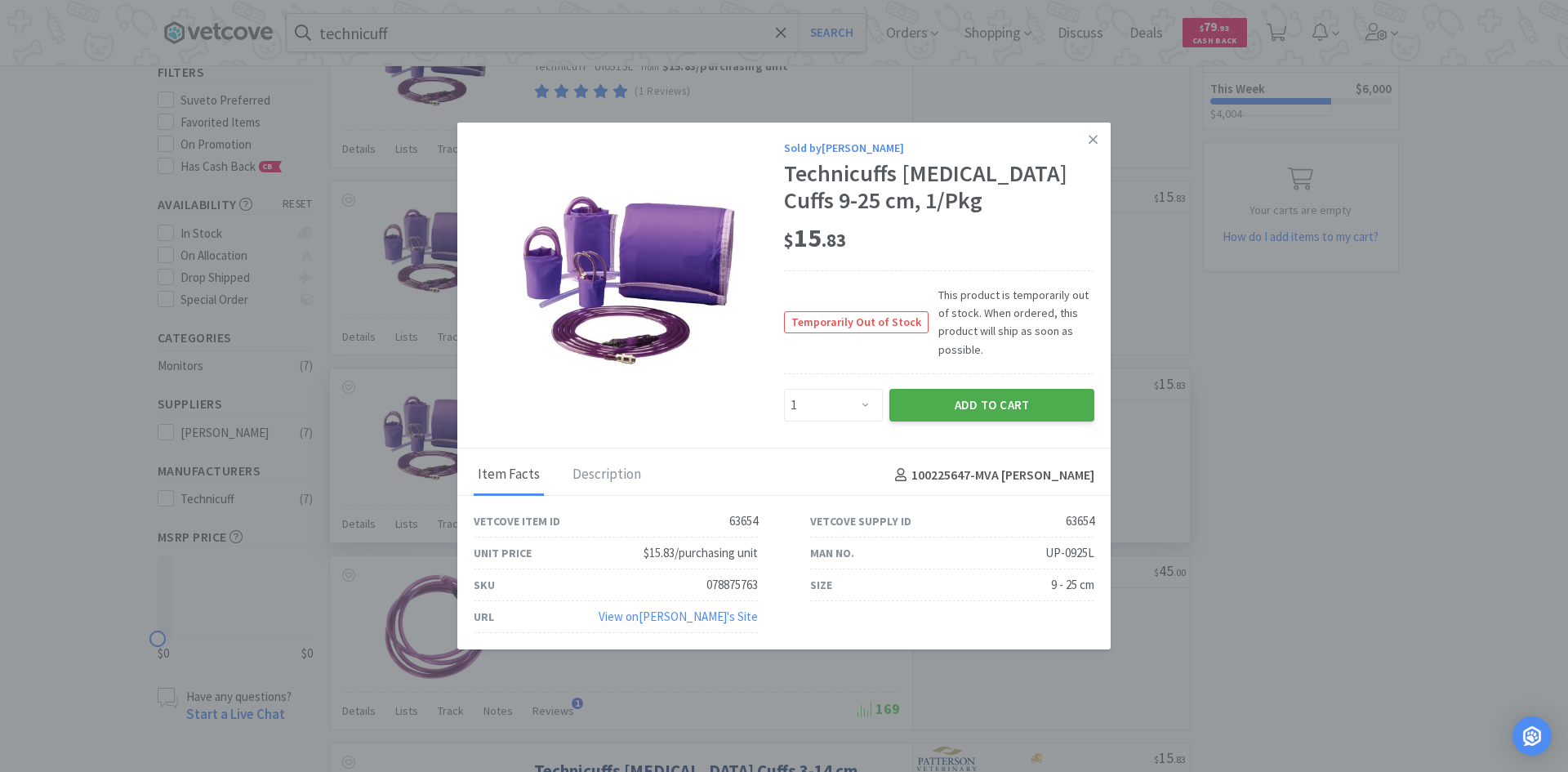
click at [993, 405] on button "Add to Cart" at bounding box center [992, 405] width 205 height 33
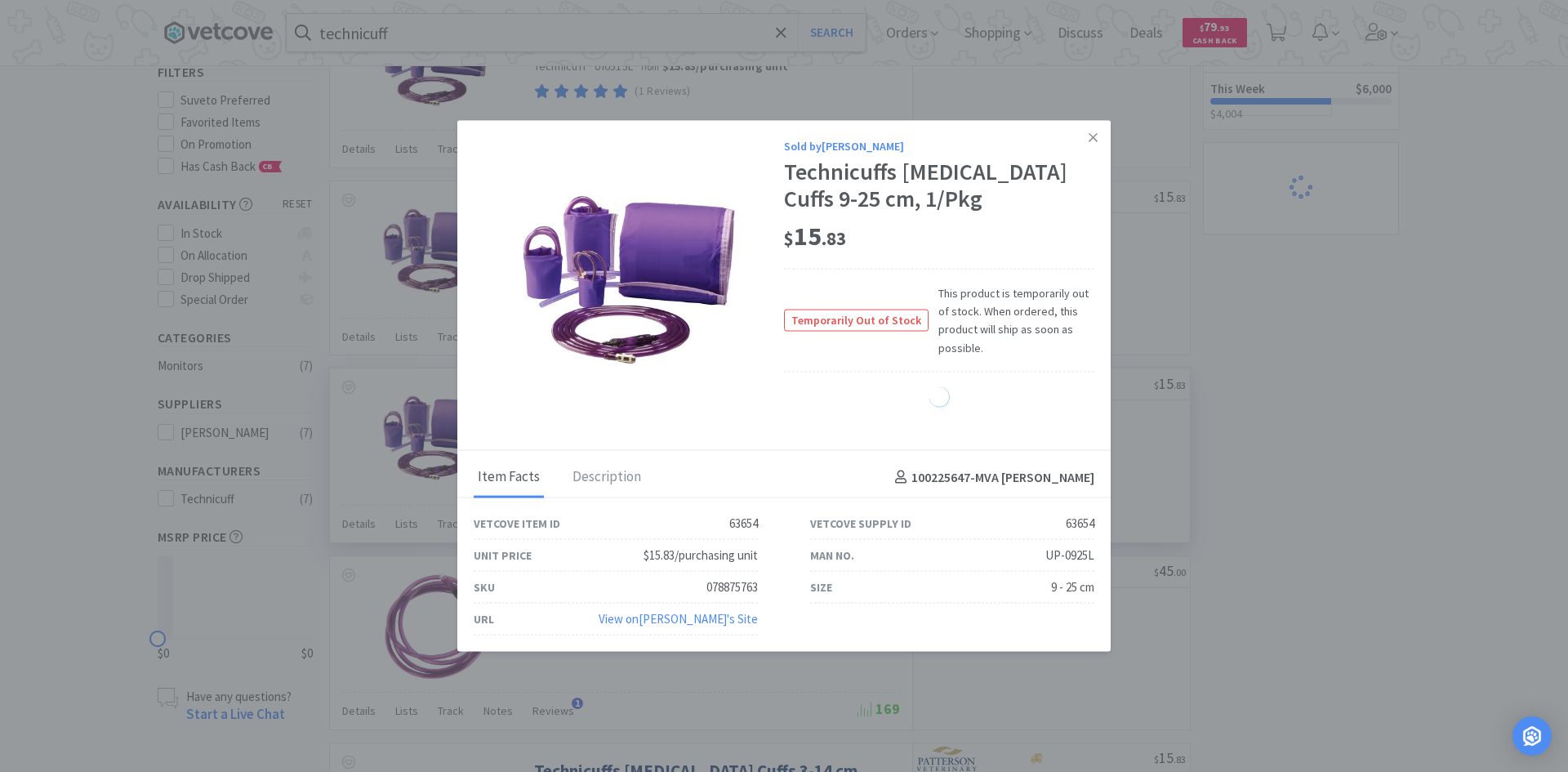
select select "1"
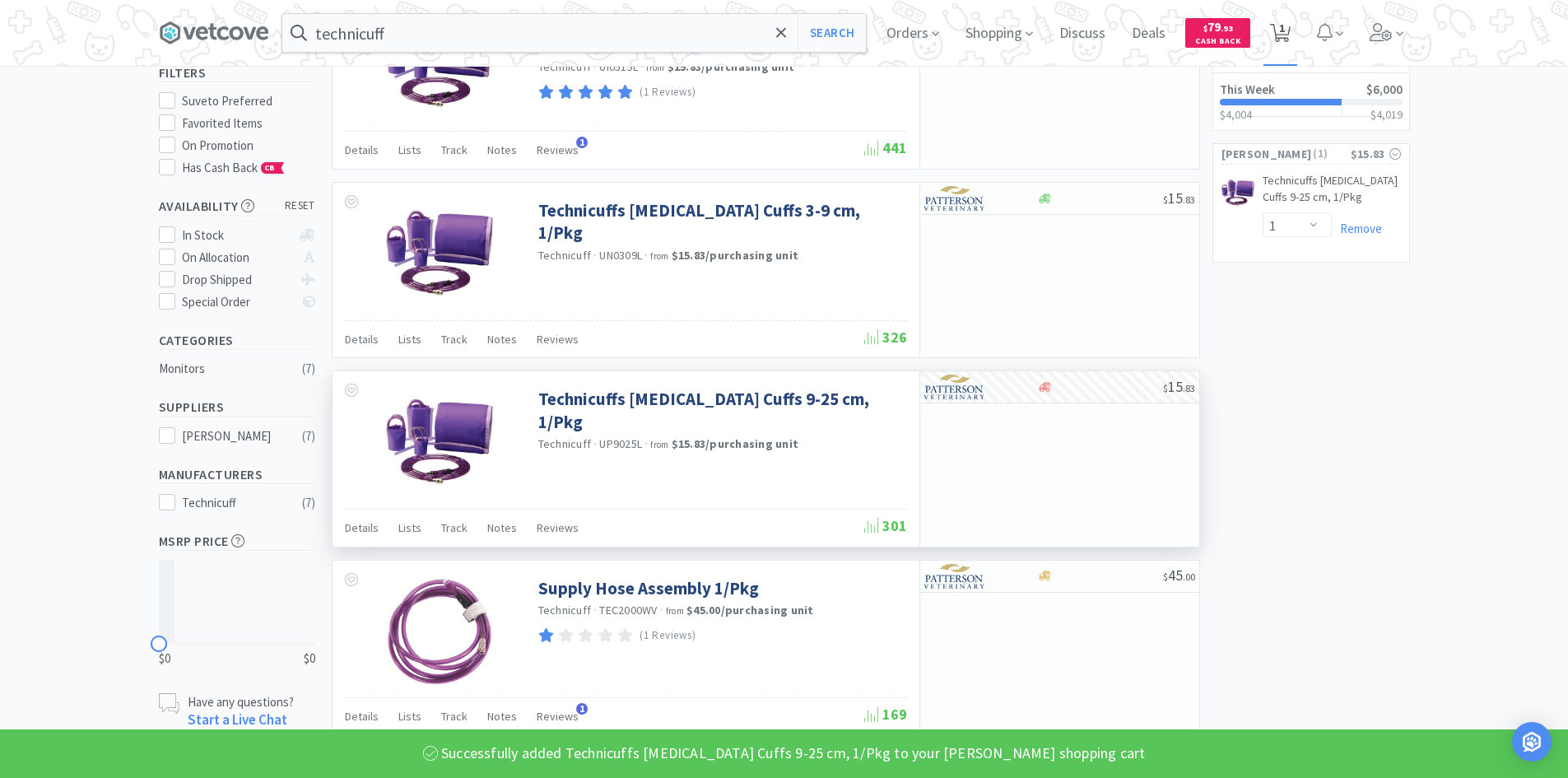
click at [1290, 41] on icon at bounding box center [1280, 33] width 21 height 18
select select "1"
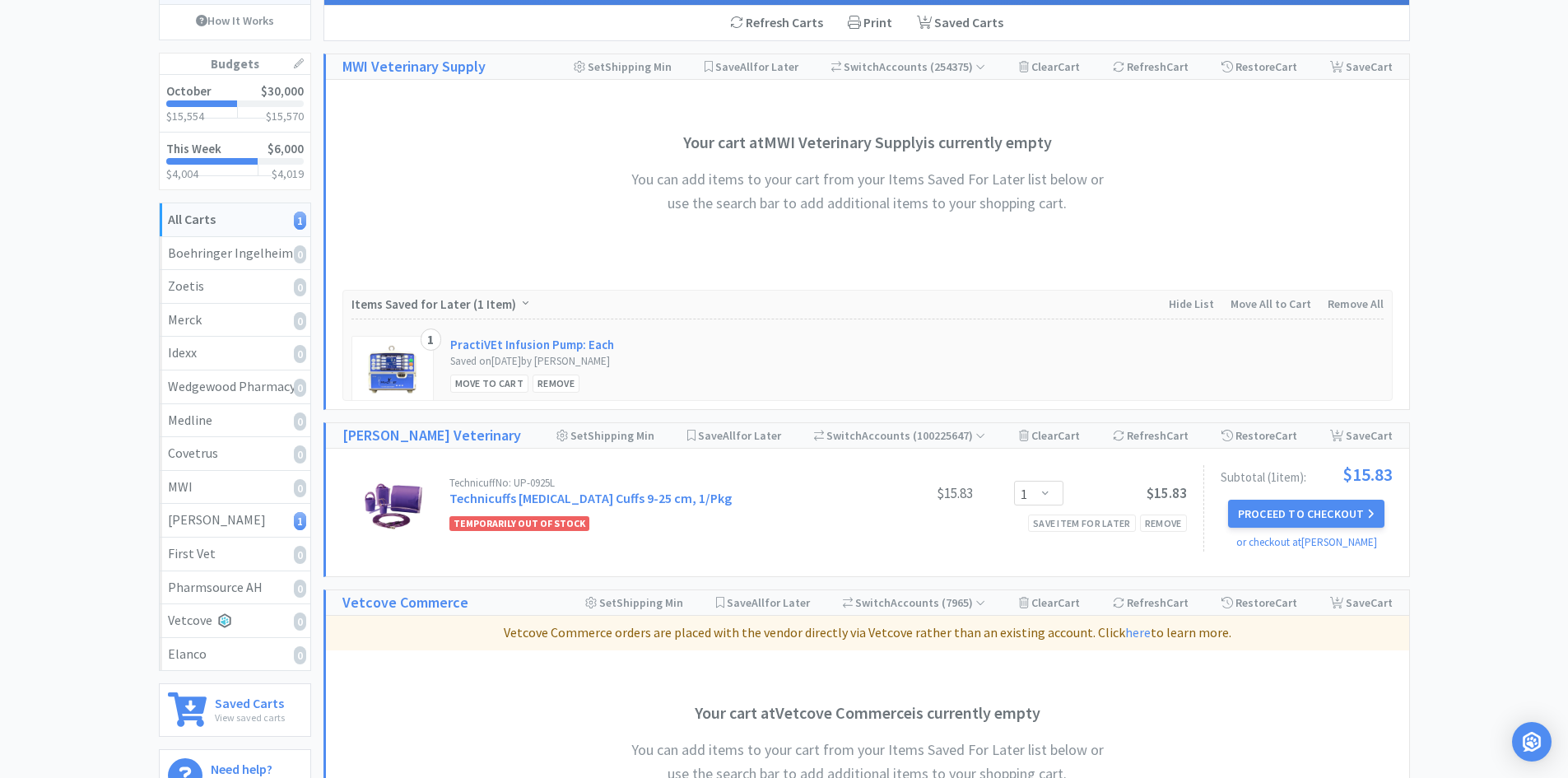
scroll to position [165, 0]
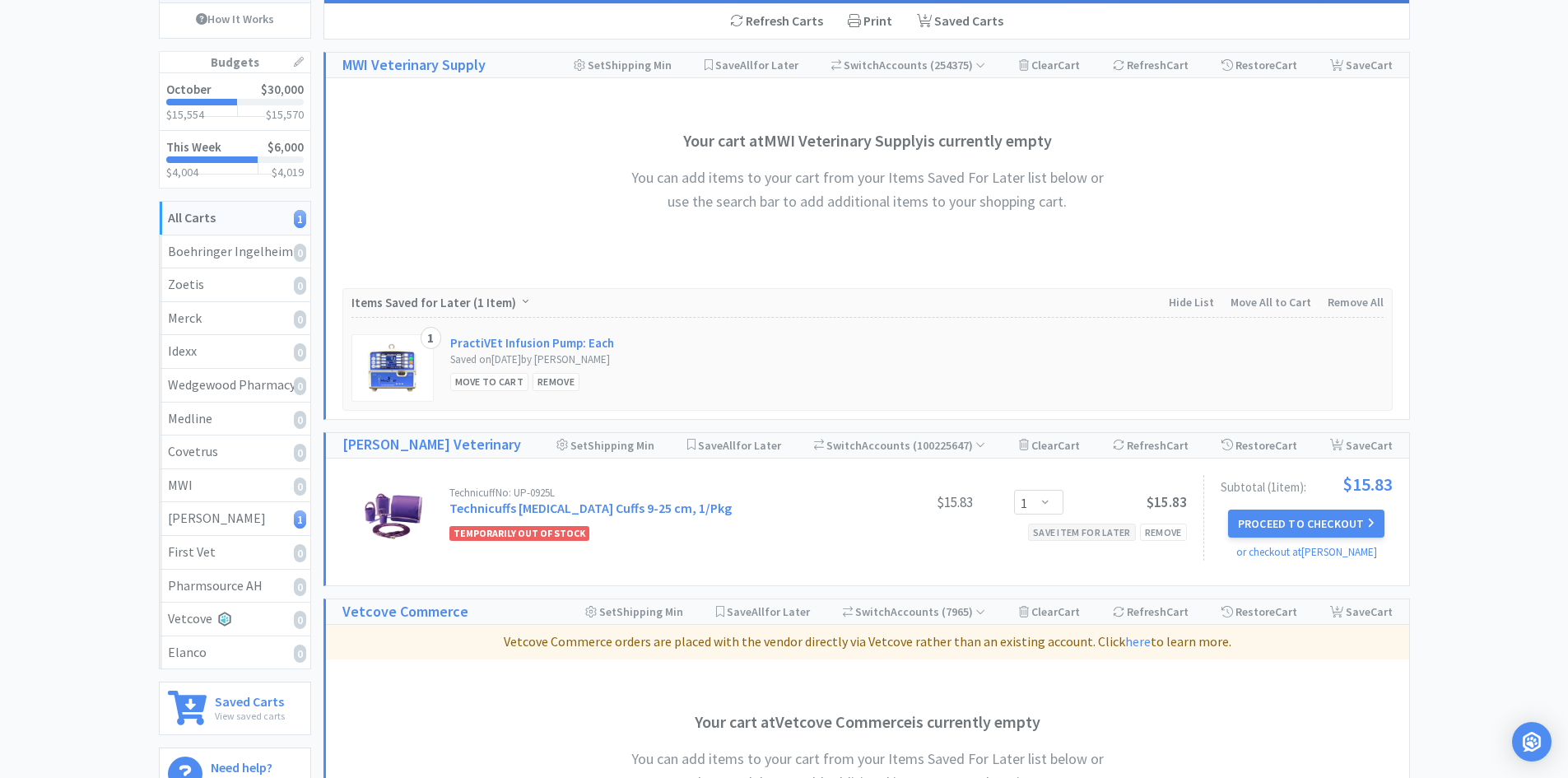
click at [1084, 535] on div "Save item for later" at bounding box center [1081, 531] width 107 height 17
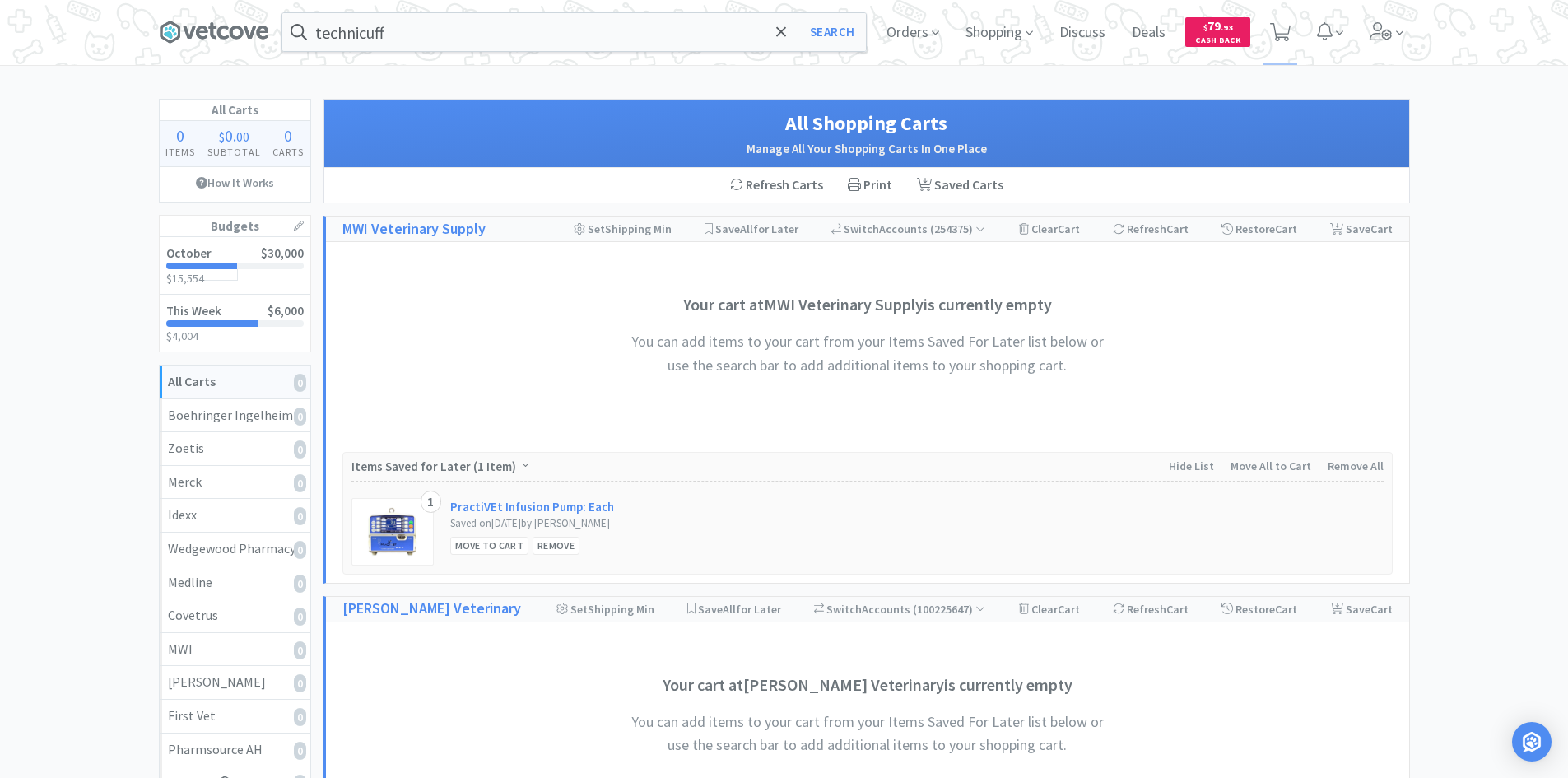
scroll to position [0, 0]
click at [161, 32] on icon at bounding box center [214, 33] width 110 height 25
